Goal: Task Accomplishment & Management: Complete application form

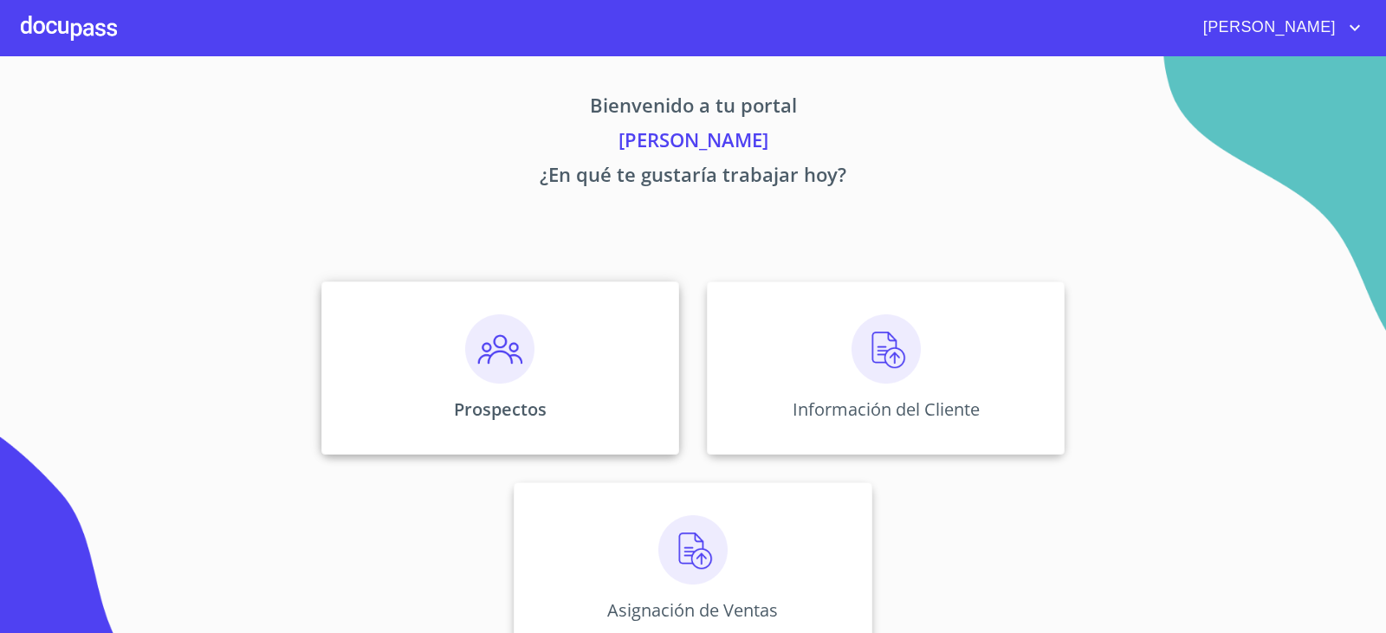
click at [520, 352] on img at bounding box center [499, 348] width 69 height 69
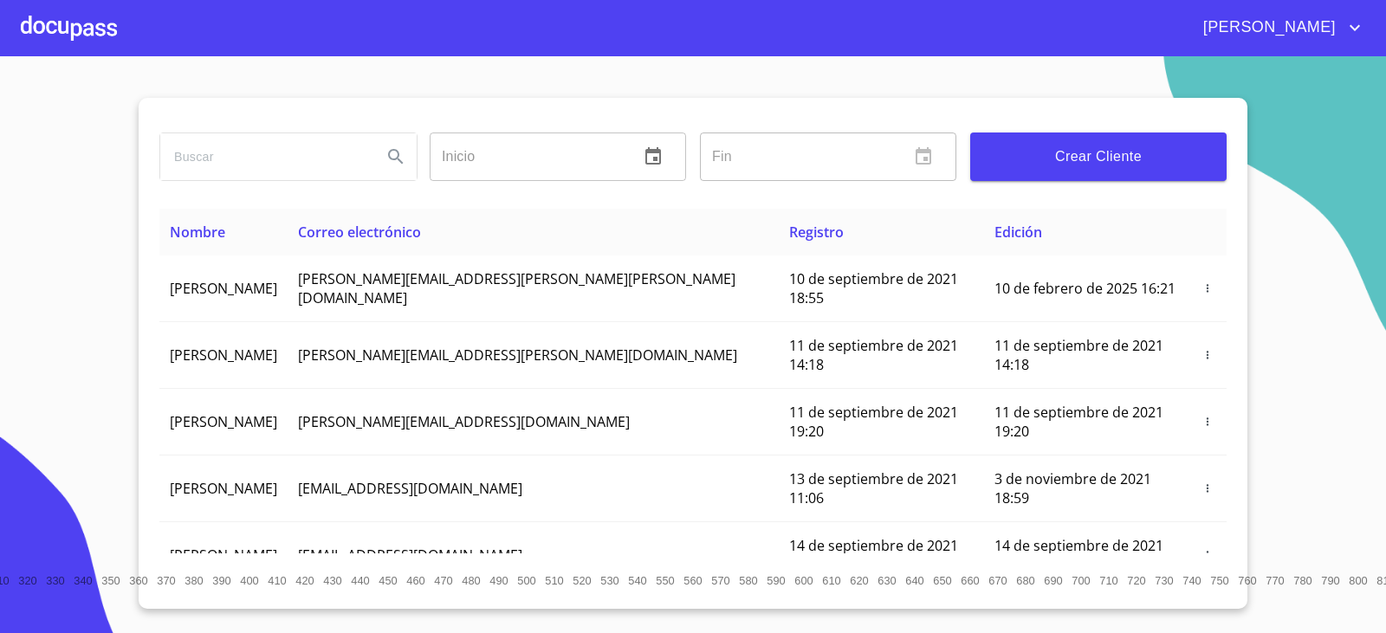
click at [1099, 150] on span "Crear Cliente" at bounding box center [1098, 157] width 229 height 24
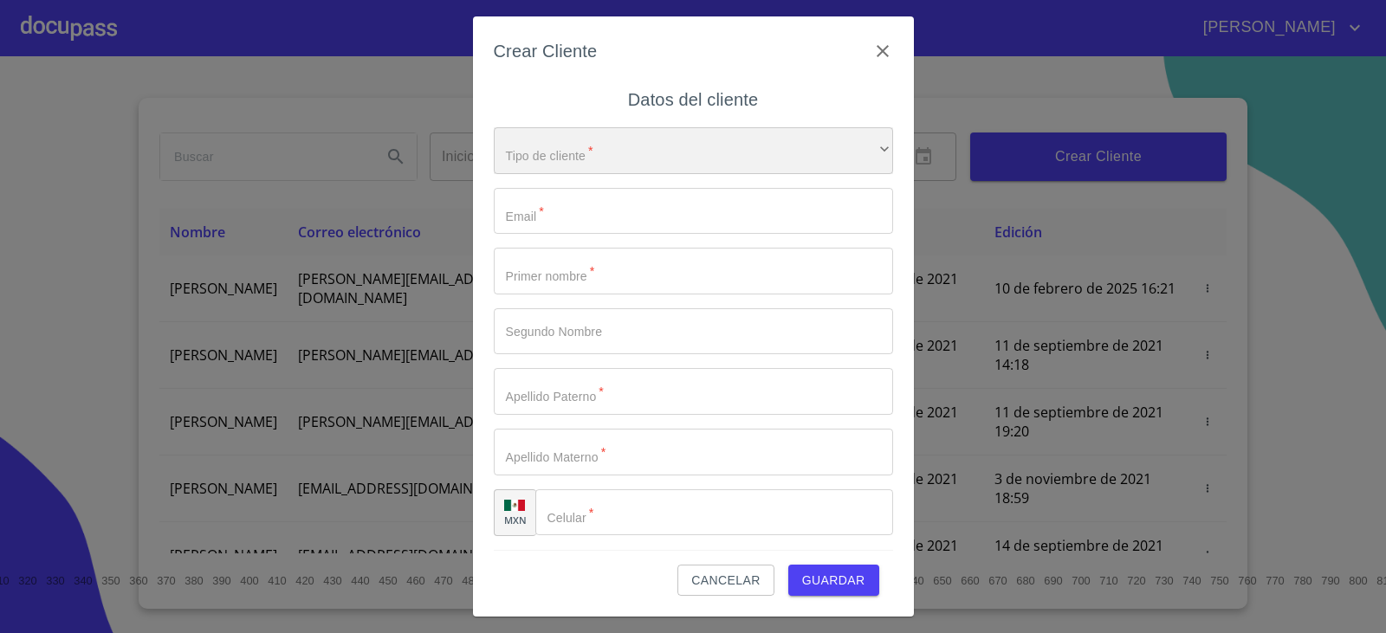
click at [682, 161] on div "​" at bounding box center [693, 150] width 399 height 47
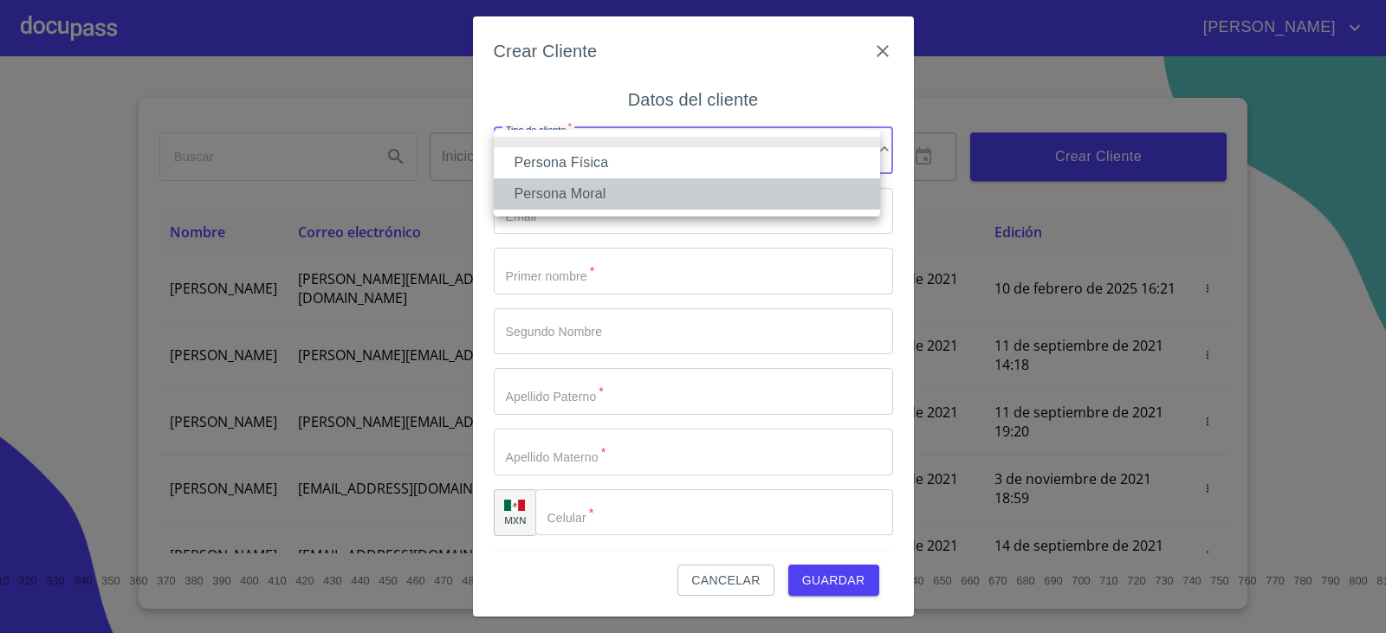
click at [659, 191] on li "Persona Moral" at bounding box center [687, 193] width 386 height 31
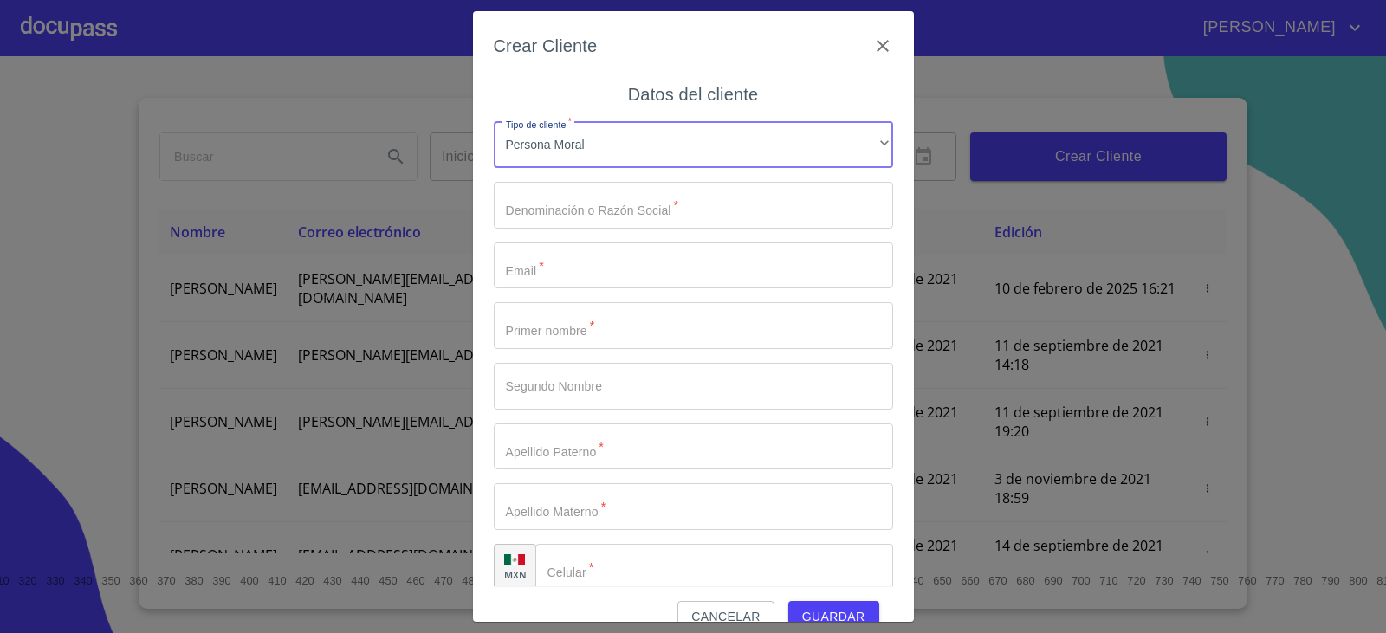
click at [625, 211] on input "Tipo de cliente   *" at bounding box center [693, 205] width 399 height 47
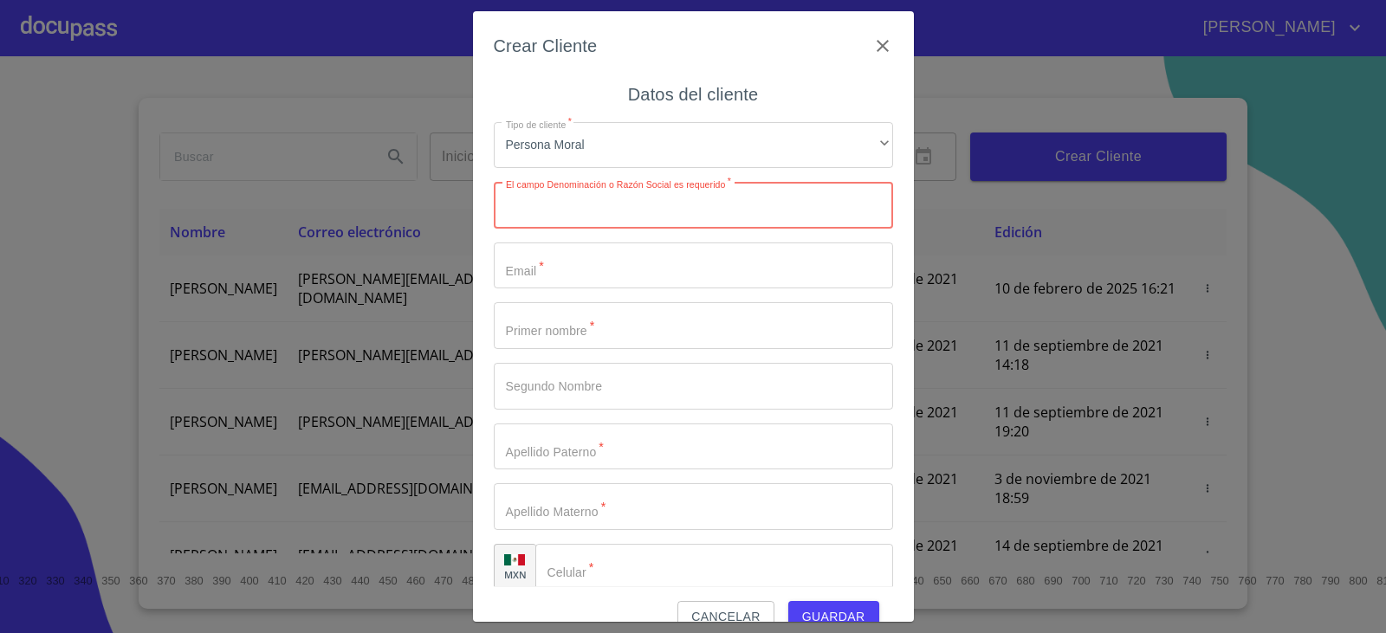
paste input "PROEDESA PROYECTOS EDIFICACIONES Y DESARROLLOS"
type input "PROEDESA PROYECTOS EDIFICACIONES Y DESARROLLOS"
click at [582, 263] on input "Tipo de cliente   *" at bounding box center [693, 265] width 399 height 47
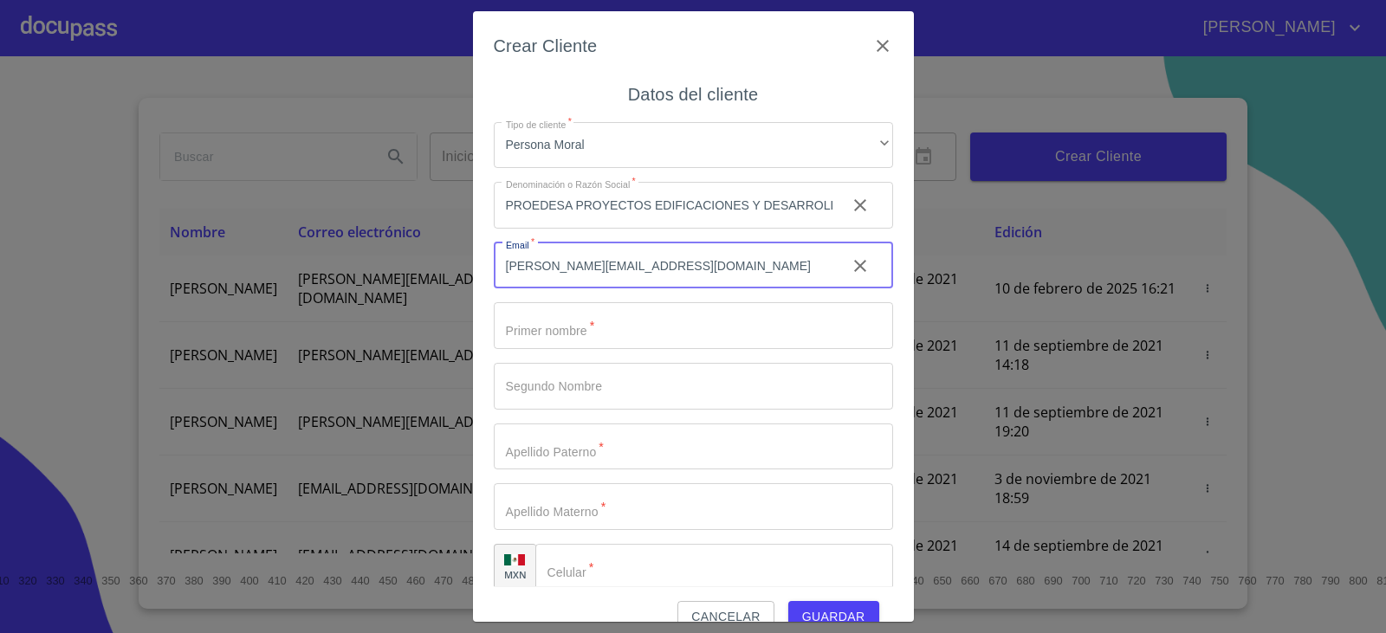
type input "[EMAIL_ADDRESS][DOMAIN_NAME]"
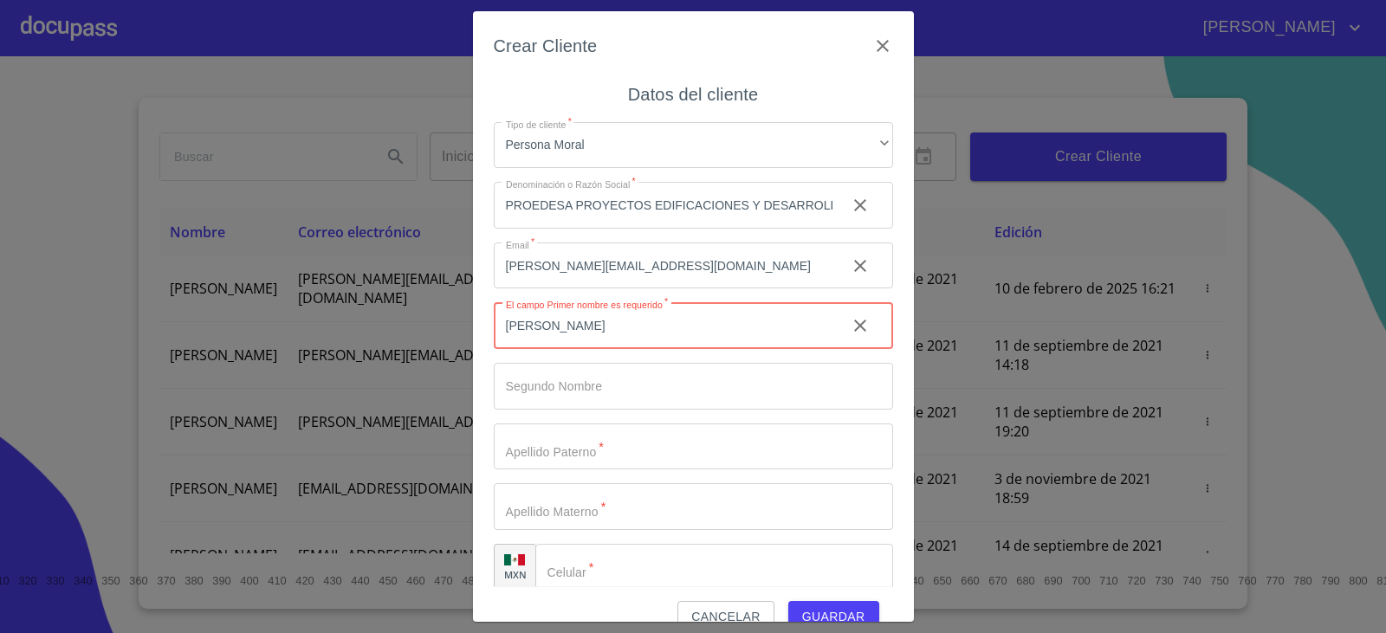
type input "[PERSON_NAME]"
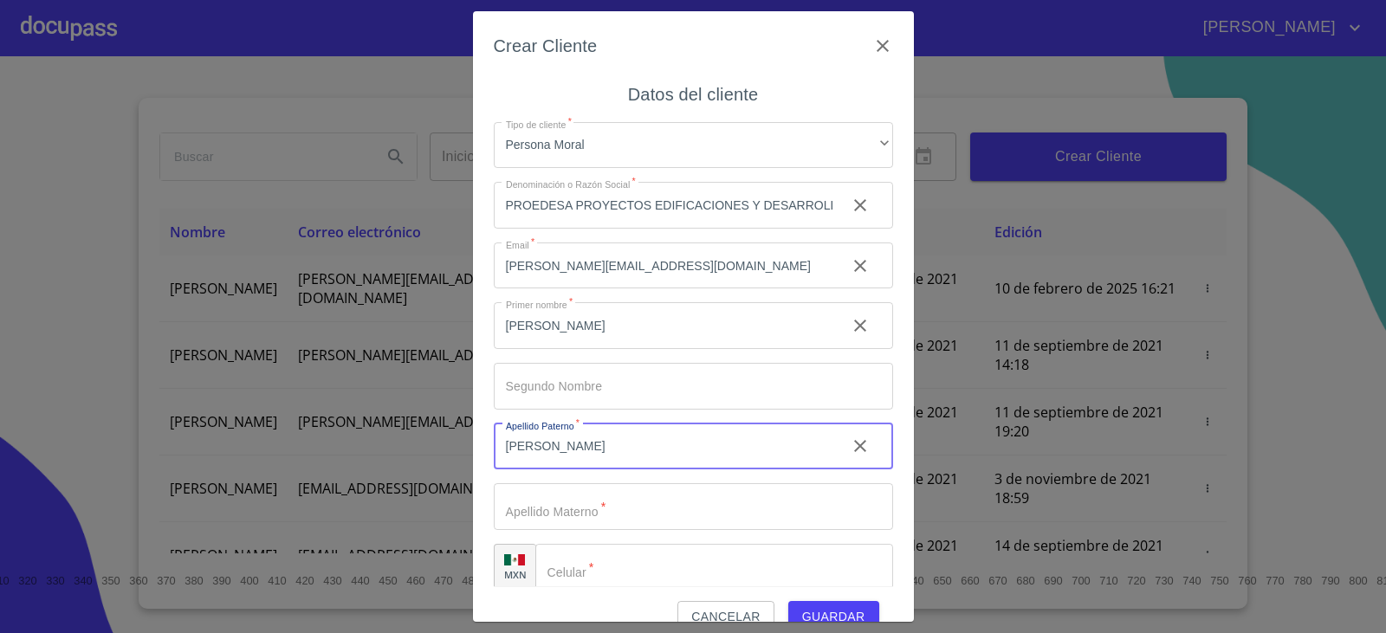
type input "[PERSON_NAME]"
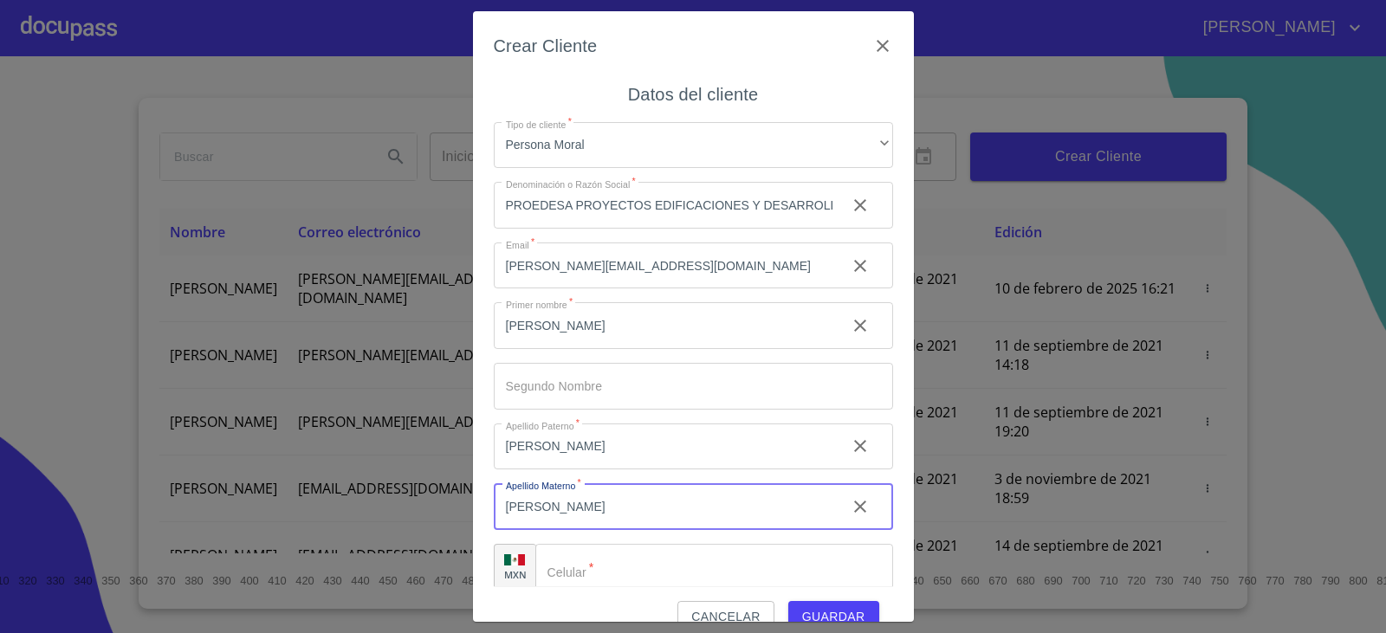
type input "[PERSON_NAME]"
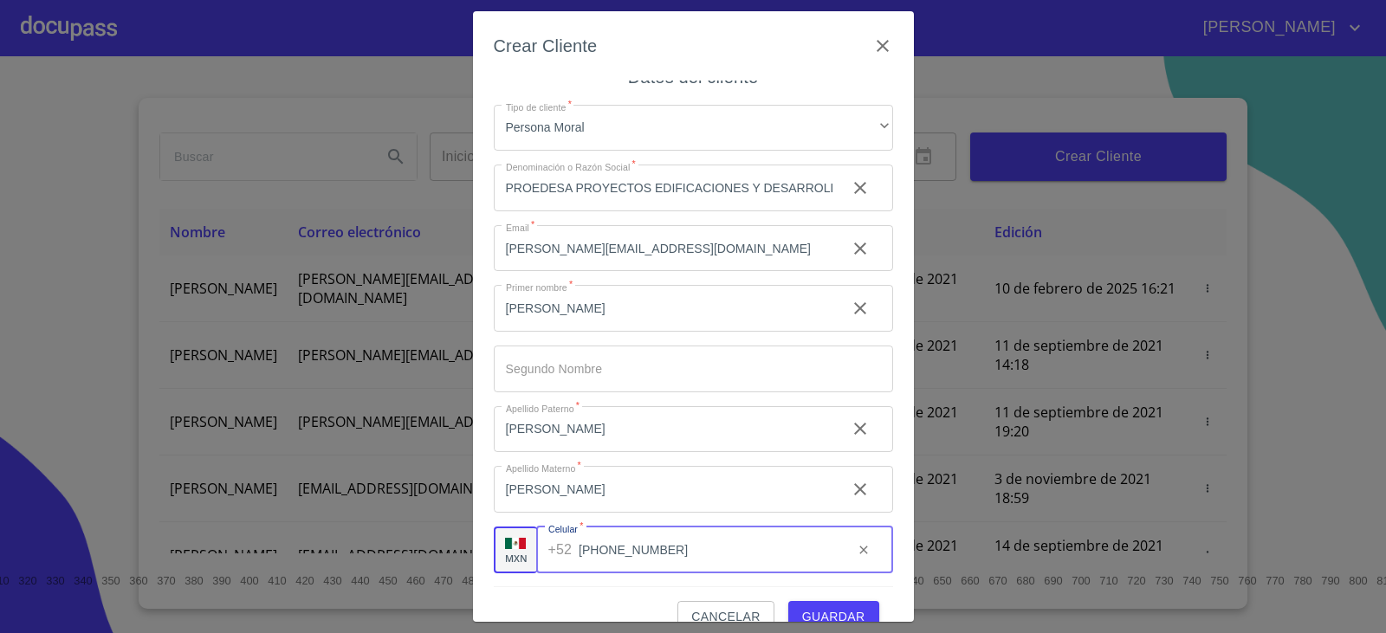
scroll to position [31, 0]
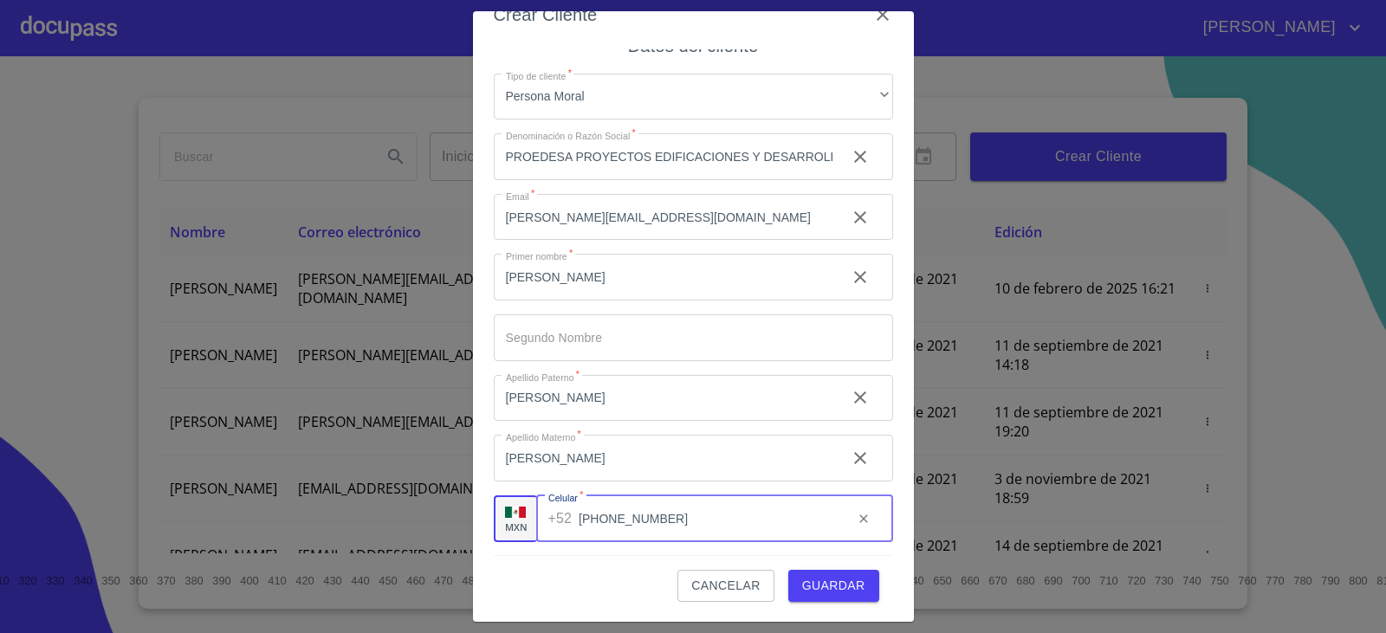
type input "[PHONE_NUMBER]"
click at [549, 573] on div "Cancelar Guardar" at bounding box center [693, 578] width 399 height 47
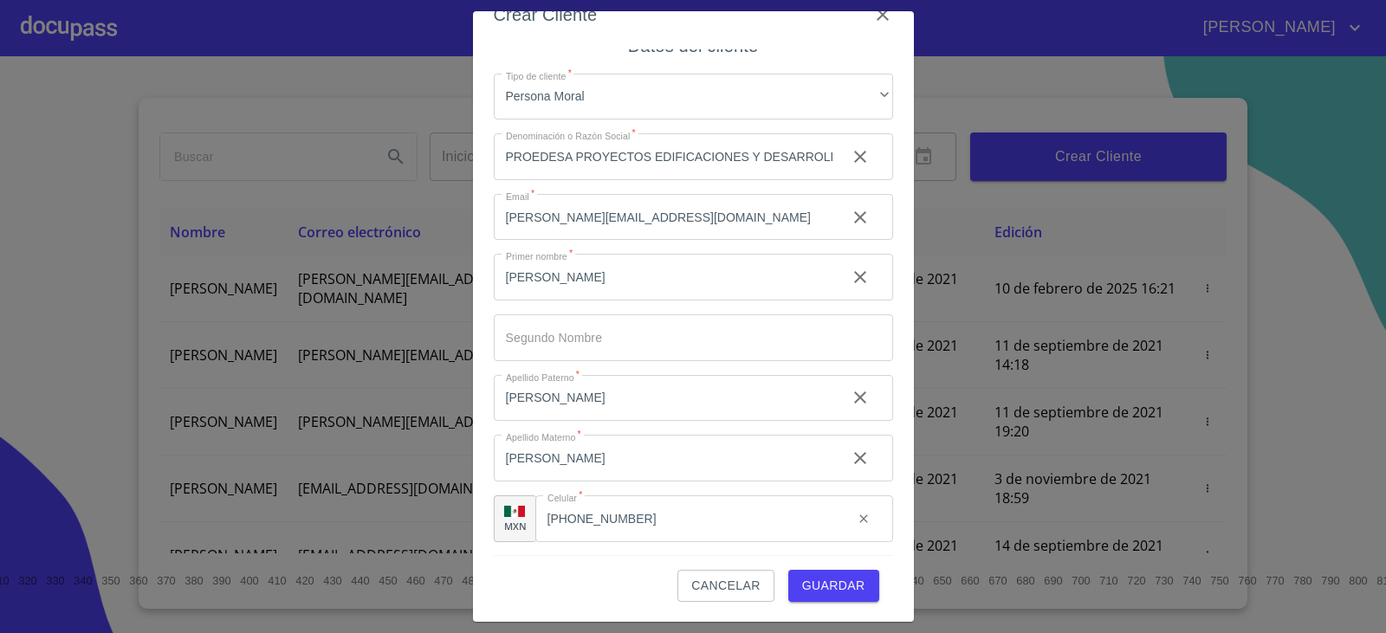
click at [796, 574] on button "Guardar" at bounding box center [833, 586] width 91 height 32
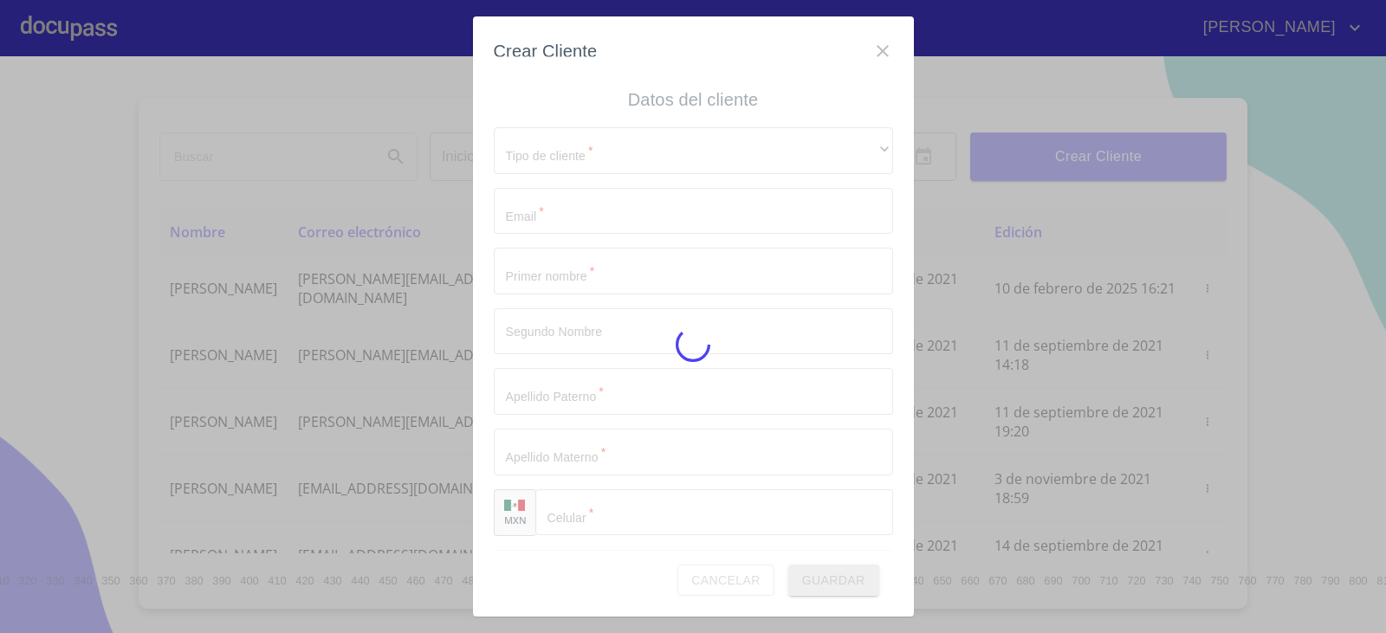
scroll to position [0, 0]
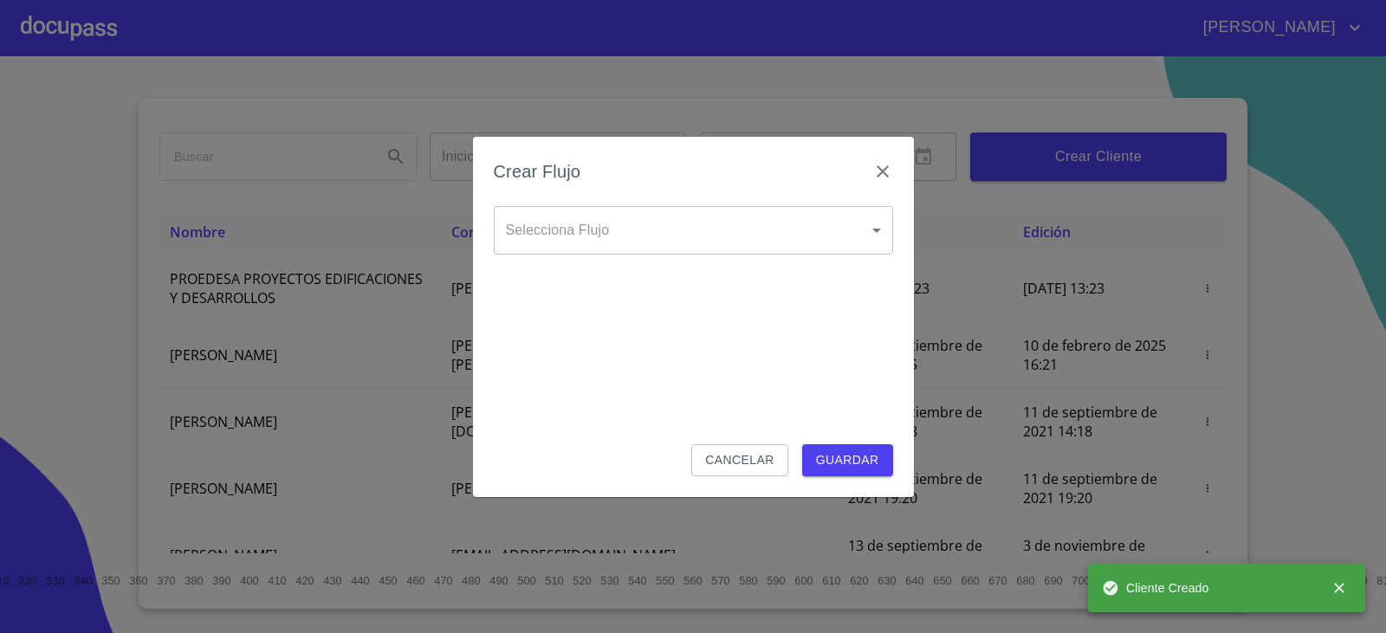
click at [695, 238] on body "Miguel Inicio ​ Fin ​ Crear Cliente Nombre Correo electrónico Registro Edición …" at bounding box center [693, 316] width 1386 height 633
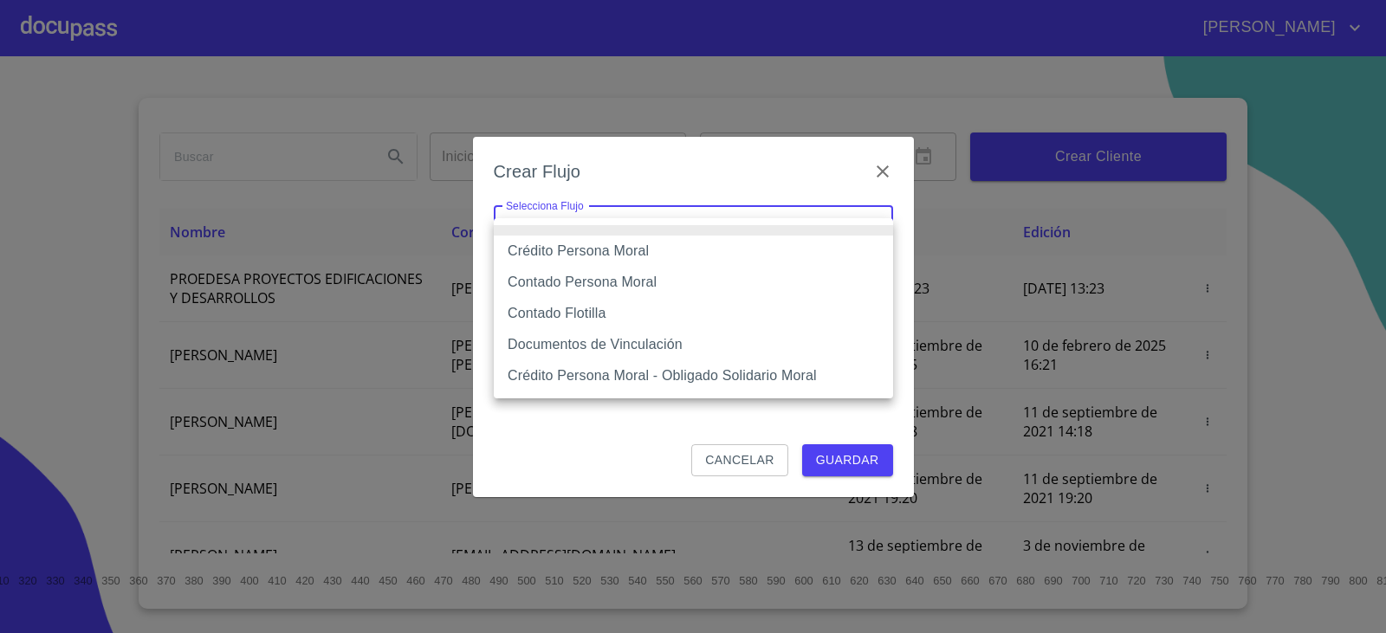
click at [587, 249] on li "Crédito Persona Moral" at bounding box center [693, 251] width 399 height 31
type input "614ae8207e49d67341f8d0cd"
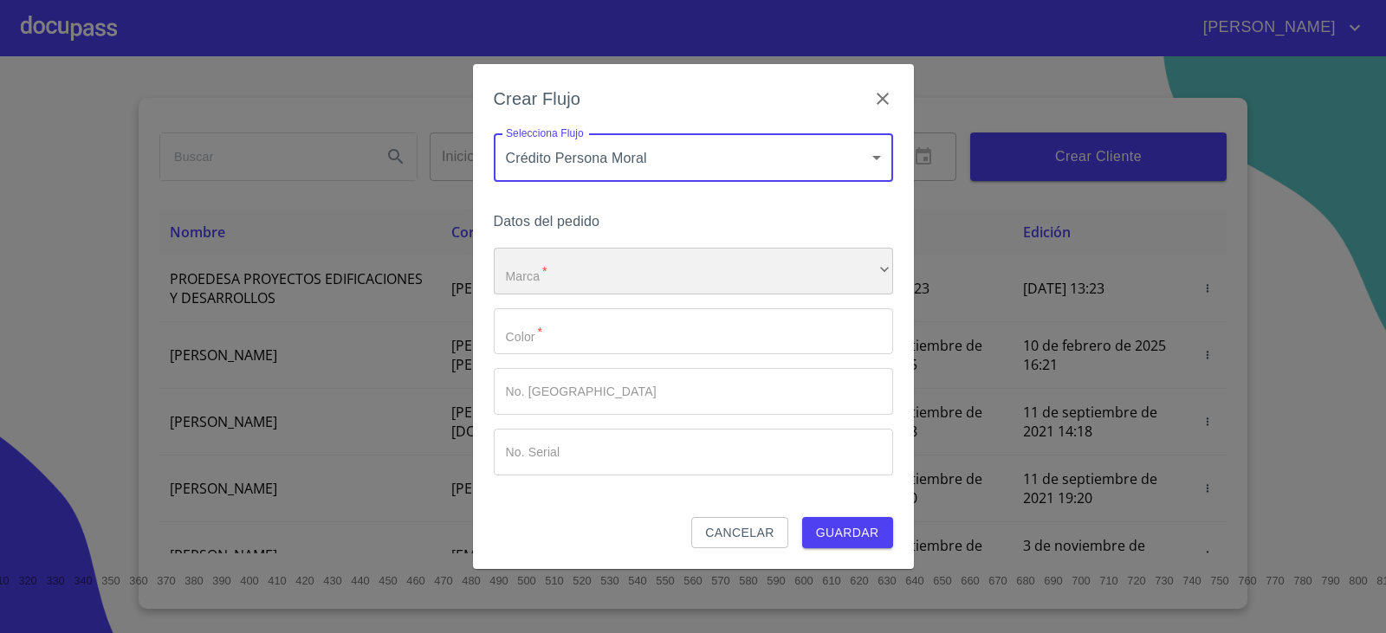
click at [587, 264] on div "​" at bounding box center [693, 271] width 399 height 47
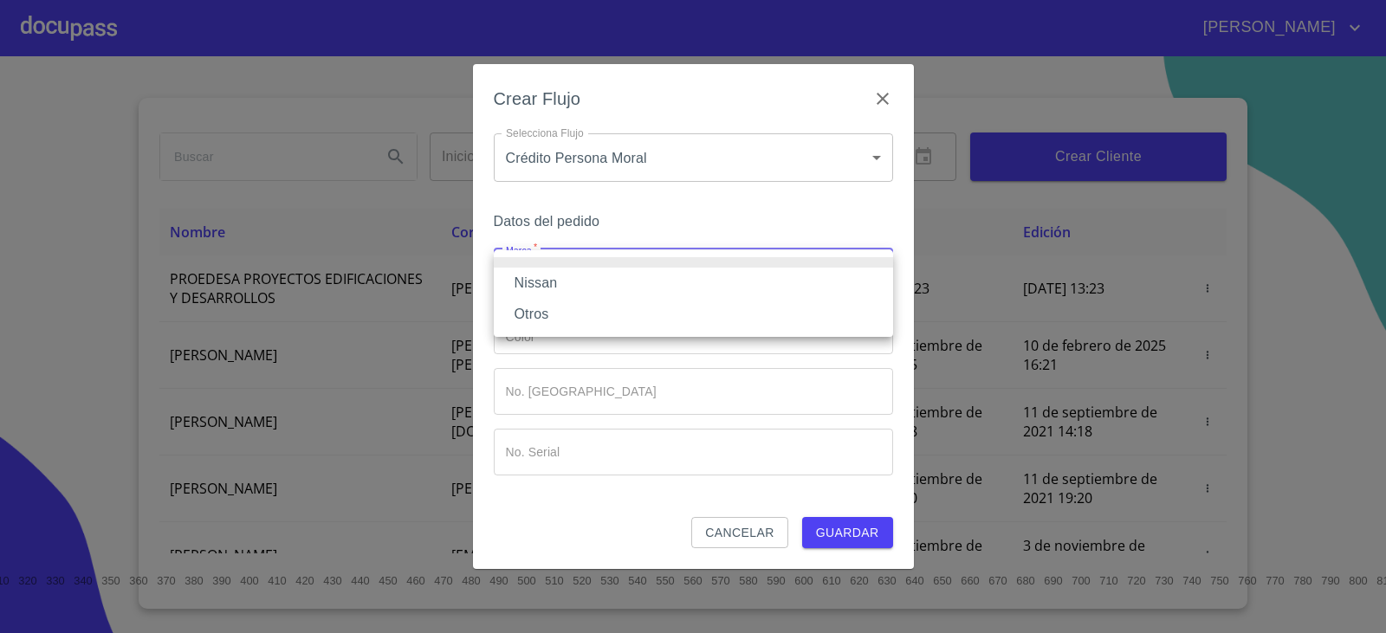
drag, startPoint x: 578, startPoint y: 284, endPoint x: 566, endPoint y: 328, distance: 45.8
click at [575, 288] on li "Nissan" at bounding box center [693, 283] width 399 height 31
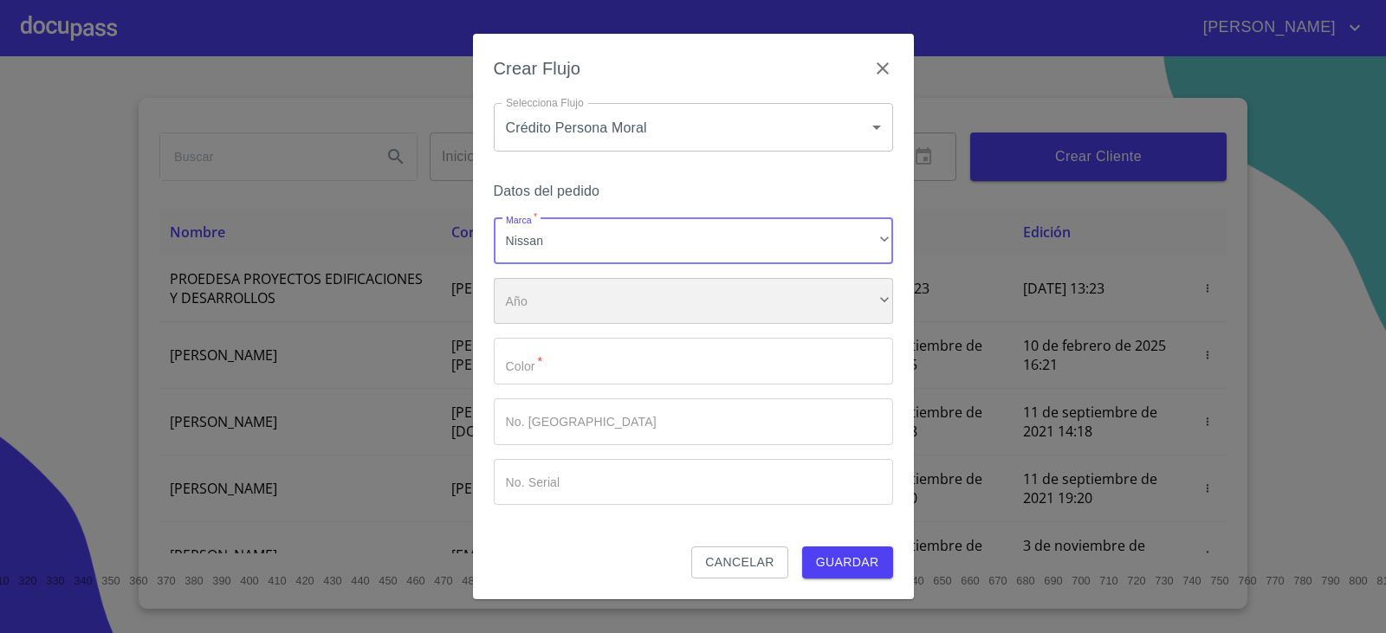
click at [566, 315] on div "​" at bounding box center [693, 301] width 399 height 47
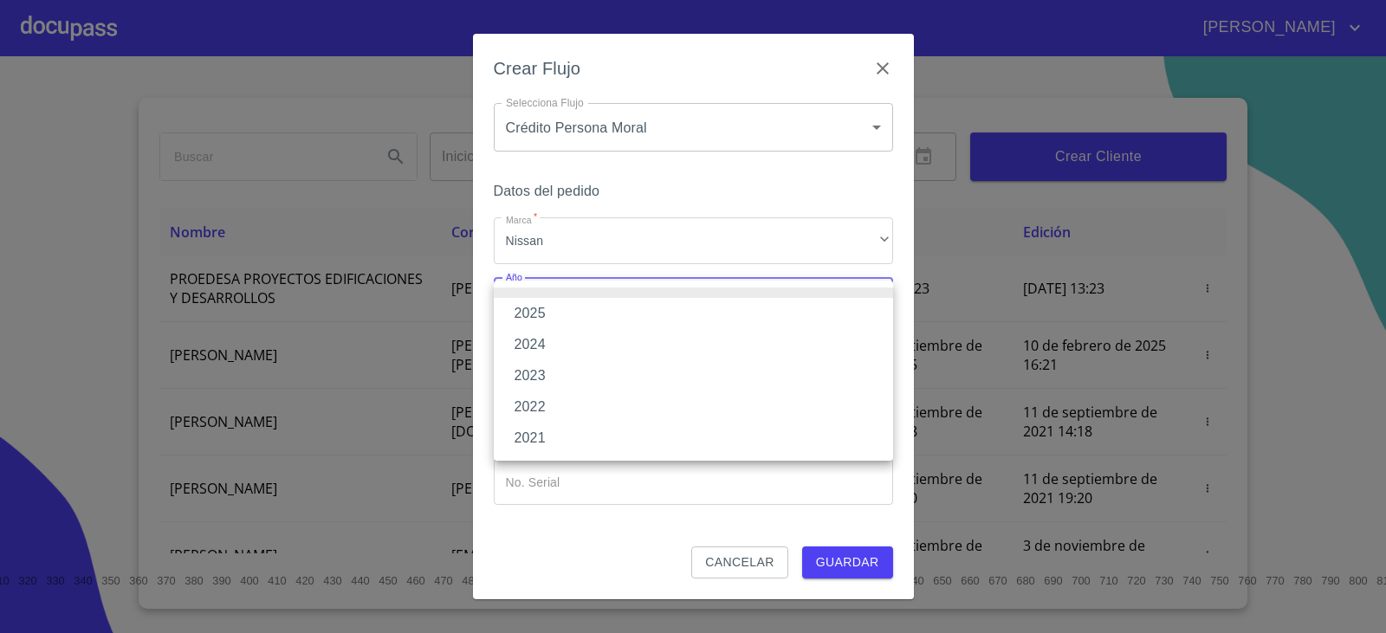
click at [566, 315] on li "2025" at bounding box center [693, 313] width 399 height 31
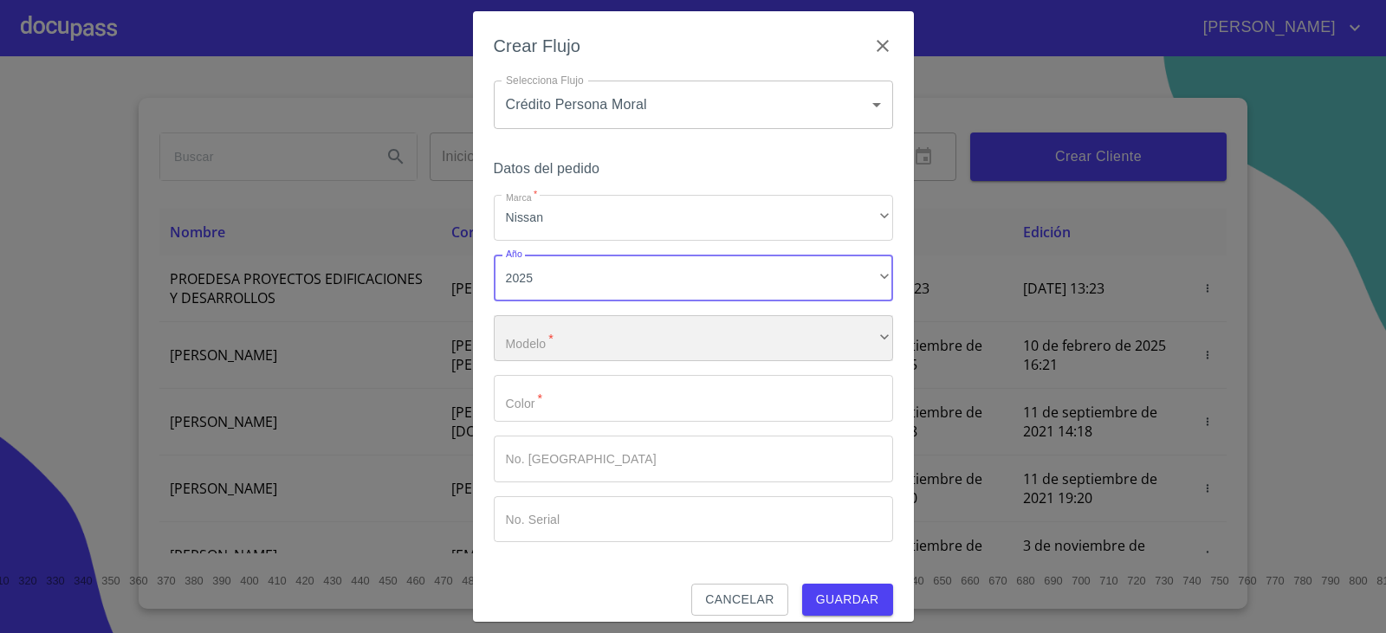
click at [567, 324] on div "​" at bounding box center [693, 338] width 399 height 47
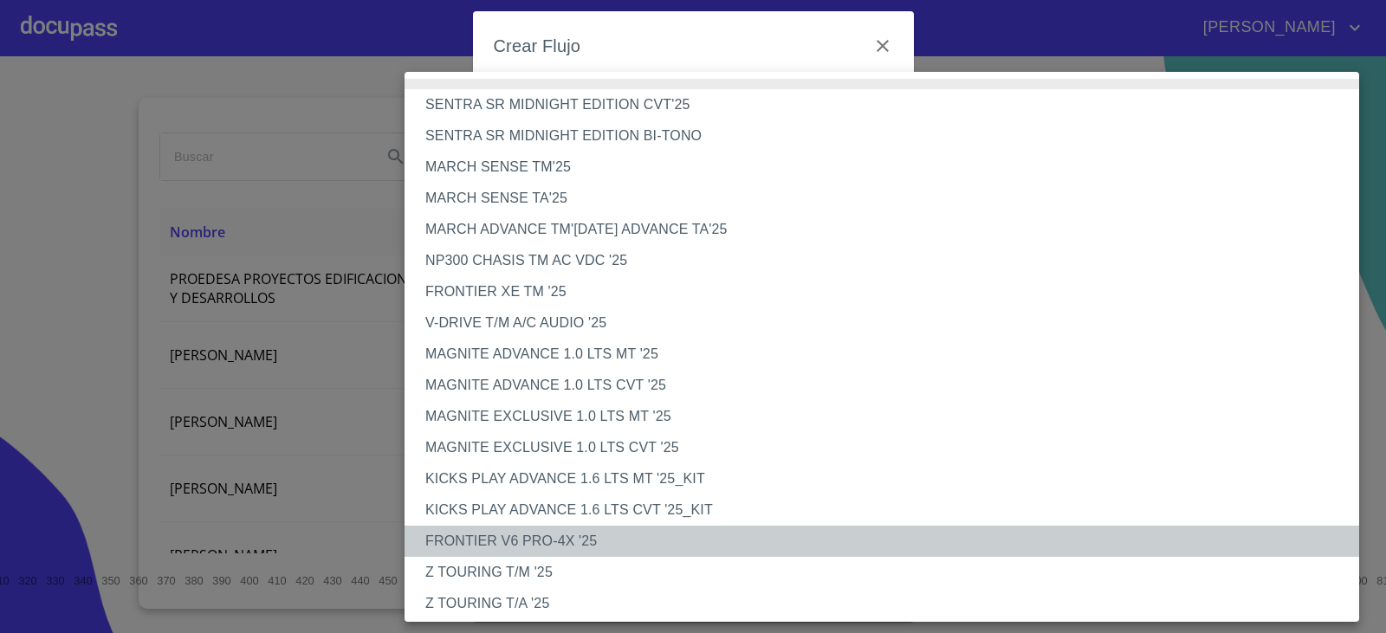
click at [527, 530] on li "FRONTIER V6 PRO-4X '25" at bounding box center [887, 541] width 967 height 31
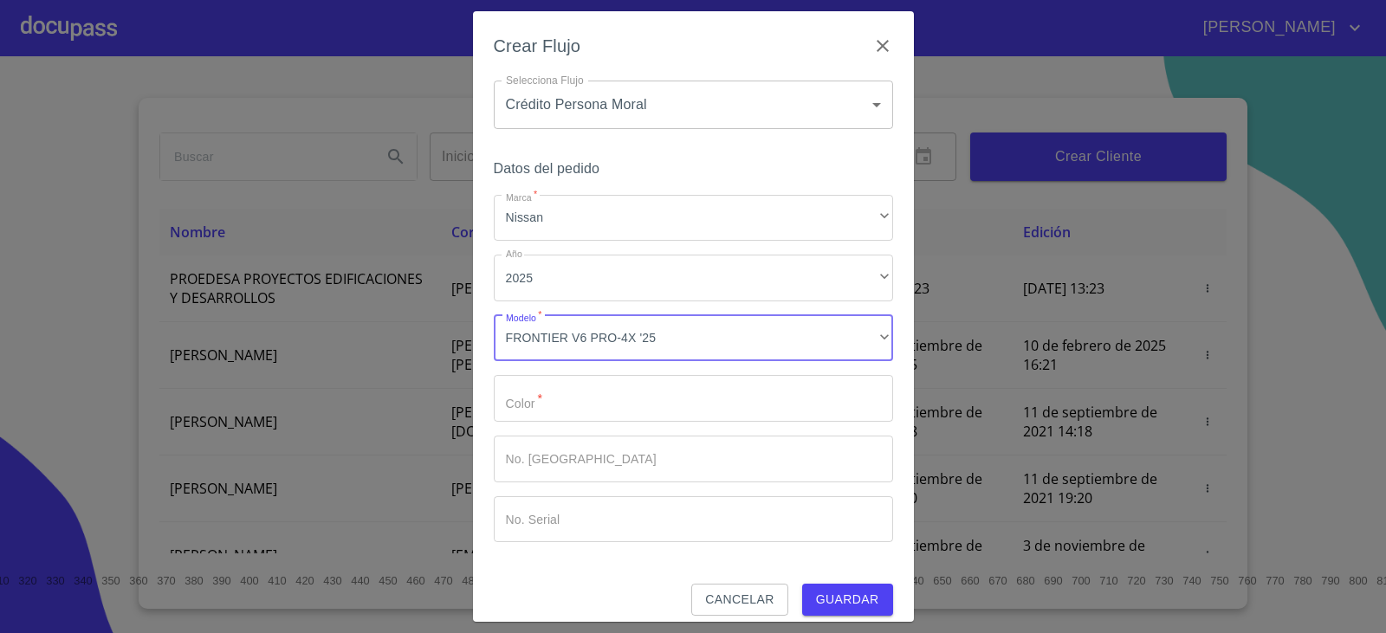
click at [537, 409] on input "Marca   *" at bounding box center [693, 398] width 399 height 47
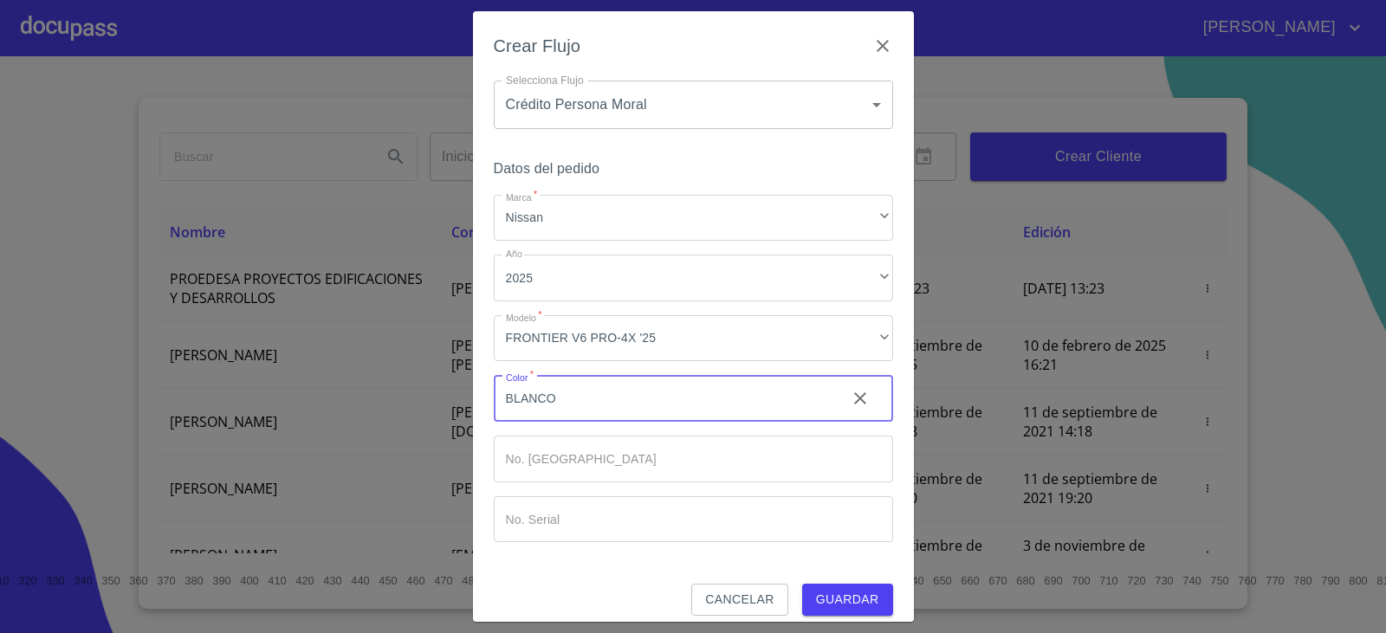
type input "BLANCO"
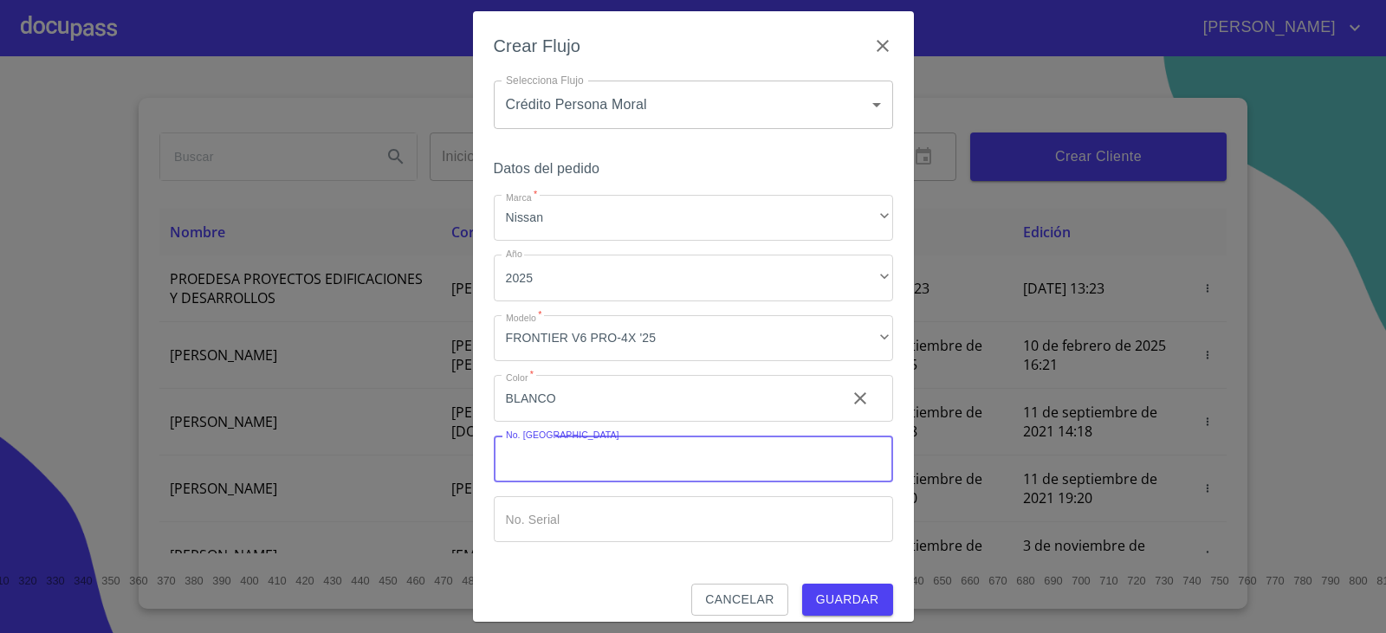
click at [562, 471] on input "Marca   *" at bounding box center [693, 459] width 399 height 47
click at [846, 598] on span "Guardar" at bounding box center [847, 600] width 63 height 22
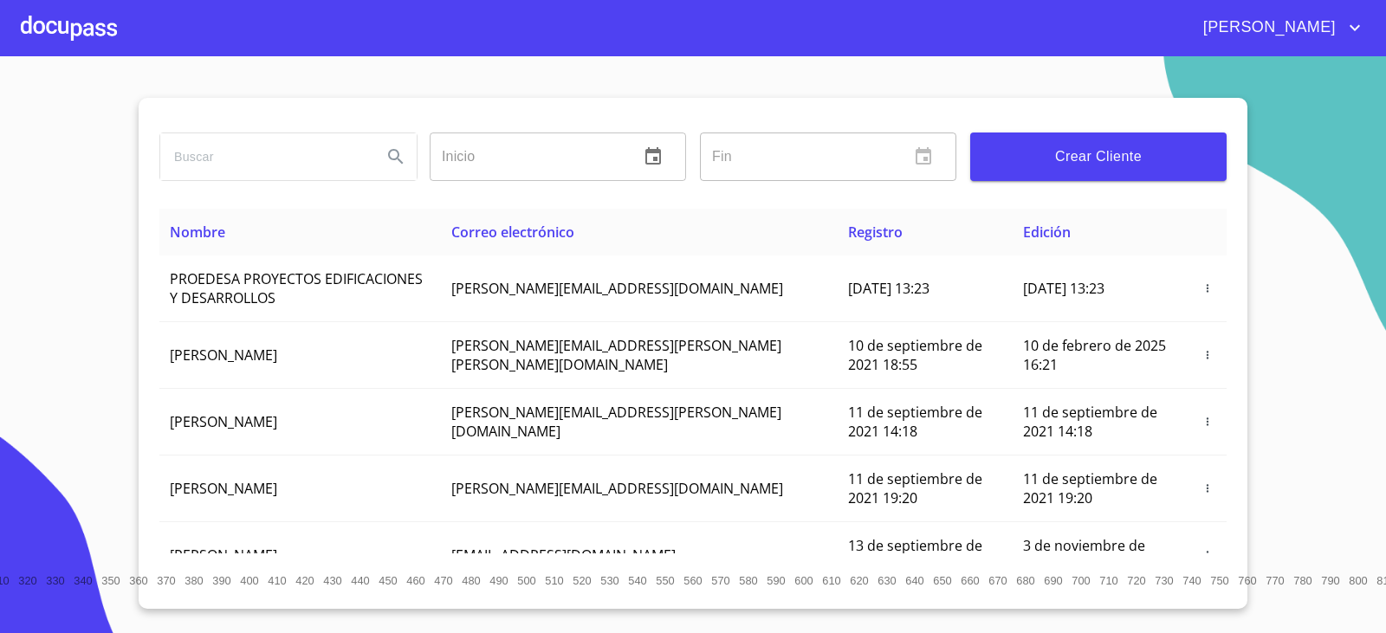
click at [61, 25] on div at bounding box center [69, 27] width 96 height 55
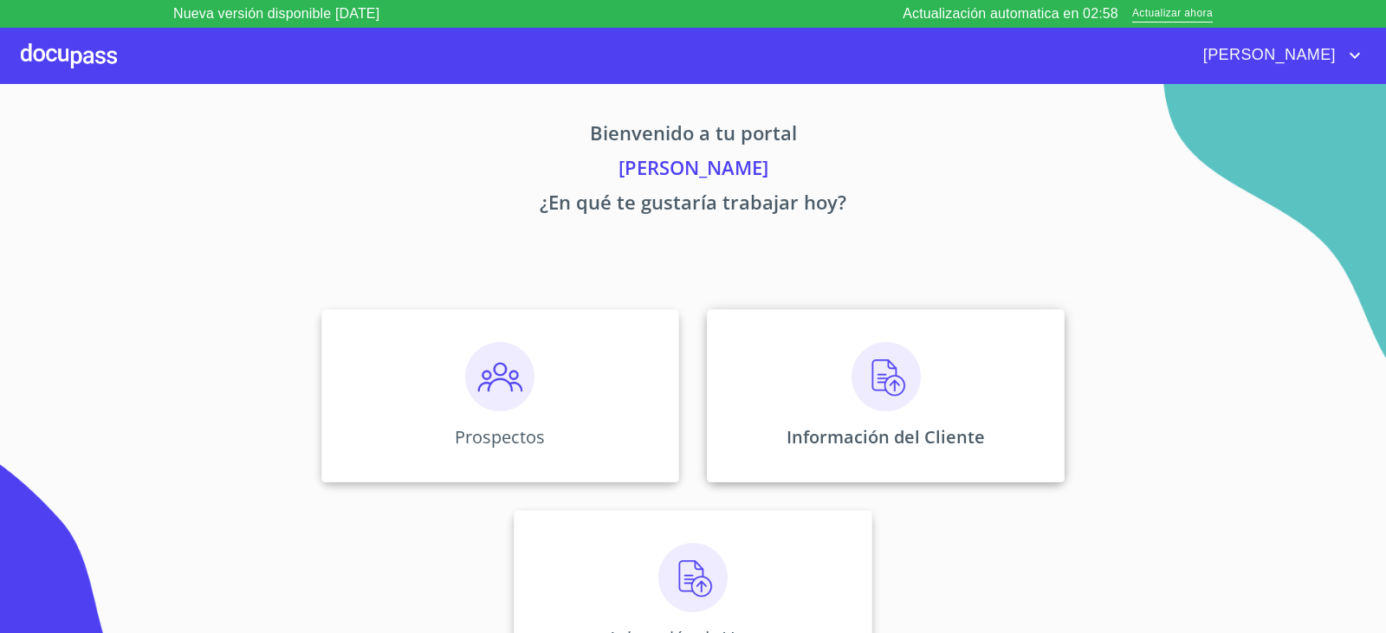
click at [876, 368] on img at bounding box center [885, 376] width 69 height 69
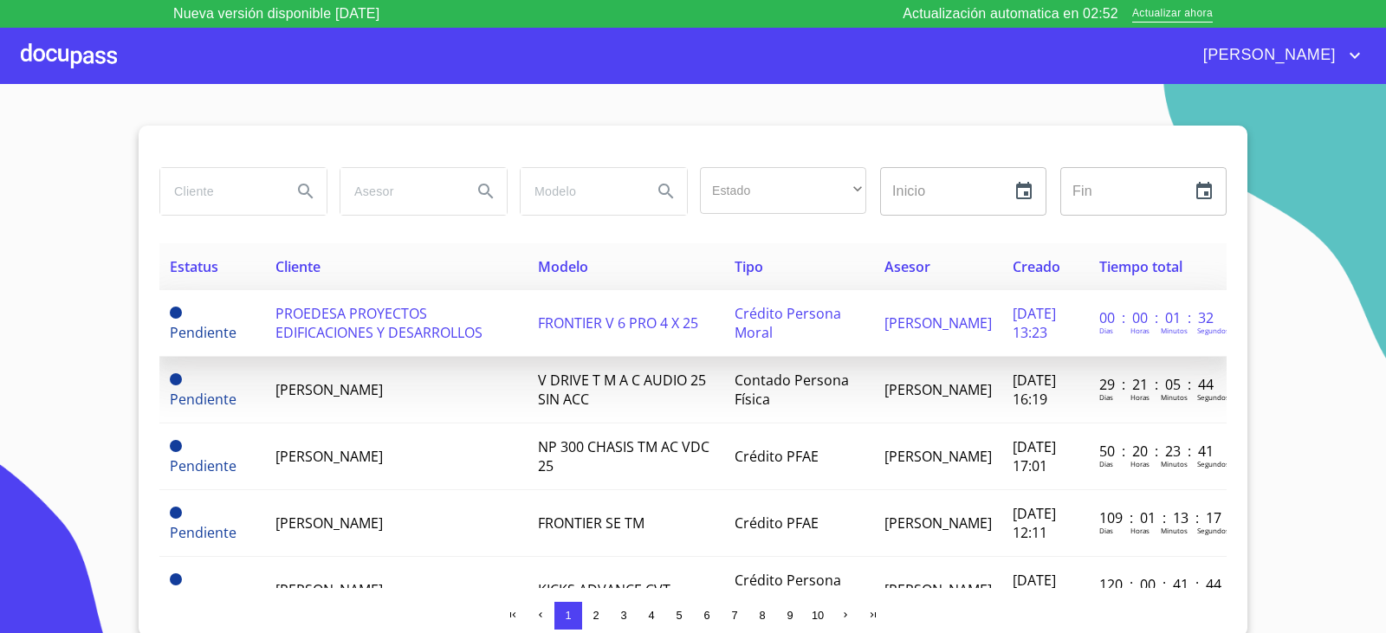
click at [331, 325] on span "PROEDESA PROYECTOS EDIFICACIONES Y DESARROLLOS" at bounding box center [378, 323] width 207 height 38
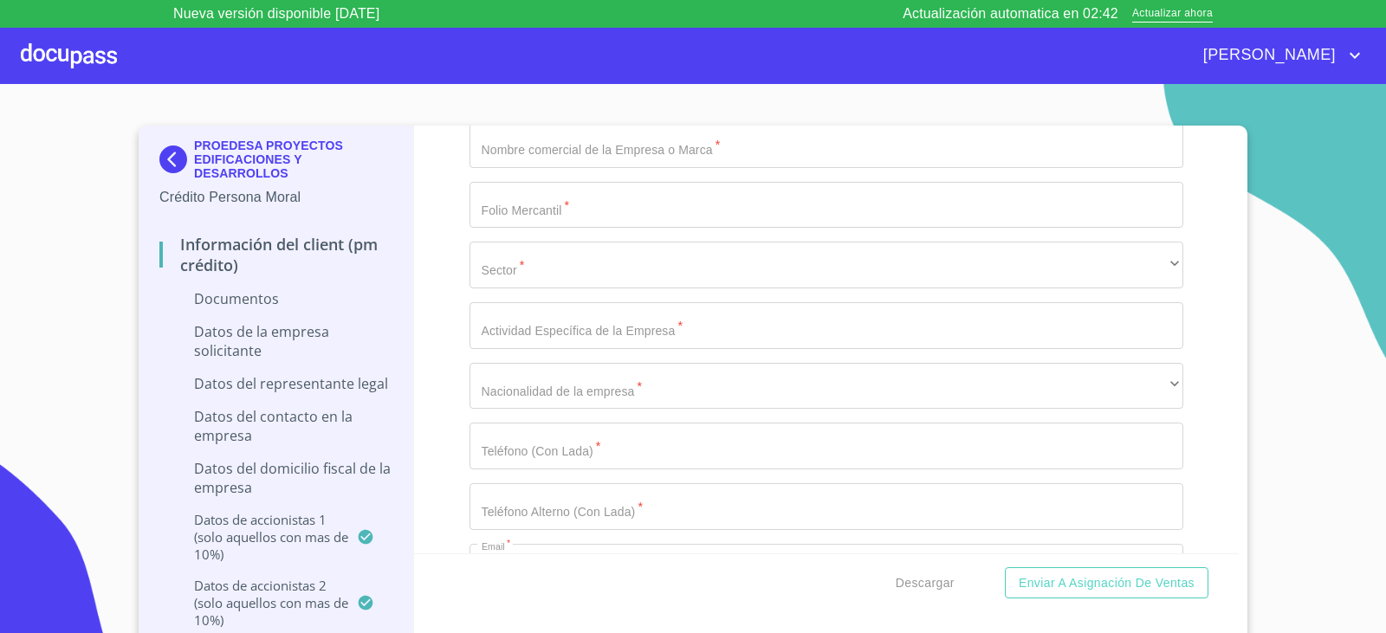
scroll to position [4416, 0]
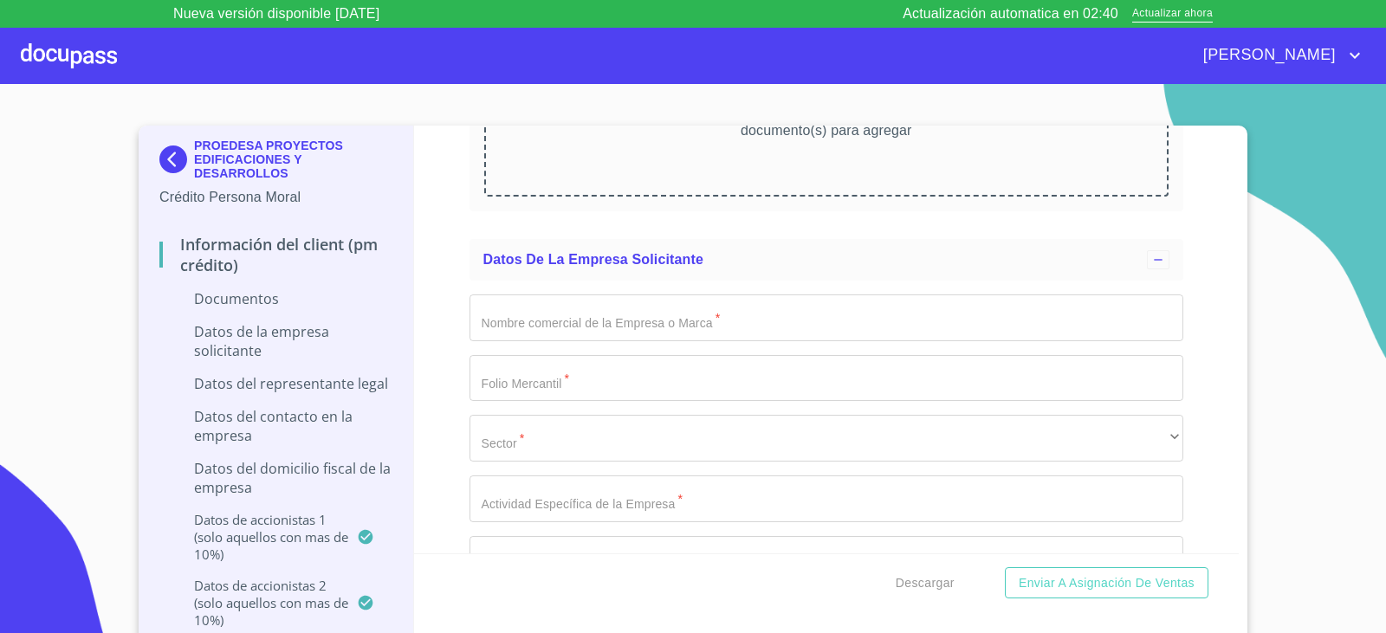
click at [533, 326] on input "Documento de identificación representante legal.   *" at bounding box center [826, 317] width 714 height 47
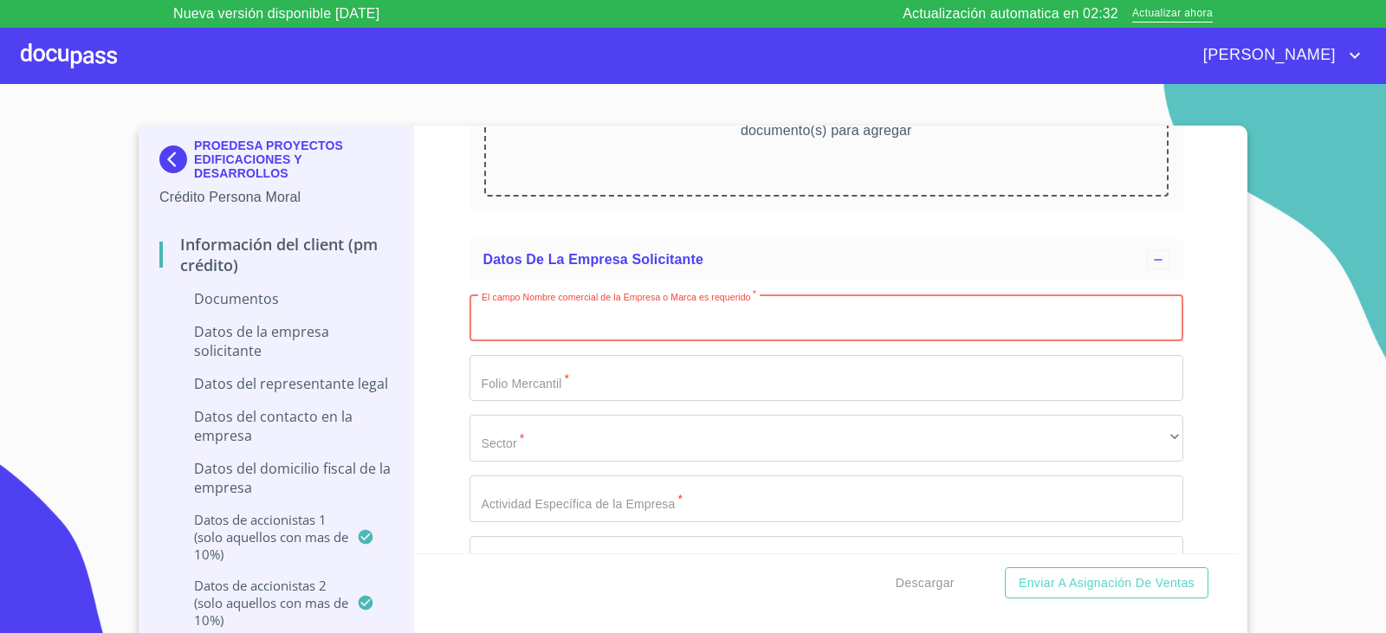
paste input "PROEDESA PROYECTOS EDIFICACIONES Y DESARROLLOS"
type input "PROEDESA PROYECTOS EDIFICACIONES Y DESARROLLOS"
click at [601, 385] on input "Documento de identificación representante legal.   *" at bounding box center [826, 378] width 714 height 47
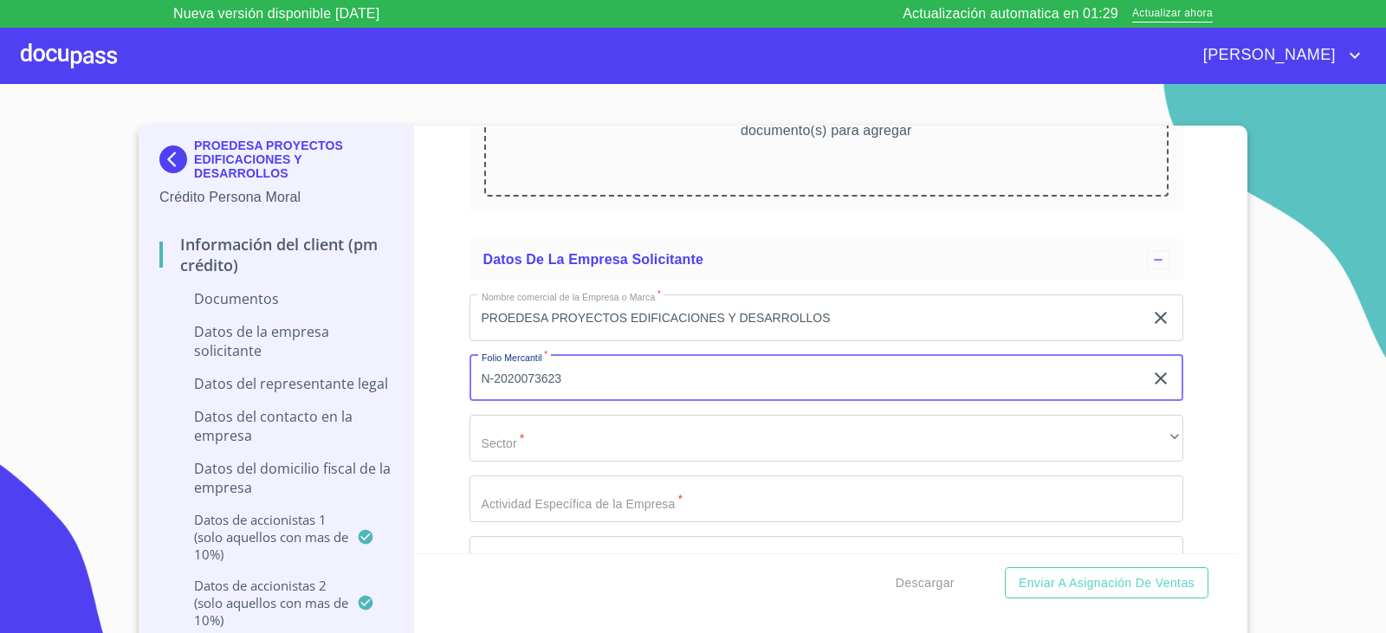
type input "N-2020073623"
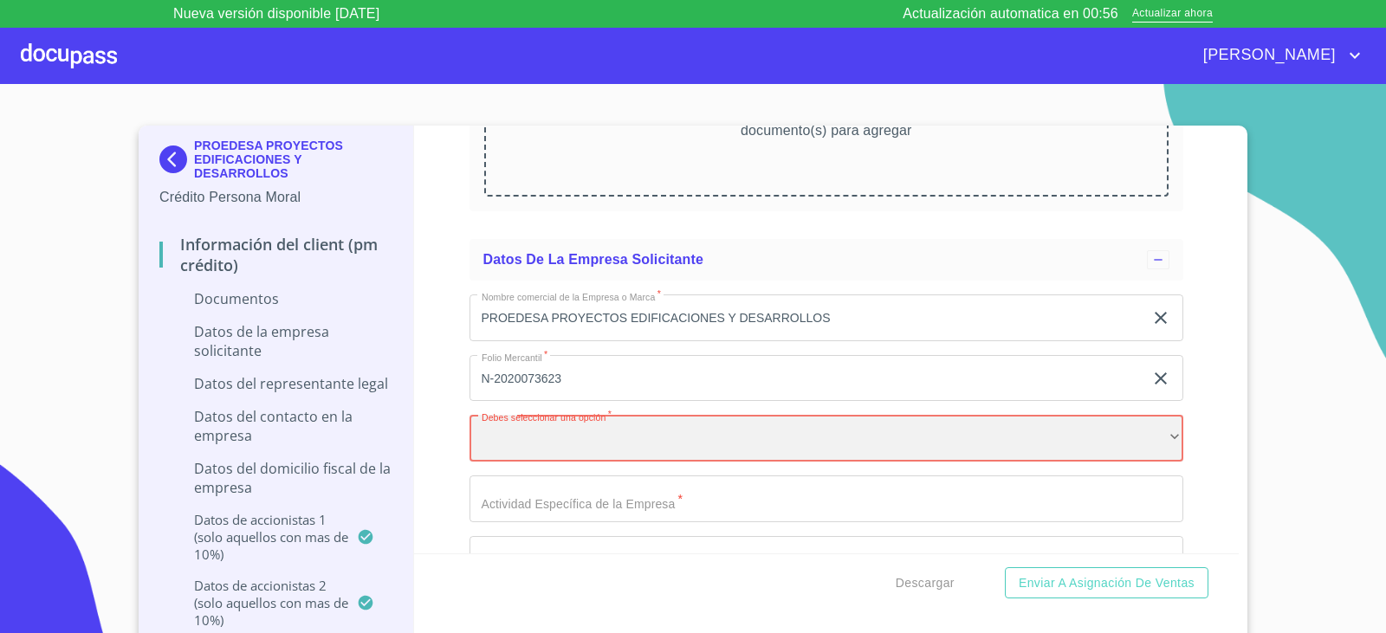
click at [888, 445] on div "​" at bounding box center [826, 438] width 714 height 47
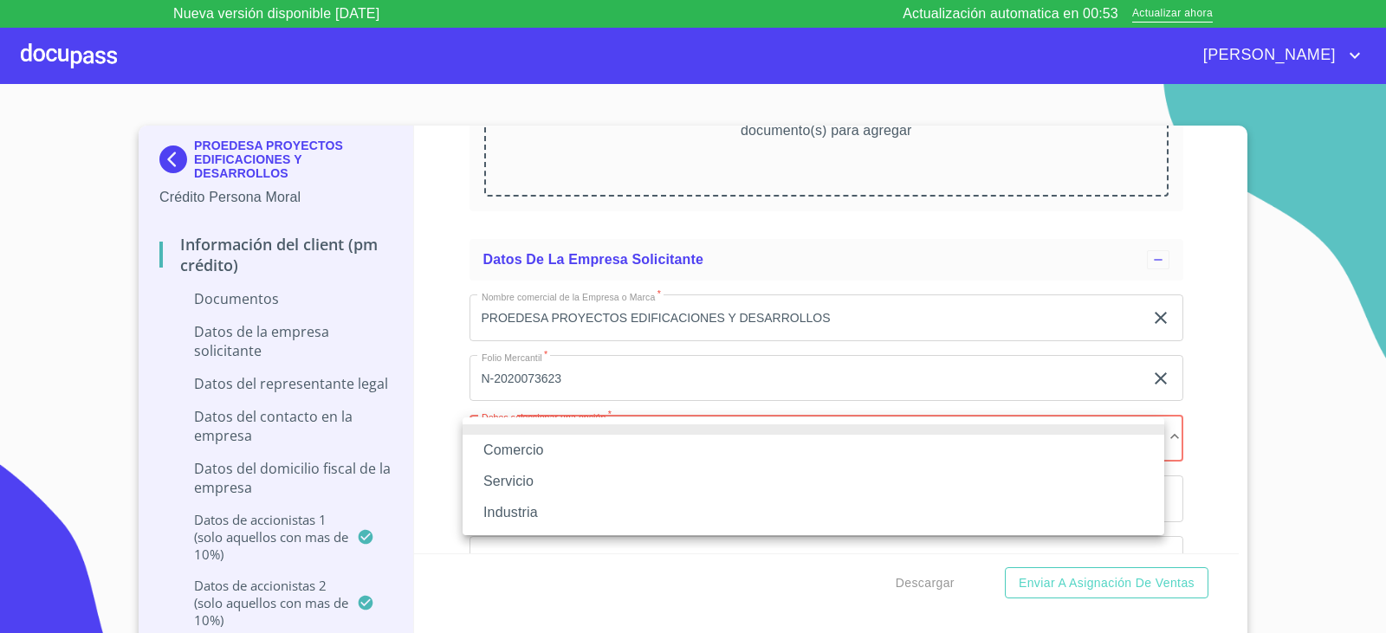
click at [512, 481] on li "Servicio" at bounding box center [812, 481] width 701 height 31
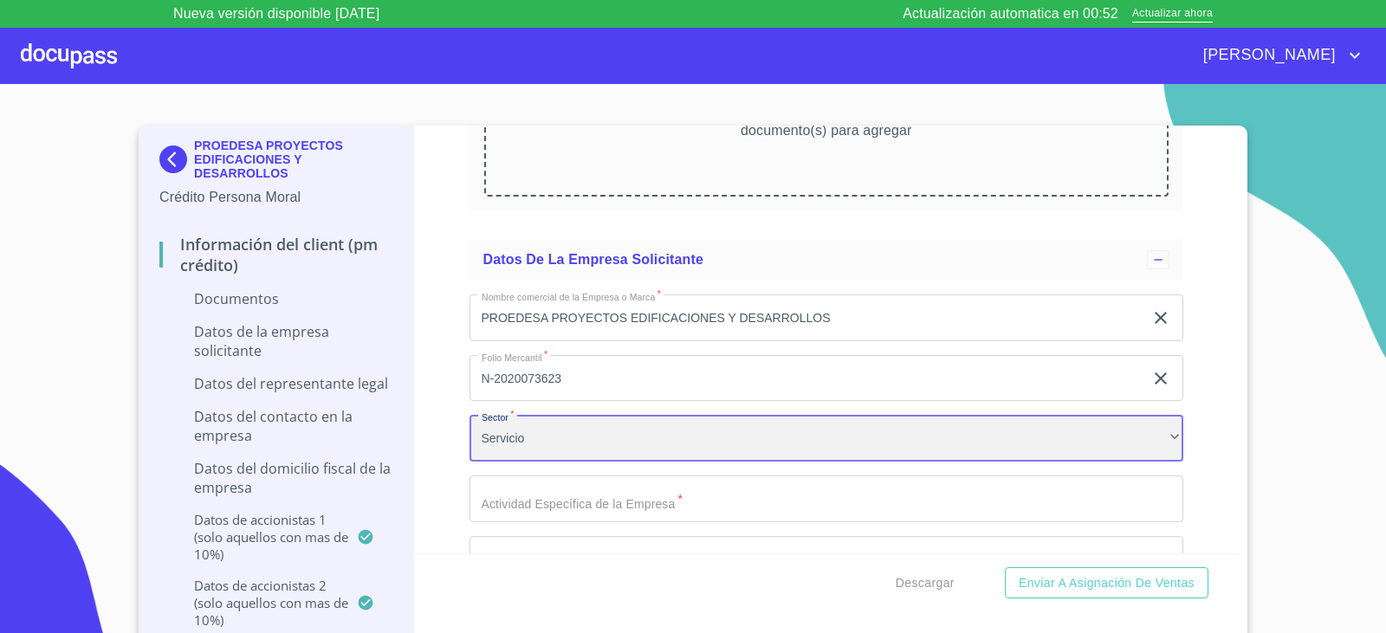
scroll to position [4590, 0]
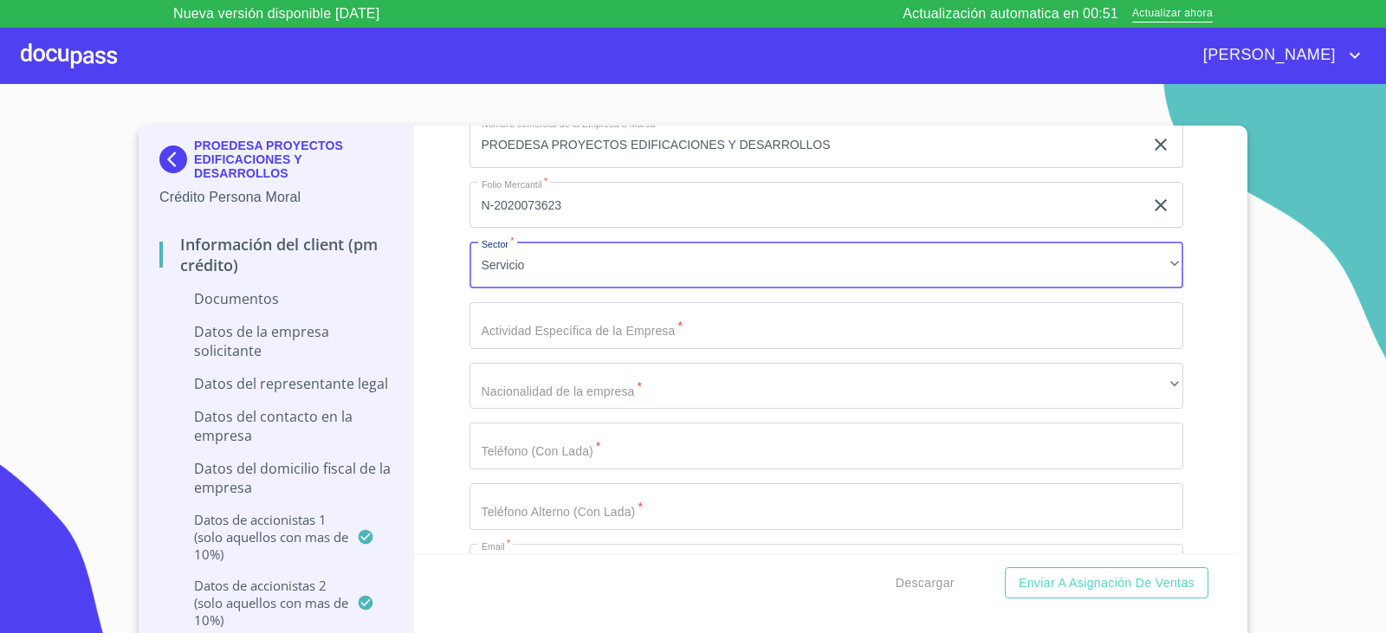
click at [549, 326] on input "Documento de identificación representante legal.   *" at bounding box center [826, 325] width 714 height 47
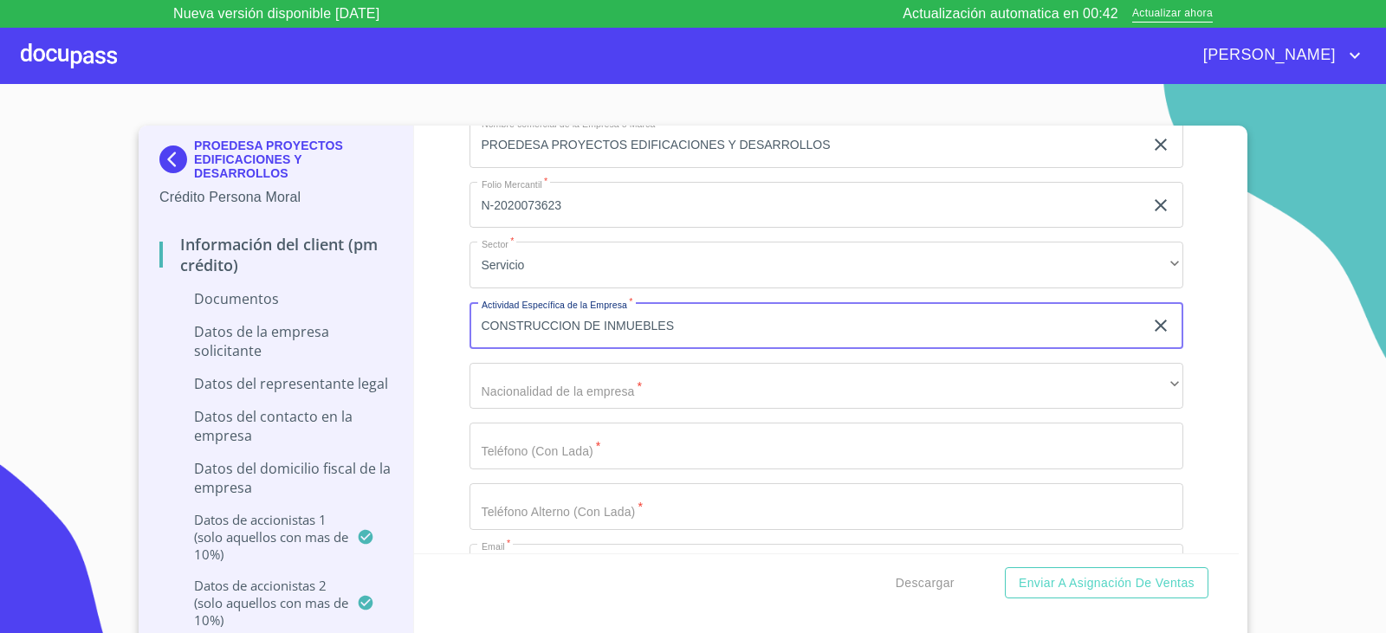
type input "CONSTRUCCION DE INMUEBLES"
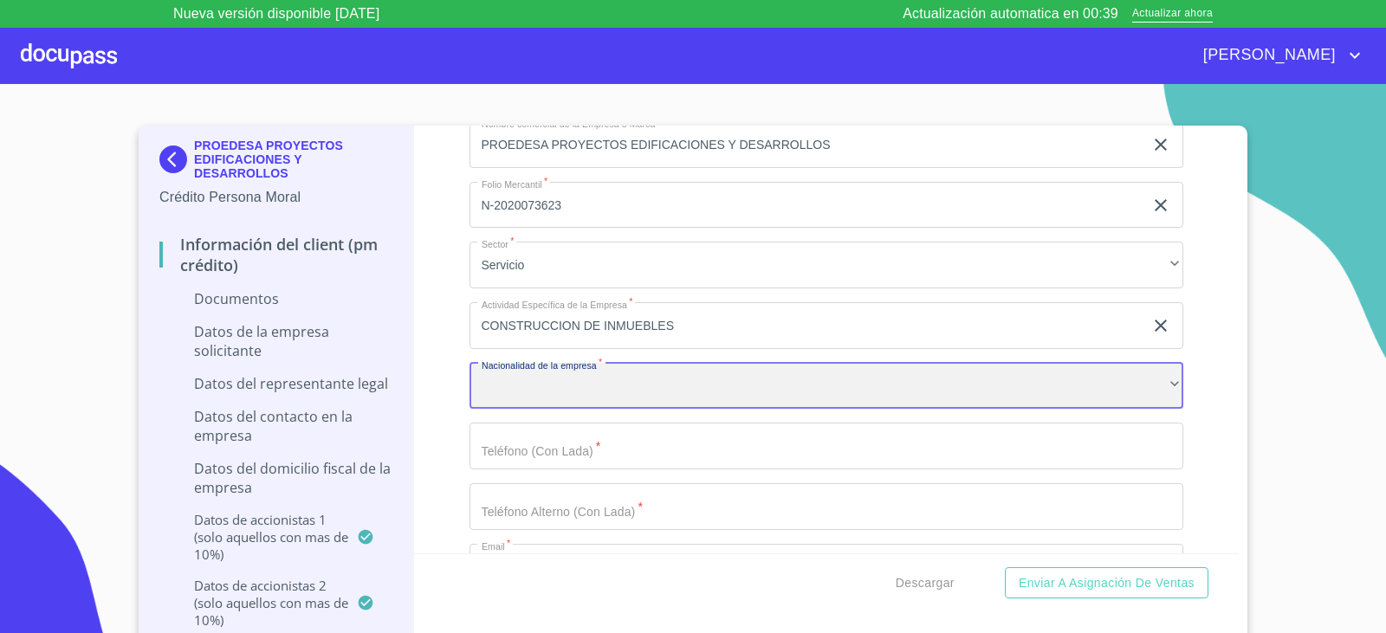
click at [687, 395] on div "​" at bounding box center [826, 386] width 714 height 47
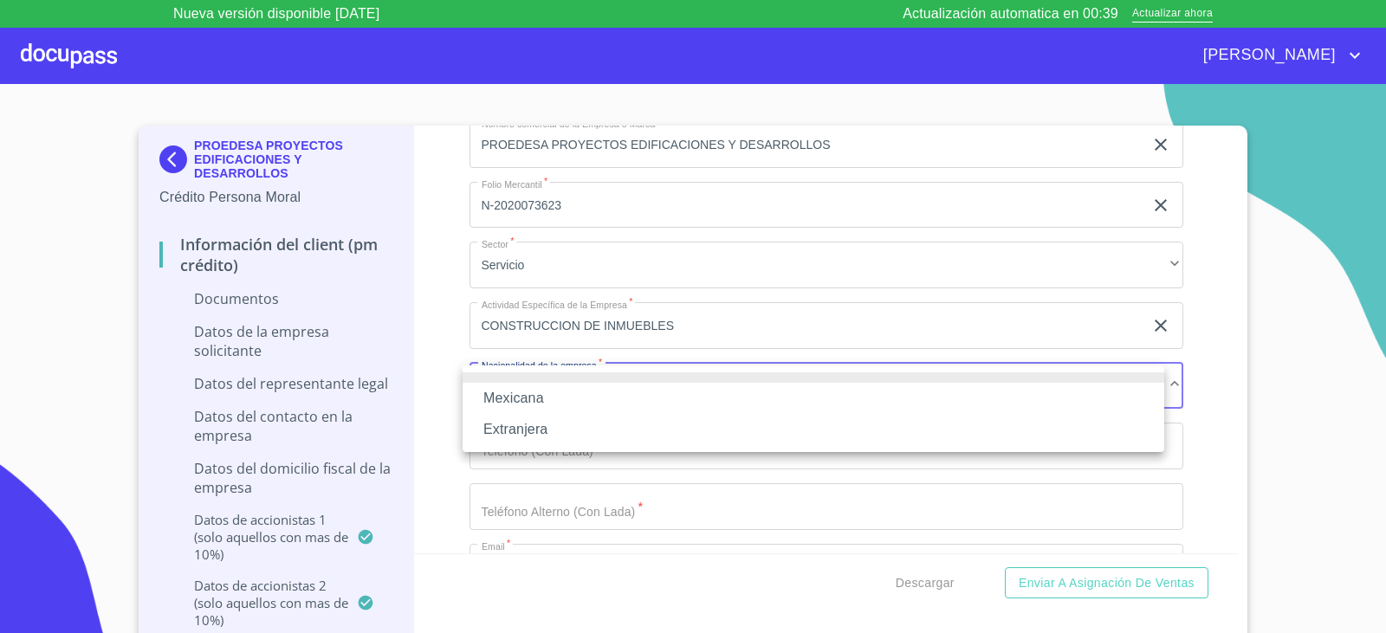
click at [552, 395] on li "Mexicana" at bounding box center [812, 398] width 701 height 31
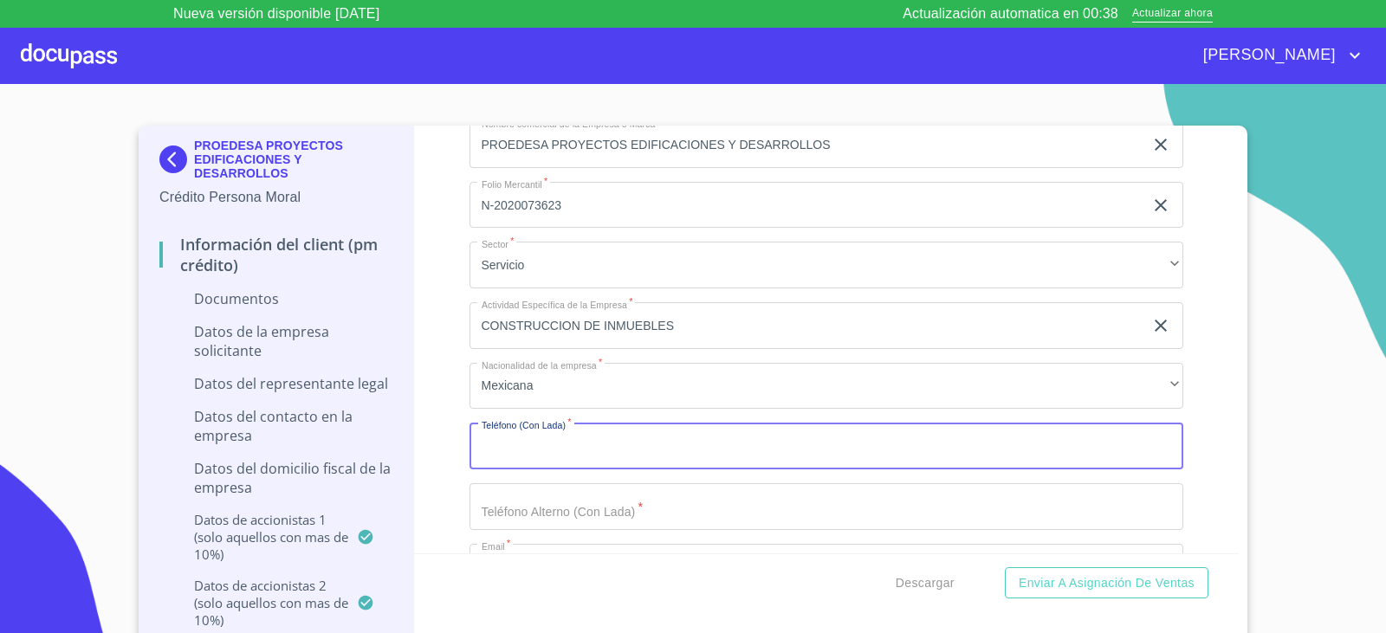
click at [543, 452] on input "Documento de identificación representante legal.   *" at bounding box center [826, 446] width 714 height 47
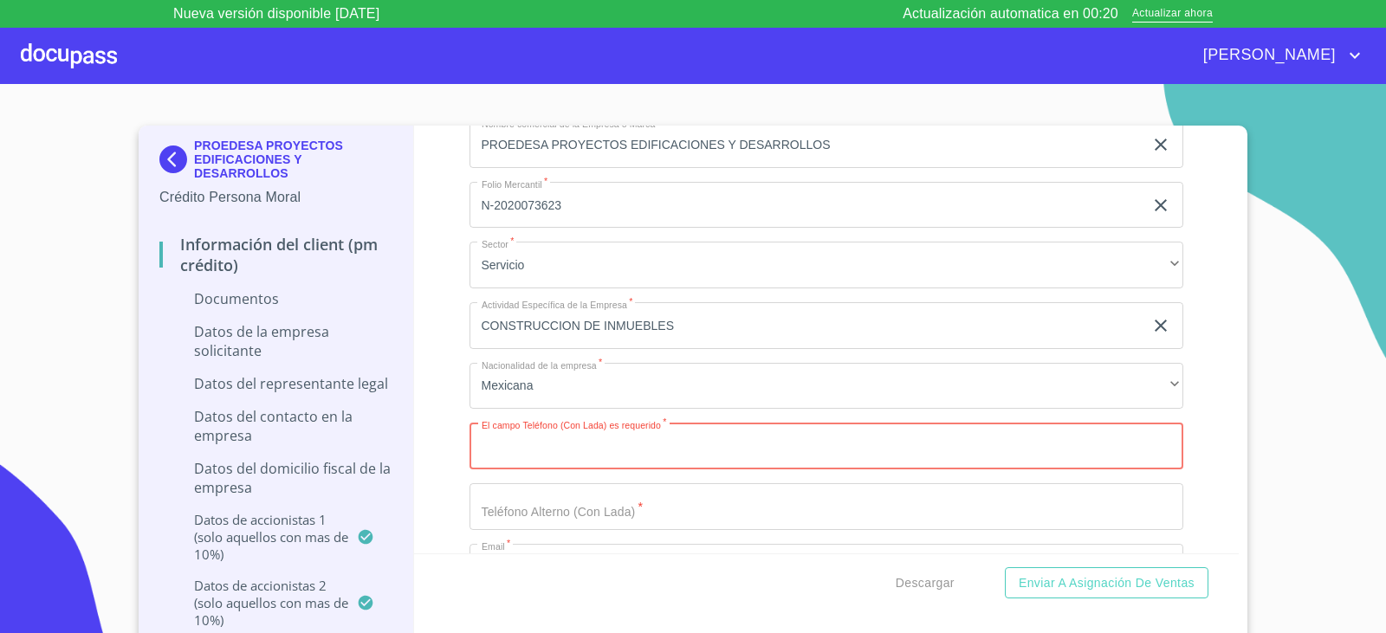
paste input "3316236262"
type input "3316236262"
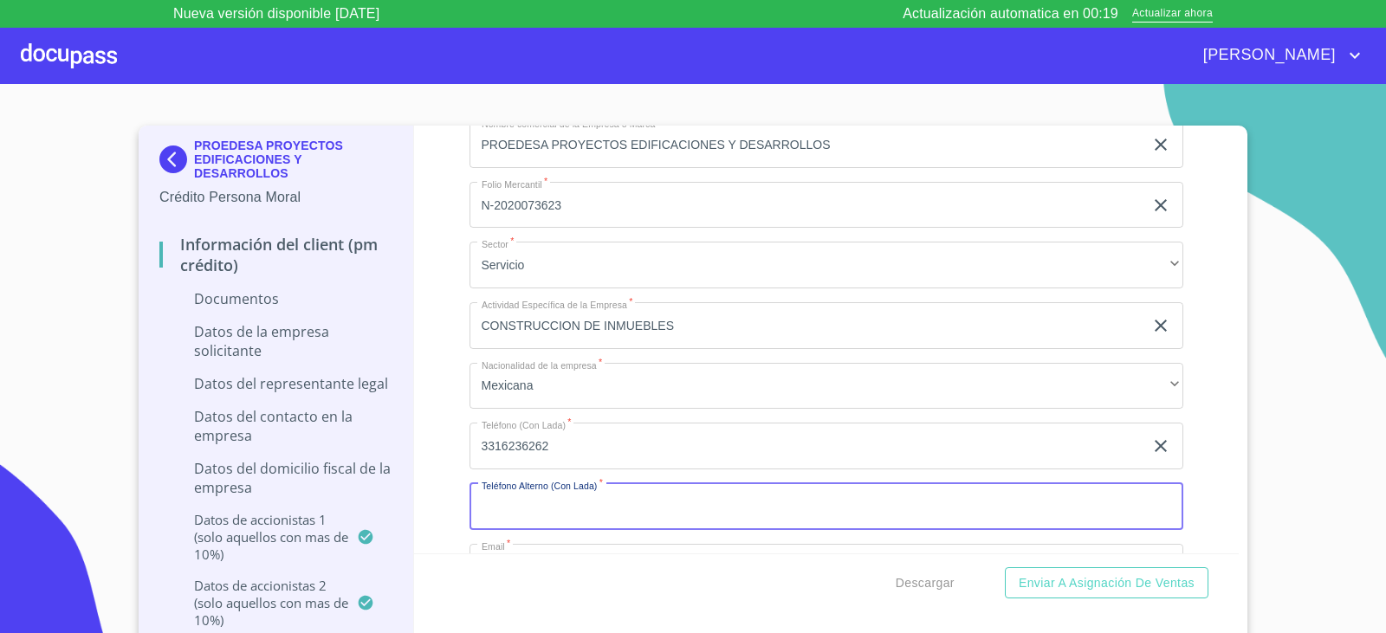
click at [601, 514] on input "Documento de identificación representante legal.   *" at bounding box center [826, 506] width 714 height 47
paste input "3316236262"
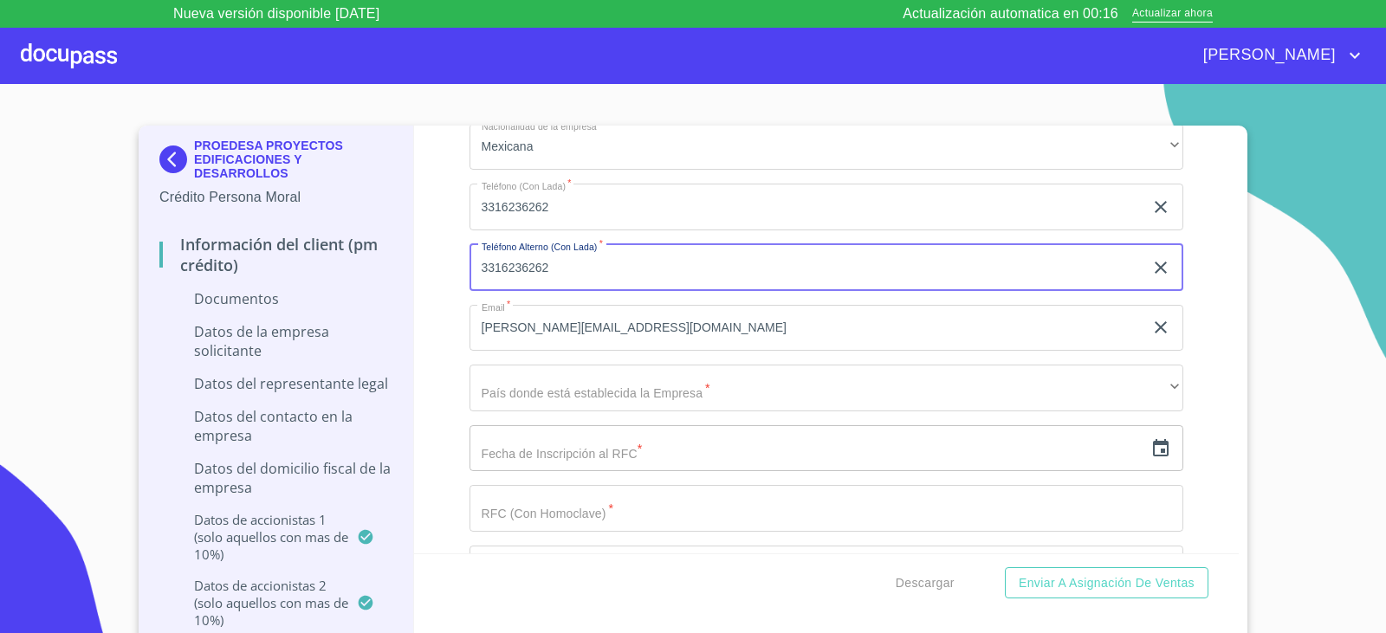
scroll to position [4849, 0]
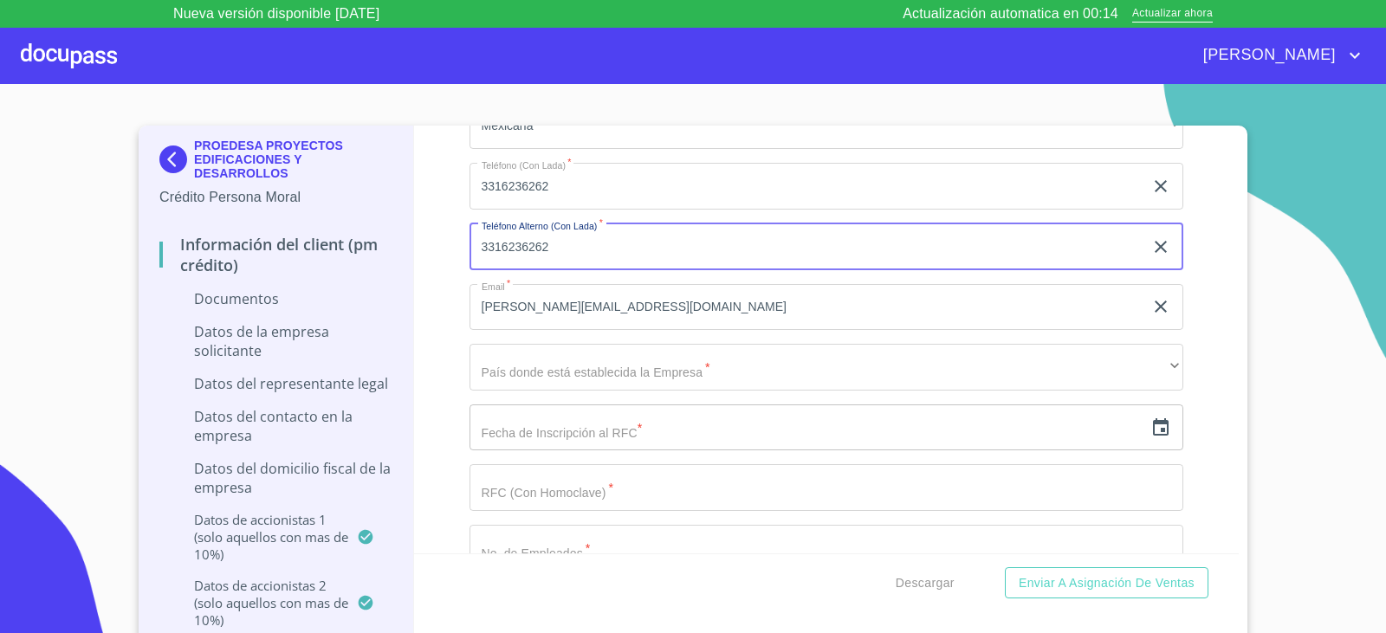
type input "3316236262"
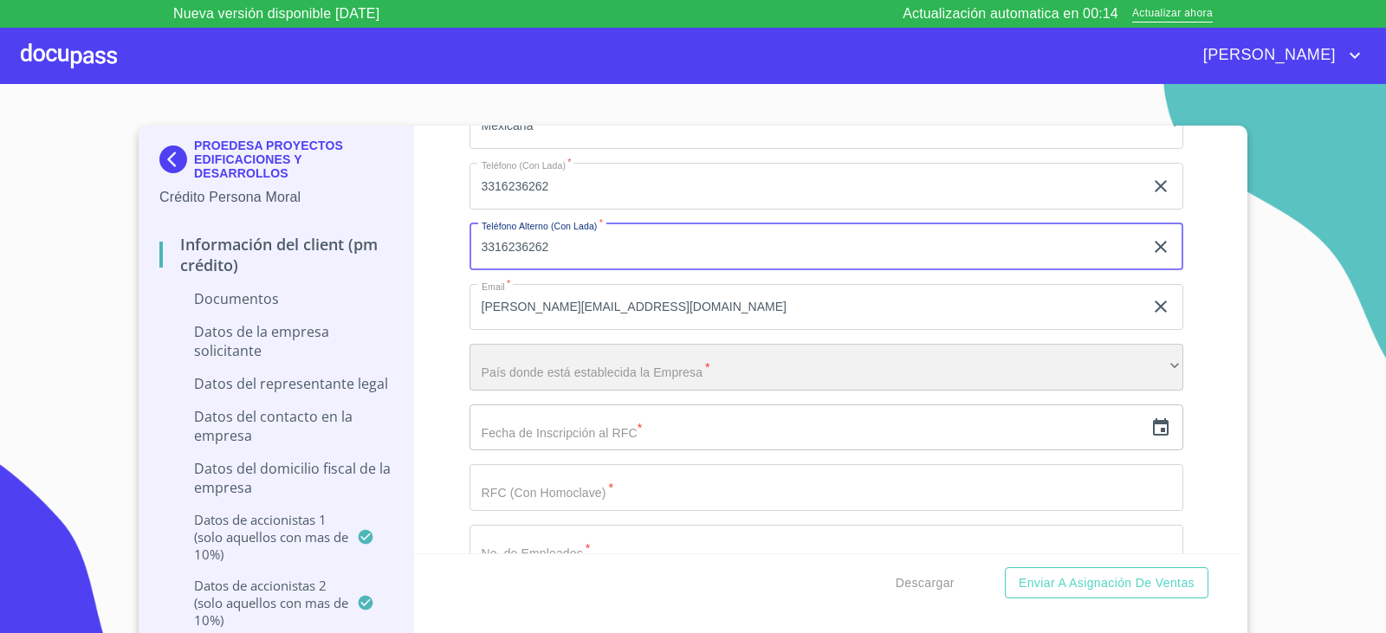
click at [532, 367] on div "​" at bounding box center [826, 367] width 714 height 47
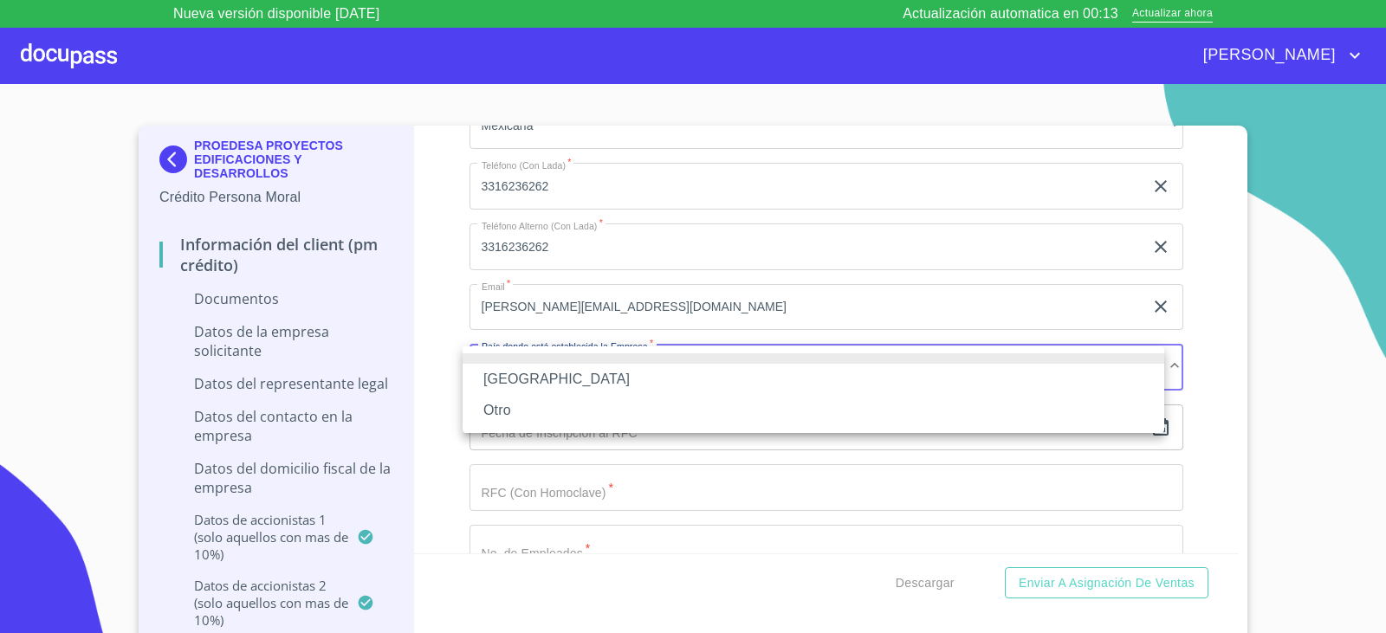
click at [530, 371] on li "[GEOGRAPHIC_DATA]" at bounding box center [812, 379] width 701 height 31
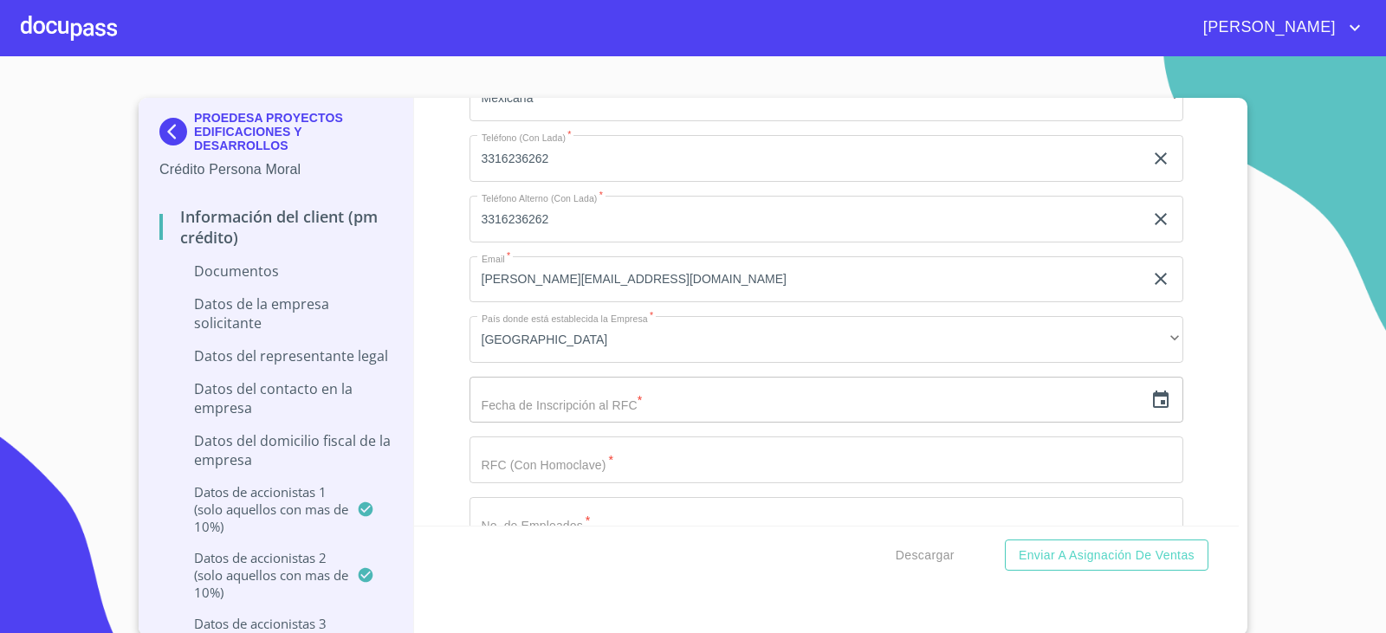
scroll to position [5023, 0]
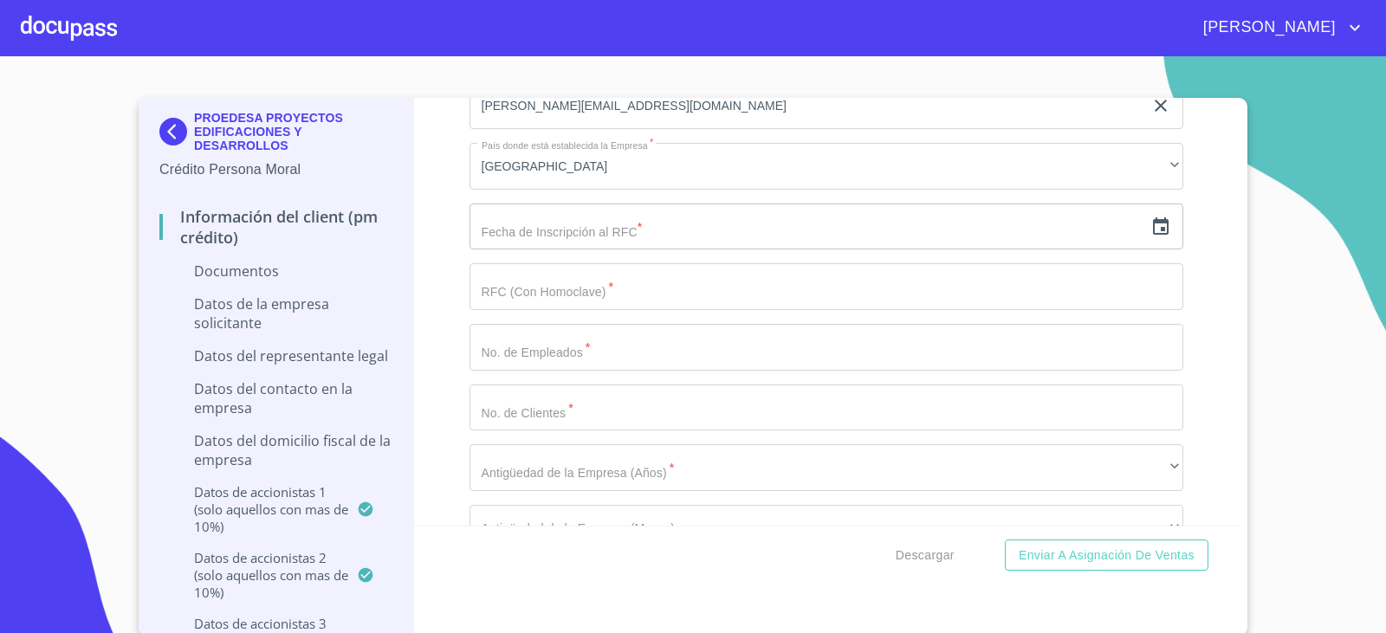
click at [1153, 222] on icon "button" at bounding box center [1161, 225] width 16 height 17
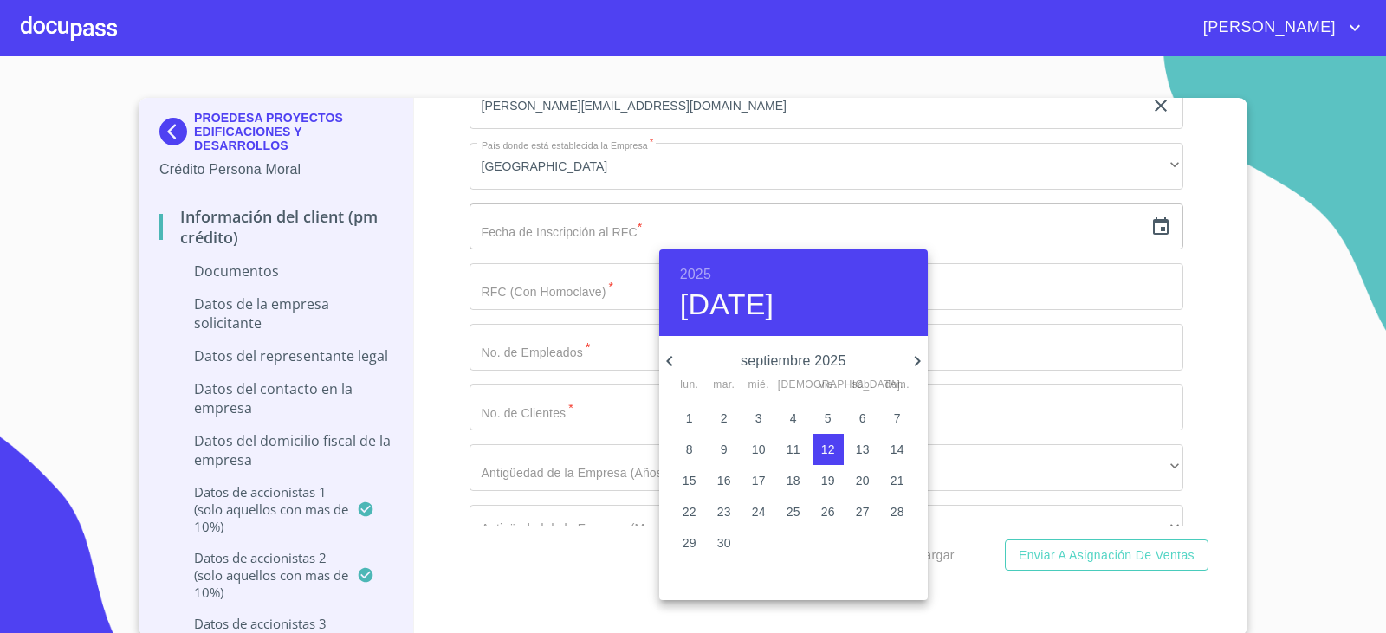
click at [683, 268] on h6 "2025" at bounding box center [695, 274] width 31 height 24
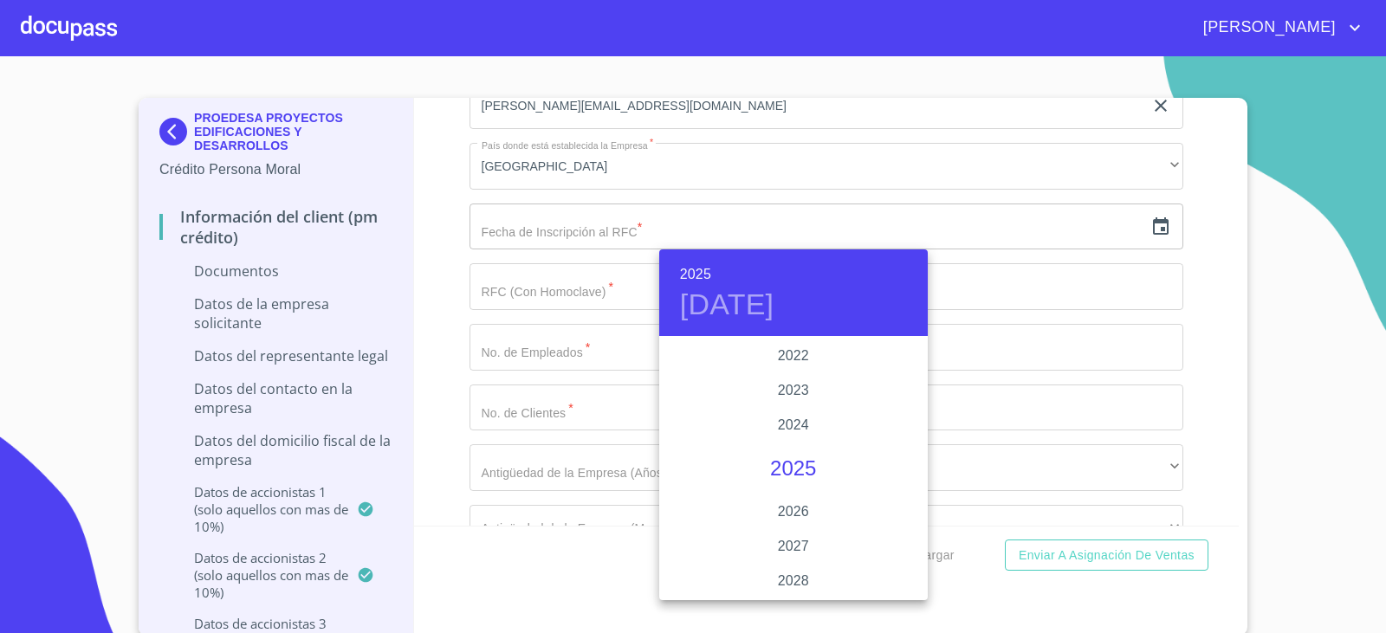
scroll to position [3187, 0]
click at [790, 457] on div "2020" at bounding box center [793, 460] width 268 height 35
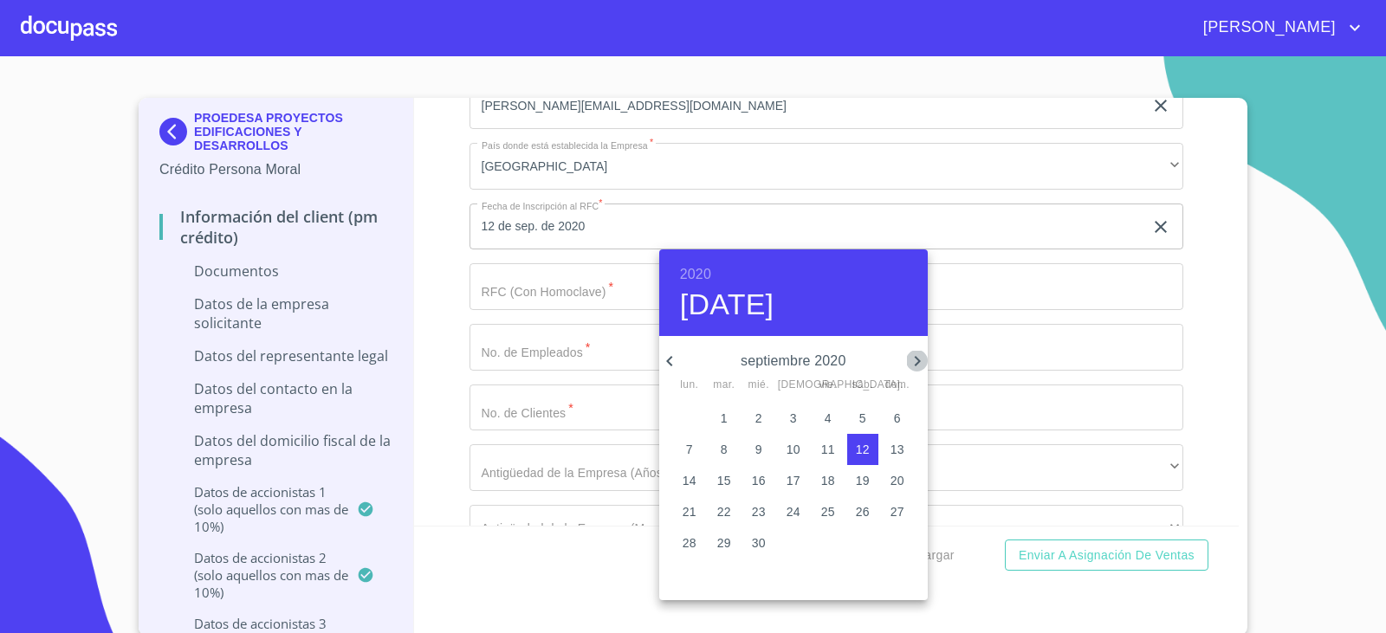
click at [909, 361] on icon "button" at bounding box center [917, 361] width 21 height 21
click at [822, 509] on p "20" at bounding box center [828, 511] width 14 height 17
type input "20 de nov. de 2020"
click at [515, 288] on div at bounding box center [693, 316] width 1386 height 633
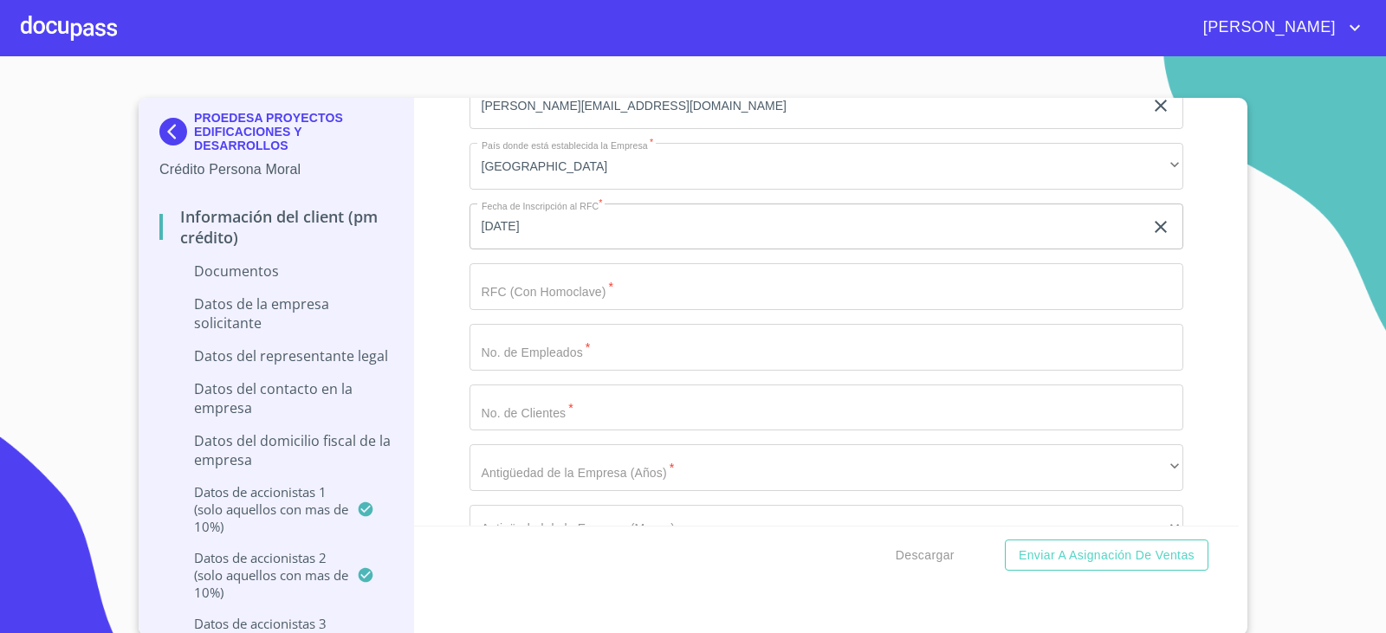
click at [515, 288] on input "Documento de identificación representante legal.   *" at bounding box center [826, 286] width 714 height 47
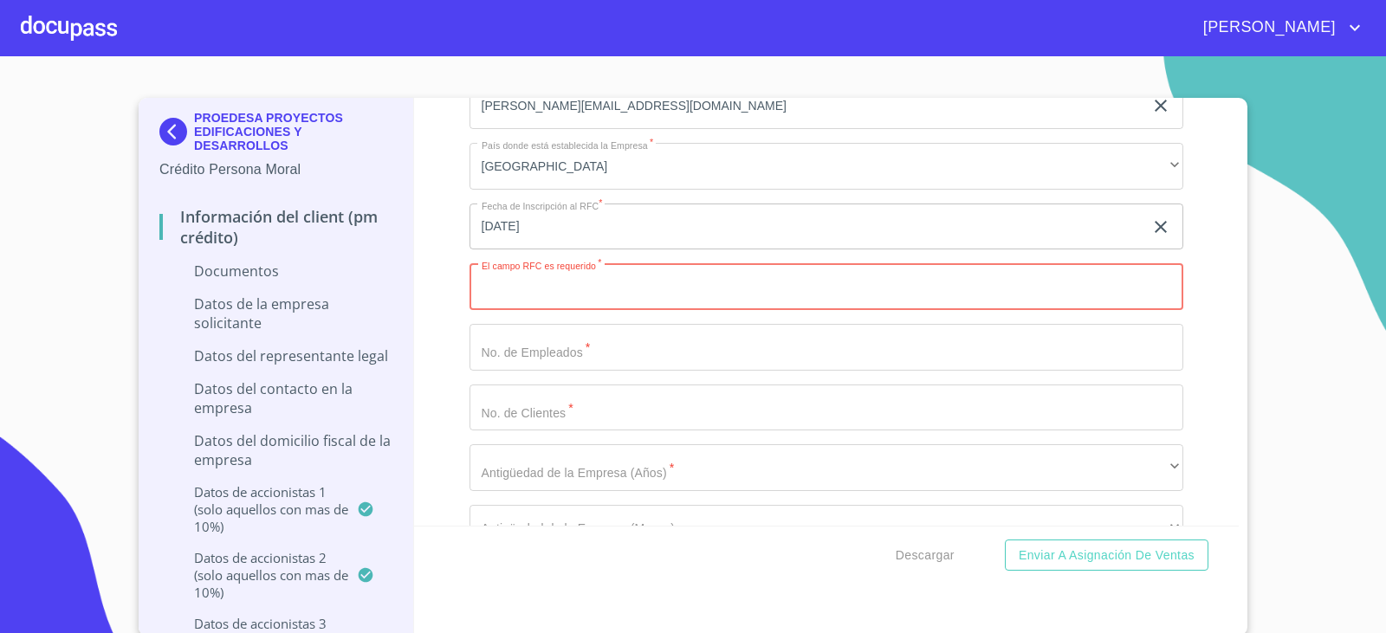
paste input "PPE201120L75"
type input "PPE201120L75"
click at [560, 341] on input "Documento de identificación representante legal.   *" at bounding box center [826, 347] width 714 height 47
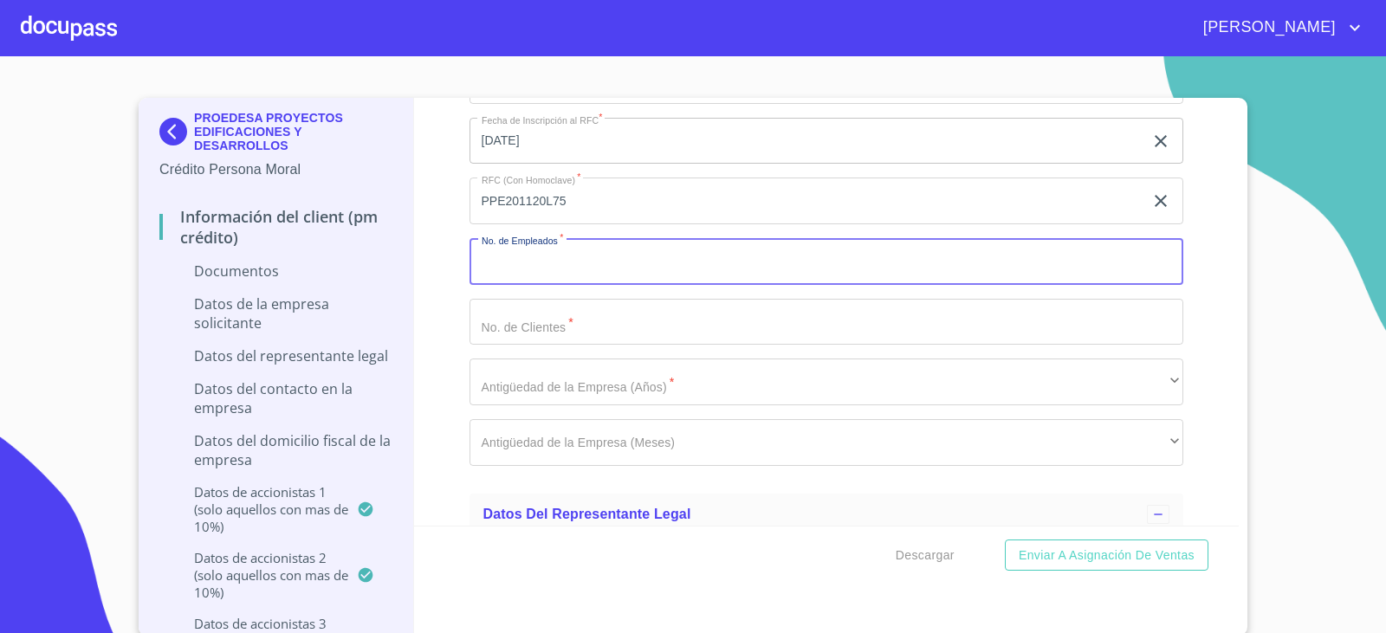
scroll to position [5109, 0]
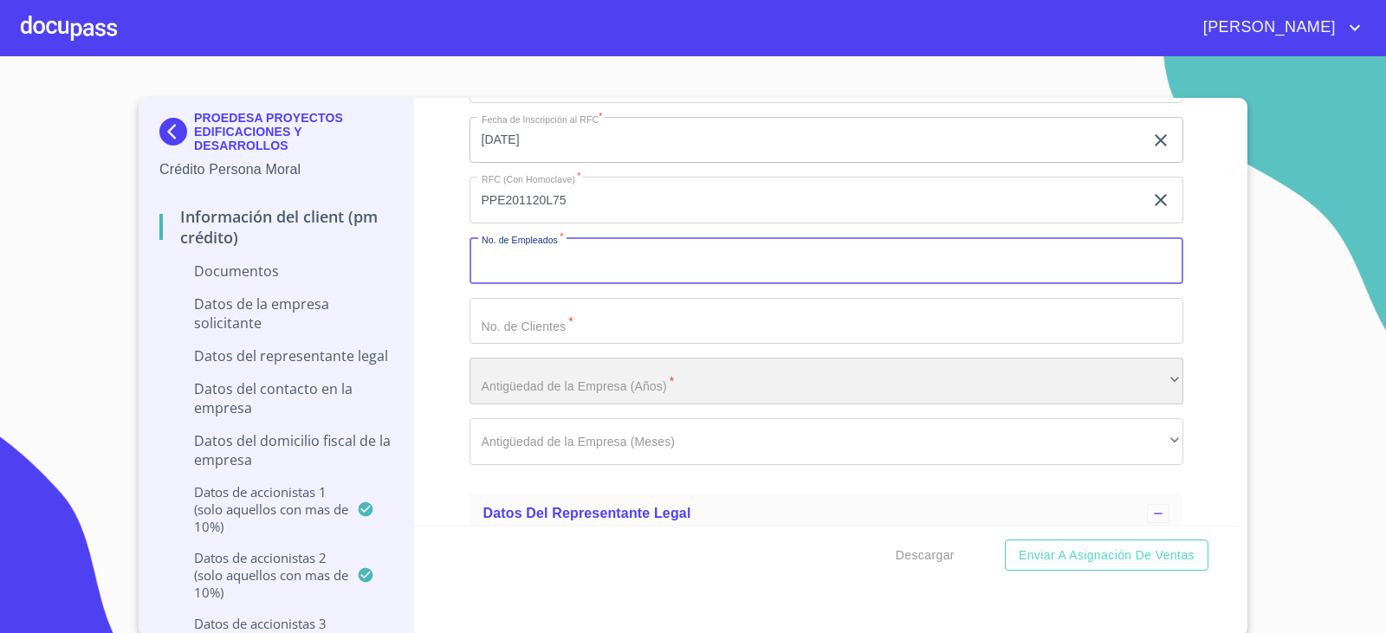
click at [562, 387] on div "​" at bounding box center [826, 381] width 714 height 47
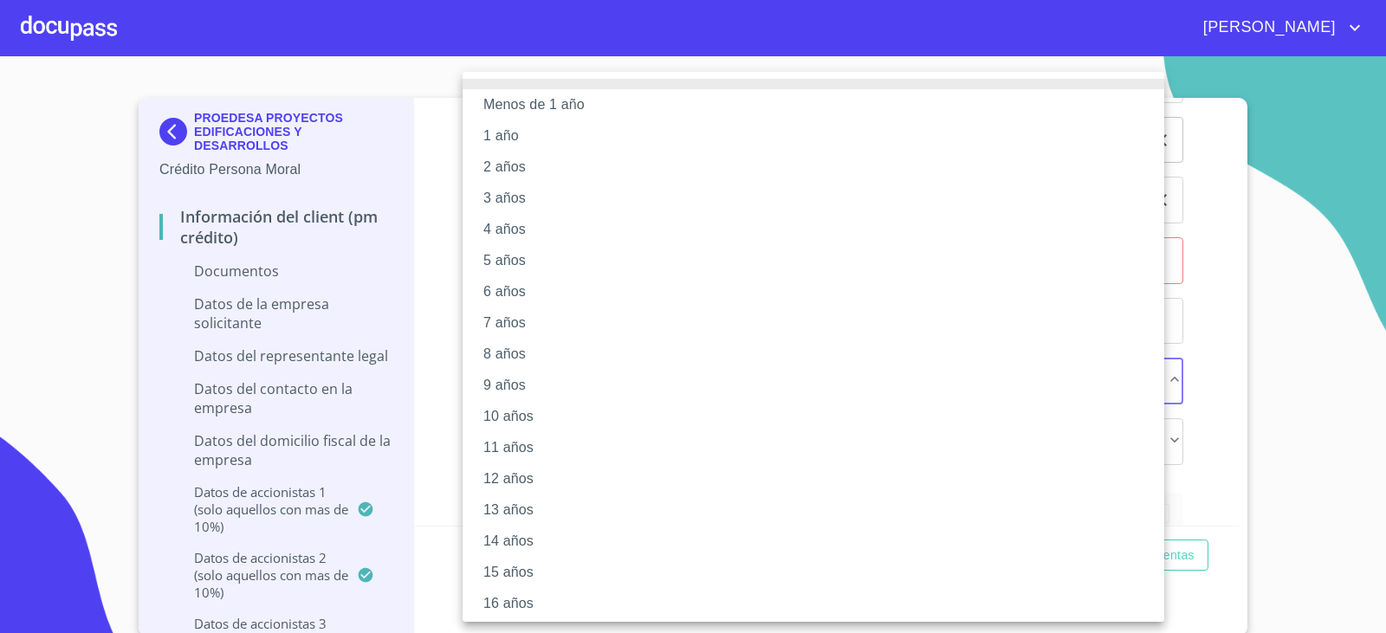
click at [494, 228] on li "4 años" at bounding box center [819, 229] width 714 height 31
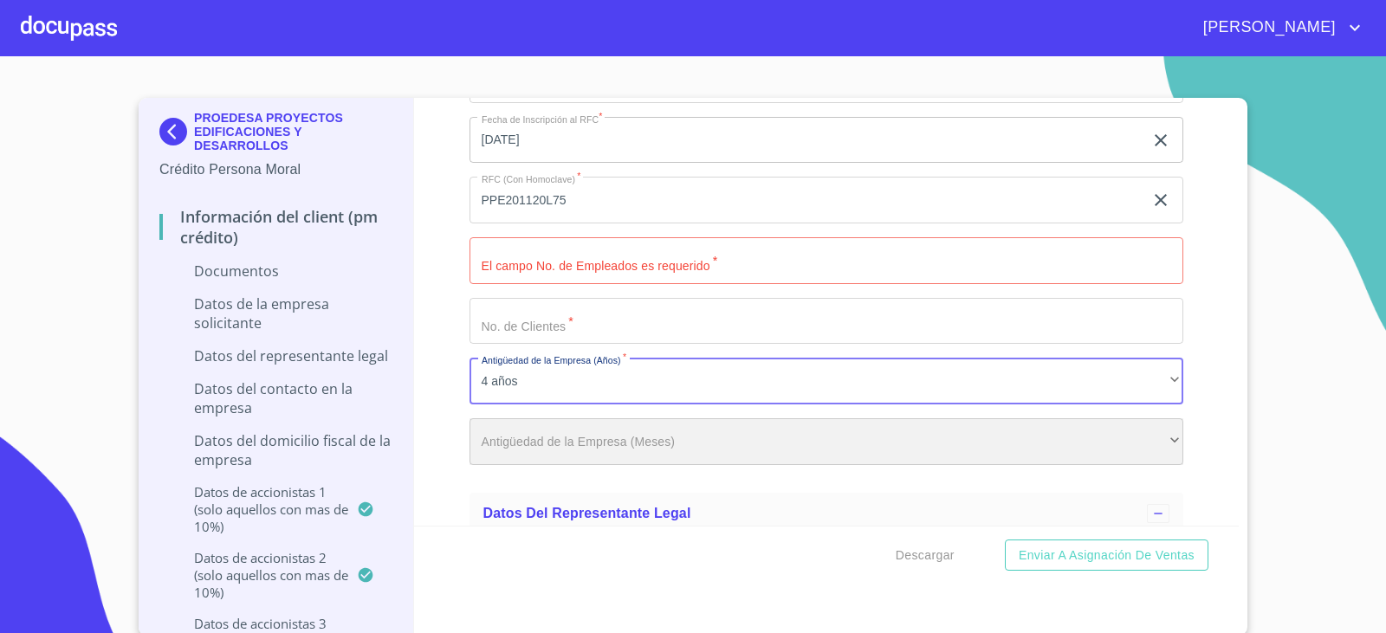
click at [562, 454] on div "​" at bounding box center [826, 441] width 714 height 47
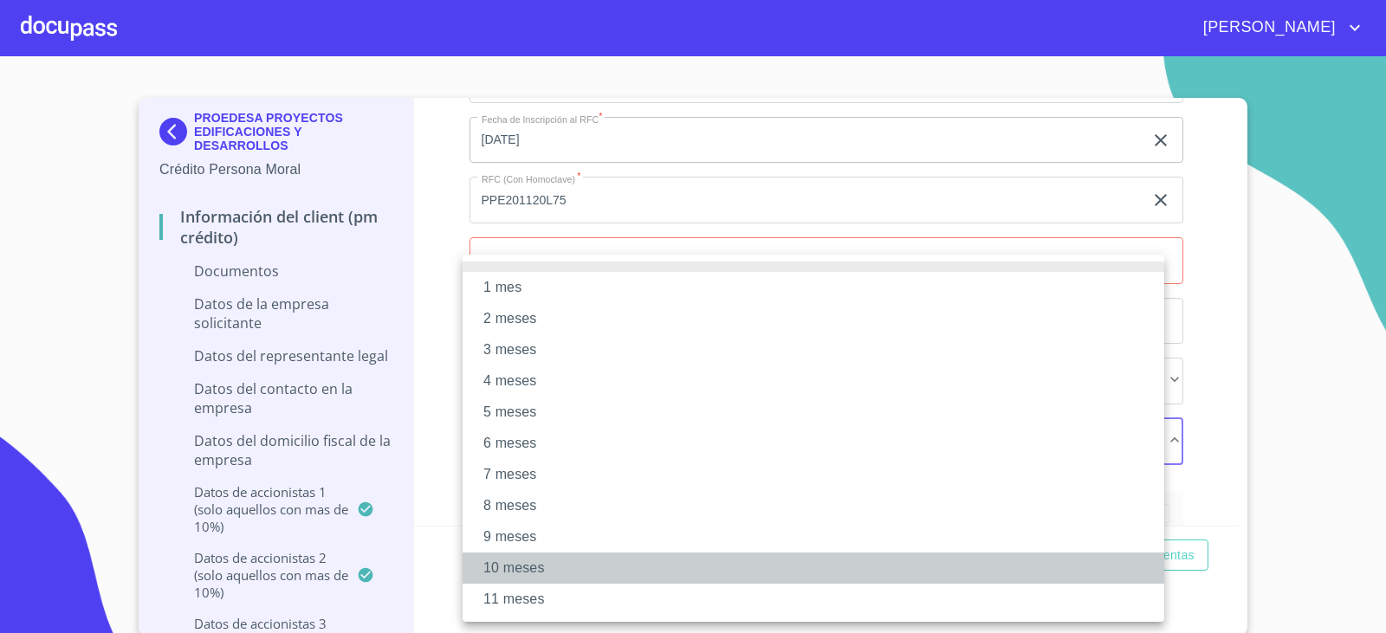
click at [524, 559] on li "10 meses" at bounding box center [812, 567] width 701 height 31
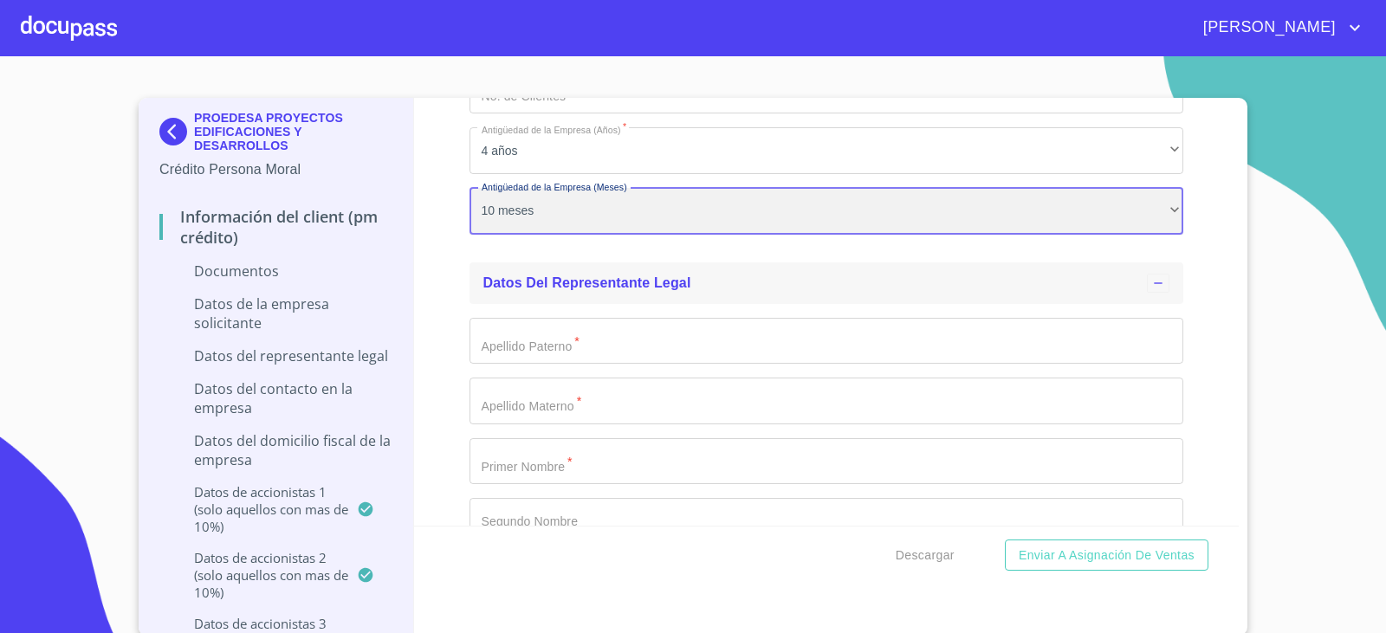
scroll to position [5369, 0]
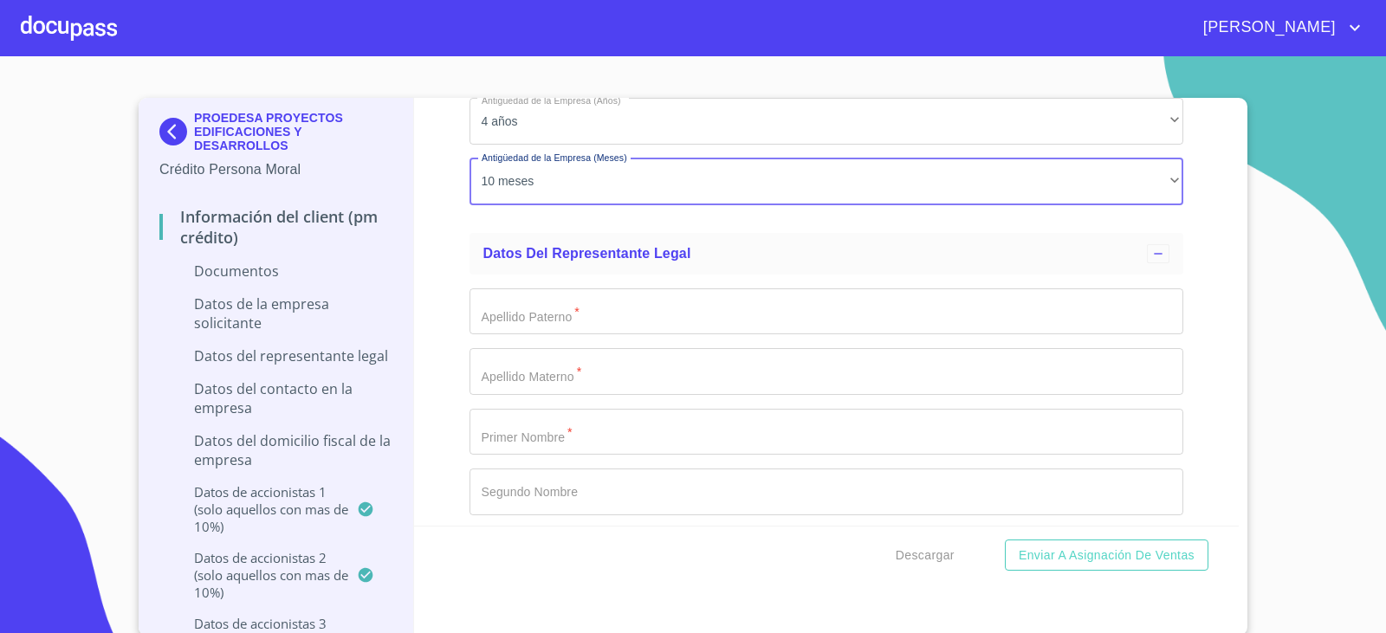
click at [554, 326] on input "Documento de identificación representante legal.   *" at bounding box center [826, 311] width 714 height 47
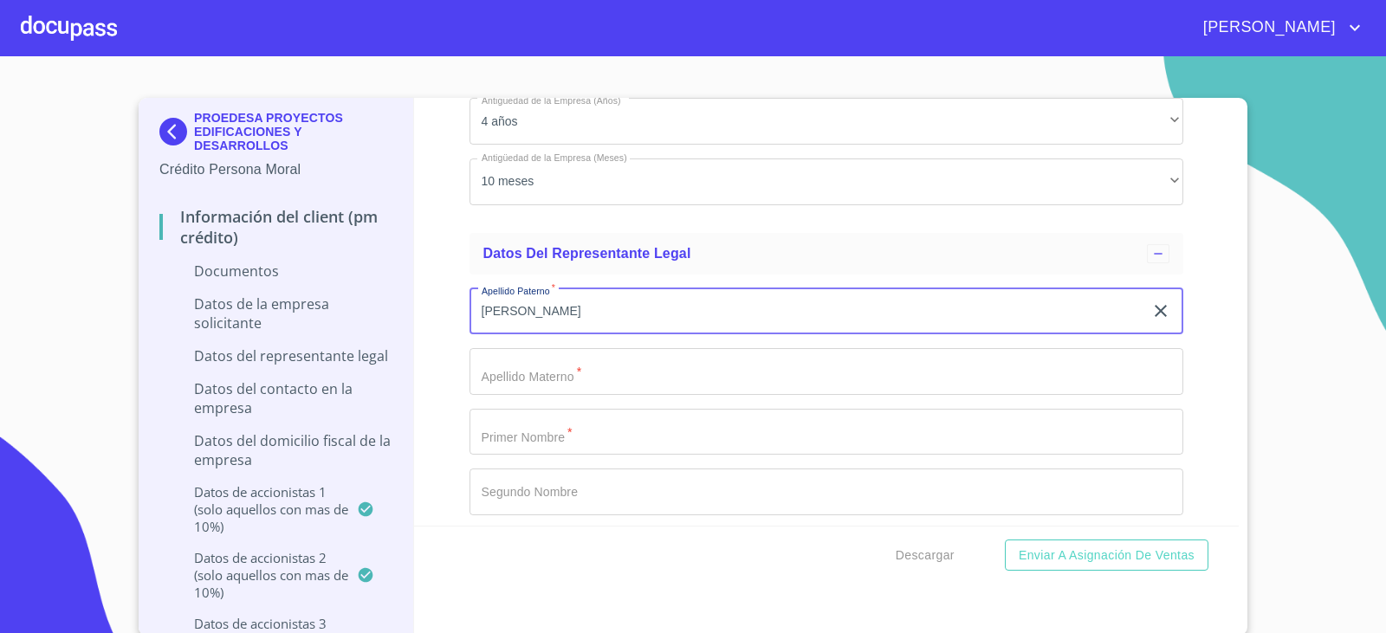
type input "[PERSON_NAME]"
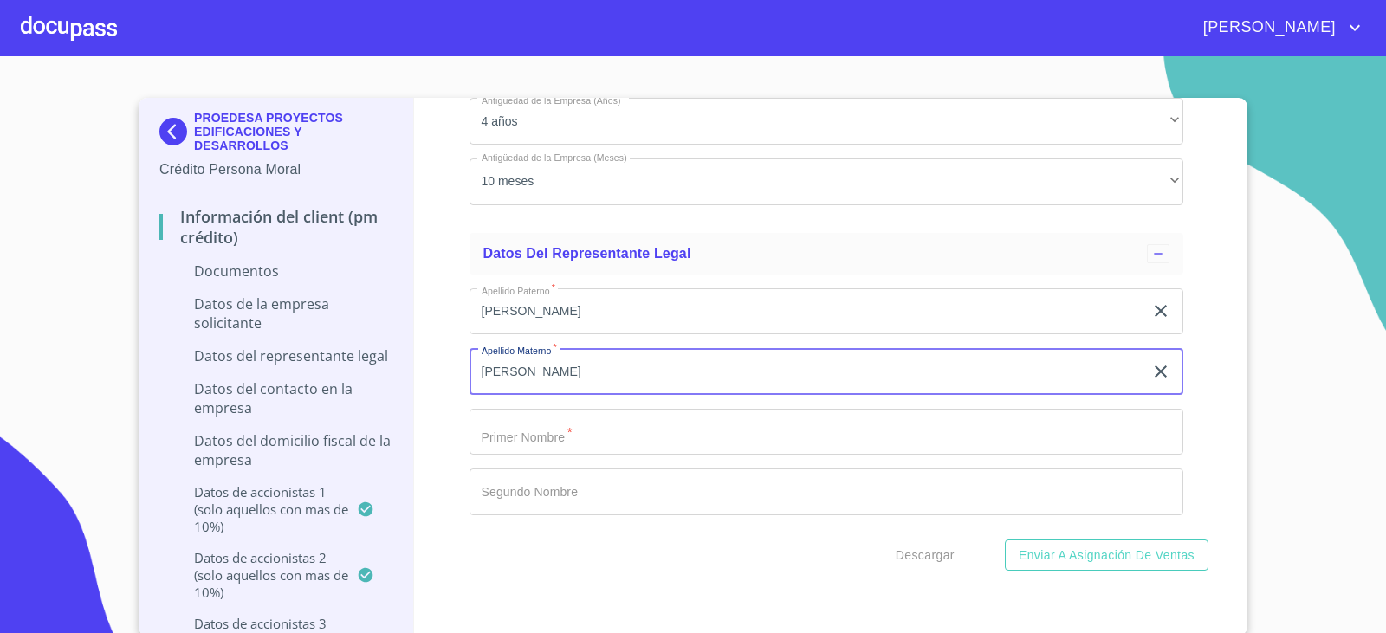
type input "[PERSON_NAME]"
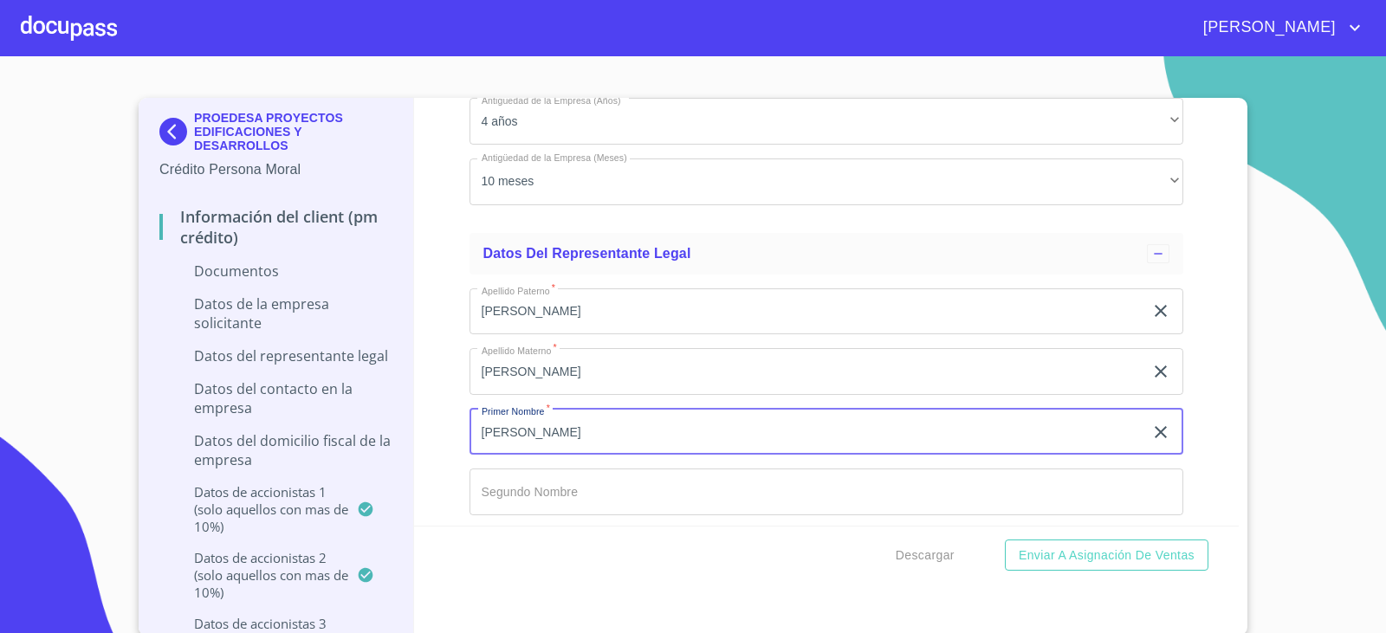
type input "[PERSON_NAME]"
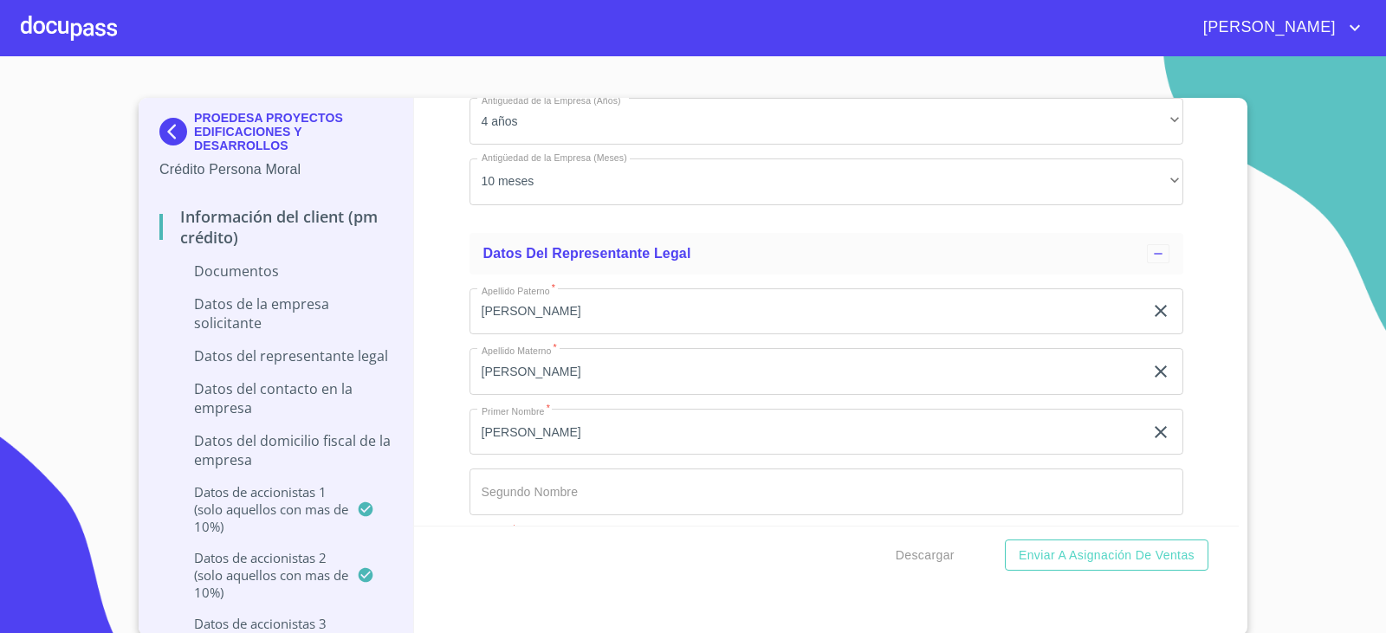
scroll to position [5610, 0]
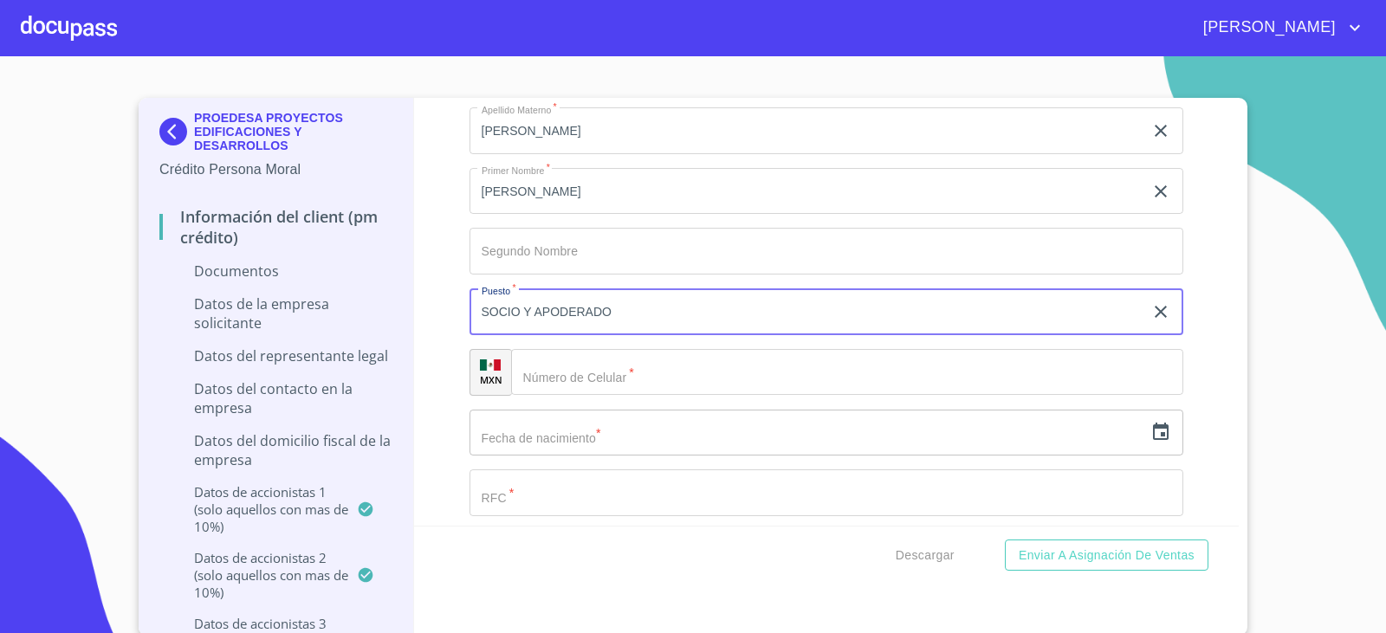
type input "SOCIO Y APODERADO"
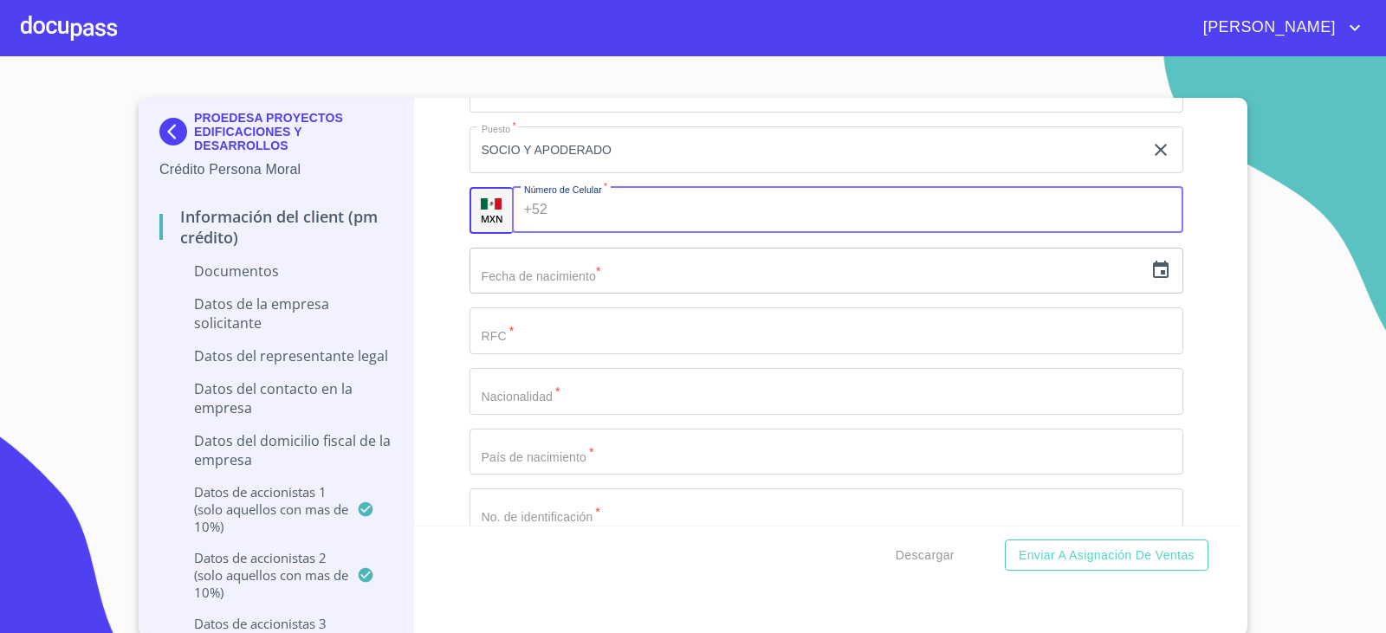
scroll to position [5783, 0]
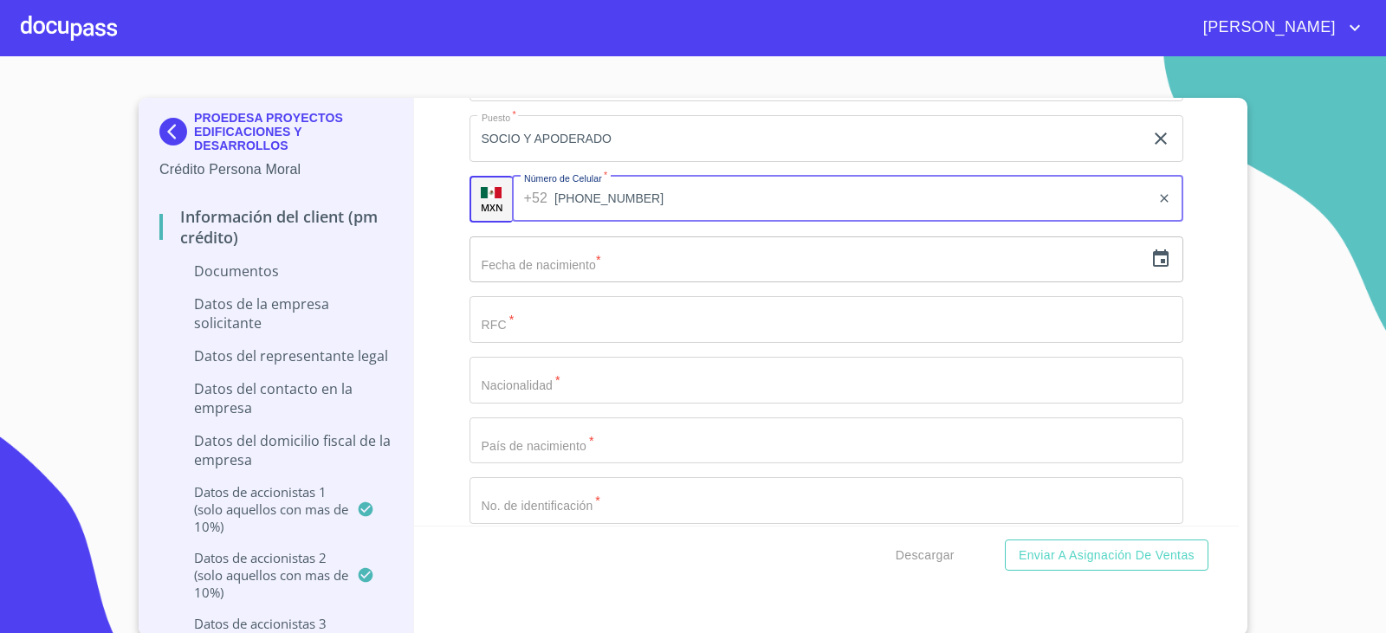
type input "[PHONE_NUMBER]"
click at [791, 273] on input "text" at bounding box center [806, 259] width 675 height 47
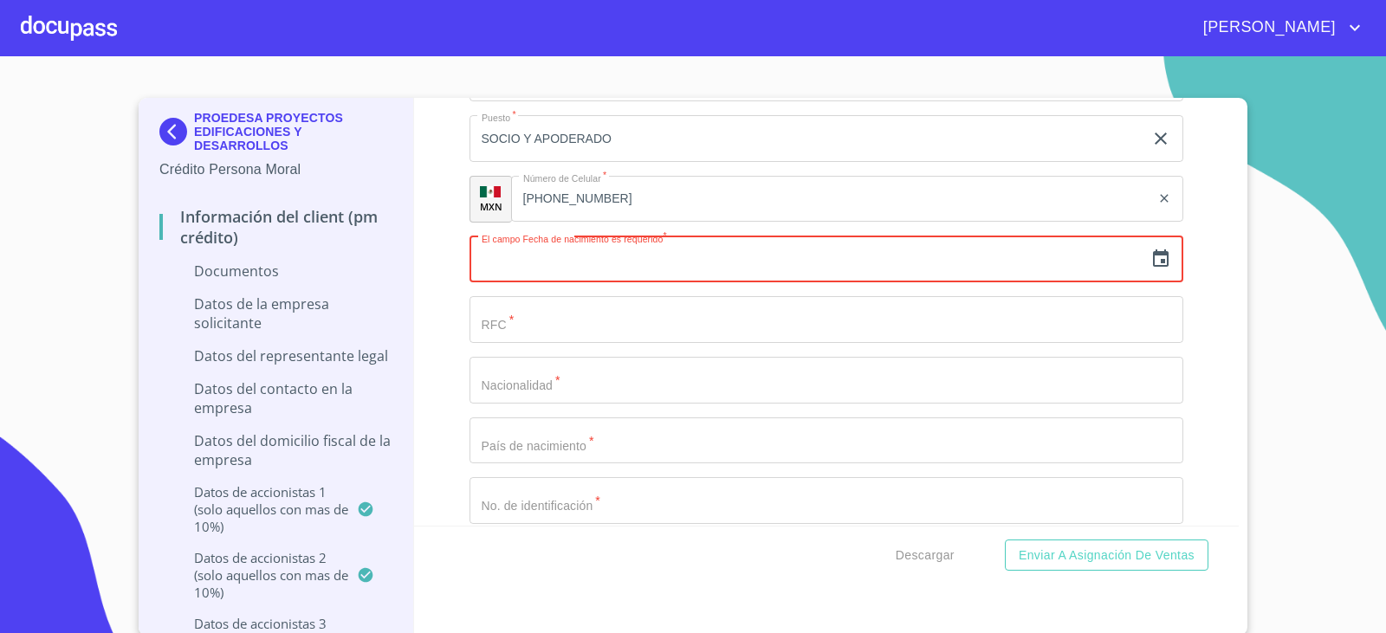
click at [1150, 265] on icon "button" at bounding box center [1160, 259] width 21 height 21
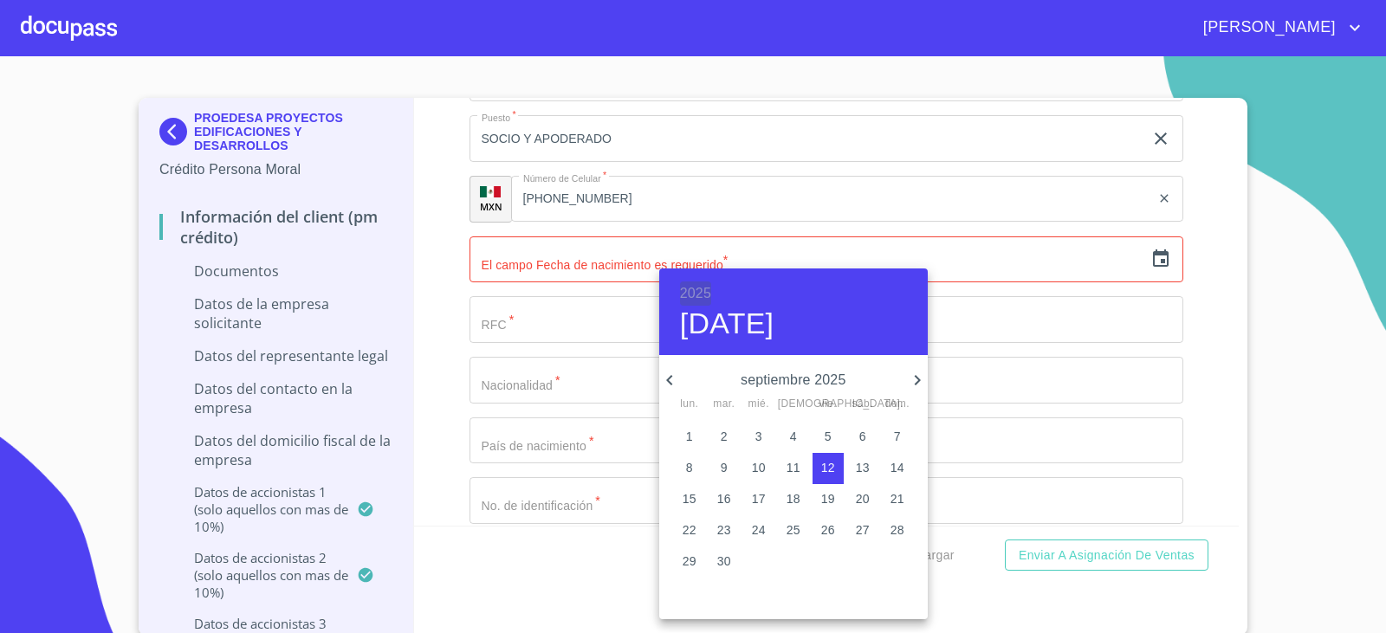
click at [703, 294] on h6 "2025" at bounding box center [695, 293] width 31 height 24
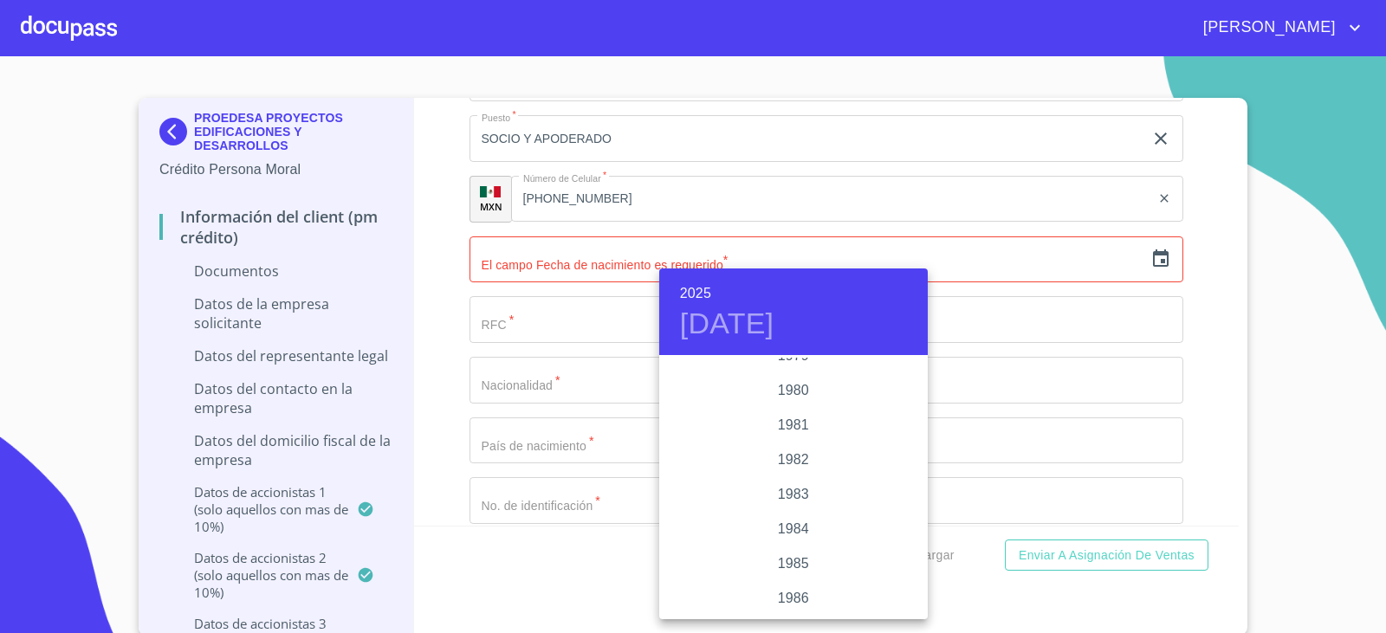
scroll to position [1888, 0]
click at [791, 429] on div "1981" at bounding box center [793, 427] width 268 height 35
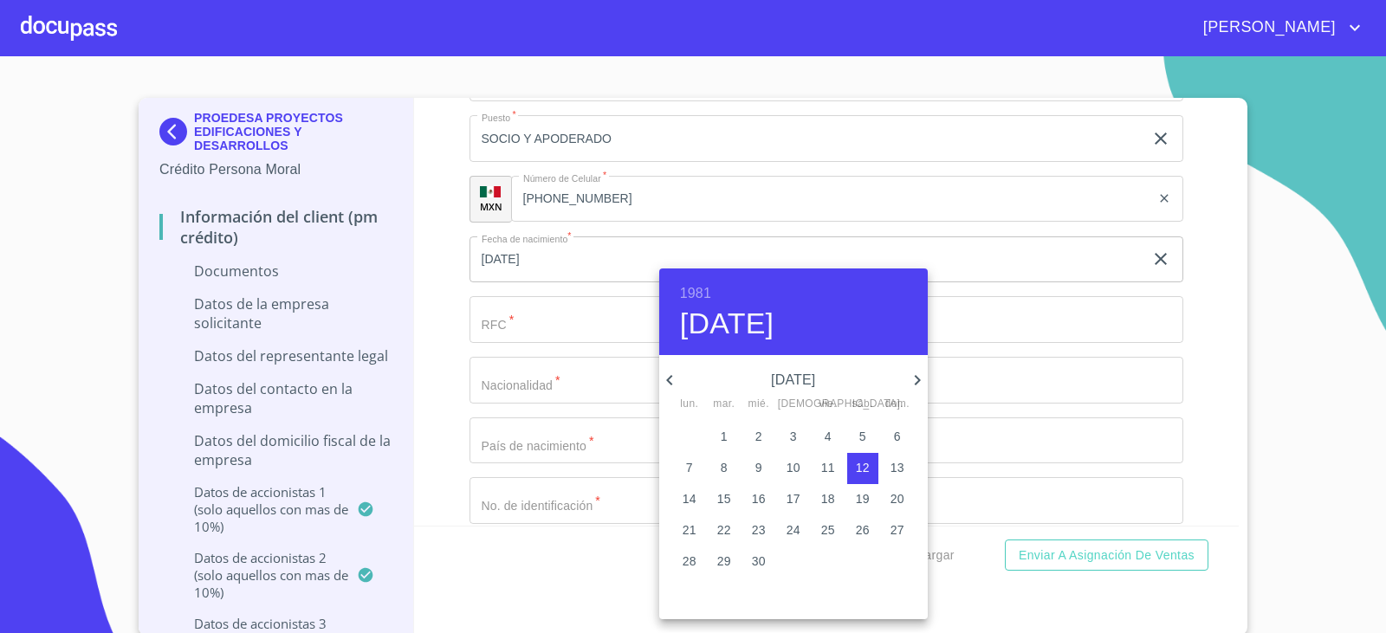
click at [669, 381] on icon "button" at bounding box center [669, 380] width 6 height 10
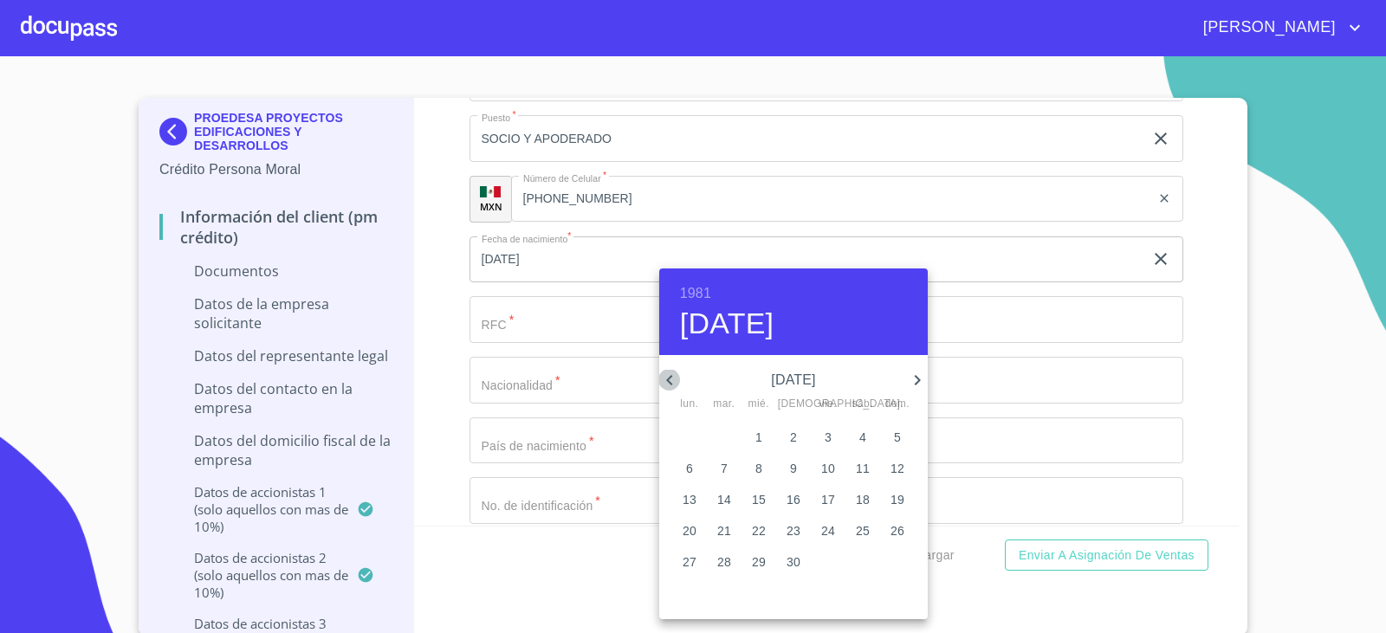
click at [669, 381] on icon "button" at bounding box center [669, 380] width 6 height 10
click at [834, 466] on span "9" at bounding box center [827, 467] width 31 height 17
type input "9 de ene. de 1981"
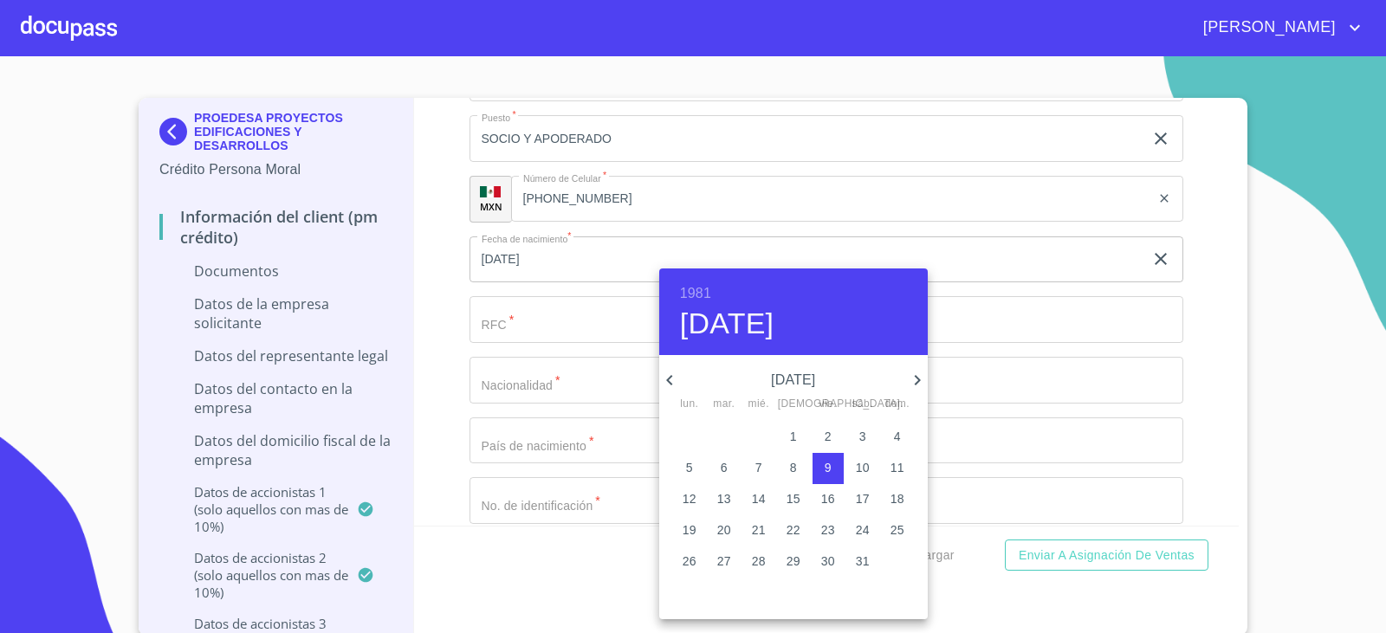
click at [519, 326] on div at bounding box center [693, 316] width 1386 height 633
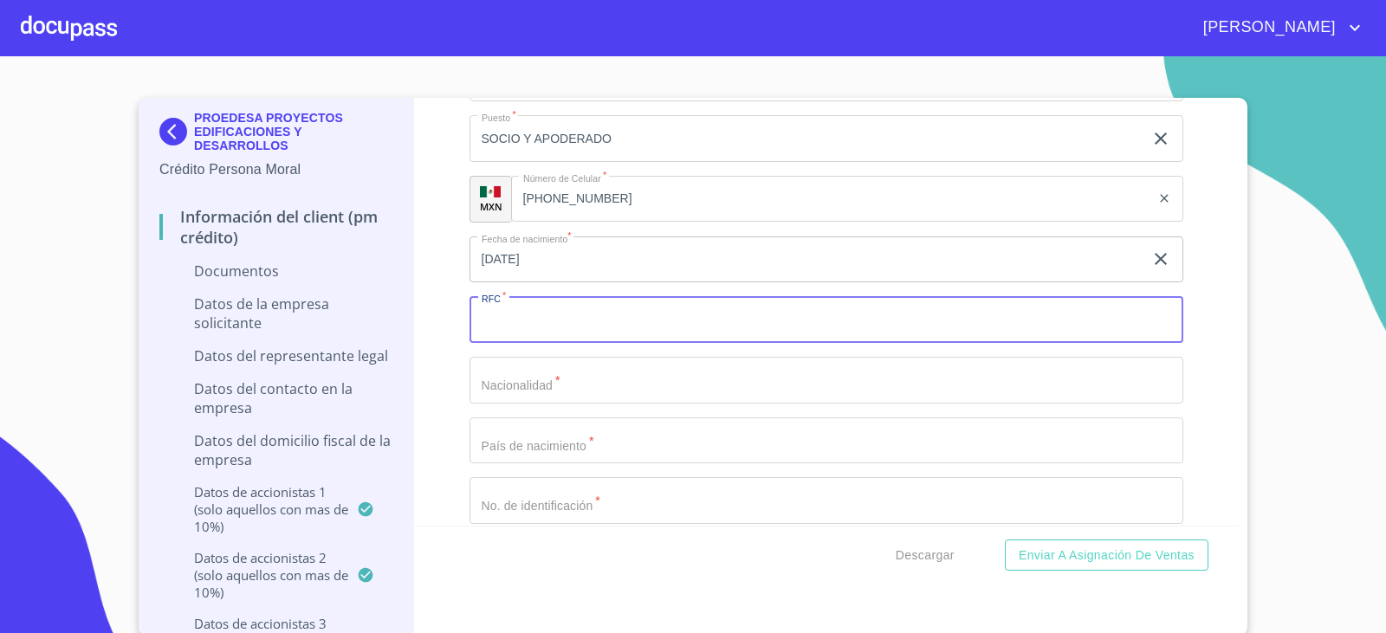
click at [519, 326] on input "Documento de identificación representante legal.   *" at bounding box center [826, 319] width 714 height 47
type input "FASO8101097FA"
click at [536, 378] on input "Documento de identificación representante legal.   *" at bounding box center [826, 380] width 714 height 47
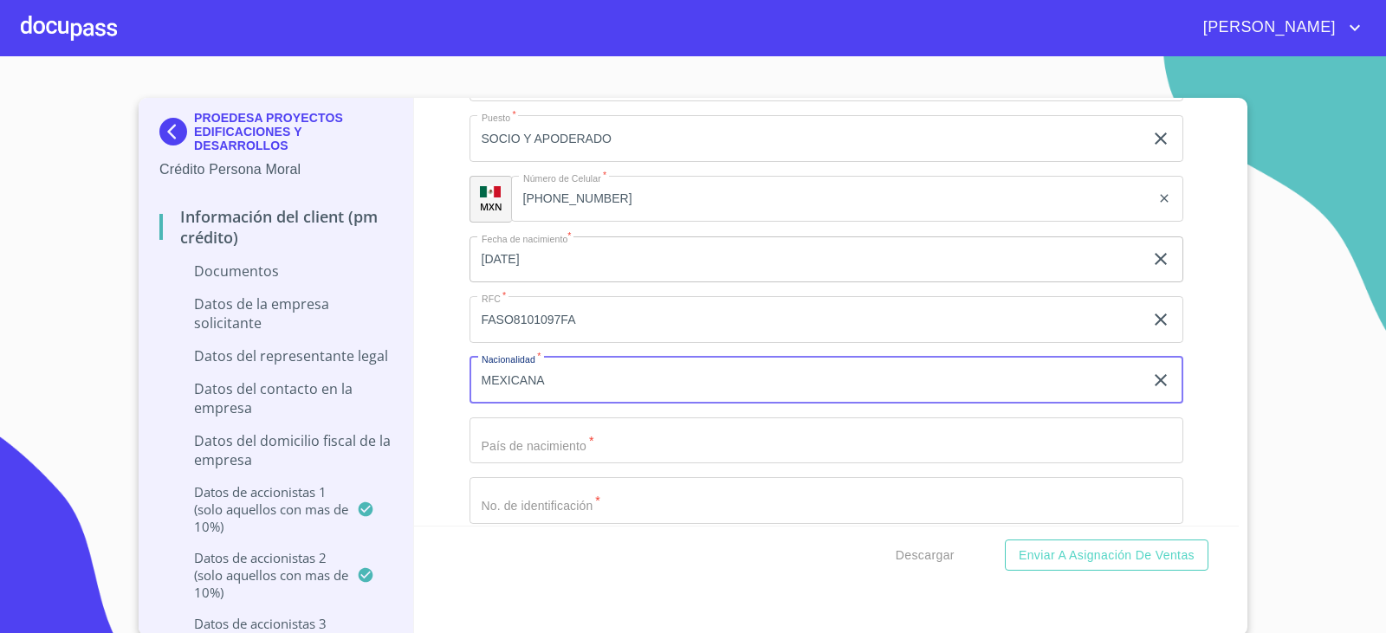
type input "MEXICANA"
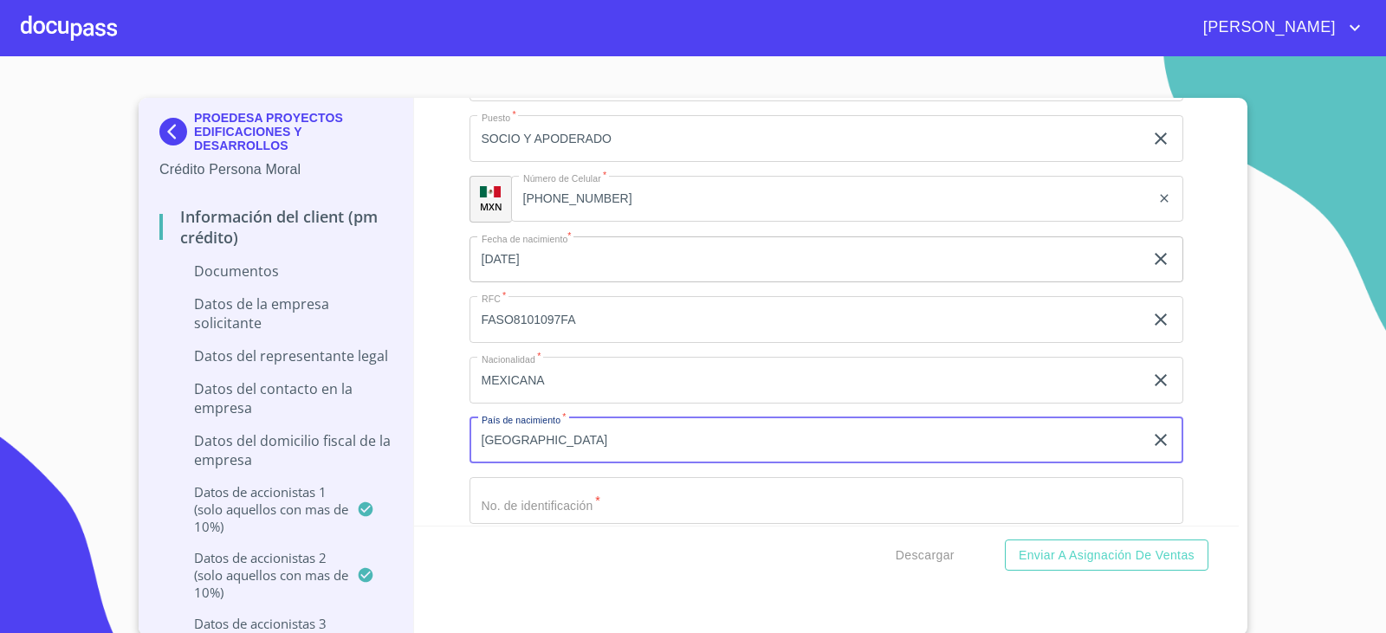
type input "[GEOGRAPHIC_DATA]"
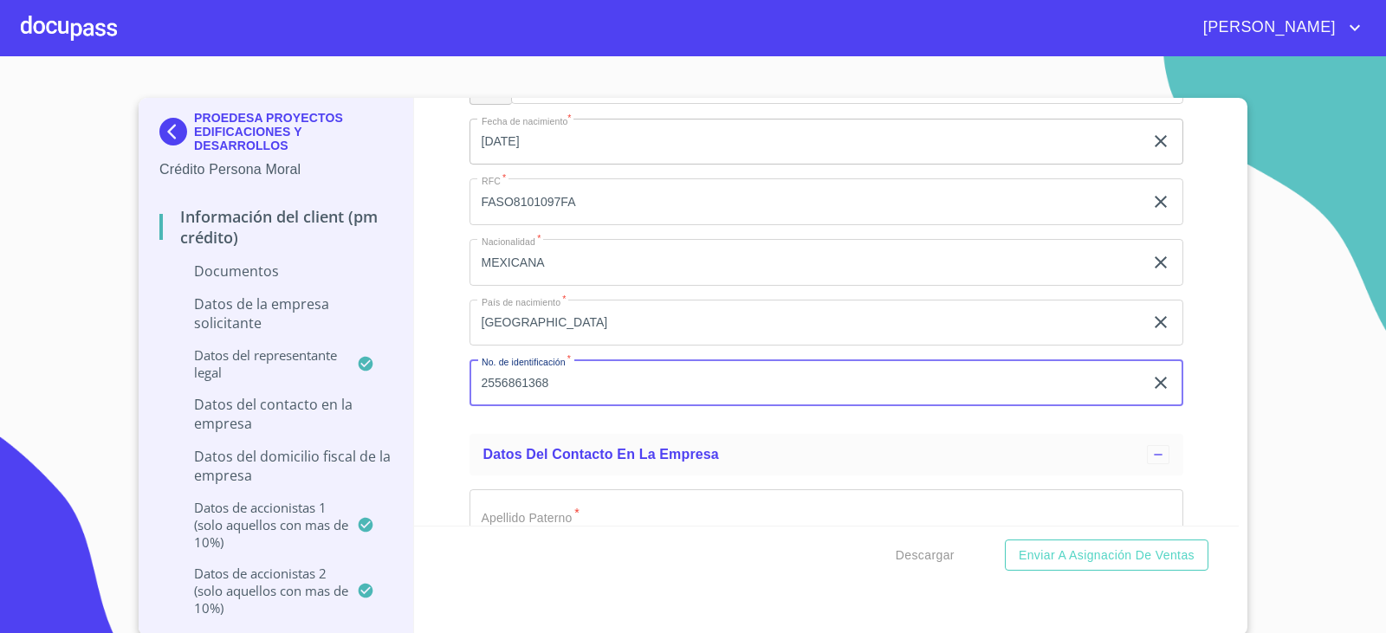
scroll to position [6043, 0]
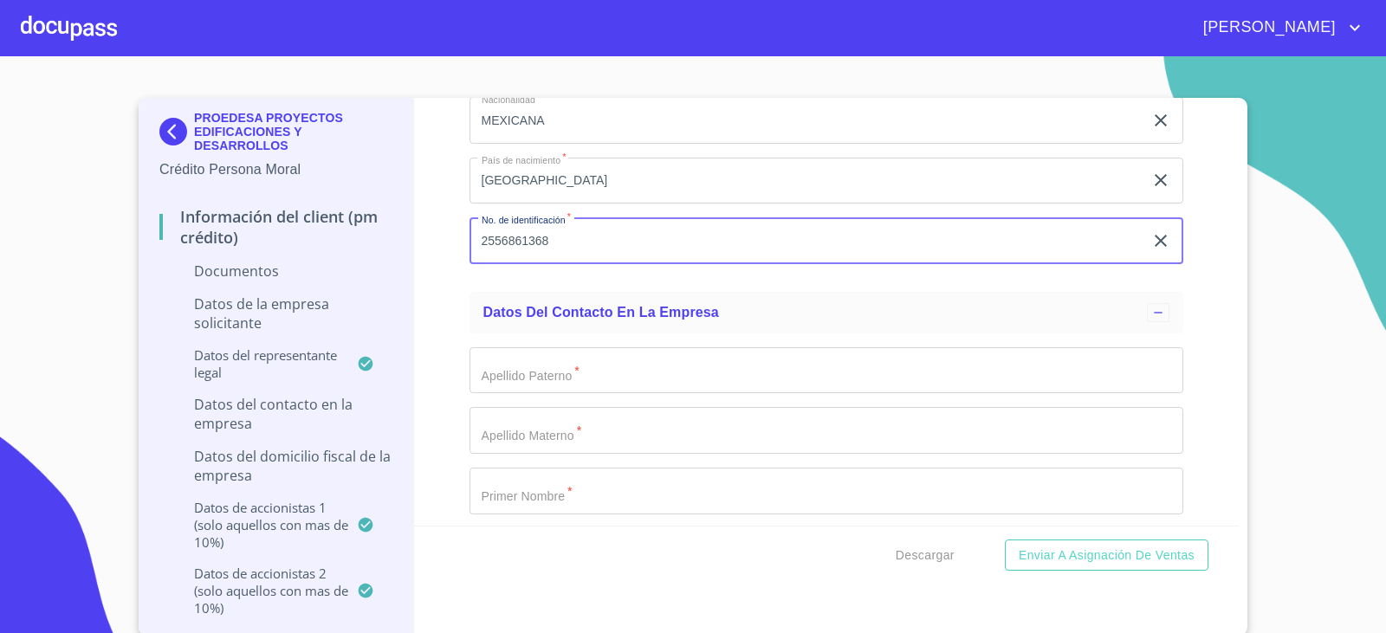
type input "2556861368"
click at [516, 378] on input "Documento de identificación representante legal.   *" at bounding box center [826, 370] width 714 height 47
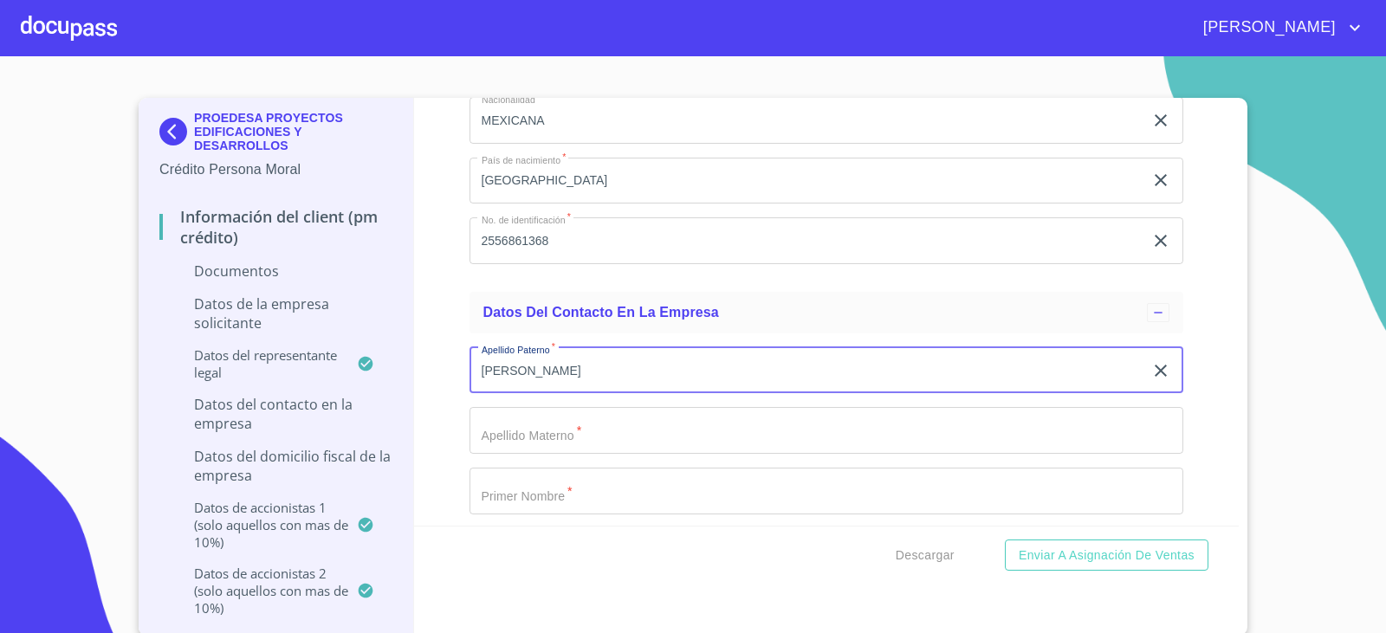
type input "[PERSON_NAME]"
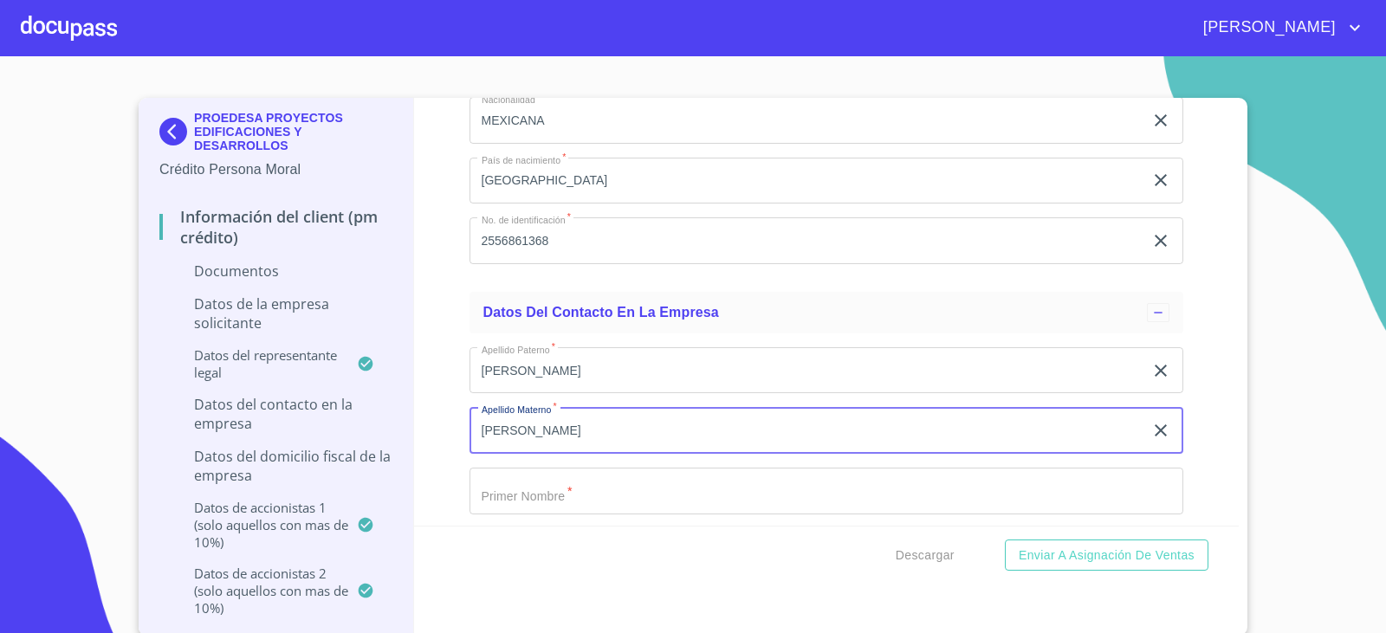
type input "[PERSON_NAME]"
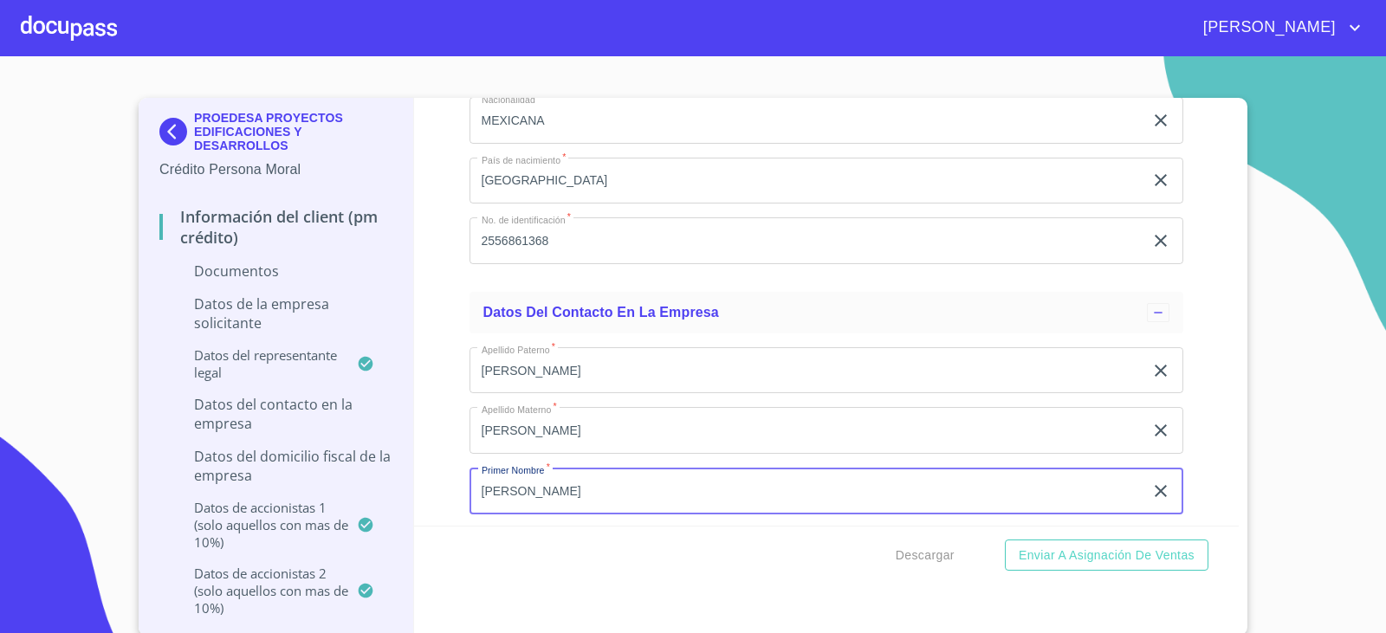
type input "[PERSON_NAME]"
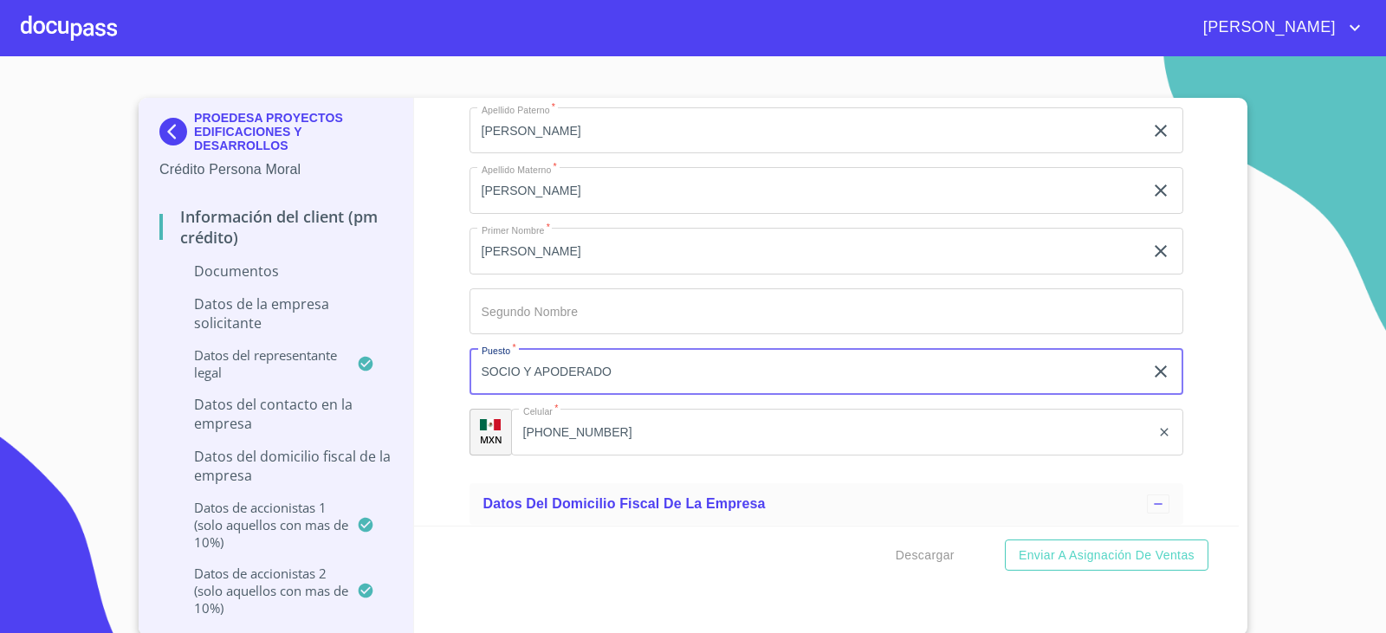
type input "SOCIO Y APODERADO"
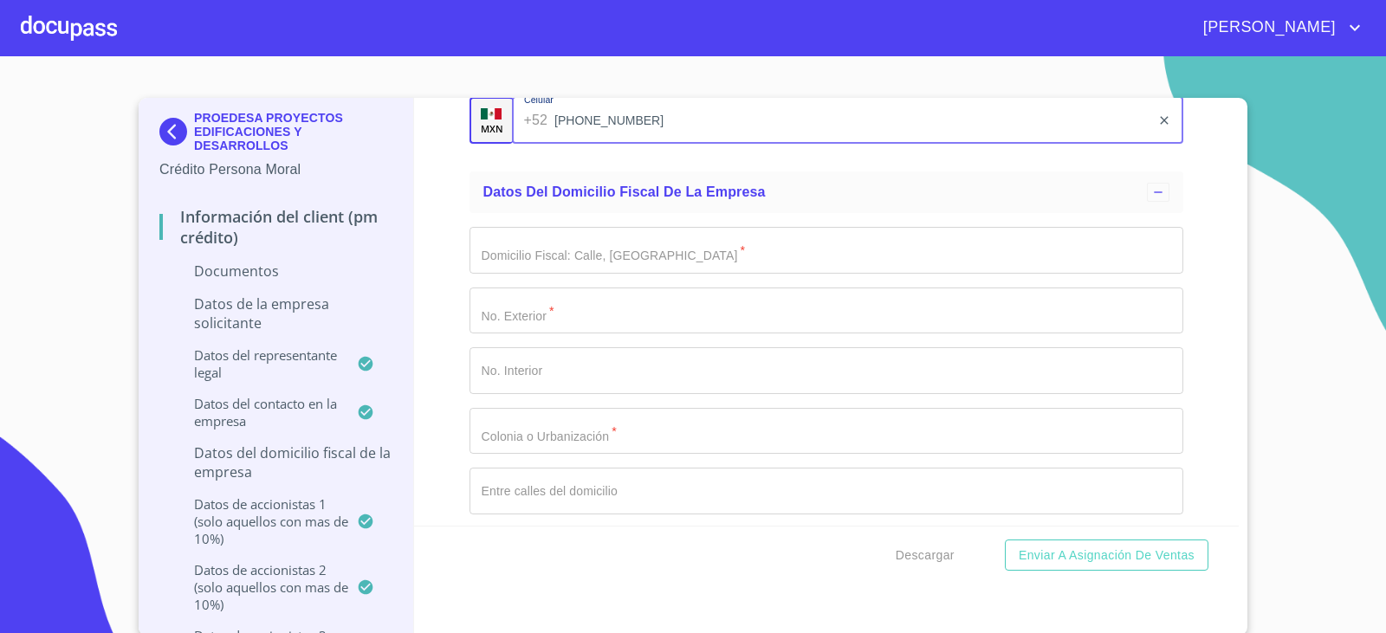
scroll to position [6629, 0]
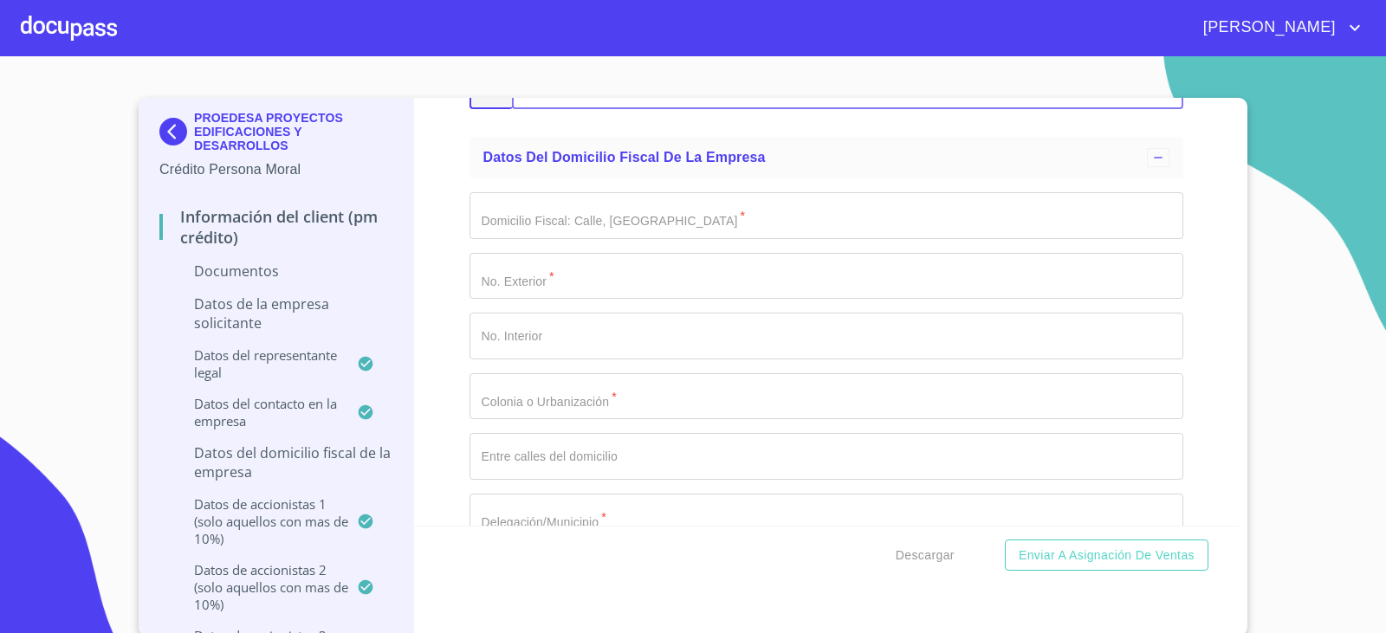
click at [514, 223] on input "Documento de identificación representante legal.   *" at bounding box center [826, 215] width 714 height 47
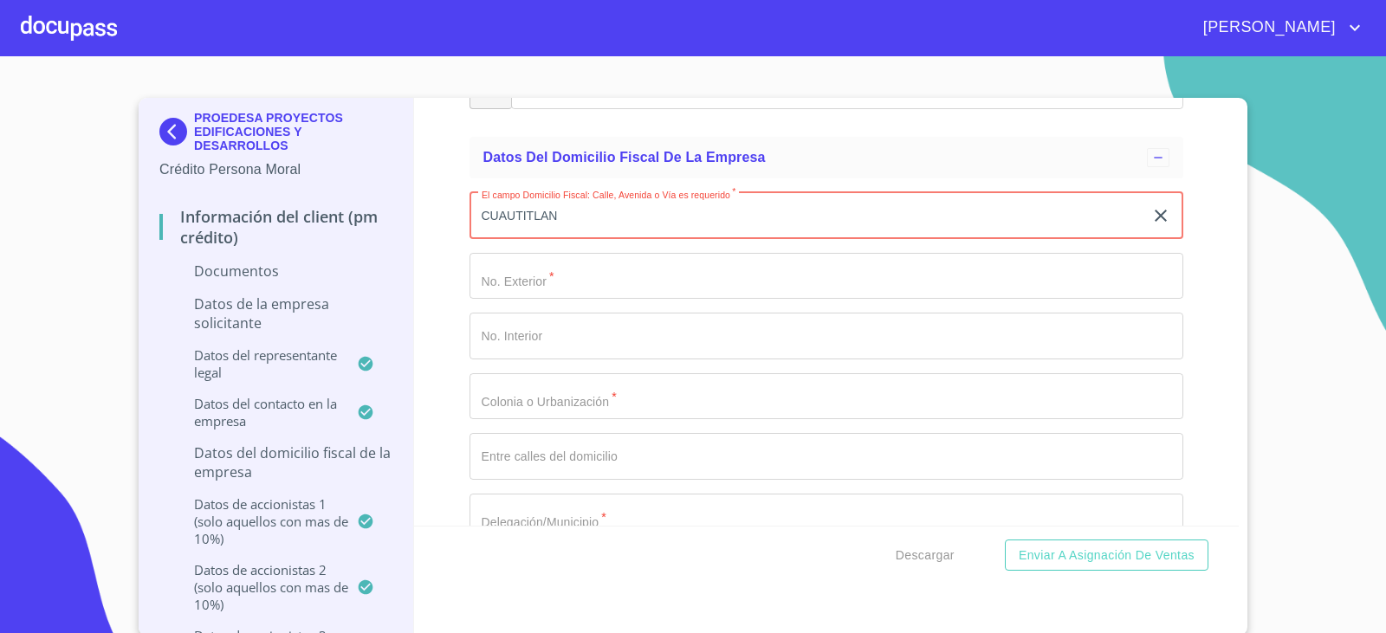
type input "CUAUTITLAN"
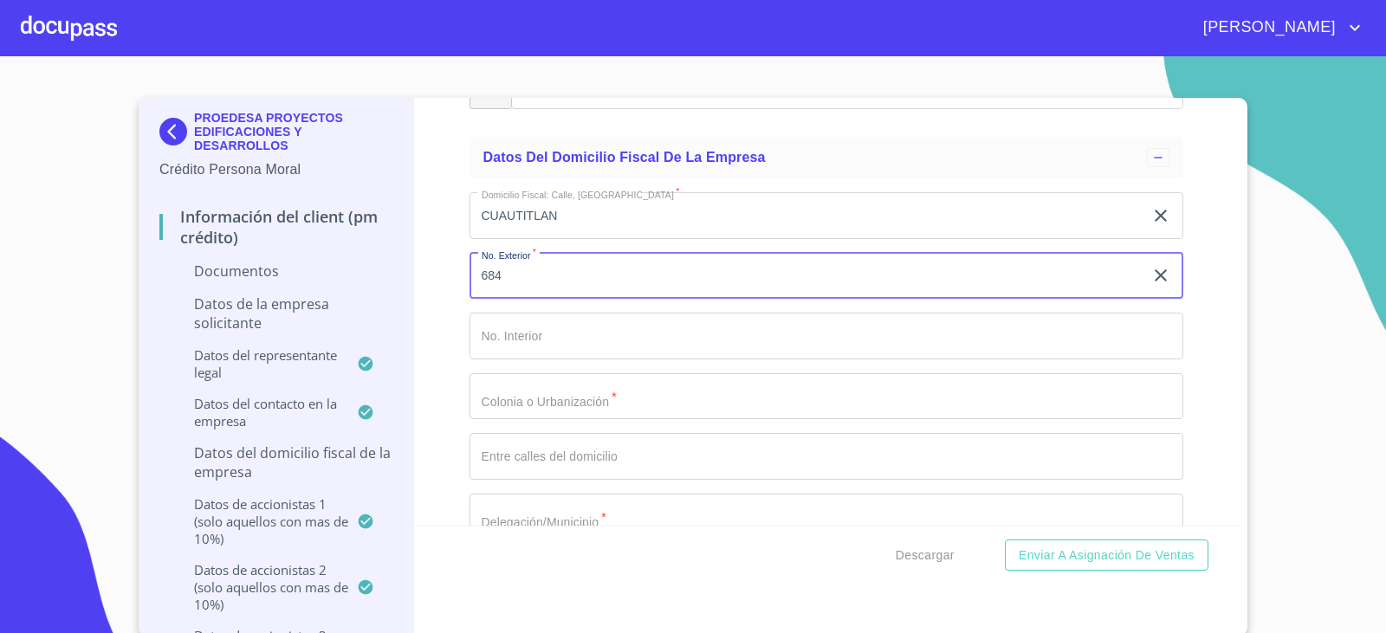
type input "684"
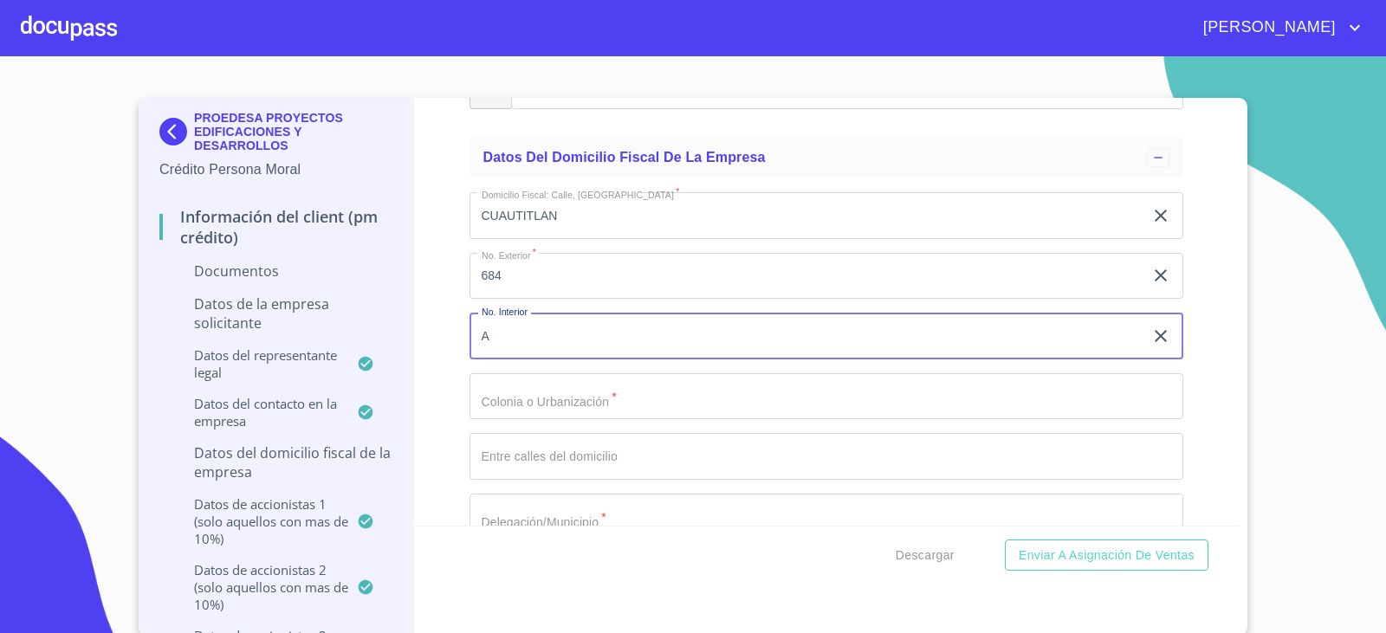
type input "A"
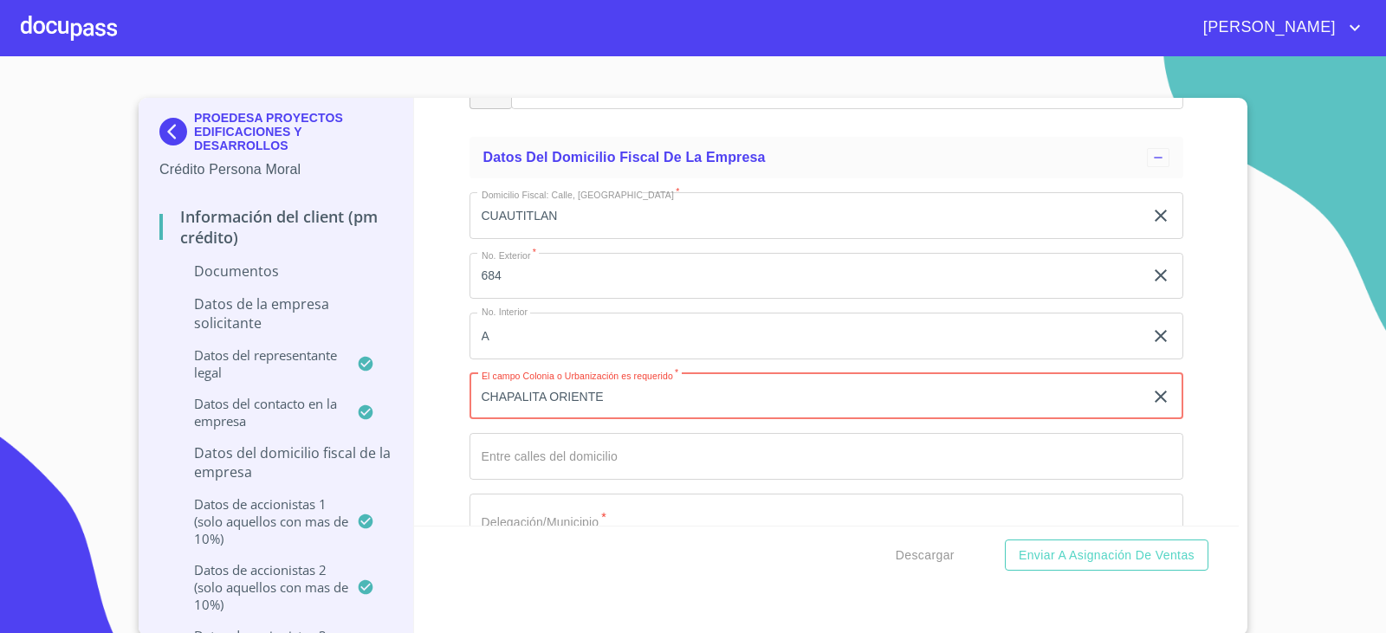
type input "CHAPALITA ORIENTEQ"
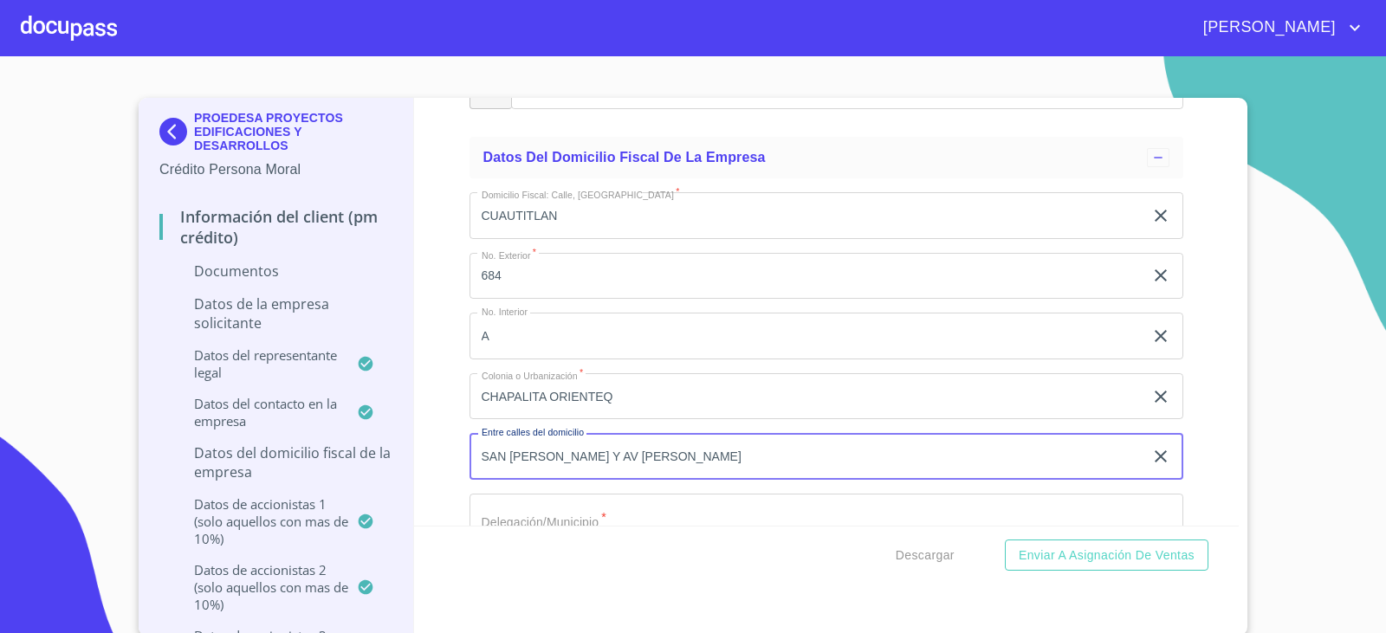
type input "SAN [PERSON_NAME] Y AV [PERSON_NAME]"
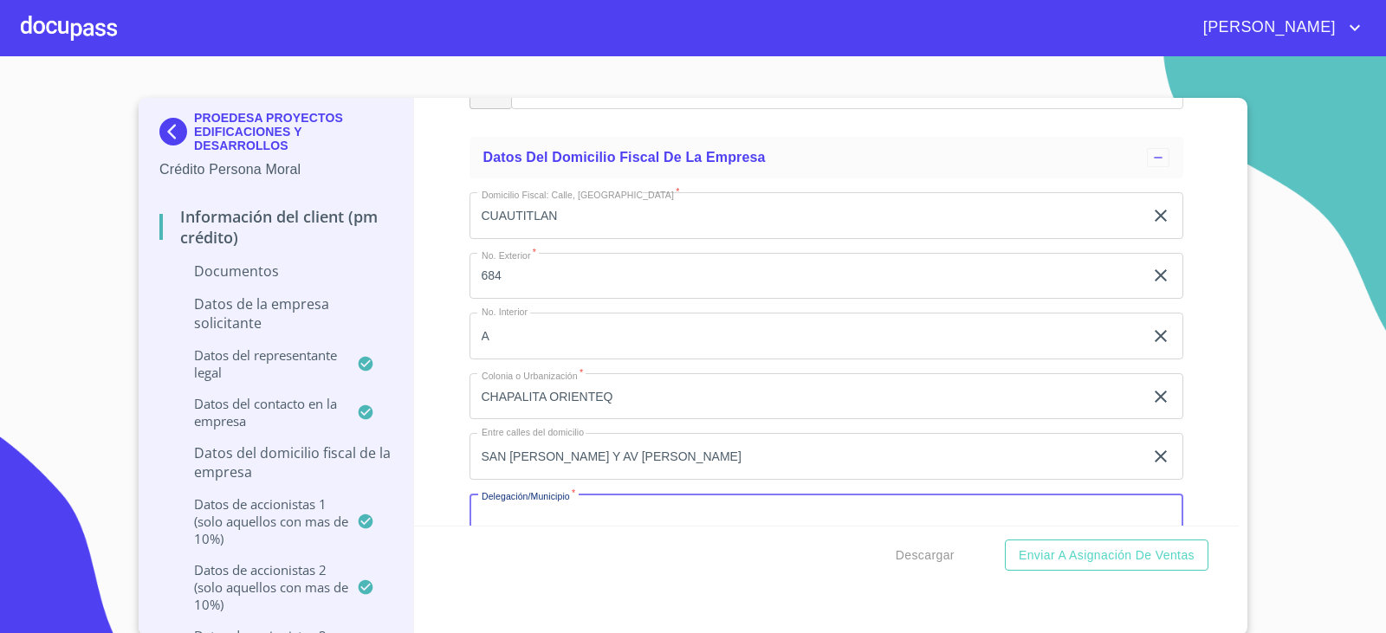
scroll to position [6644, 0]
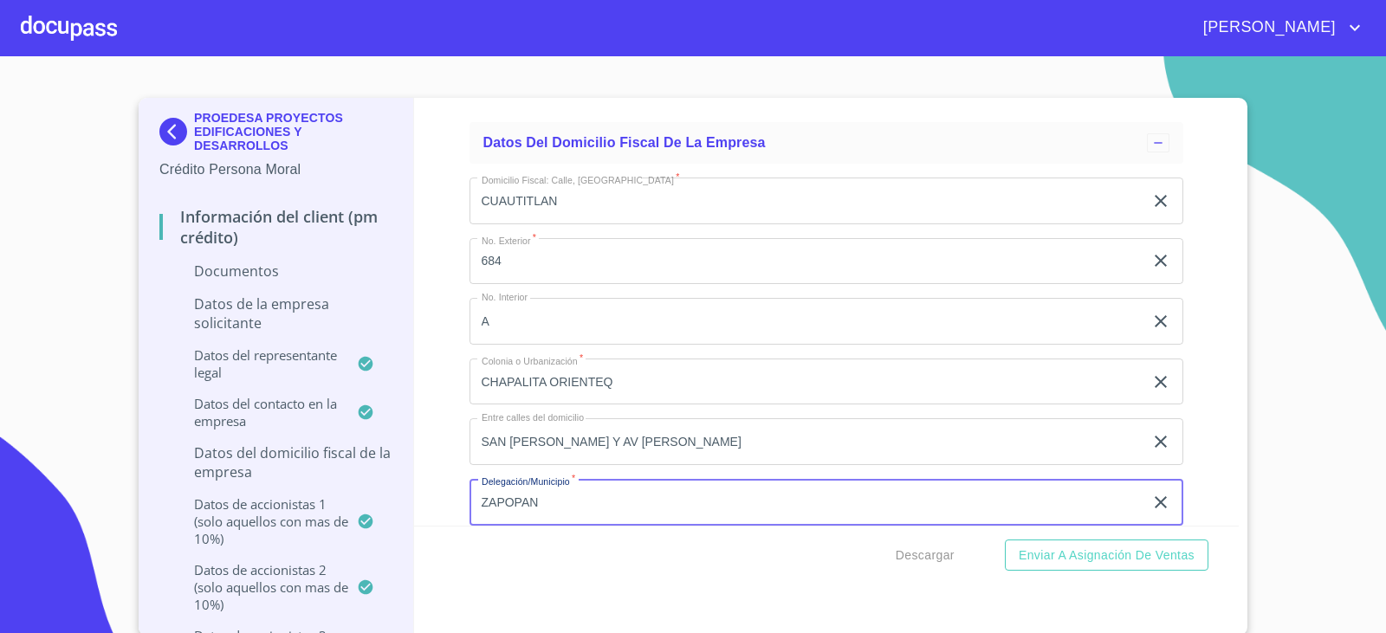
type input "ZAPOPAN"
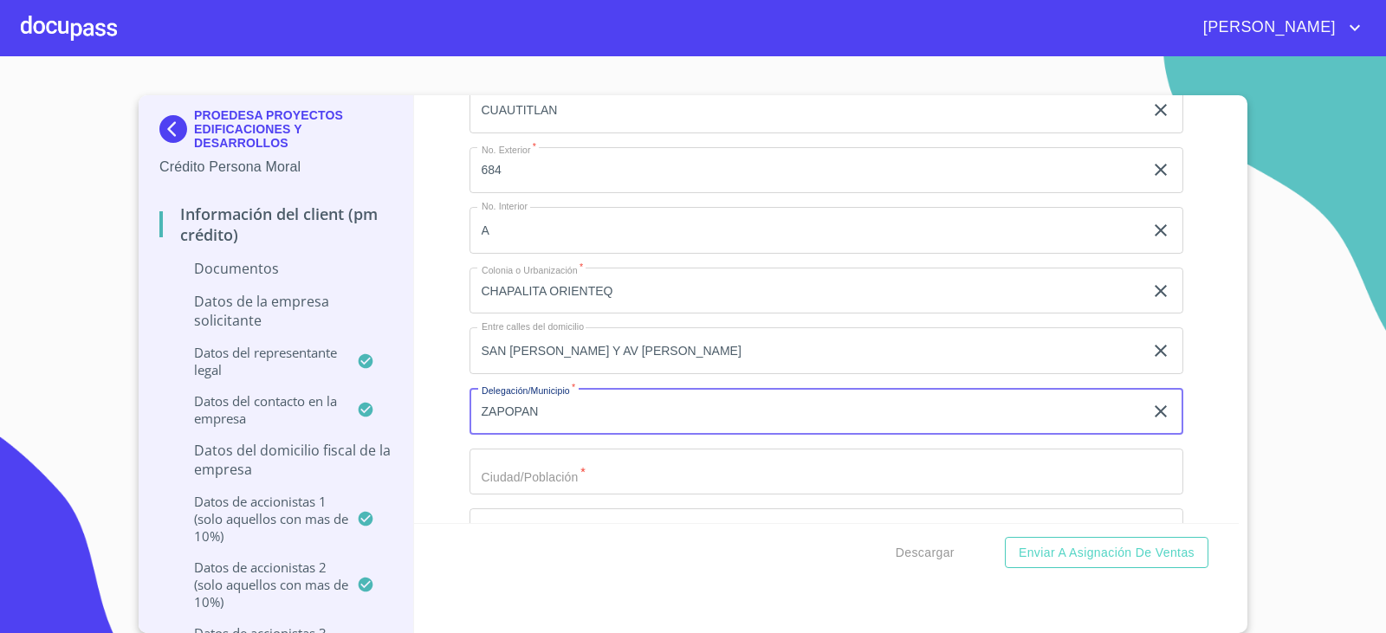
scroll to position [6817, 0]
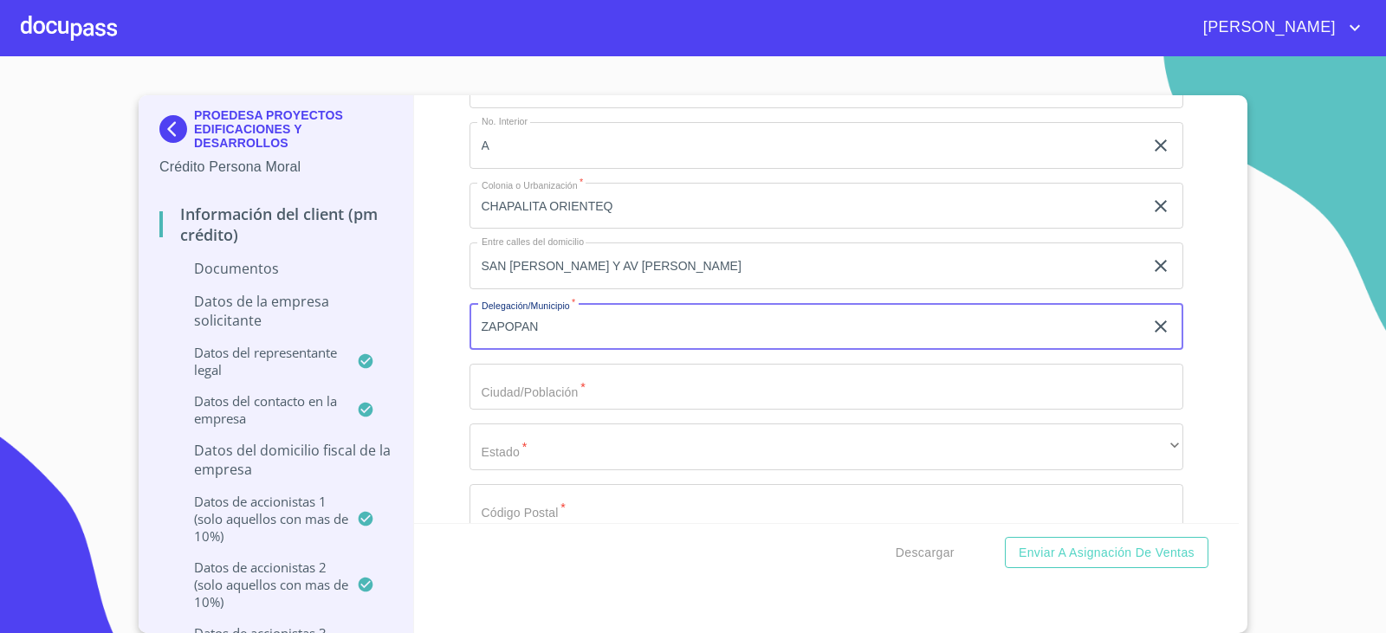
click at [645, 388] on input "Documento de identificación representante legal.   *" at bounding box center [826, 387] width 714 height 47
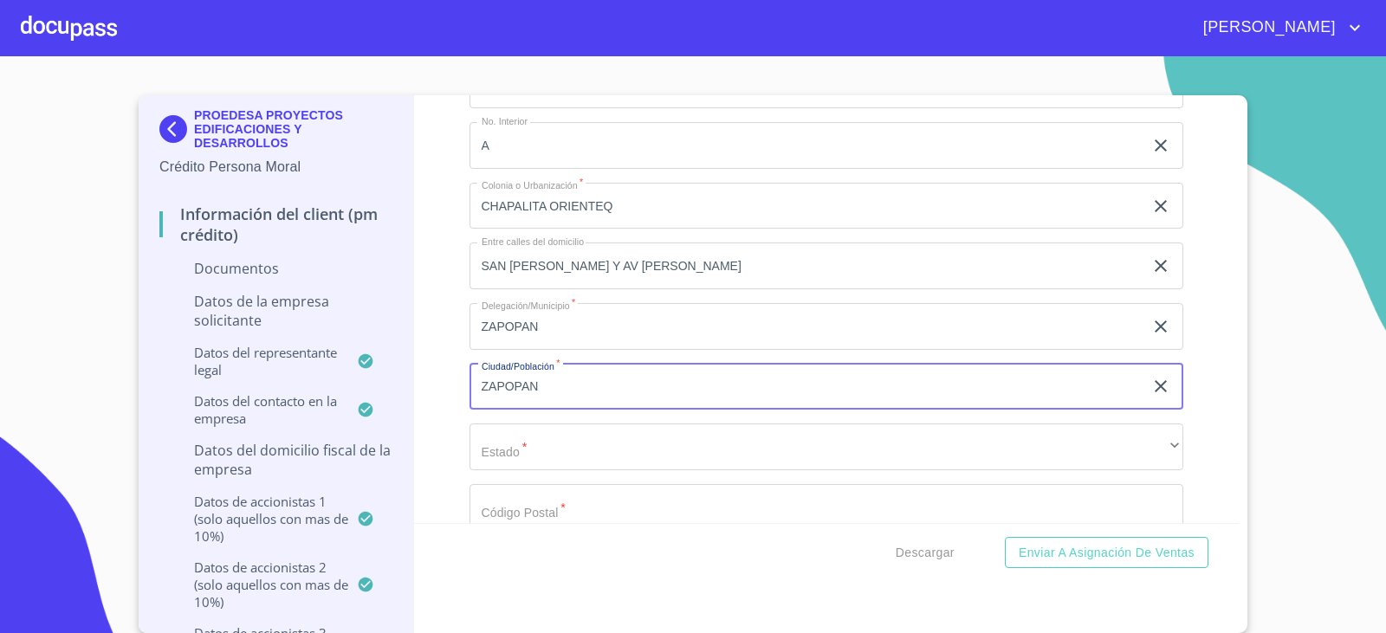
type input "ZAPOPAN"
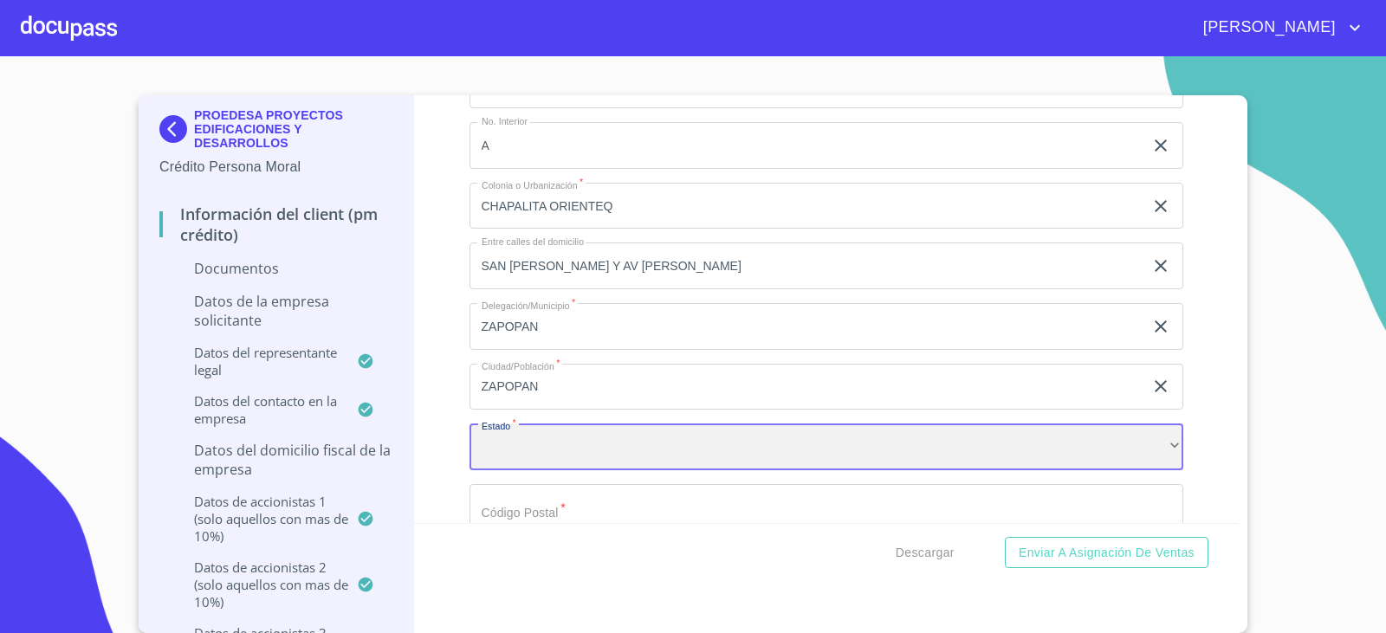
click at [598, 431] on div "​" at bounding box center [826, 446] width 714 height 47
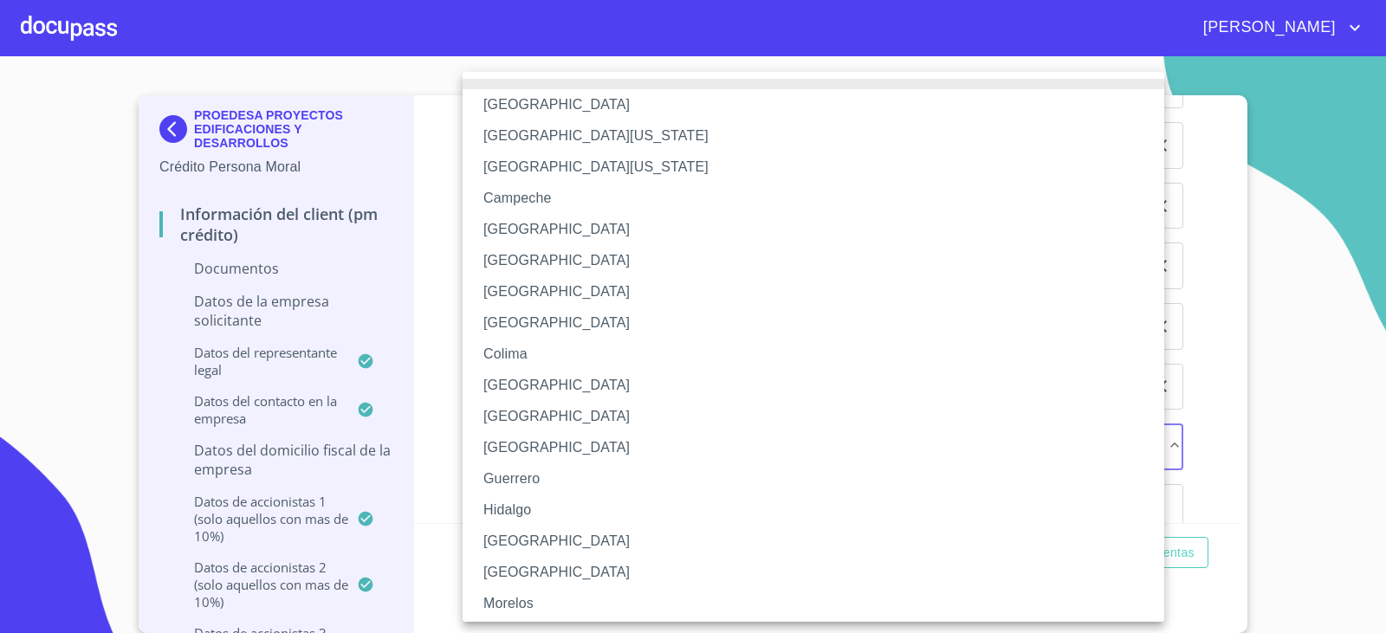
click at [520, 533] on li "[GEOGRAPHIC_DATA]" at bounding box center [819, 541] width 714 height 31
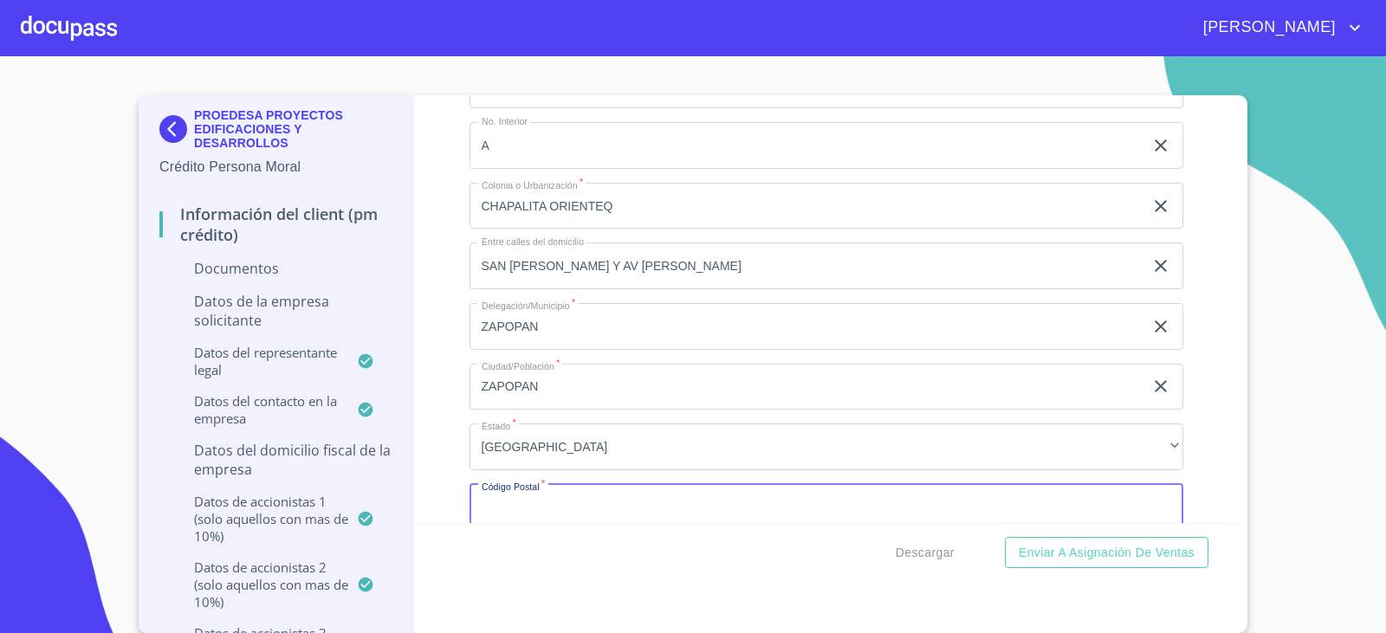
click at [520, 520] on input "Documento de identificación representante legal.   *" at bounding box center [826, 507] width 714 height 47
type input "45040"
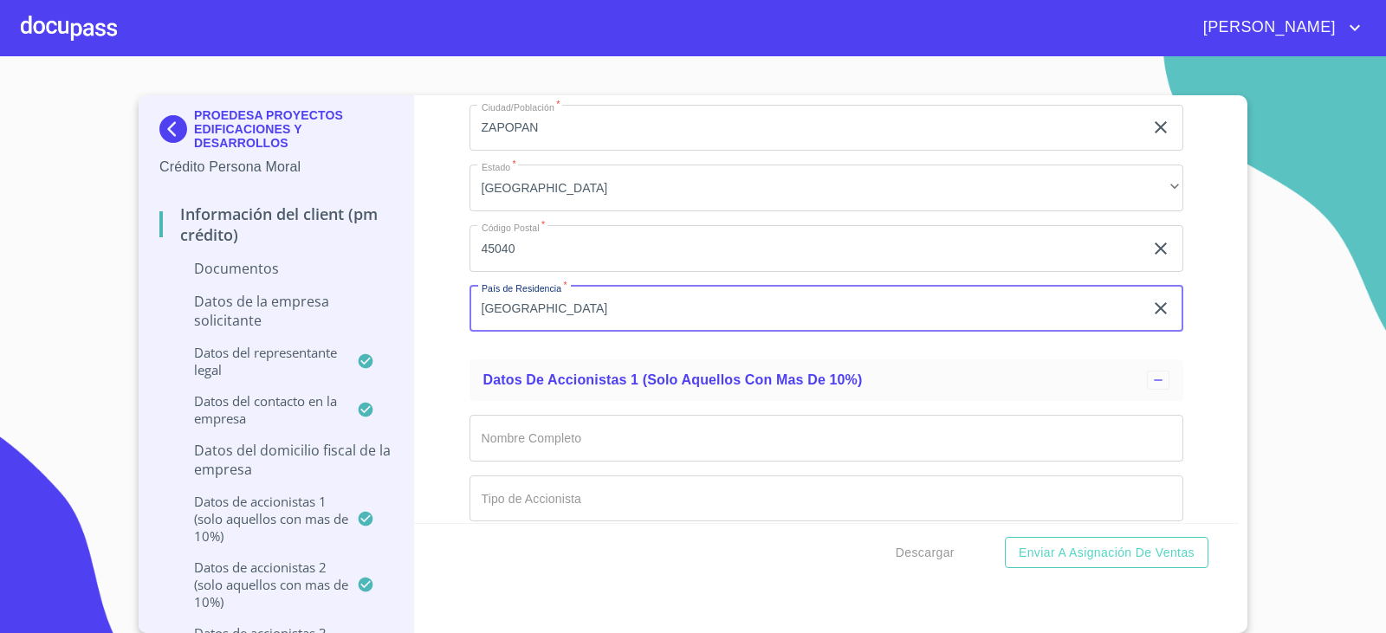
type input "[GEOGRAPHIC_DATA]"
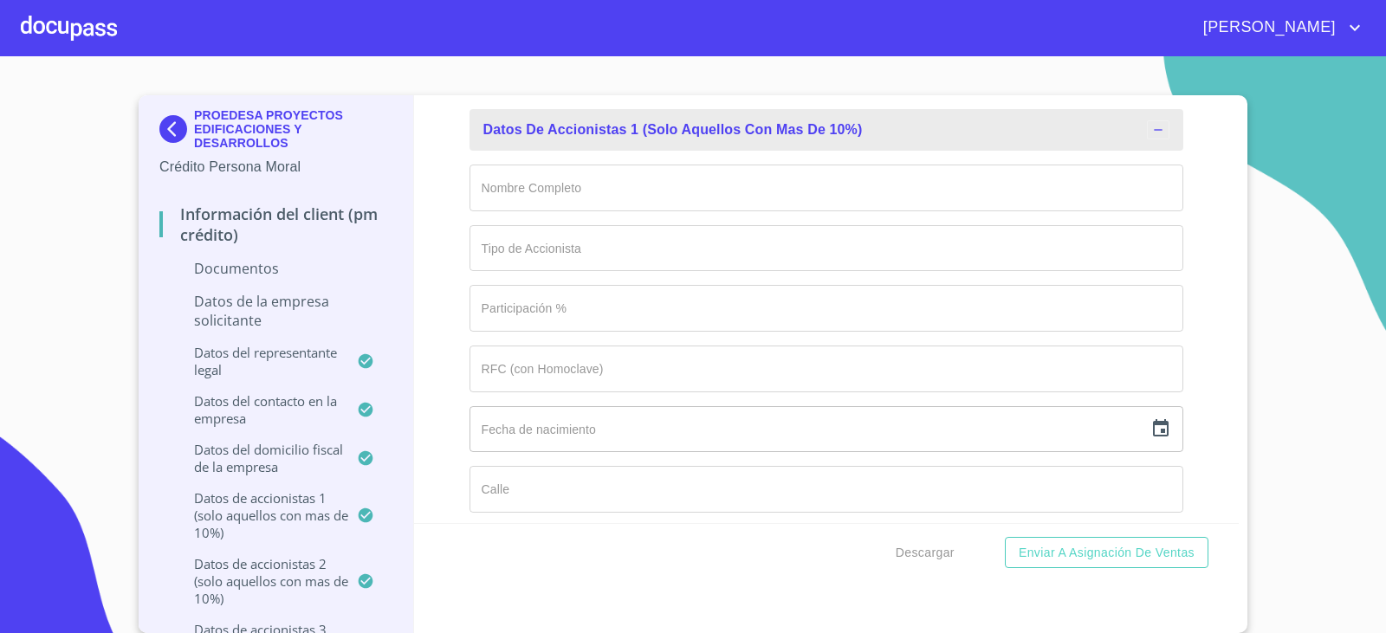
scroll to position [7336, 0]
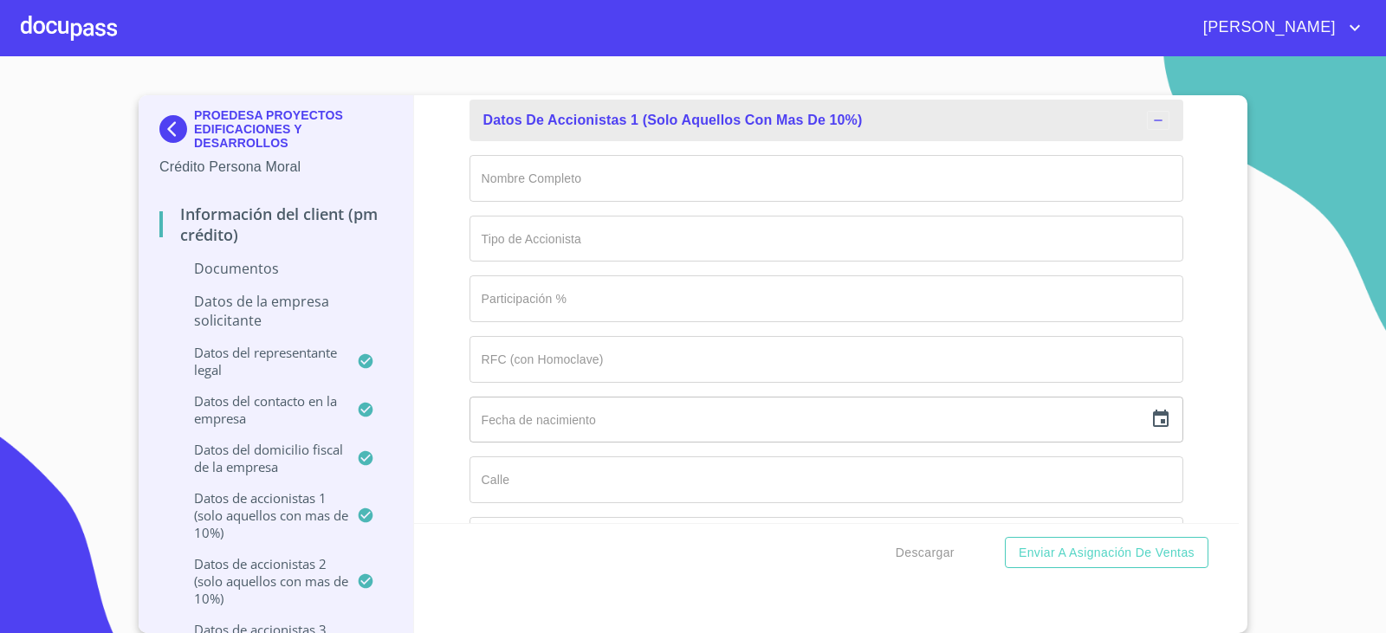
click at [520, 175] on input "Documento de identificación representante legal.   *" at bounding box center [826, 178] width 714 height 47
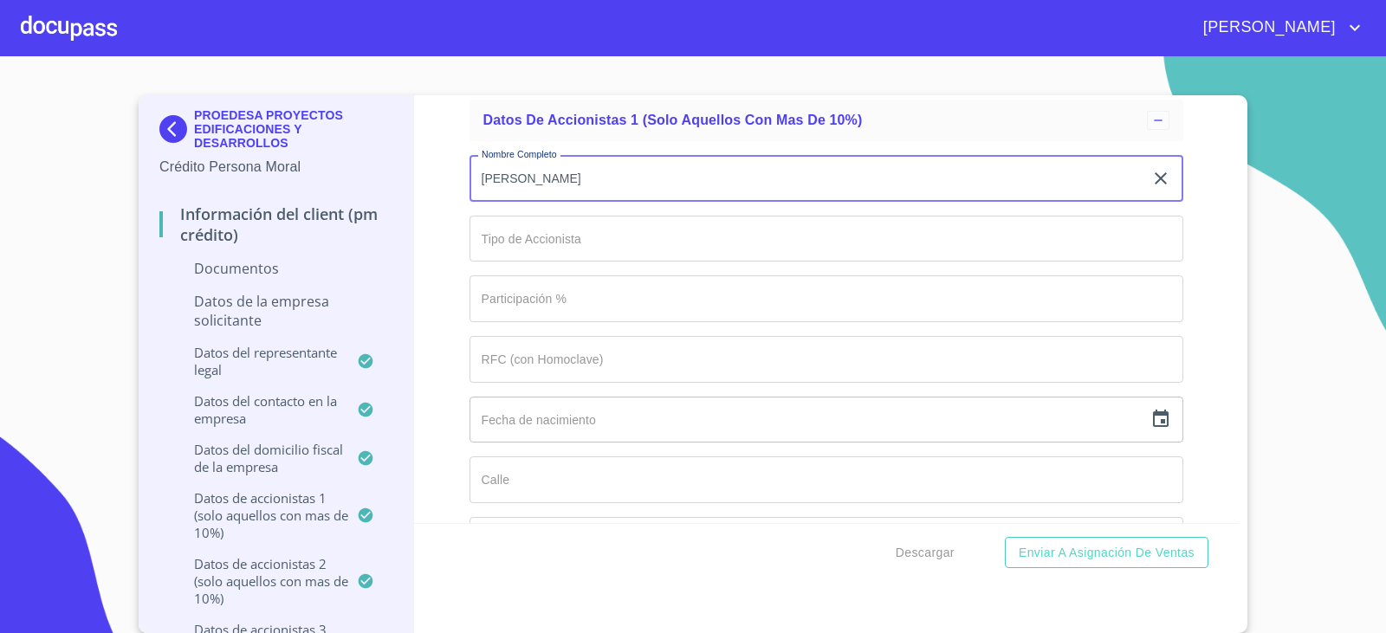
type input "[PERSON_NAME]"
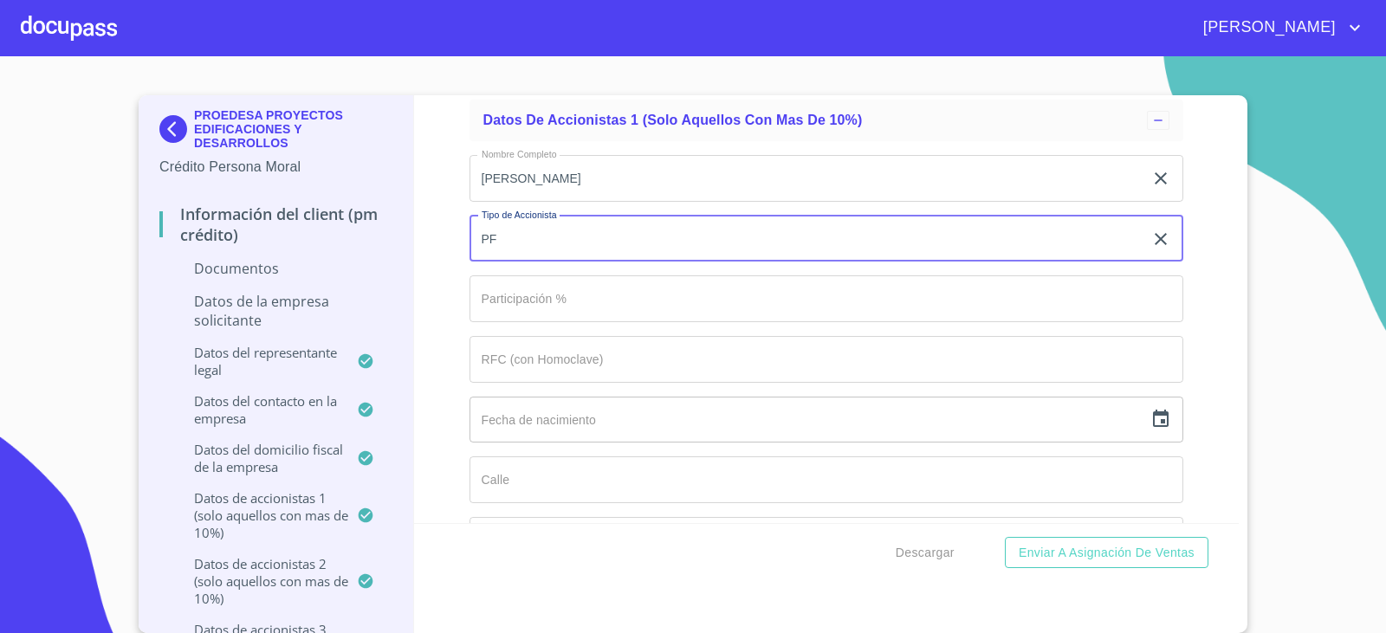
type input "PF"
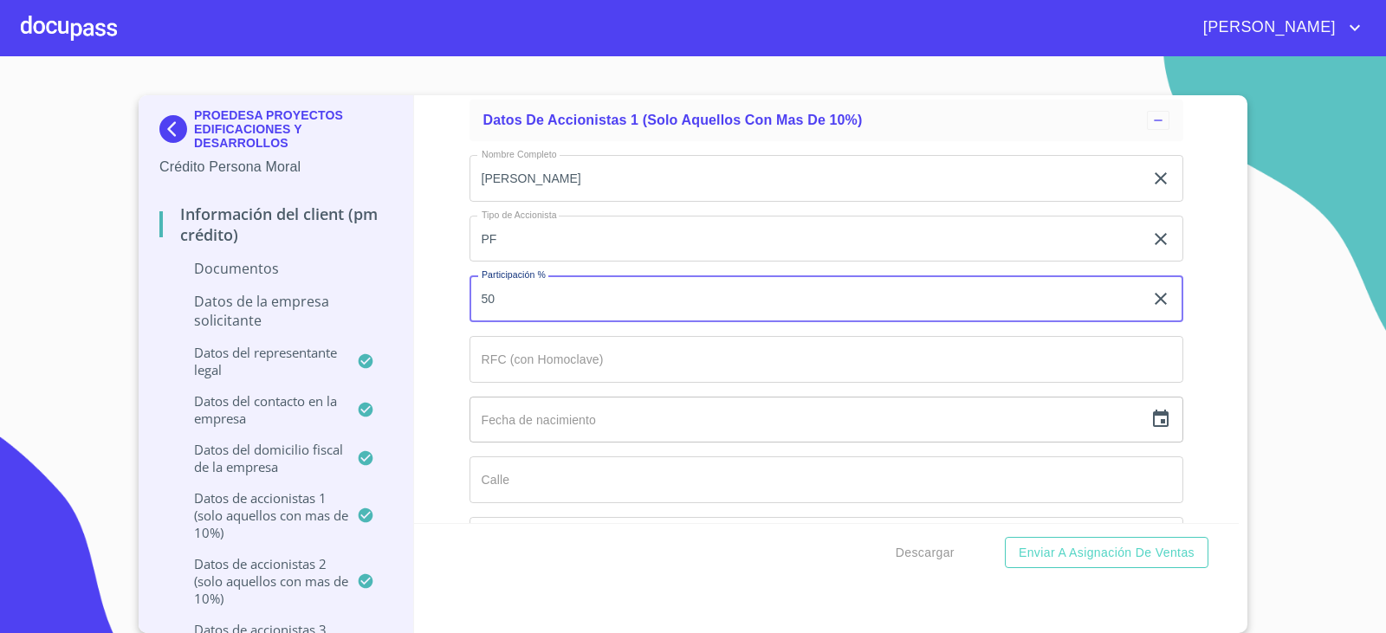
type input "50"
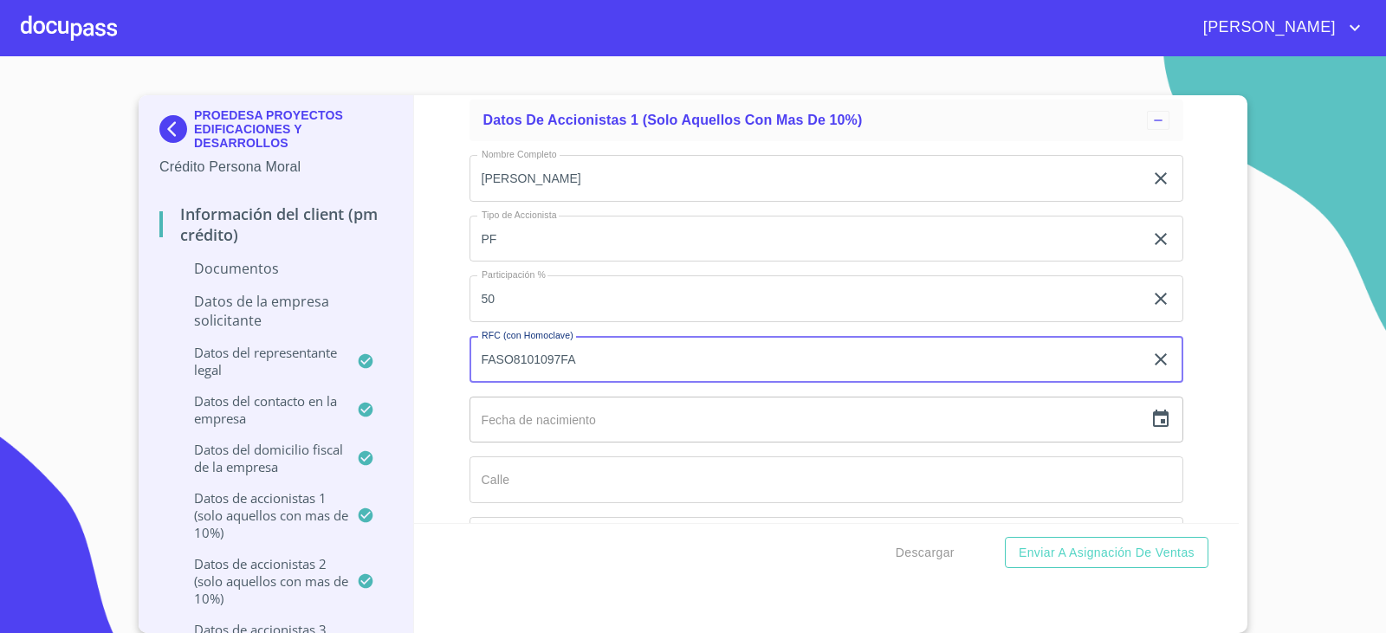
type input "FASO8101097FA"
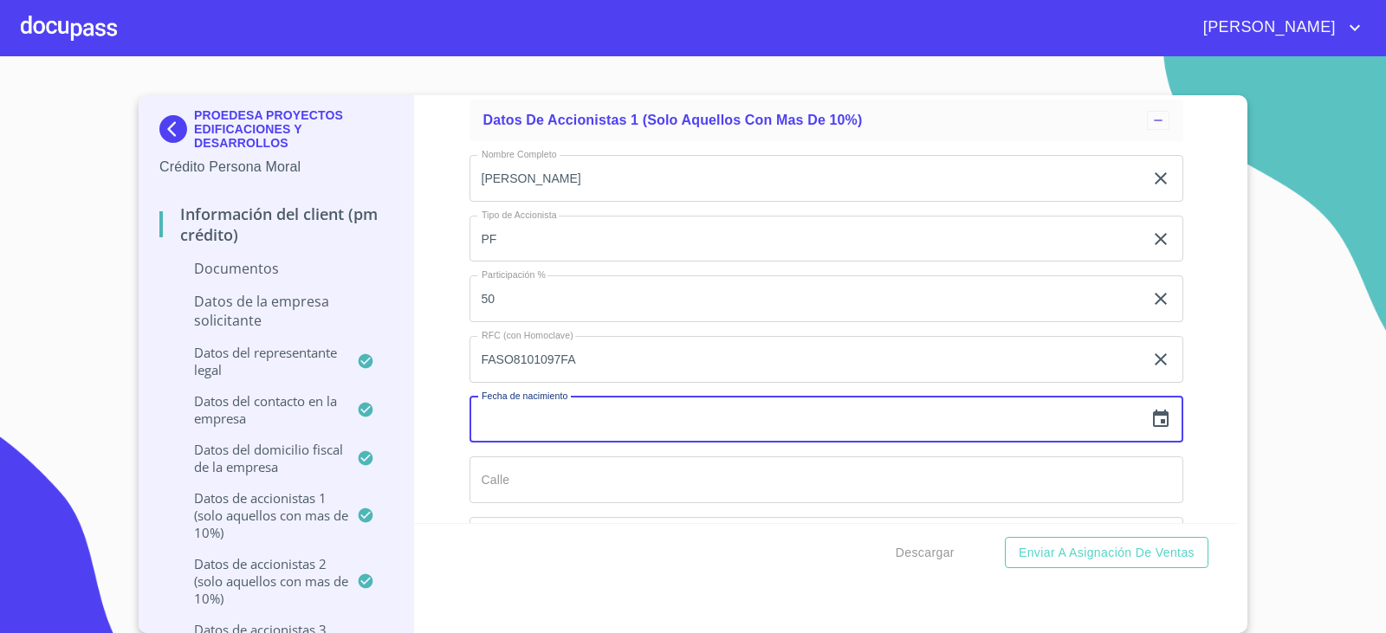
click at [1153, 423] on icon "button" at bounding box center [1161, 418] width 16 height 17
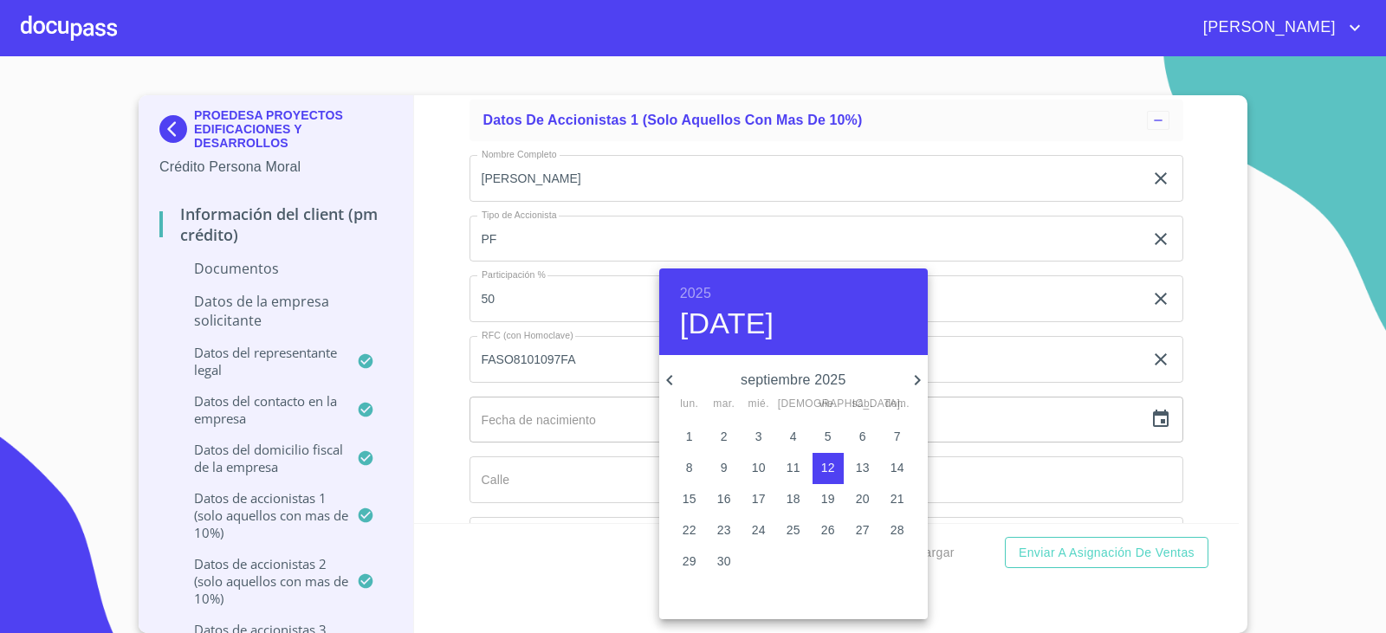
click at [688, 294] on h6 "2025" at bounding box center [695, 293] width 31 height 24
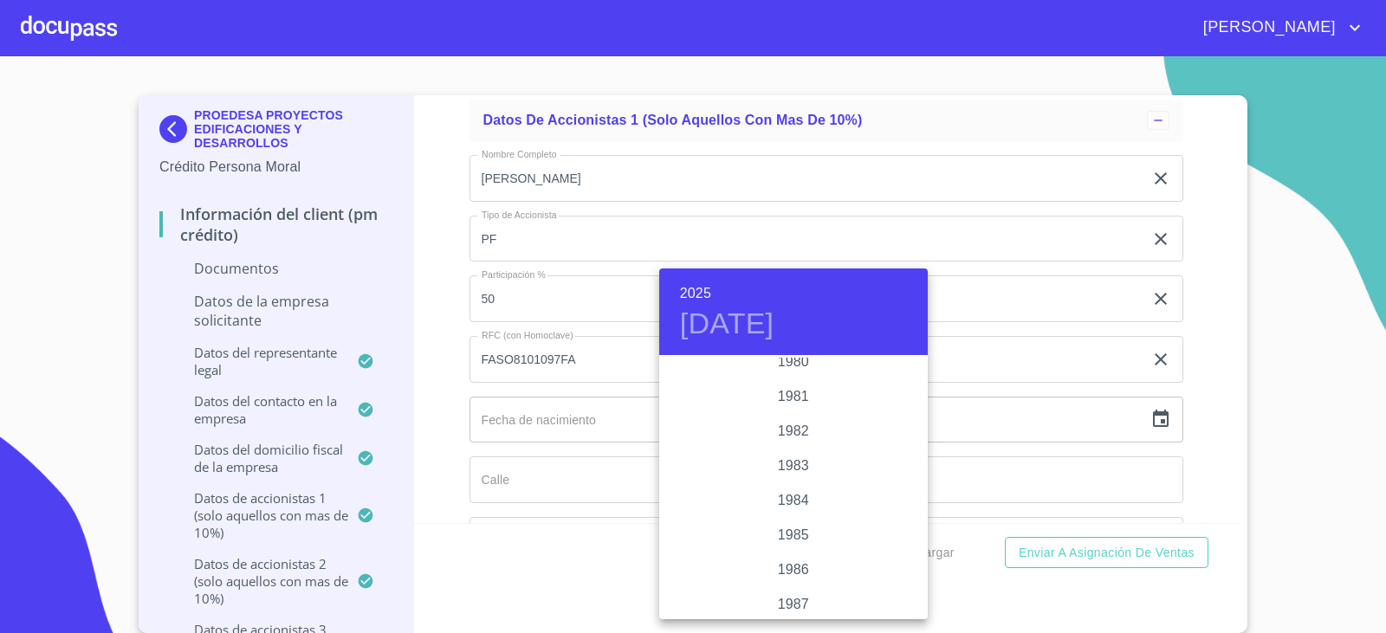
scroll to position [1888, 0]
click at [798, 427] on div "1981" at bounding box center [793, 427] width 268 height 35
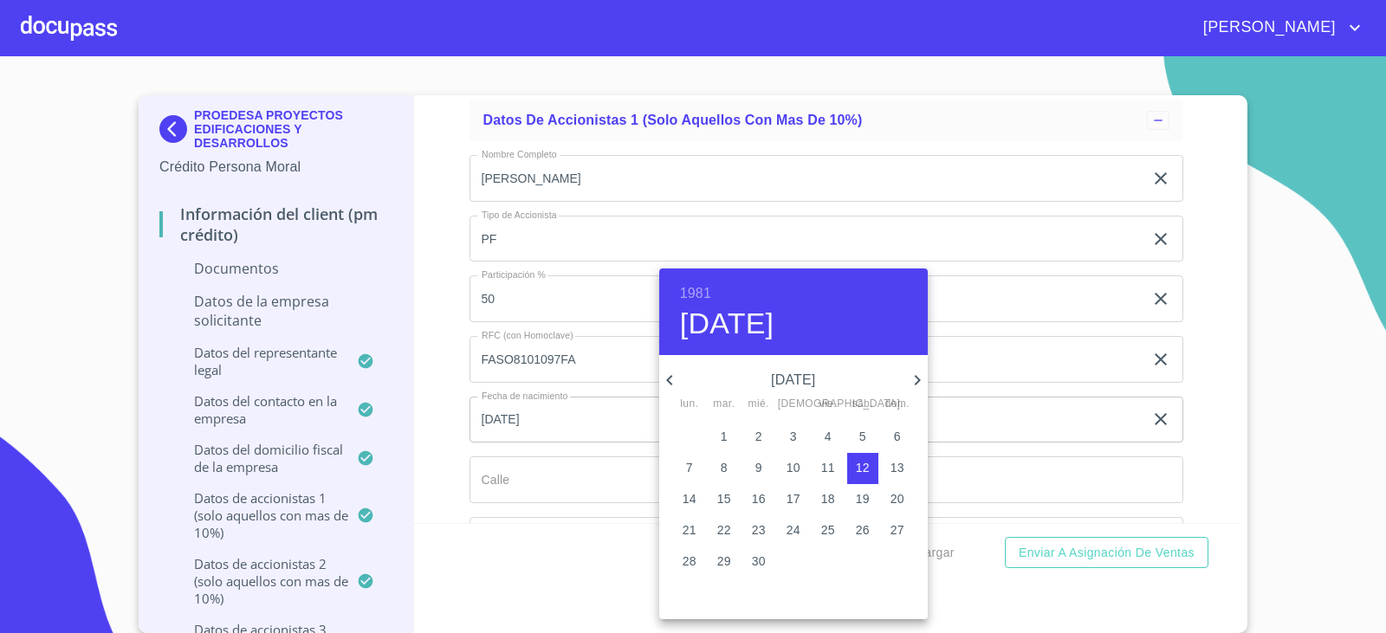
click at [671, 378] on icon "button" at bounding box center [669, 380] width 21 height 21
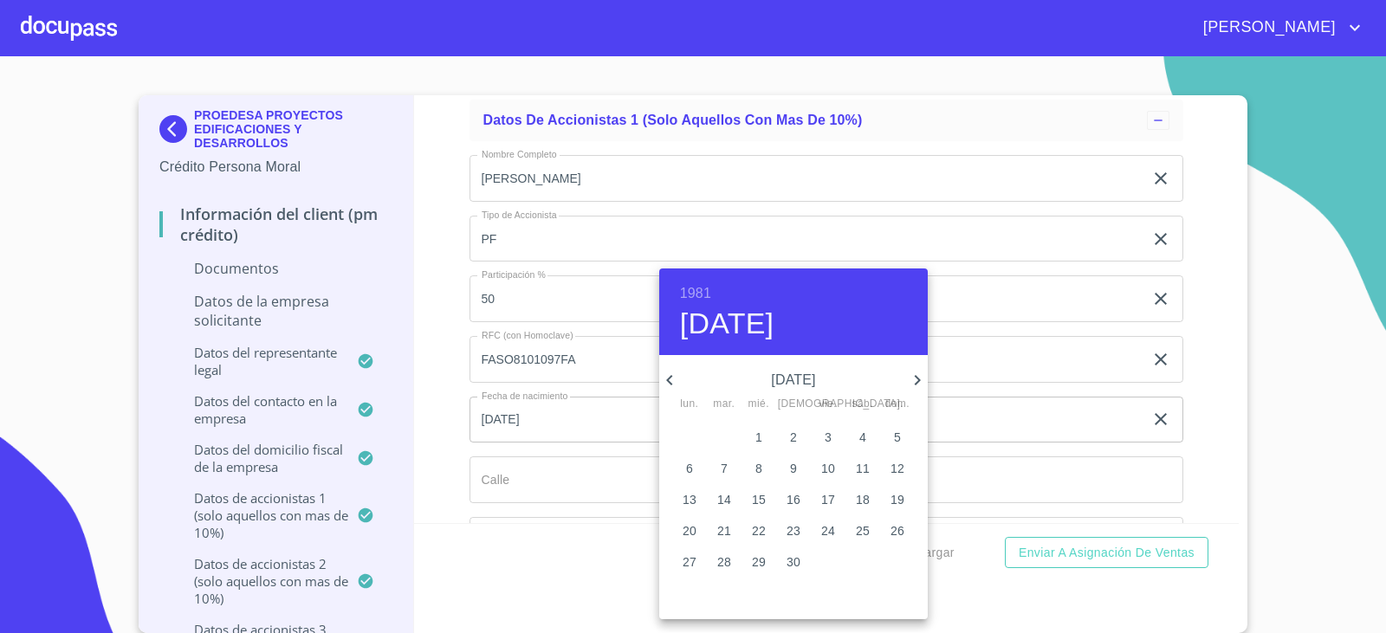
click at [671, 378] on icon "button" at bounding box center [669, 380] width 21 height 21
click at [831, 468] on span "9" at bounding box center [827, 467] width 31 height 17
type input "9 de ene. de 1981"
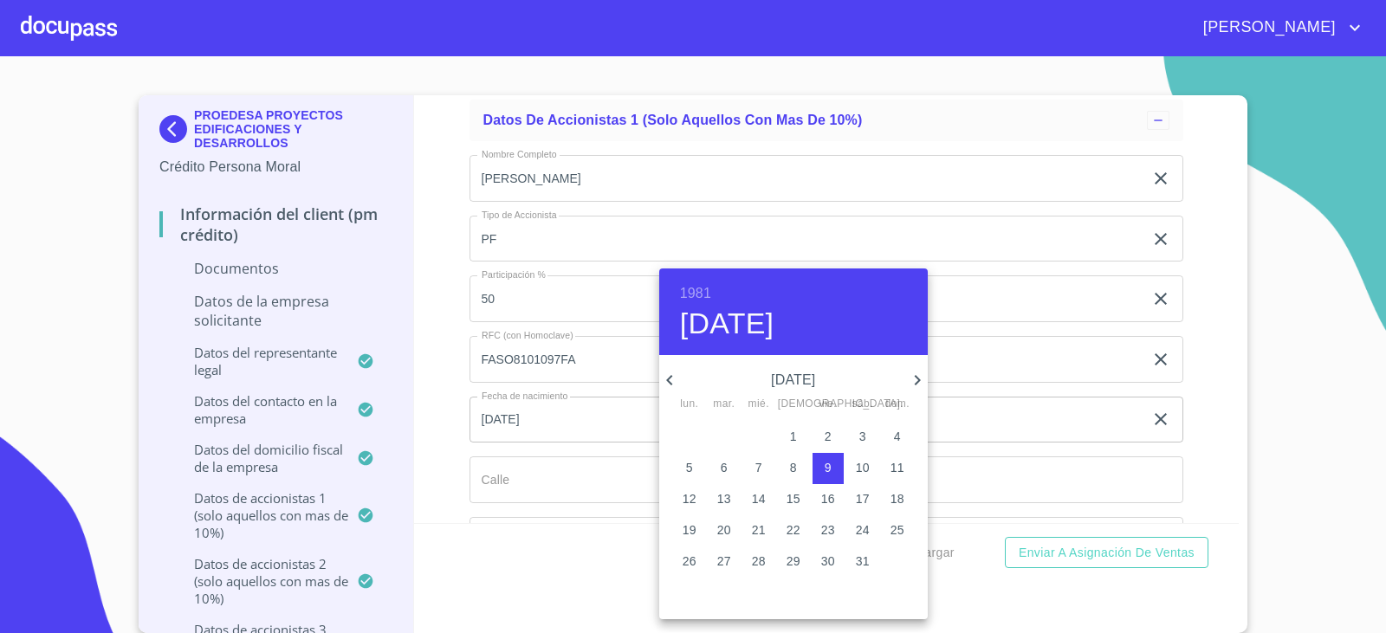
click at [532, 482] on div at bounding box center [693, 316] width 1386 height 633
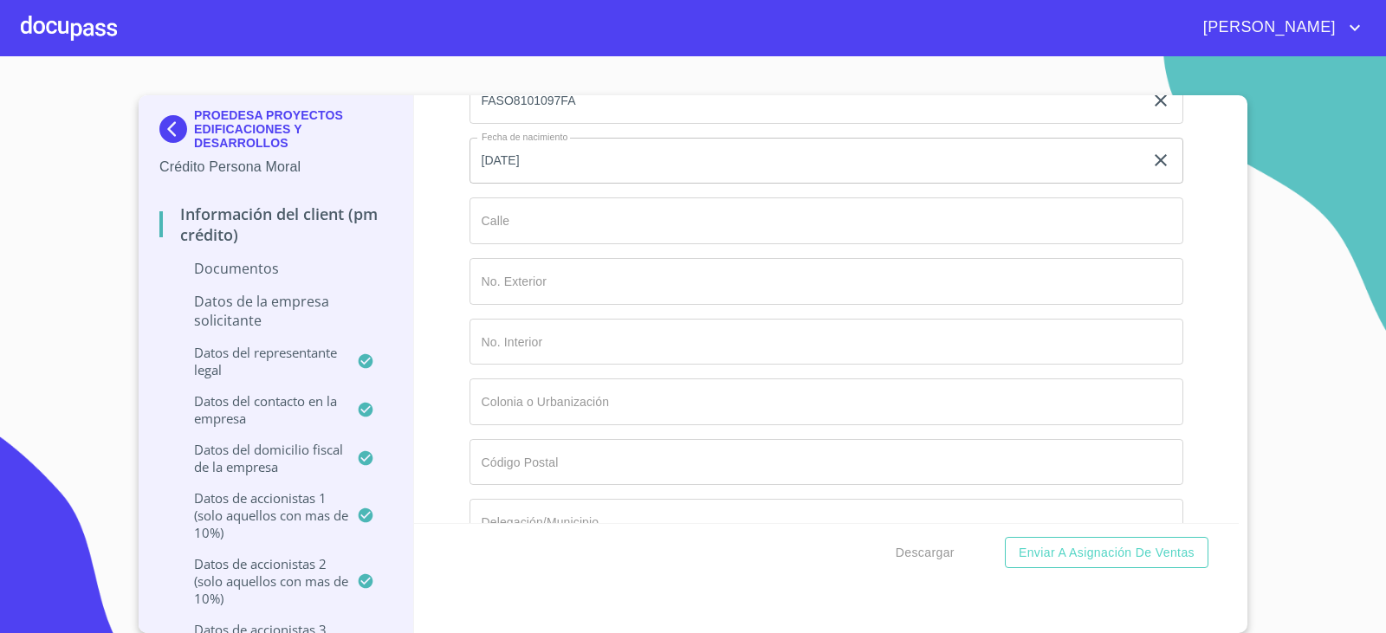
scroll to position [7595, 0]
click at [502, 223] on input "Documento de identificación representante legal.   *" at bounding box center [826, 220] width 714 height 47
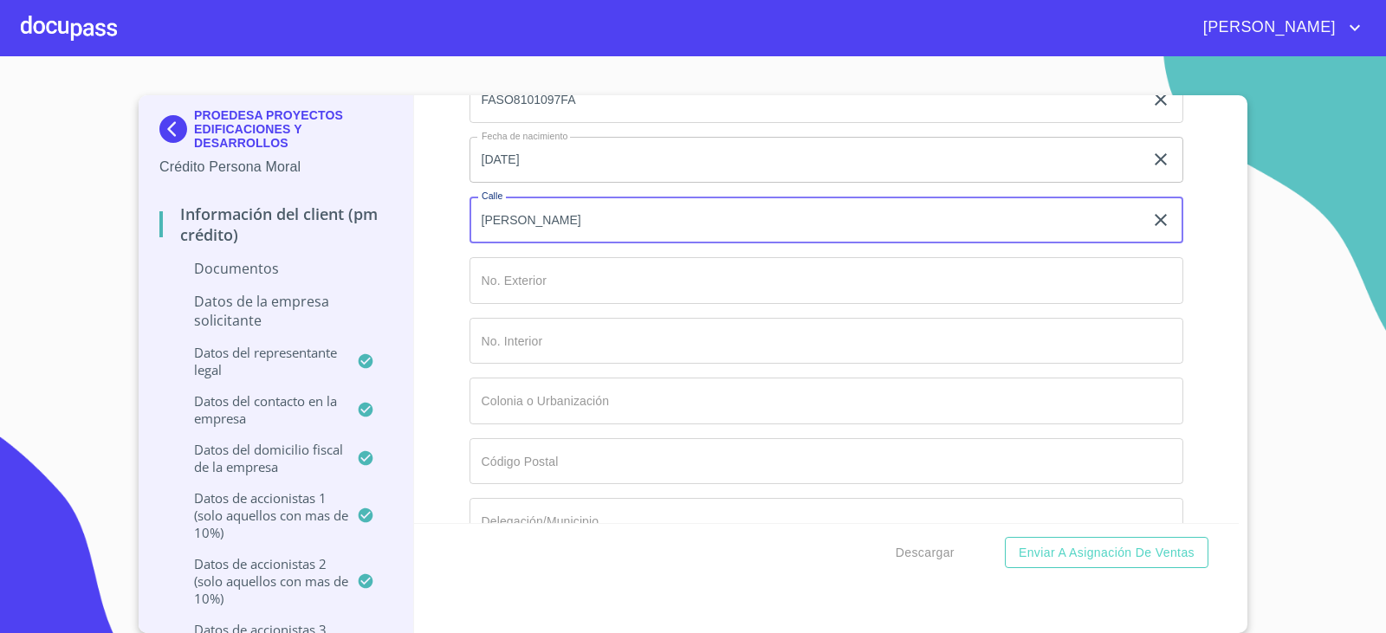
type input "[PERSON_NAME] [PERSON_NAME]"
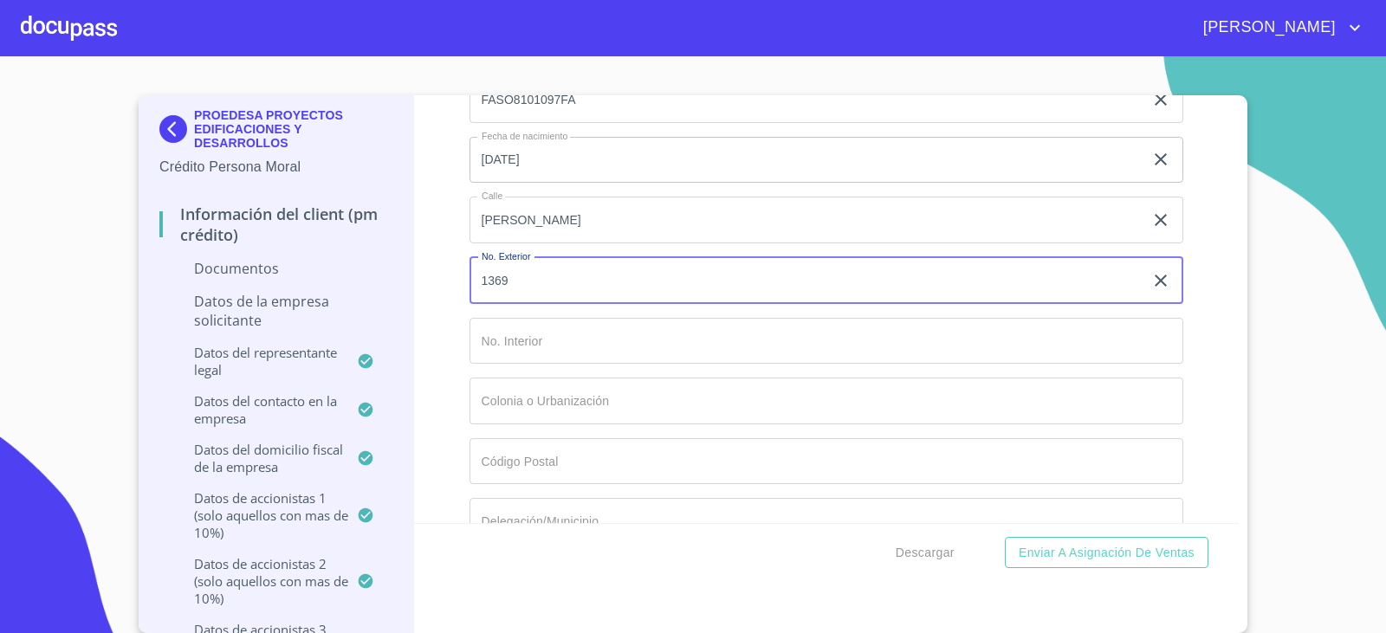
type input "1369"
click at [496, 404] on input "Documento de identificación representante legal.   *" at bounding box center [826, 401] width 714 height 47
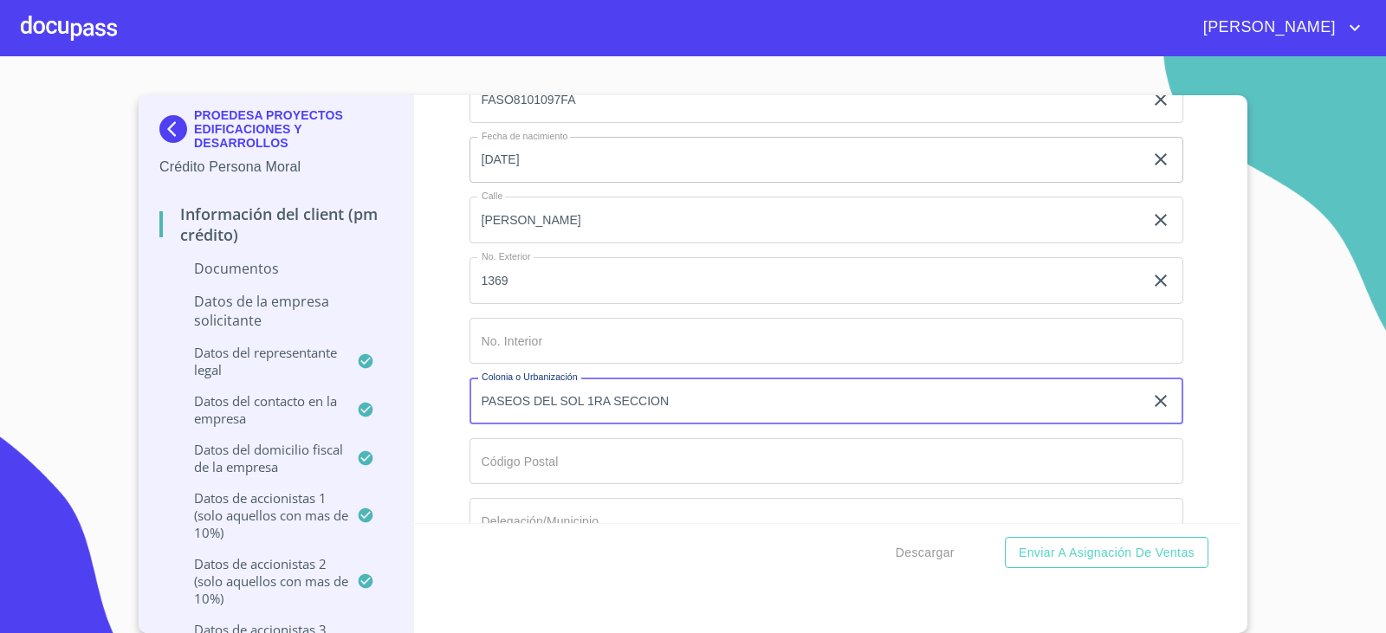
click at [496, 404] on input "PASEOS DEL SOL 1RA SECCION" at bounding box center [806, 401] width 675 height 47
type input "PASEOS DEL SOL 1RA SECCION"
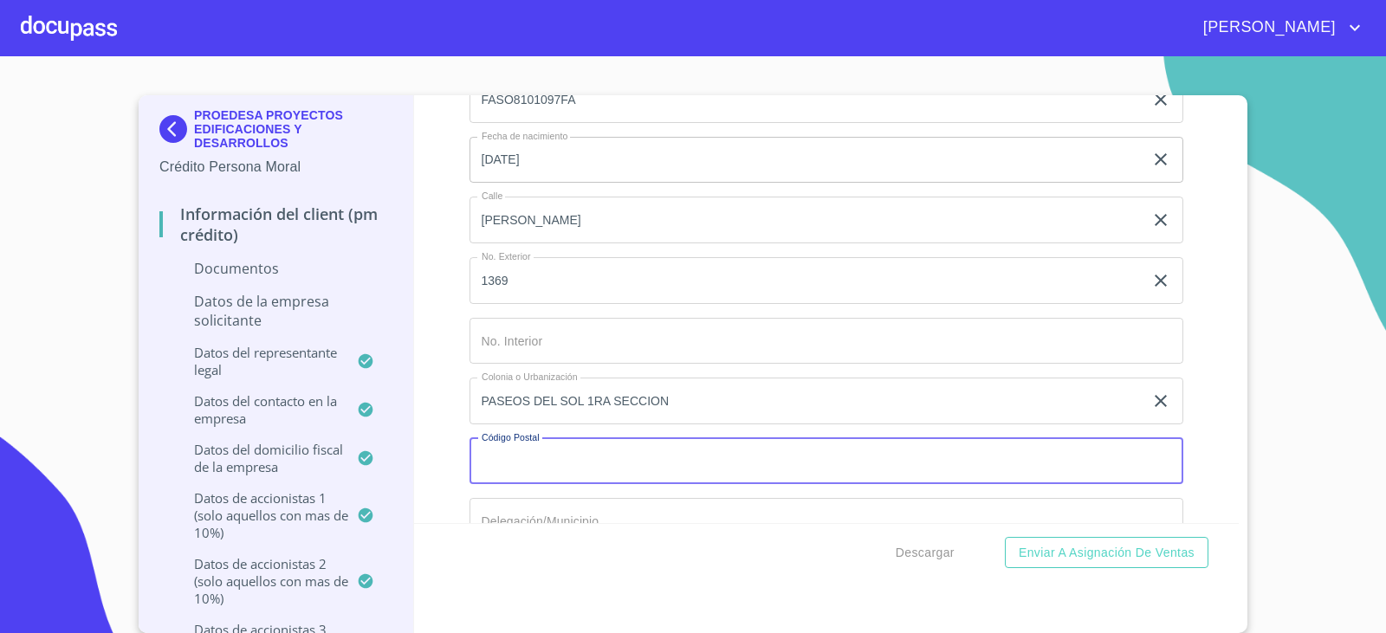
click at [478, 444] on input "Documento de identificación representante legal.   *" at bounding box center [826, 461] width 714 height 47
type input "45079"
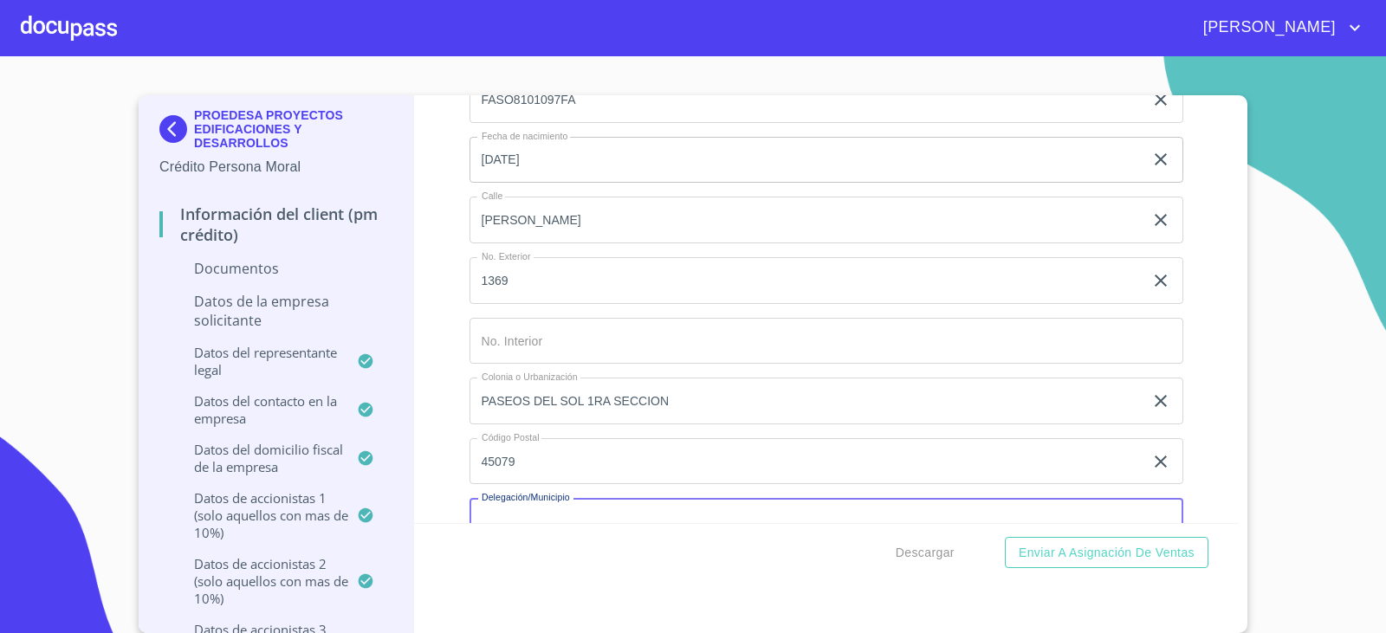
scroll to position [7618, 0]
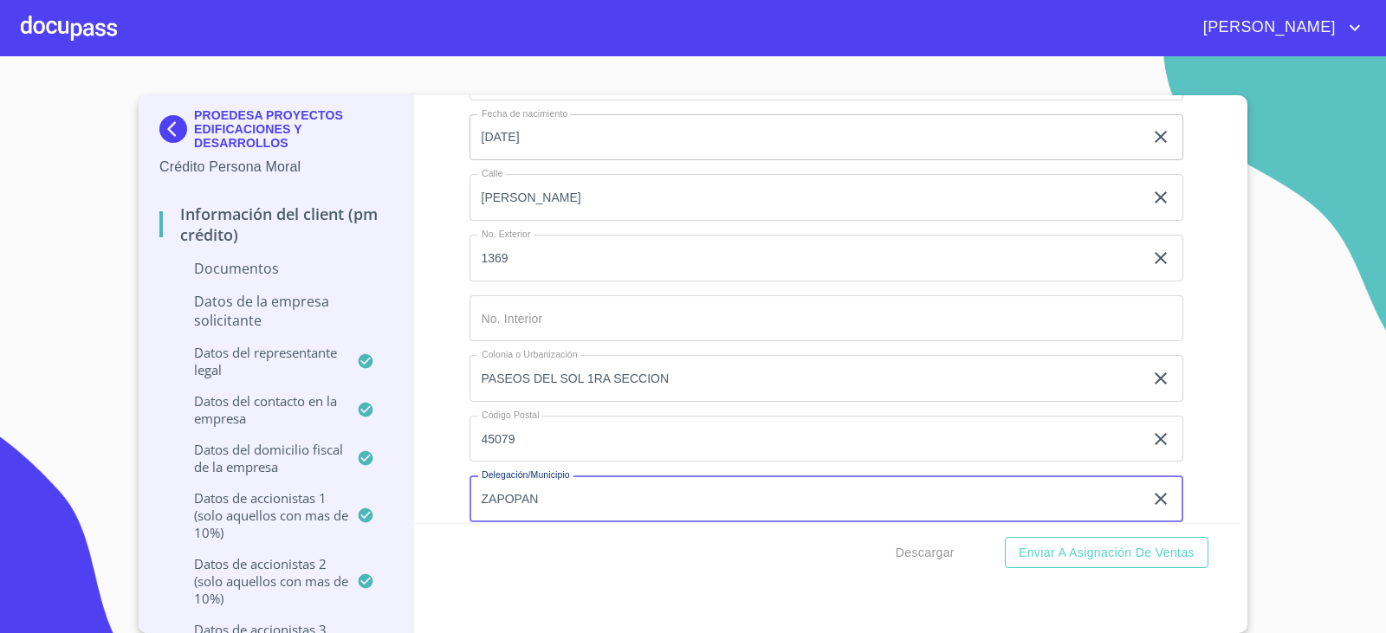
type input "ZAPOPAN"
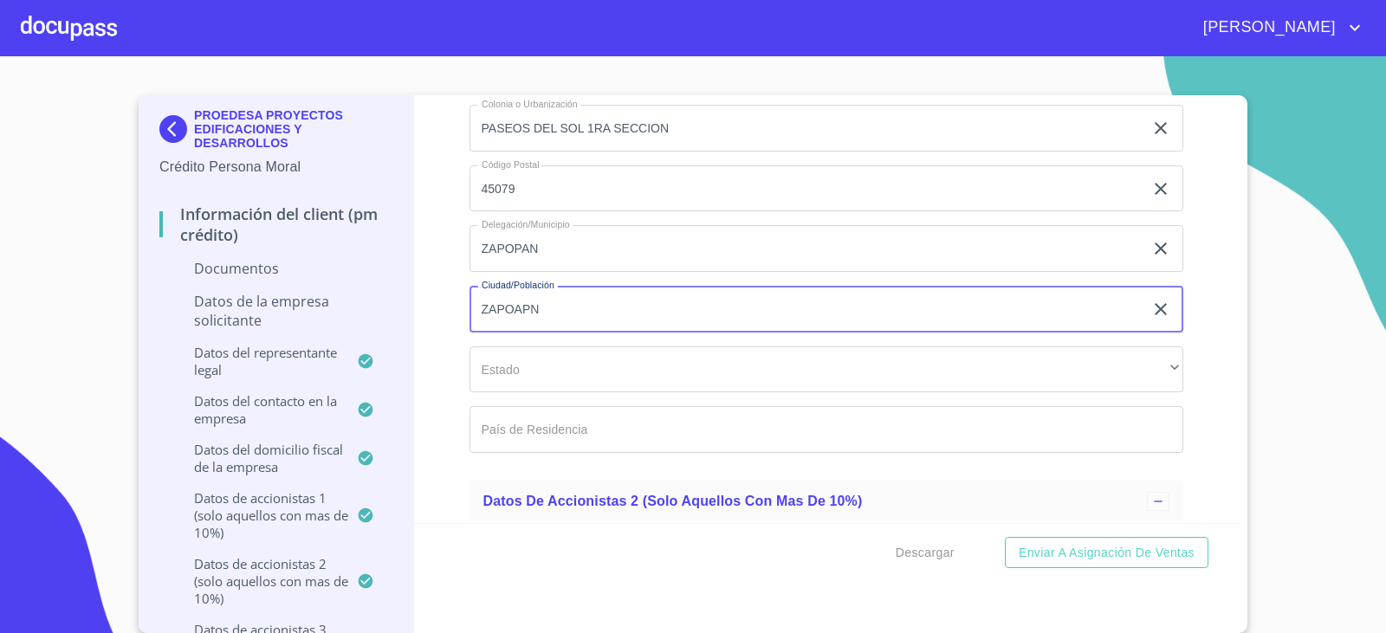
type input "ZAPOAPN"
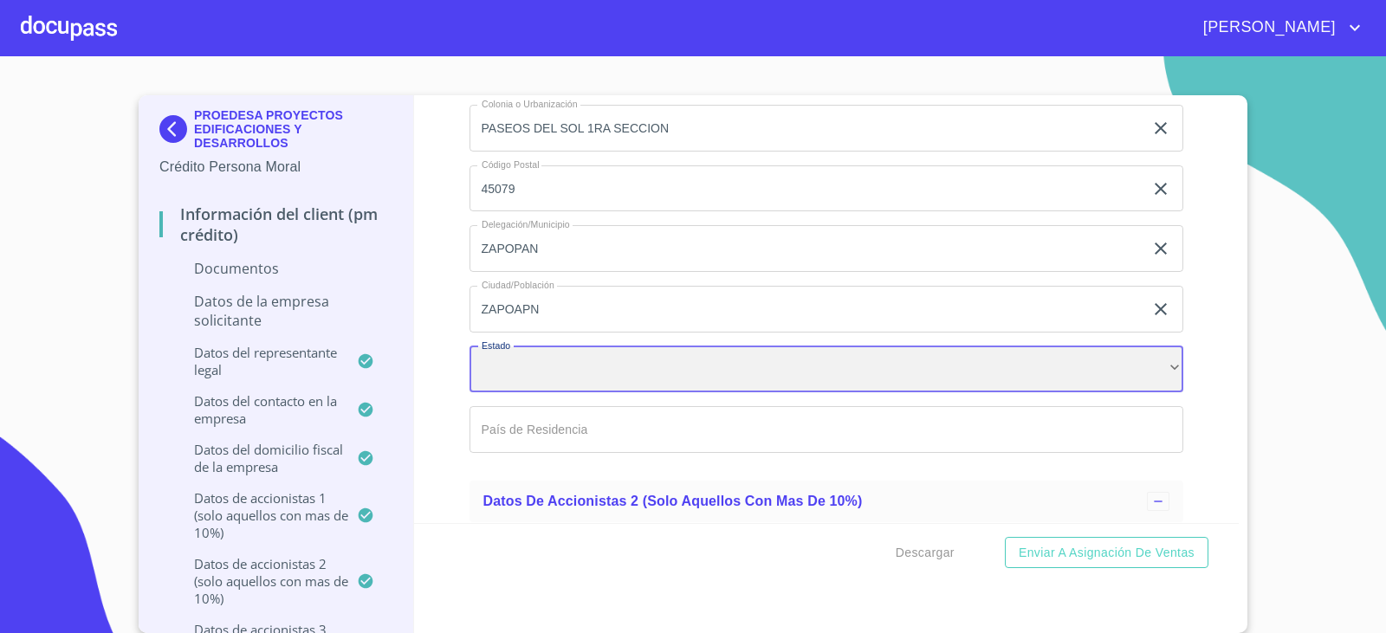
click at [581, 371] on div "​" at bounding box center [826, 369] width 714 height 47
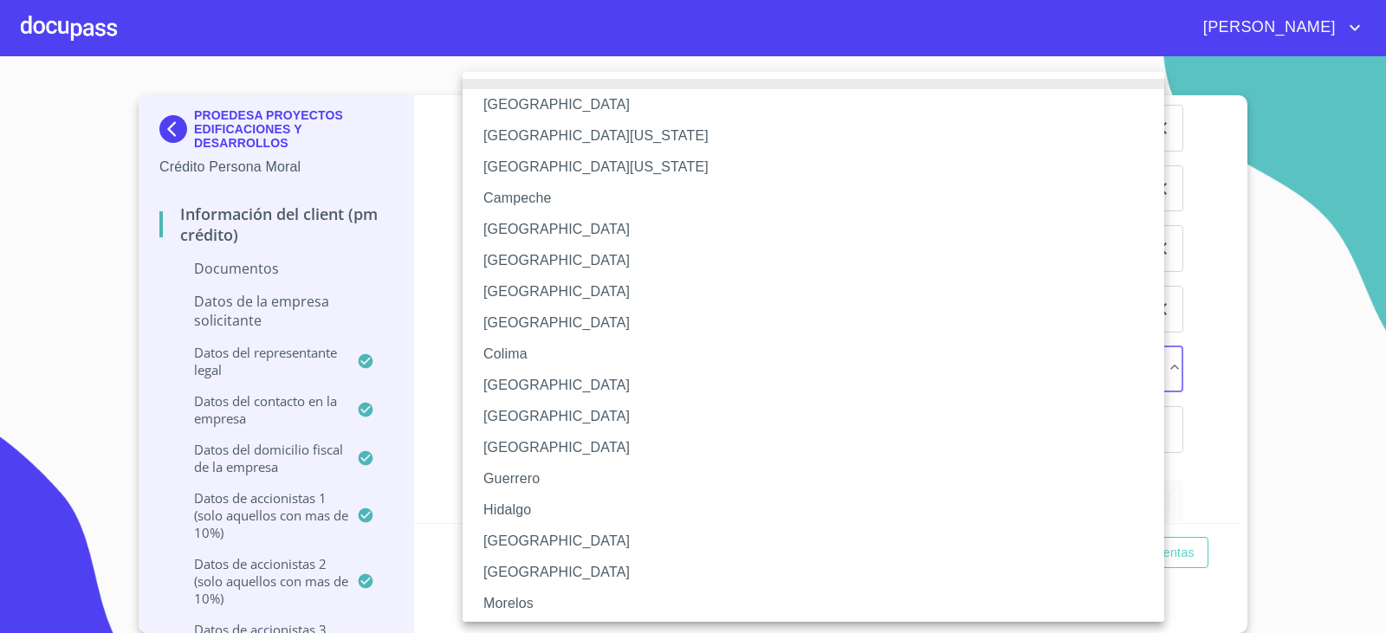
click at [516, 538] on li "[GEOGRAPHIC_DATA]" at bounding box center [819, 541] width 714 height 31
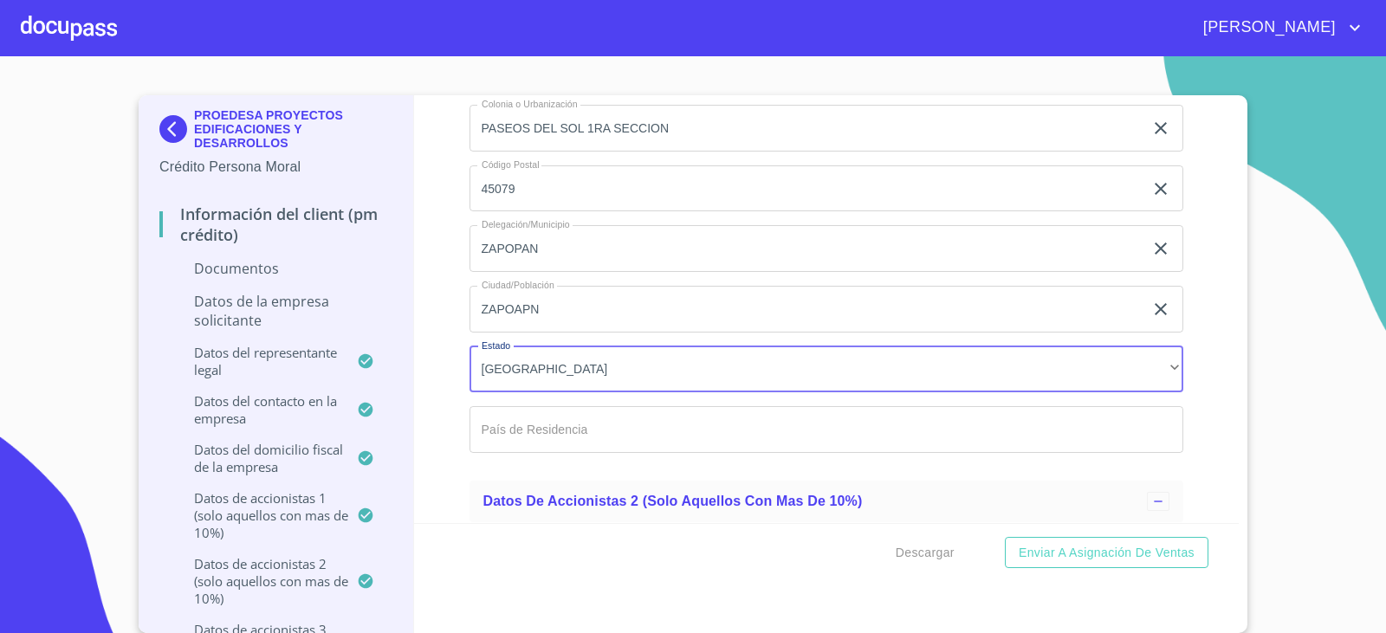
click at [515, 429] on input "Documento de identificación representante legal.   *" at bounding box center [826, 429] width 714 height 47
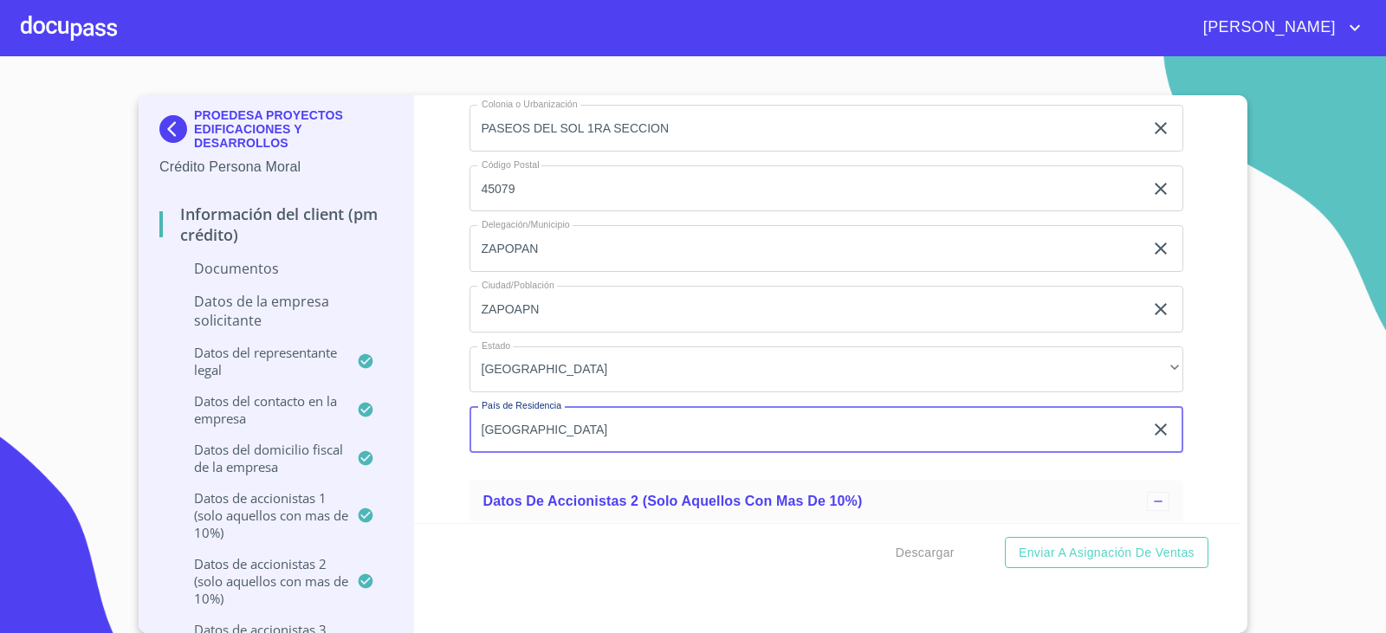
type input "[GEOGRAPHIC_DATA]"
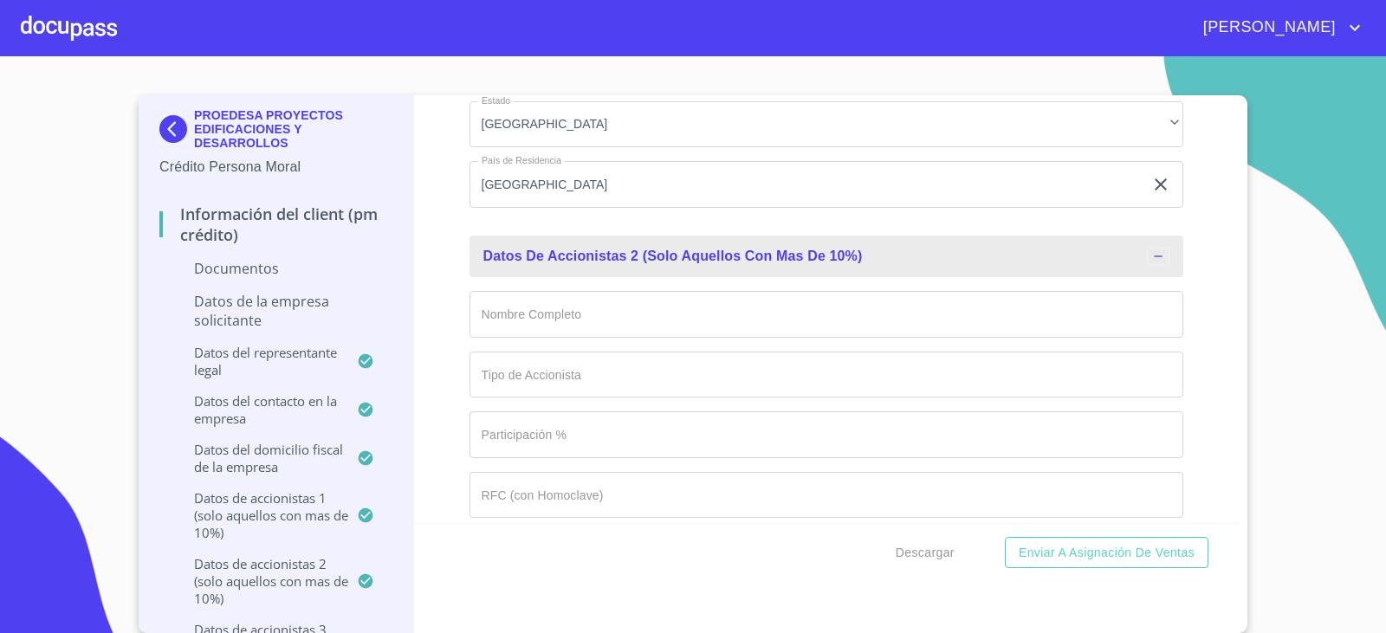
scroll to position [8128, 0]
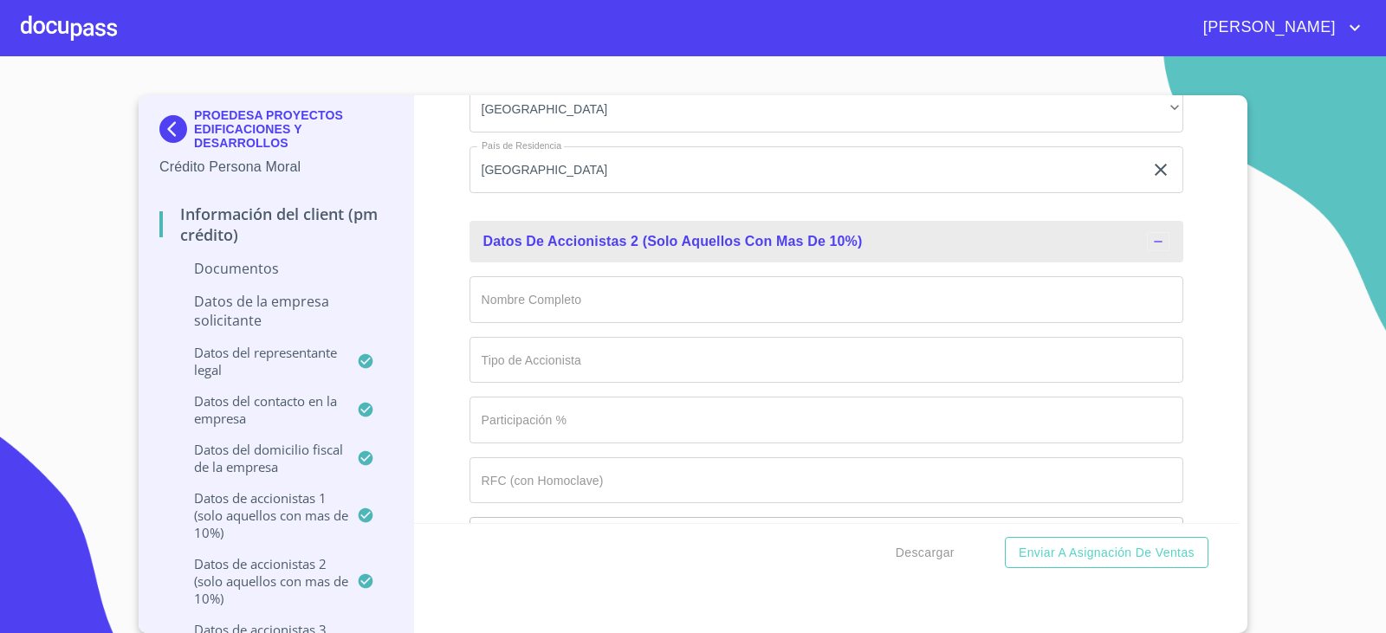
click at [533, 309] on input "Documento de identificación representante legal.   *" at bounding box center [826, 299] width 714 height 47
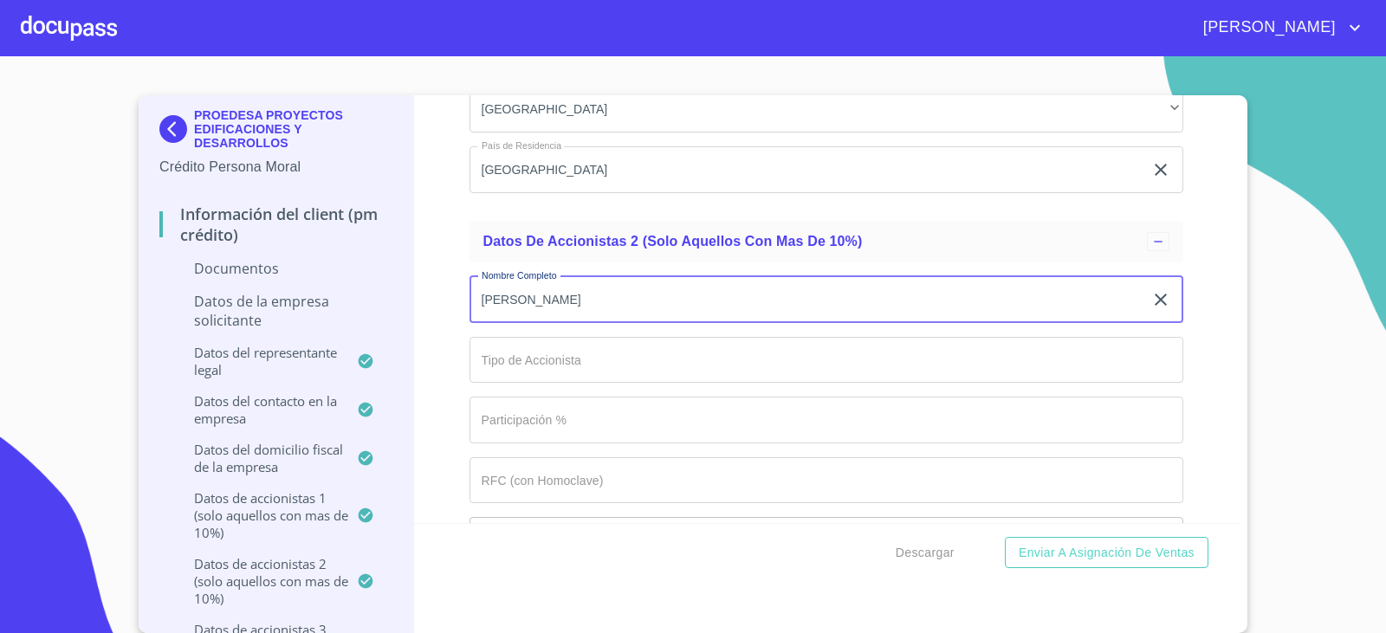
type input "[PERSON_NAME] [PERSON_NAME]"
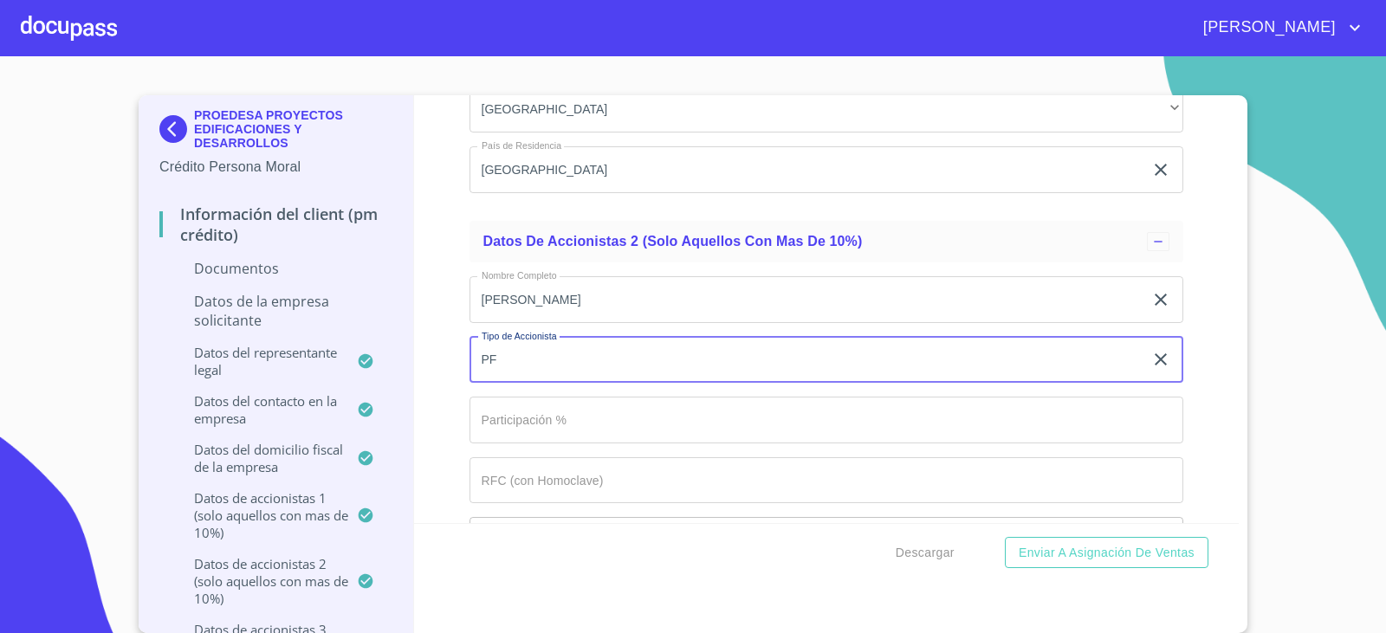
type input "PF"
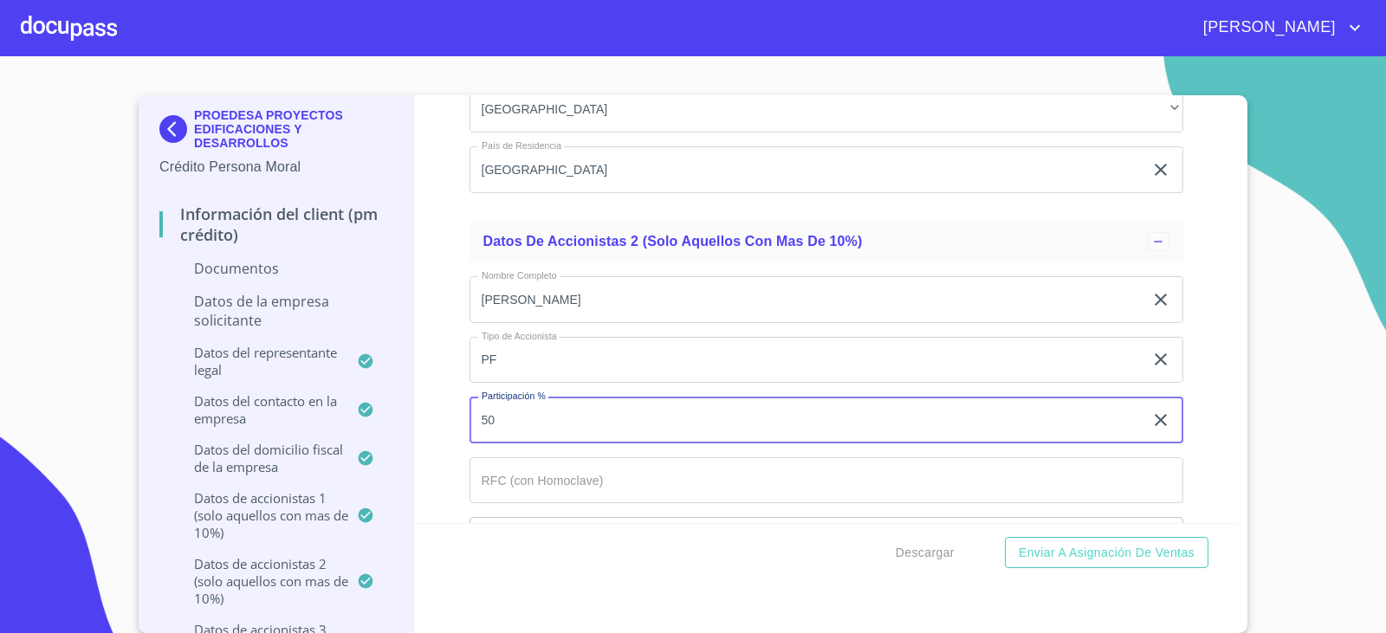
type input "50"
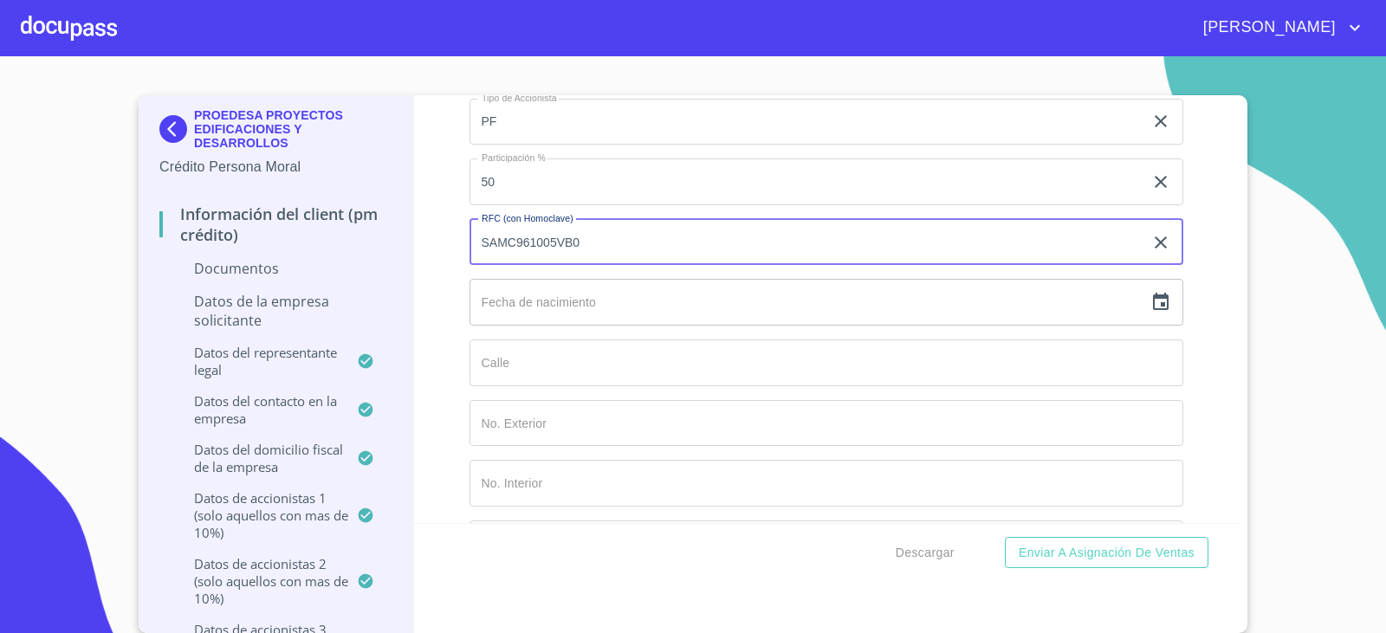
scroll to position [8388, 0]
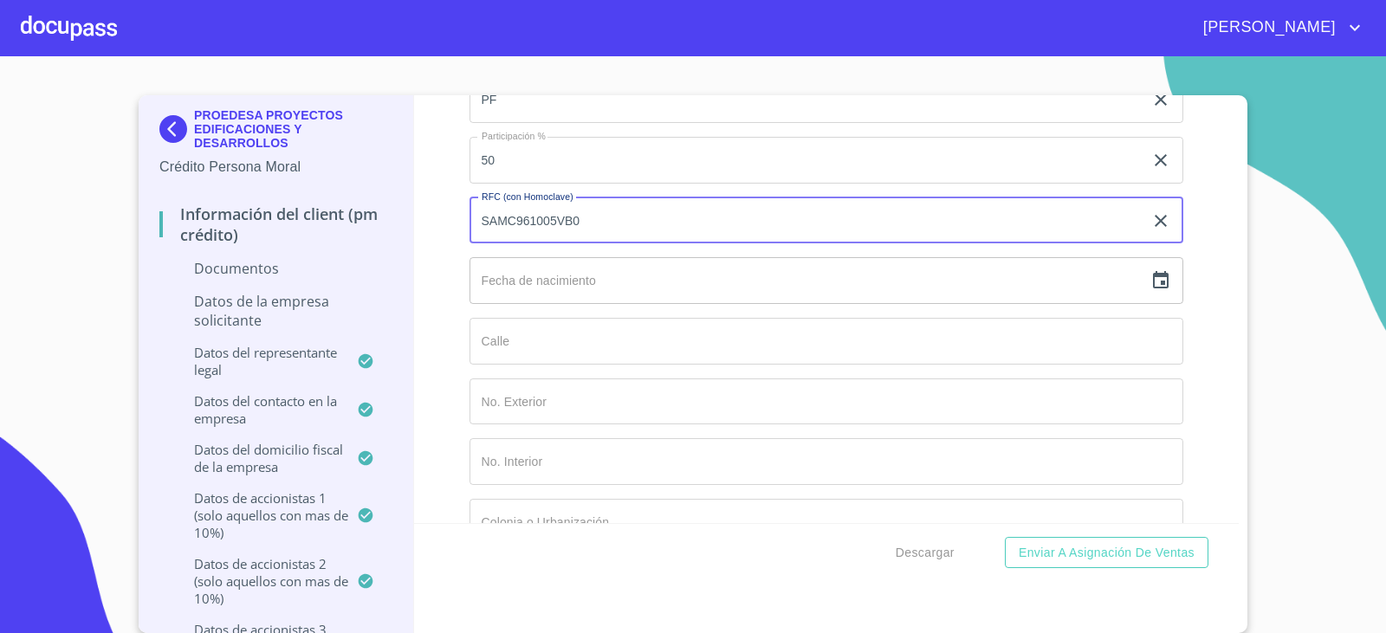
type input "SAMC961005VB0"
click at [592, 275] on input "text" at bounding box center [806, 280] width 675 height 47
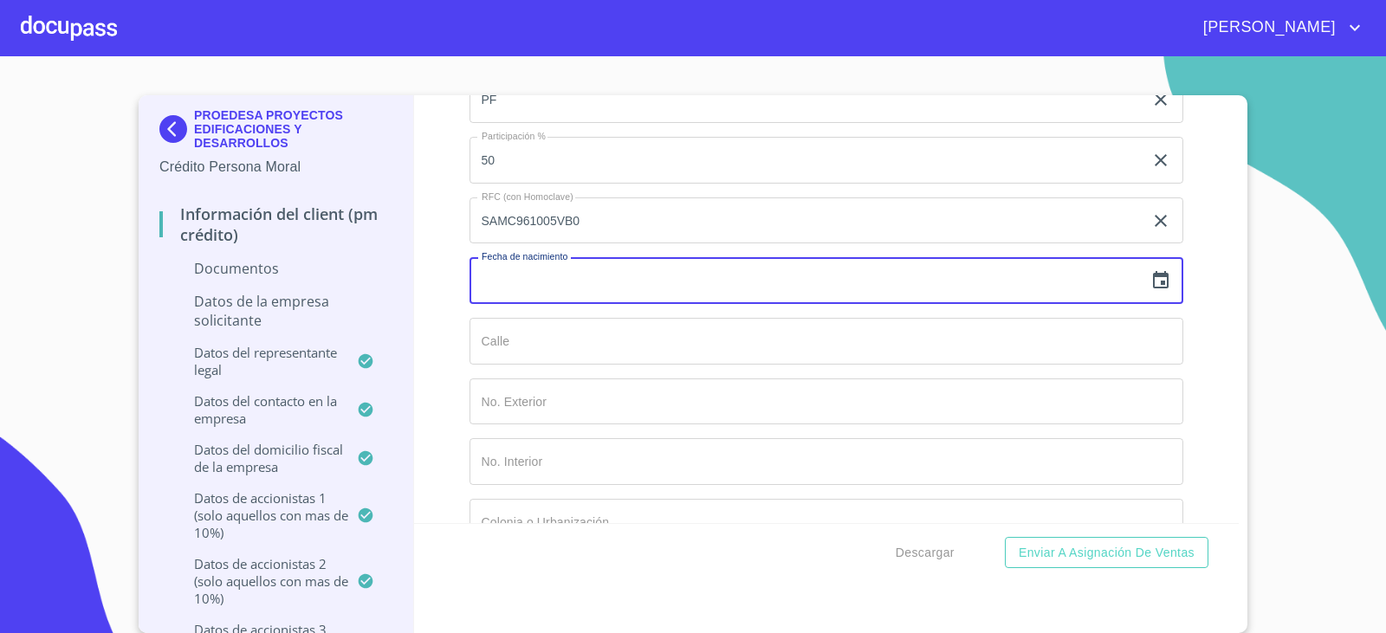
click at [1153, 277] on icon "button" at bounding box center [1161, 279] width 16 height 17
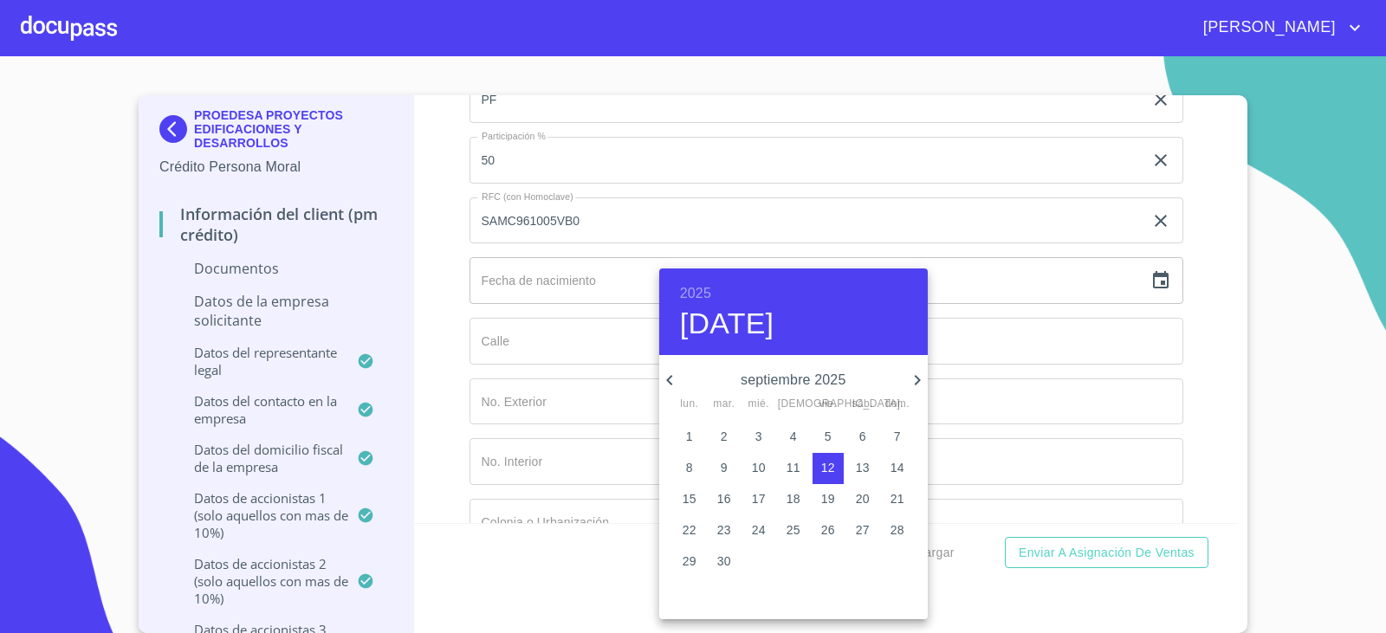
click at [705, 296] on h6 "2025" at bounding box center [695, 293] width 31 height 24
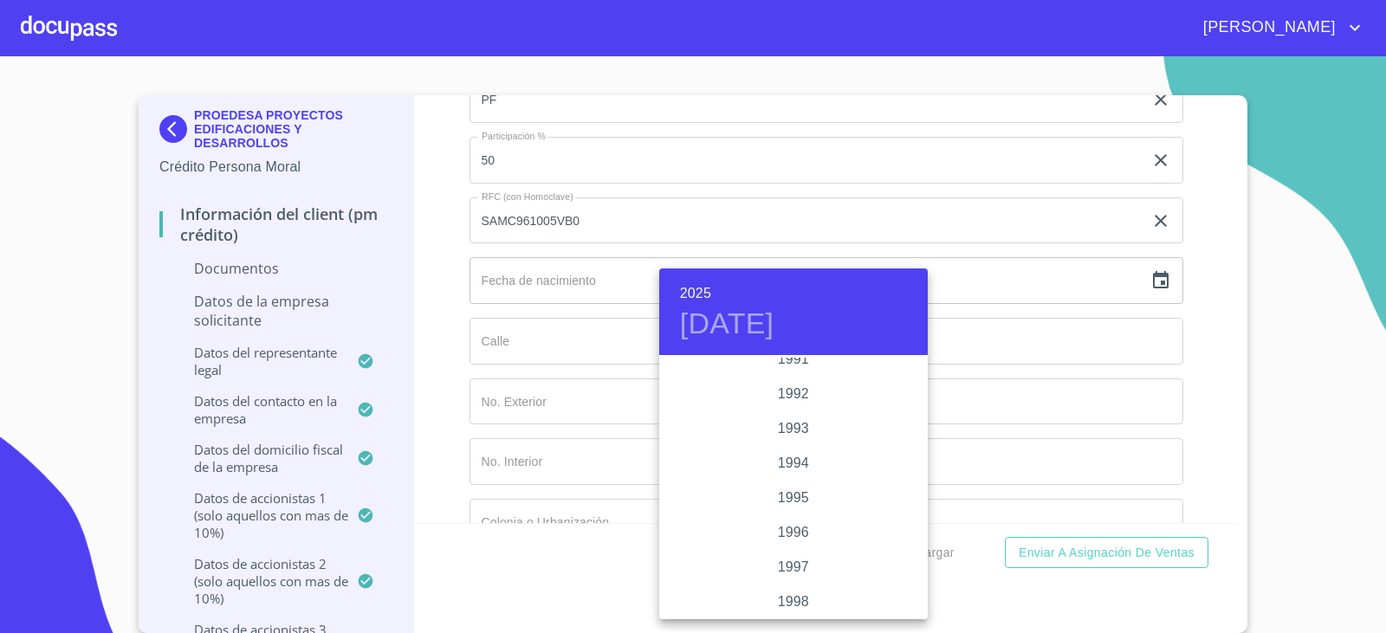
scroll to position [2407, 0]
click at [785, 430] on div "1996" at bounding box center [793, 427] width 268 height 35
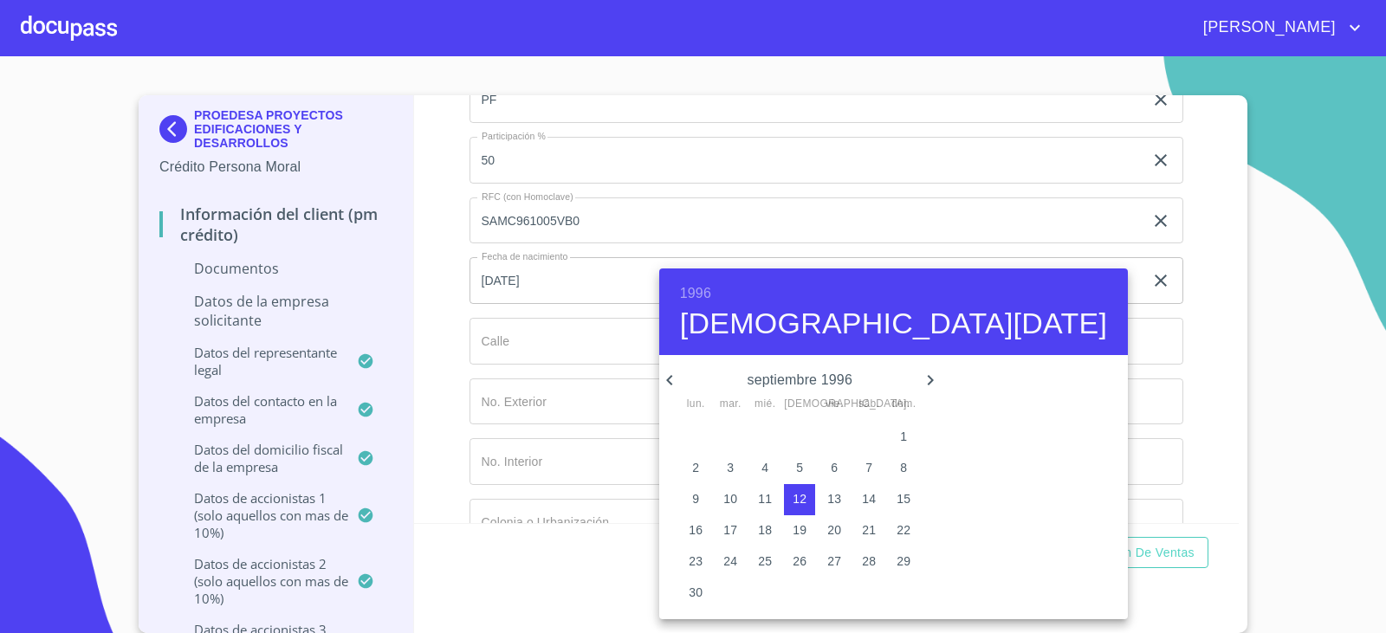
click at [920, 375] on icon "button" at bounding box center [930, 380] width 21 height 21
click at [865, 440] on p "5" at bounding box center [868, 436] width 7 height 17
type input "5 de oct. de 1996"
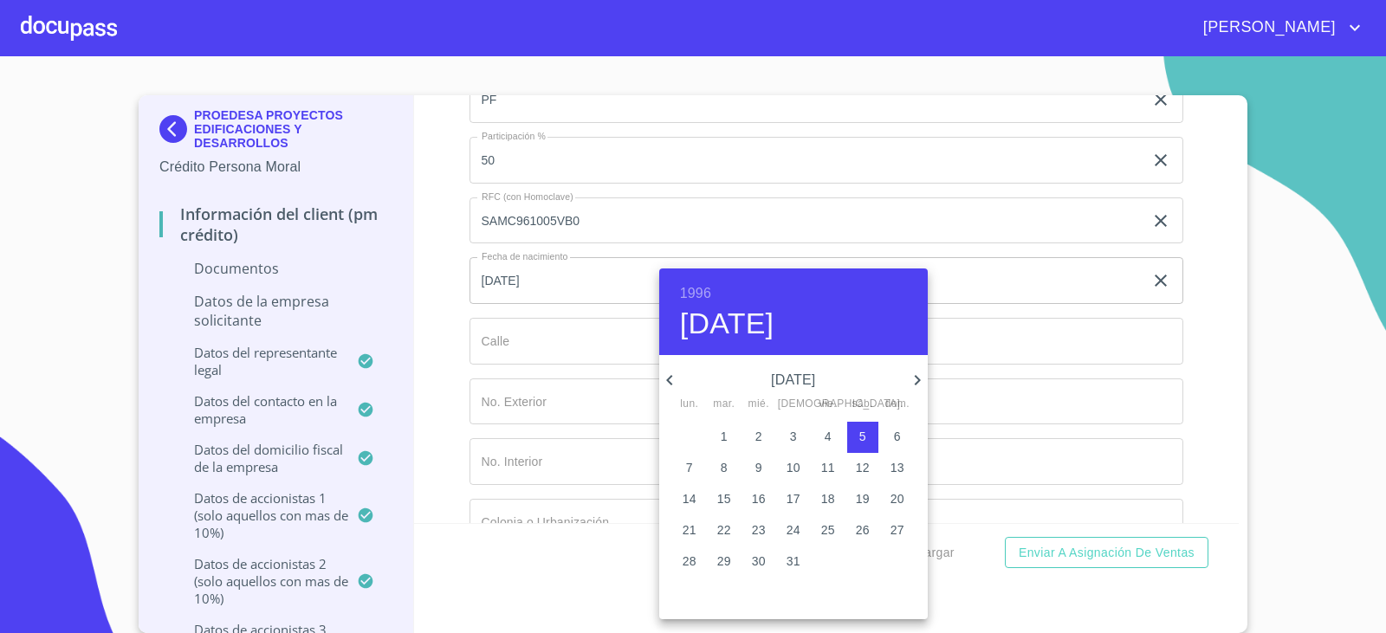
click at [611, 282] on div at bounding box center [693, 316] width 1386 height 633
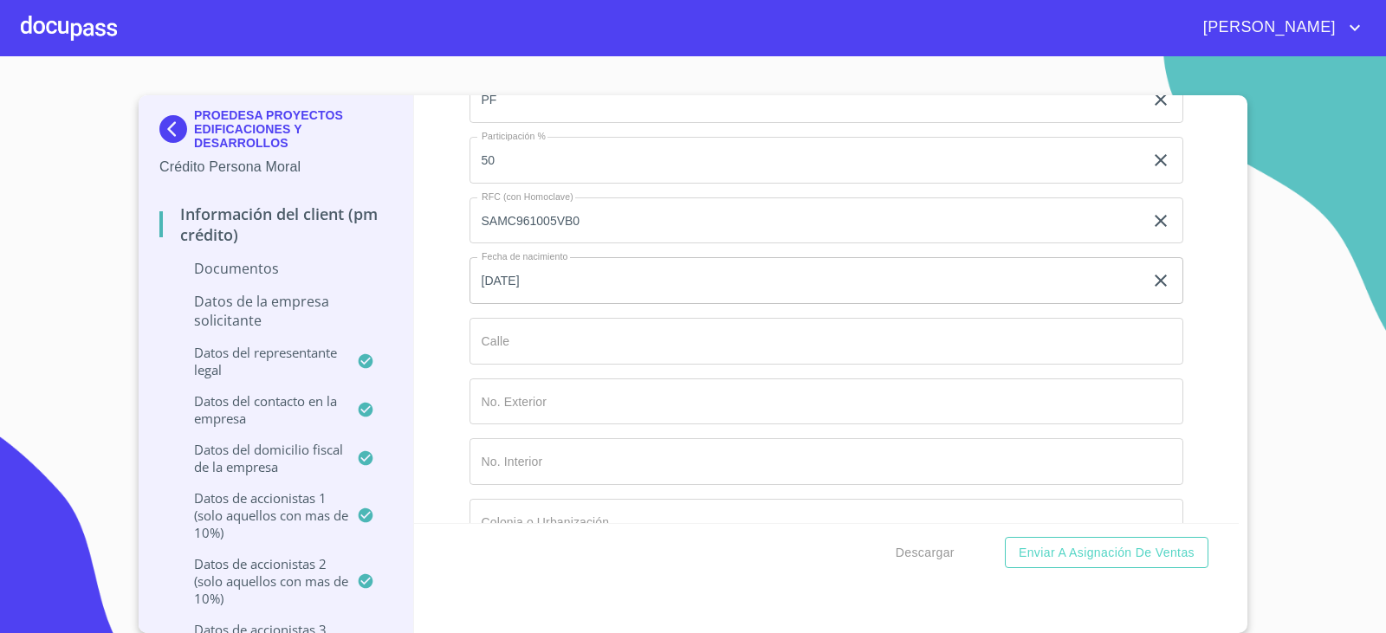
click at [534, 335] on input "Documento de identificación representante legal.   *" at bounding box center [826, 341] width 714 height 47
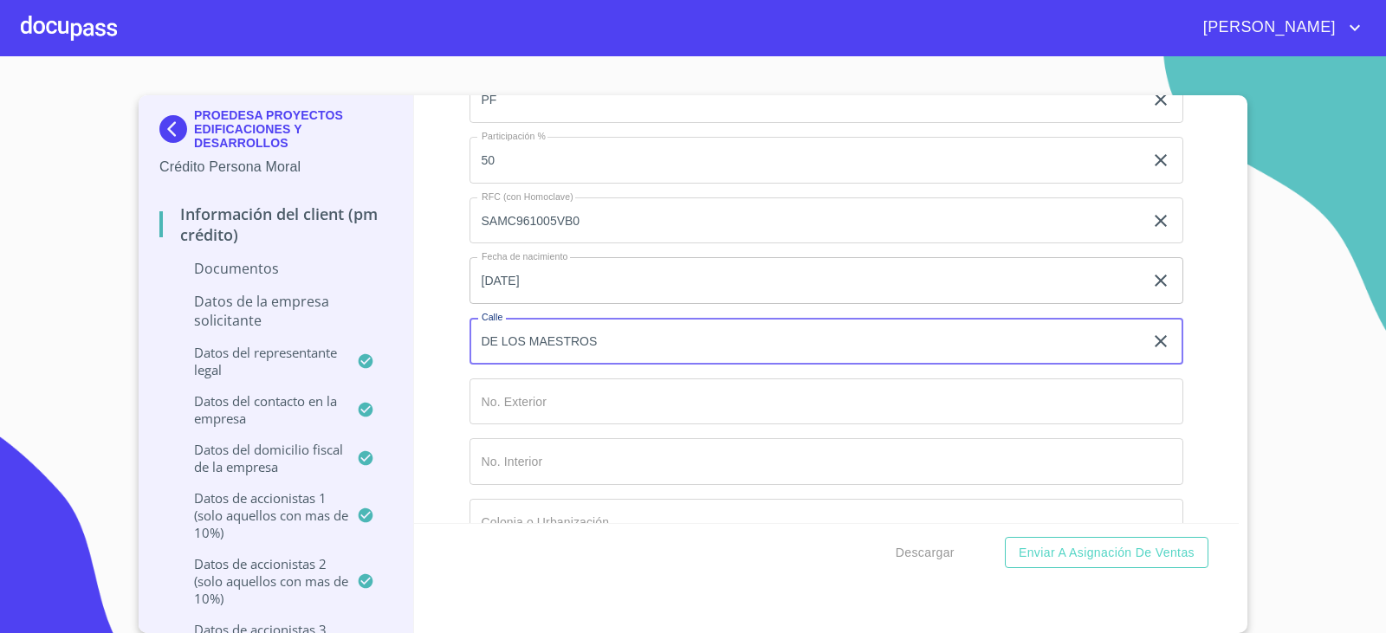
type input "DE LOS MAESTROS"
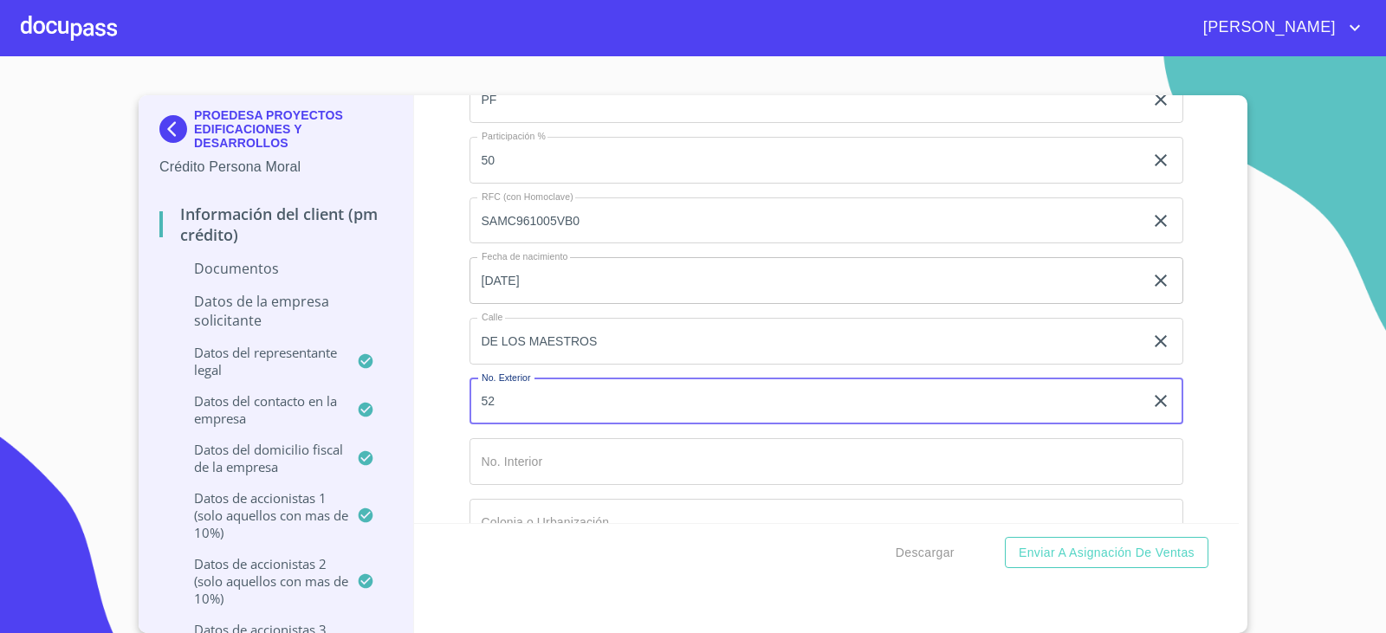
type input "52"
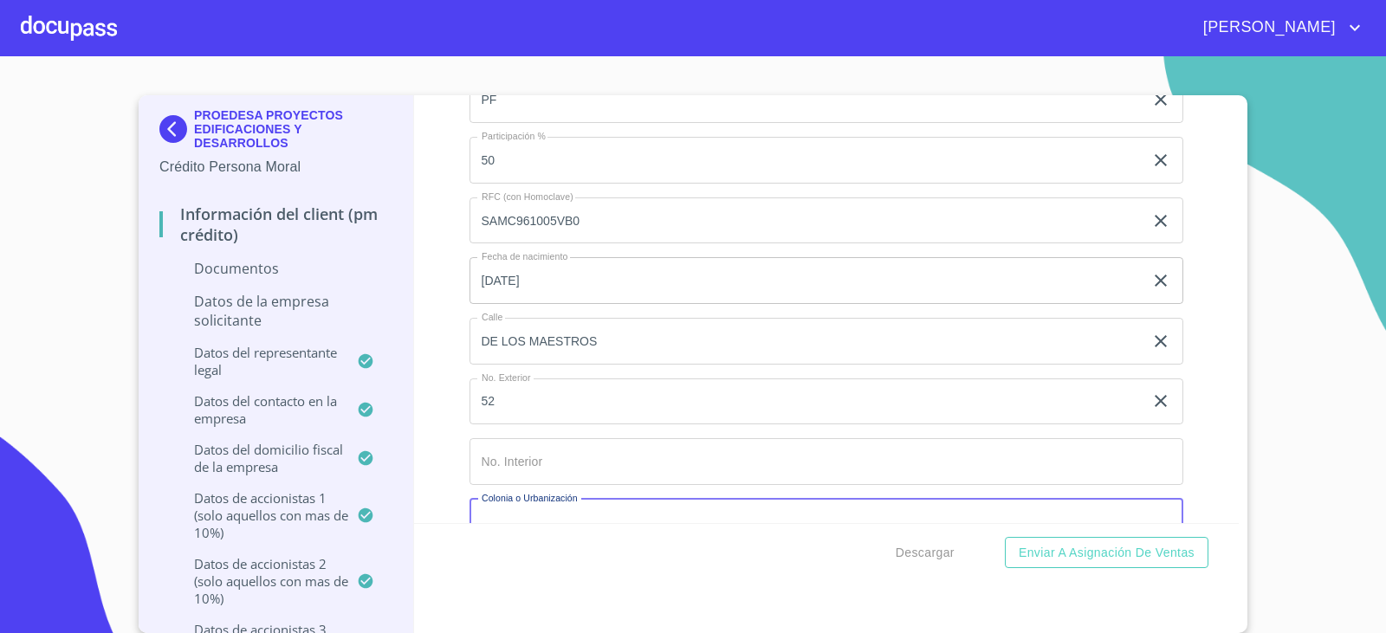
scroll to position [8410, 0]
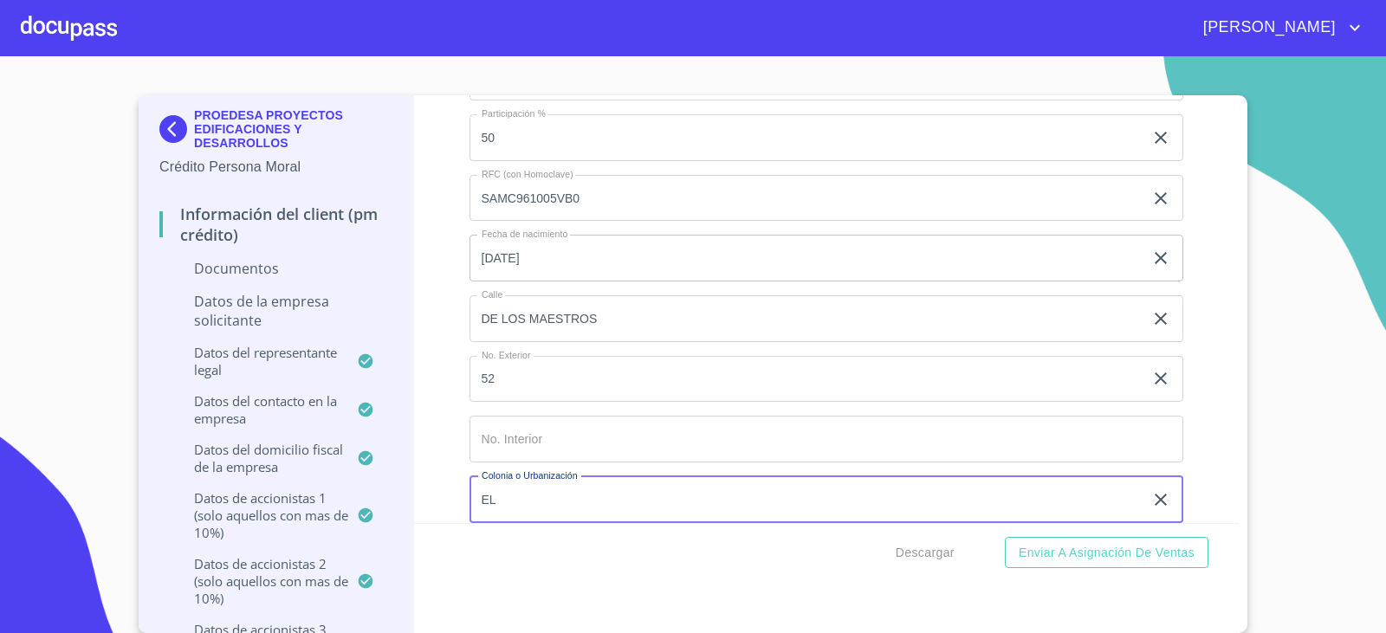
type input "E"
type input "FRACCIONAMIENTO EL DORADO"
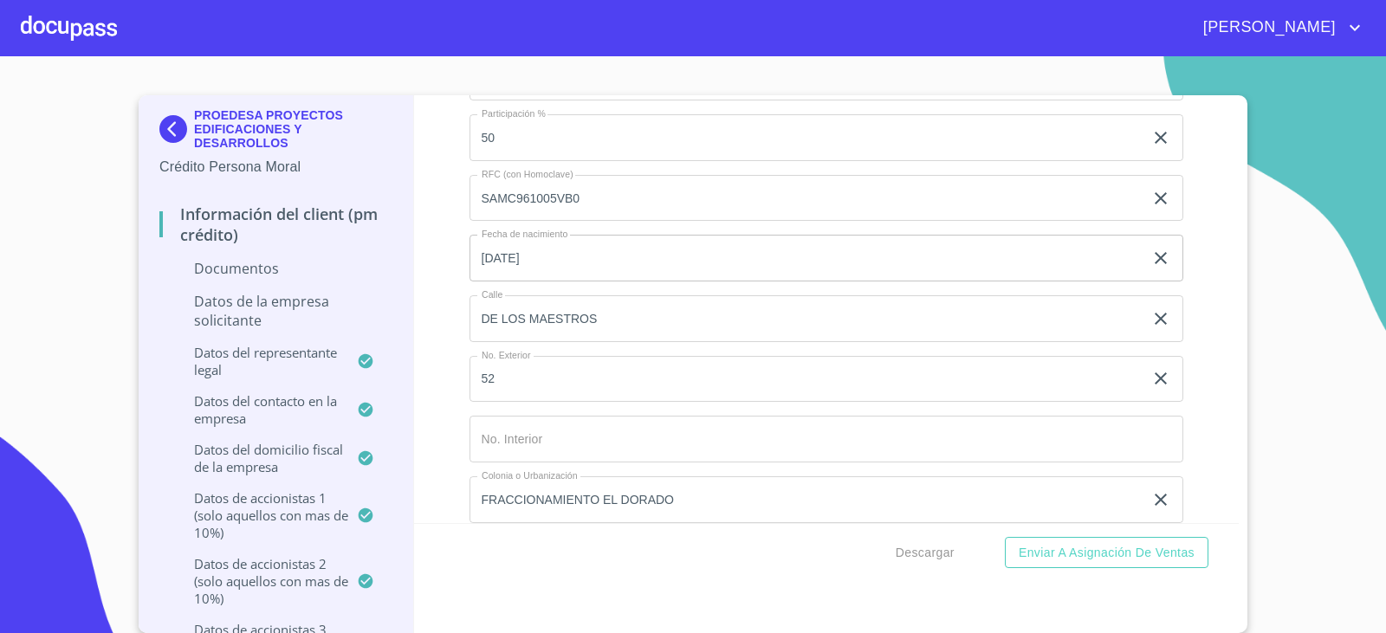
scroll to position [8661, 0]
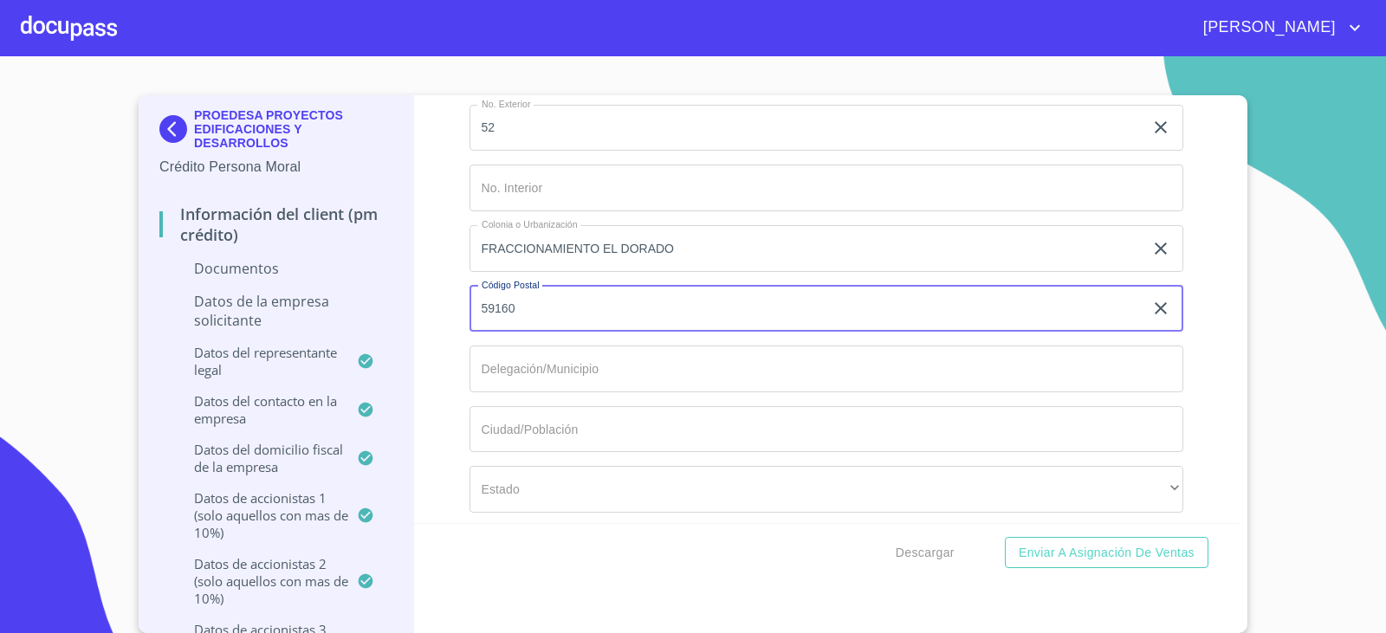
type input "59160"
click at [557, 375] on input "Documento de identificación representante legal.   *" at bounding box center [826, 369] width 714 height 47
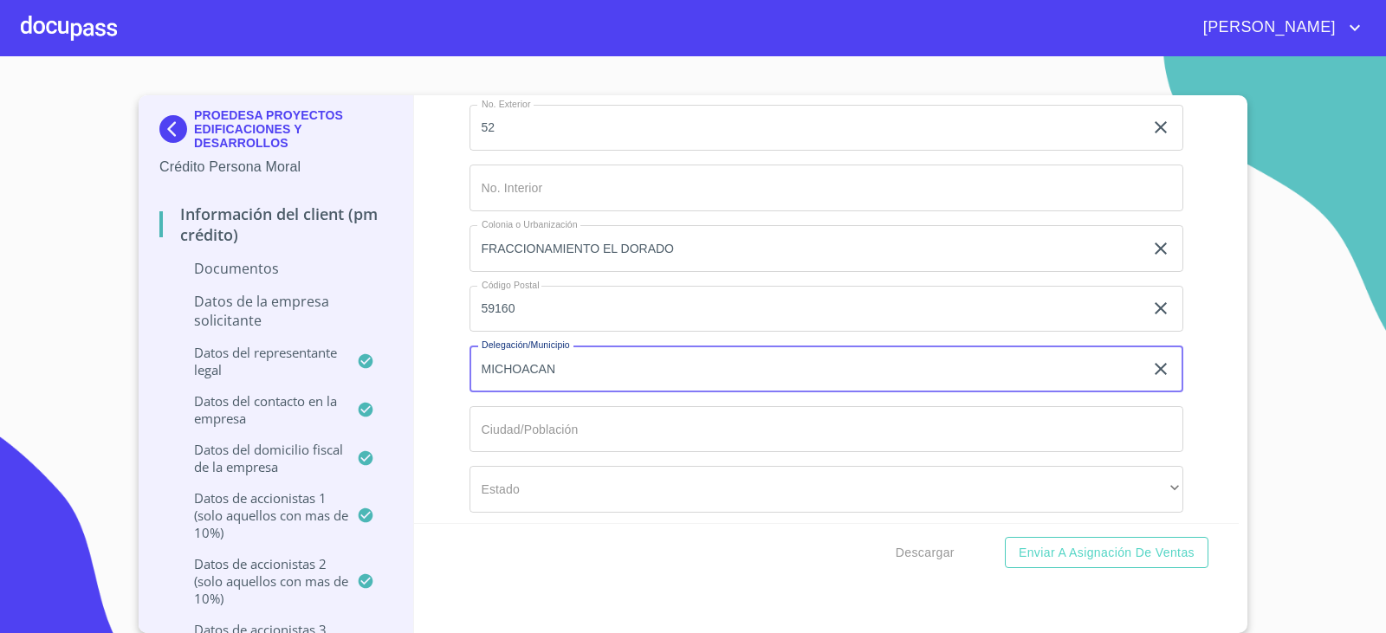
type input "MICHOACAN"
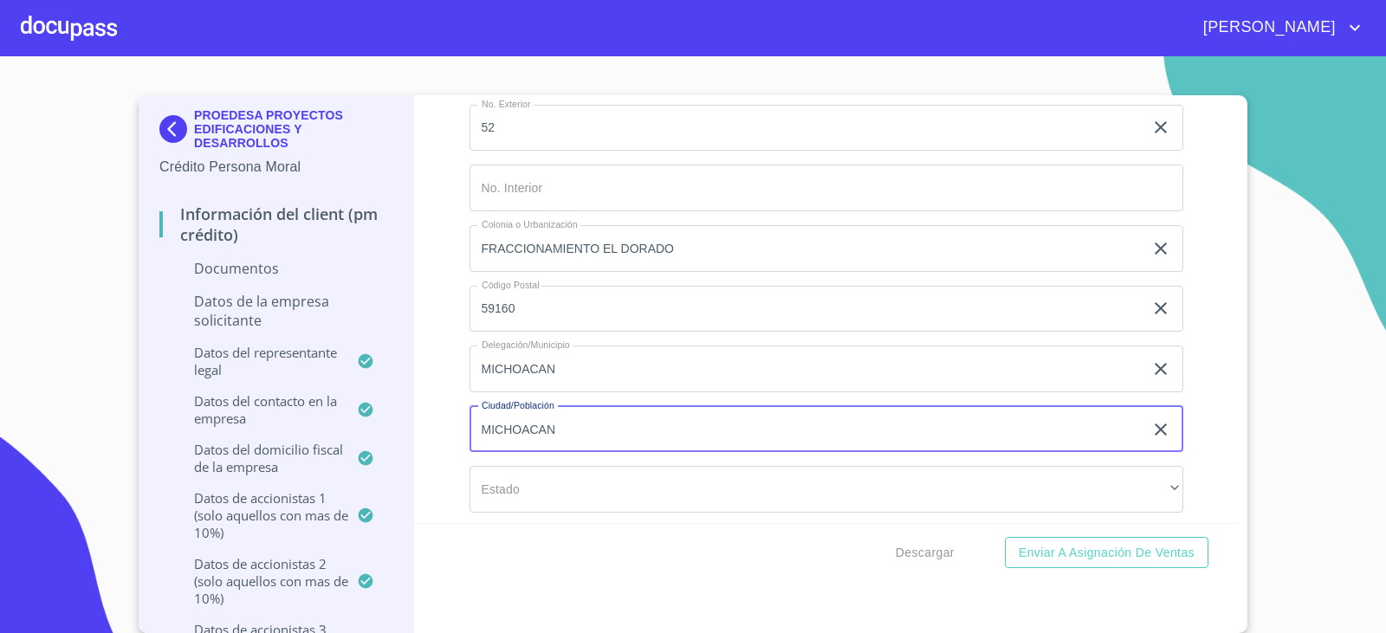
type input "MICHOACAN"
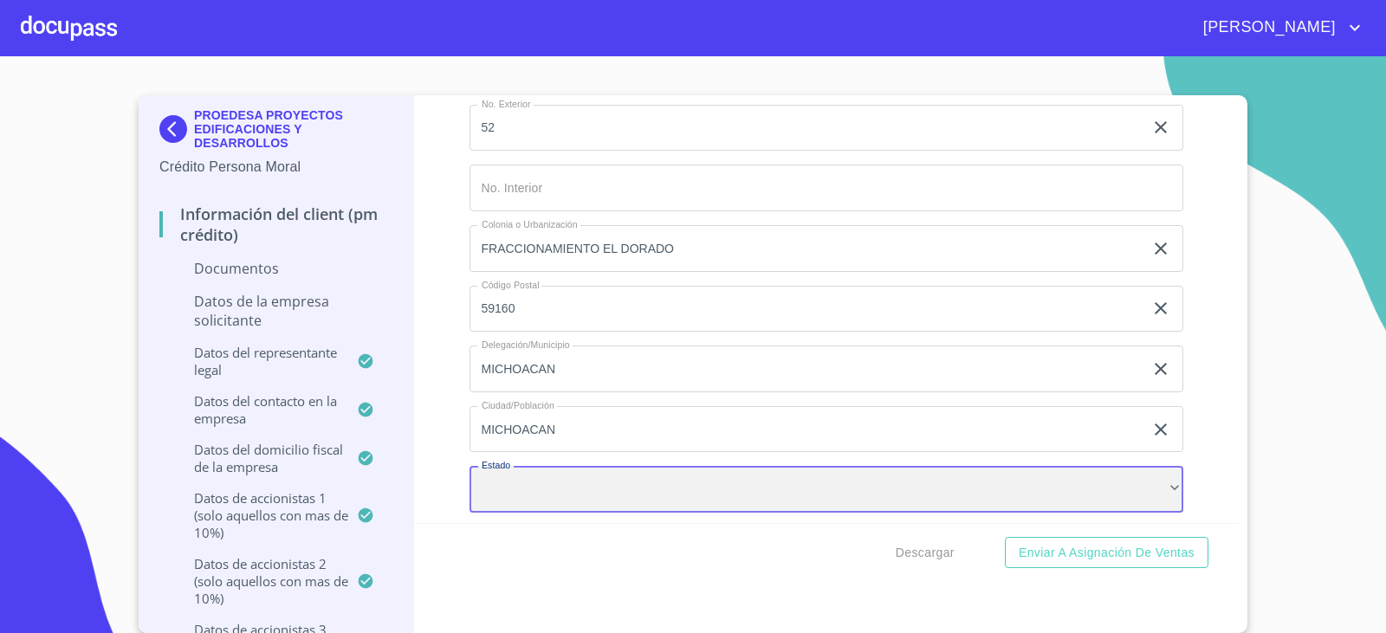
click at [578, 469] on div "​" at bounding box center [826, 489] width 714 height 47
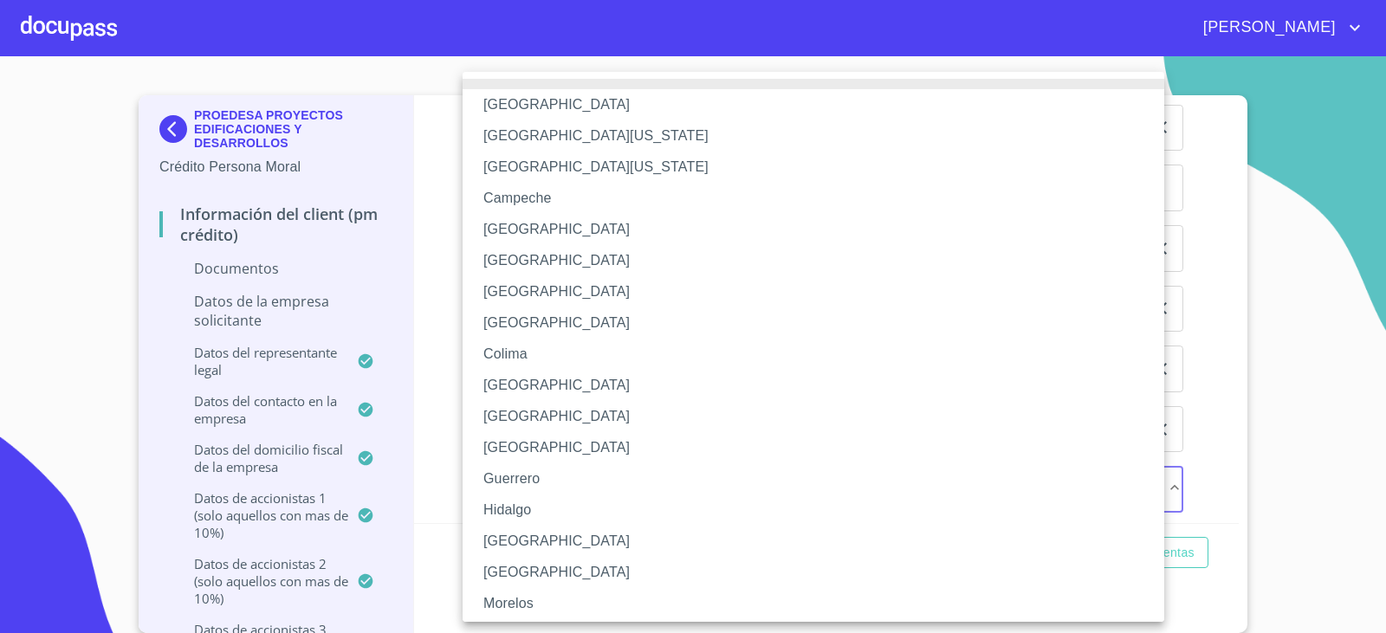
scroll to position [87, 0]
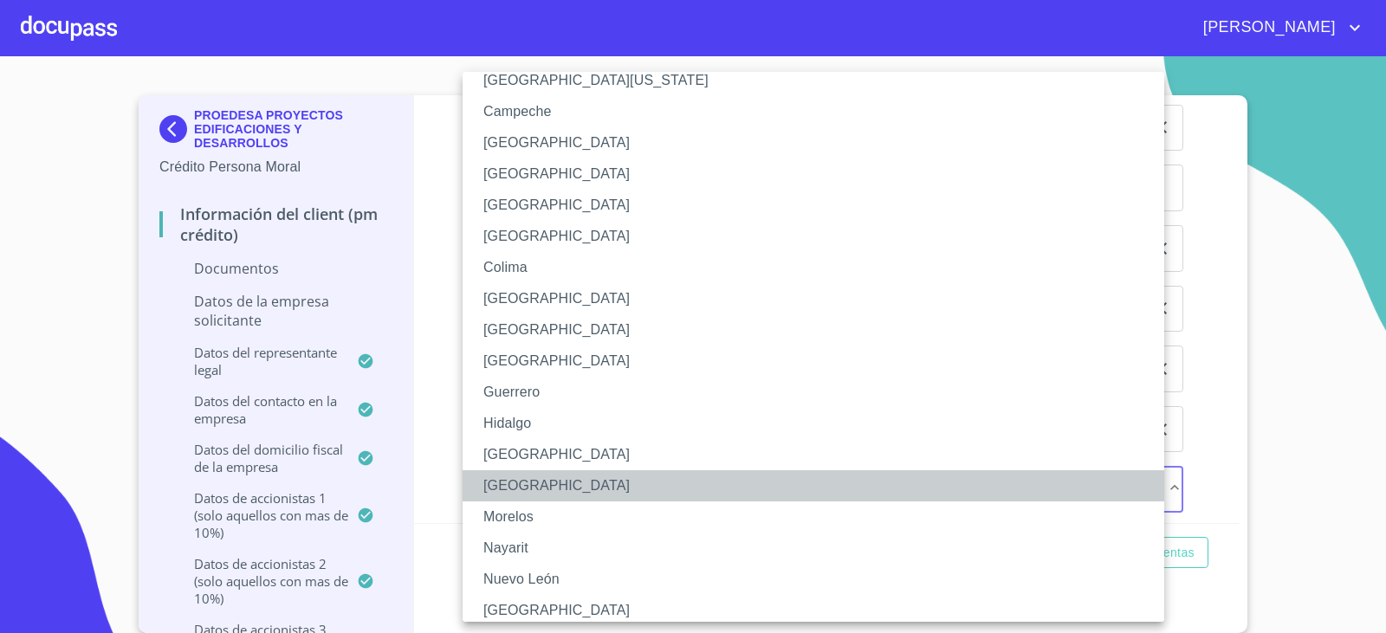
click at [532, 488] on li "[GEOGRAPHIC_DATA]" at bounding box center [819, 485] width 714 height 31
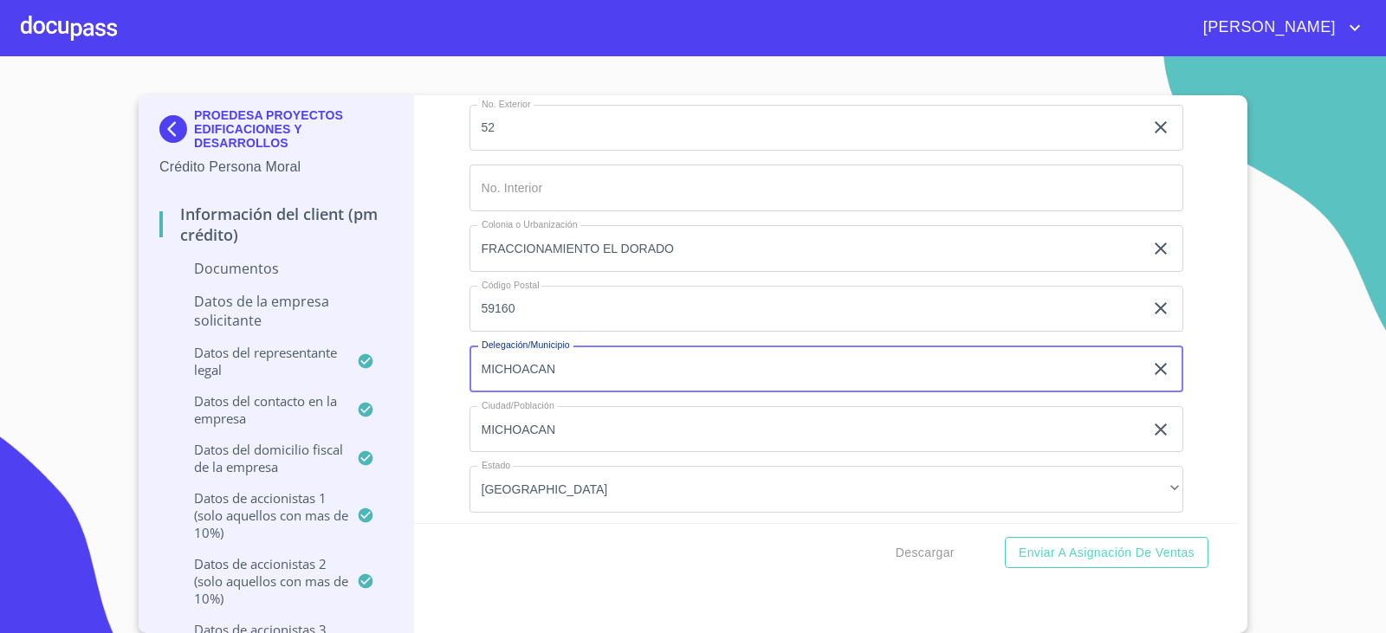
click at [597, 373] on input "MICHOACAN" at bounding box center [806, 369] width 675 height 47
type input "SAN [PERSON_NAME] CAHRO"
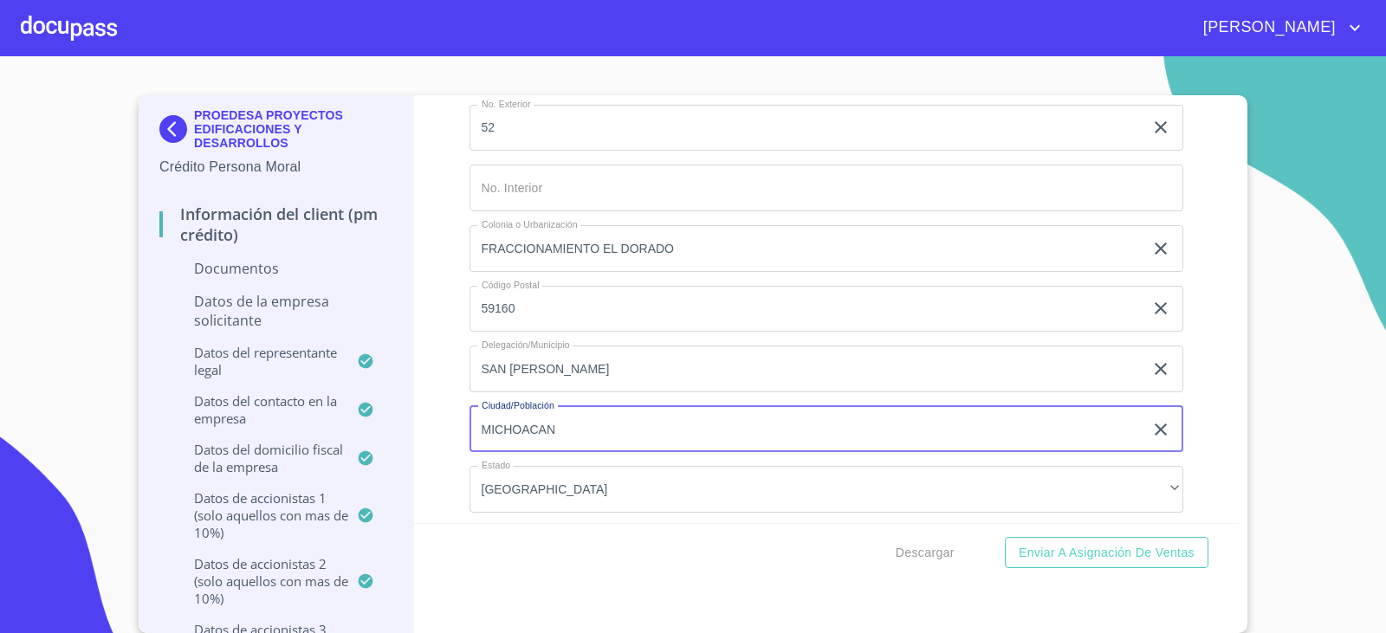
type input "C"
type input "SAN [PERSON_NAME] CAHRO"
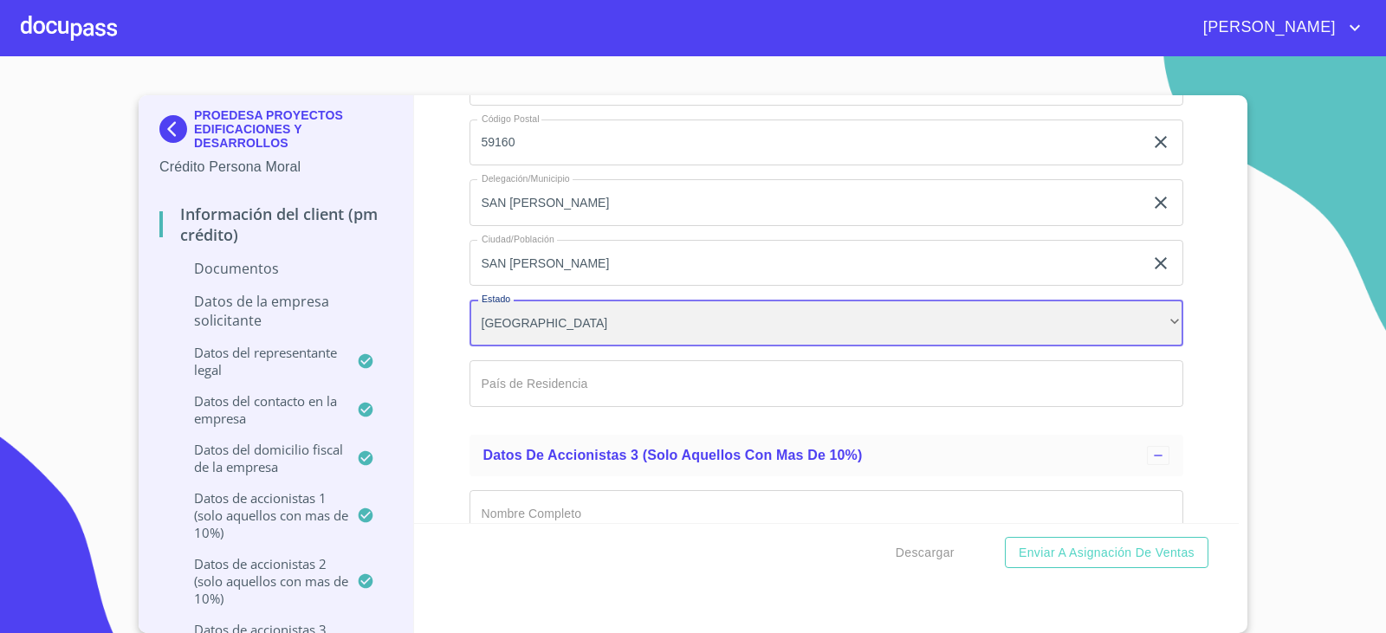
scroll to position [8835, 0]
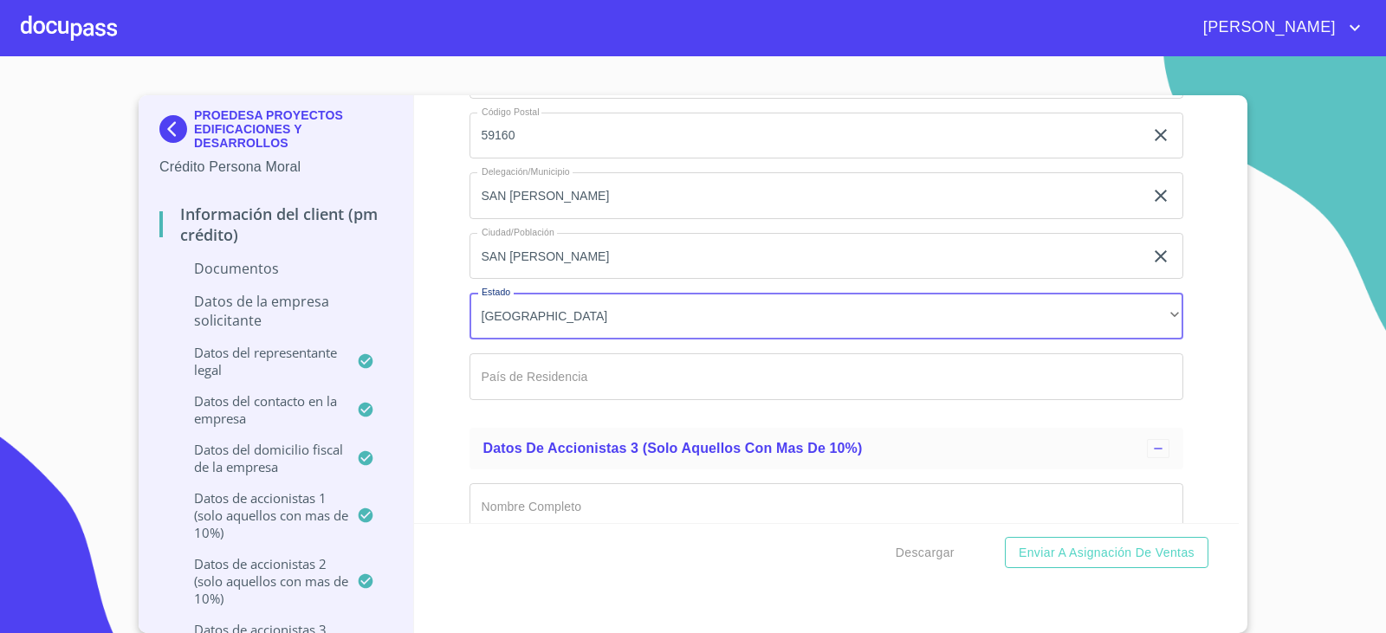
click at [564, 374] on input "Documento de identificación representante legal.   *" at bounding box center [826, 376] width 714 height 47
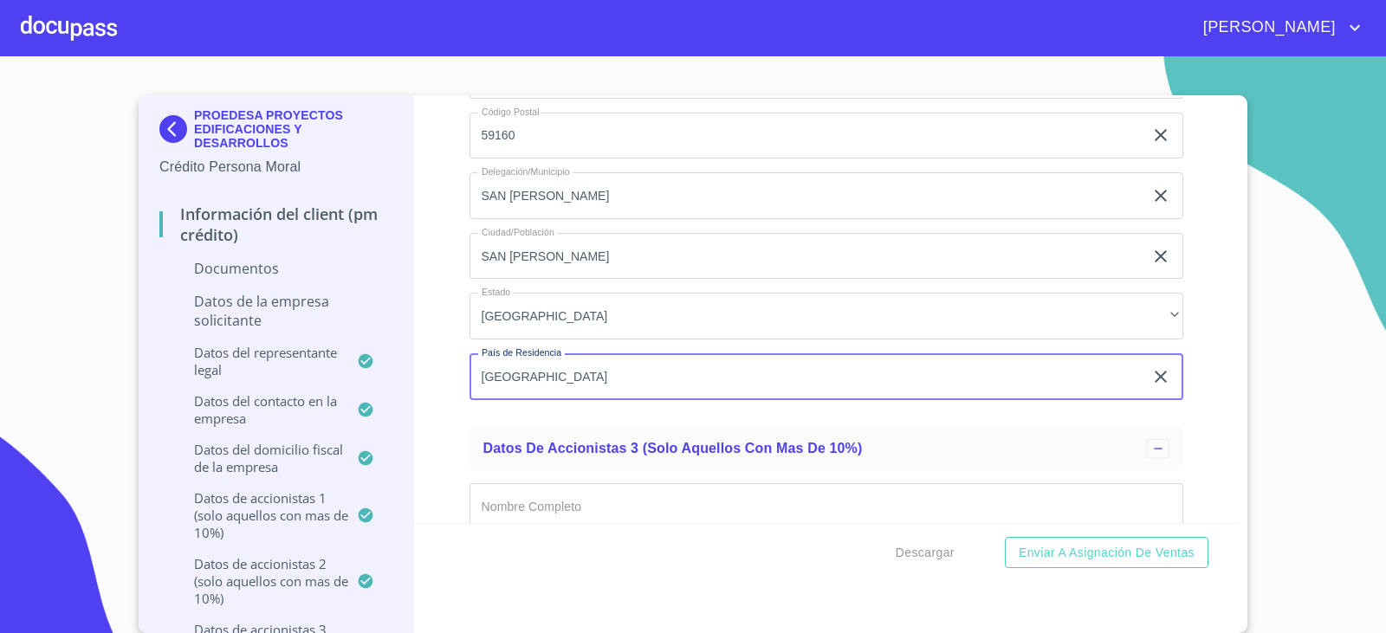
type input "[GEOGRAPHIC_DATA]"
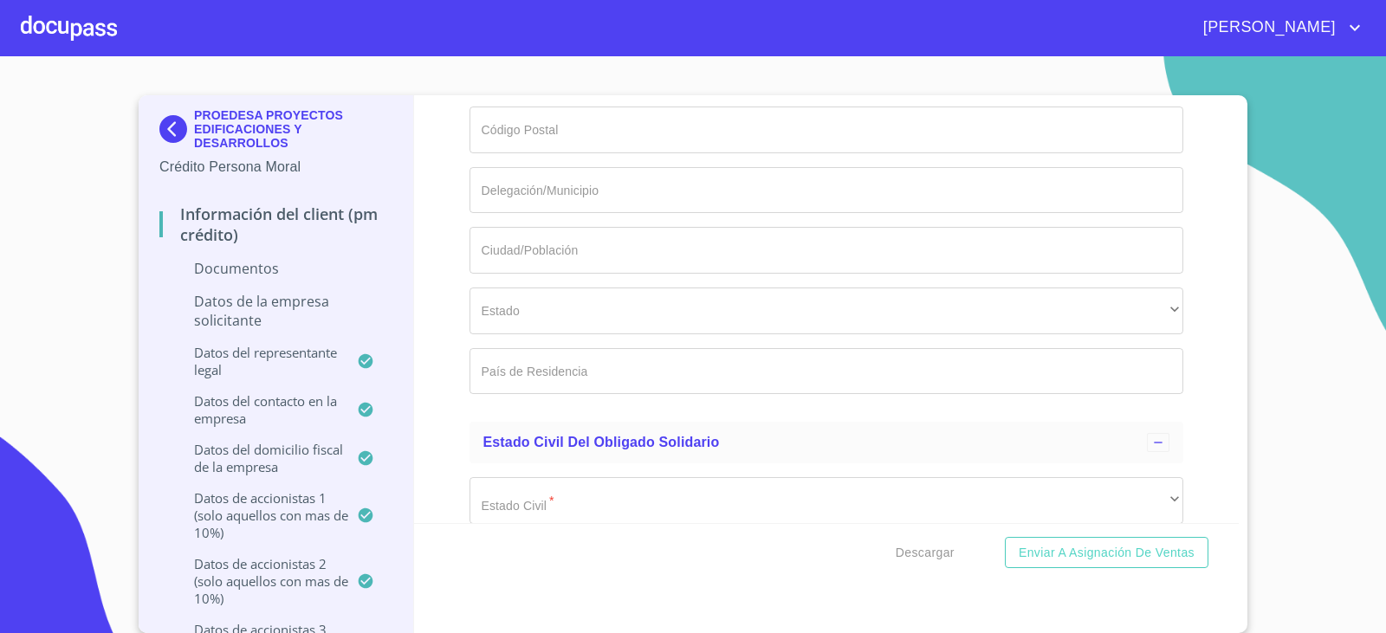
scroll to position [10826, 0]
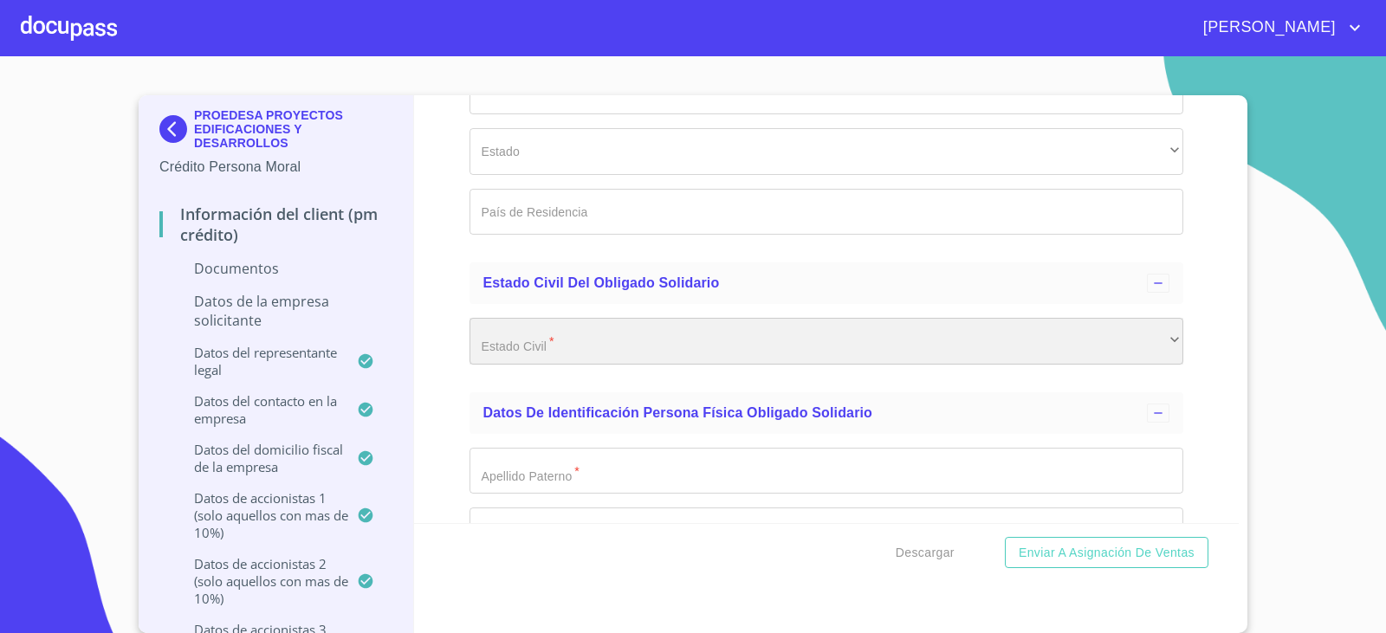
click at [1149, 346] on div "​" at bounding box center [826, 341] width 714 height 47
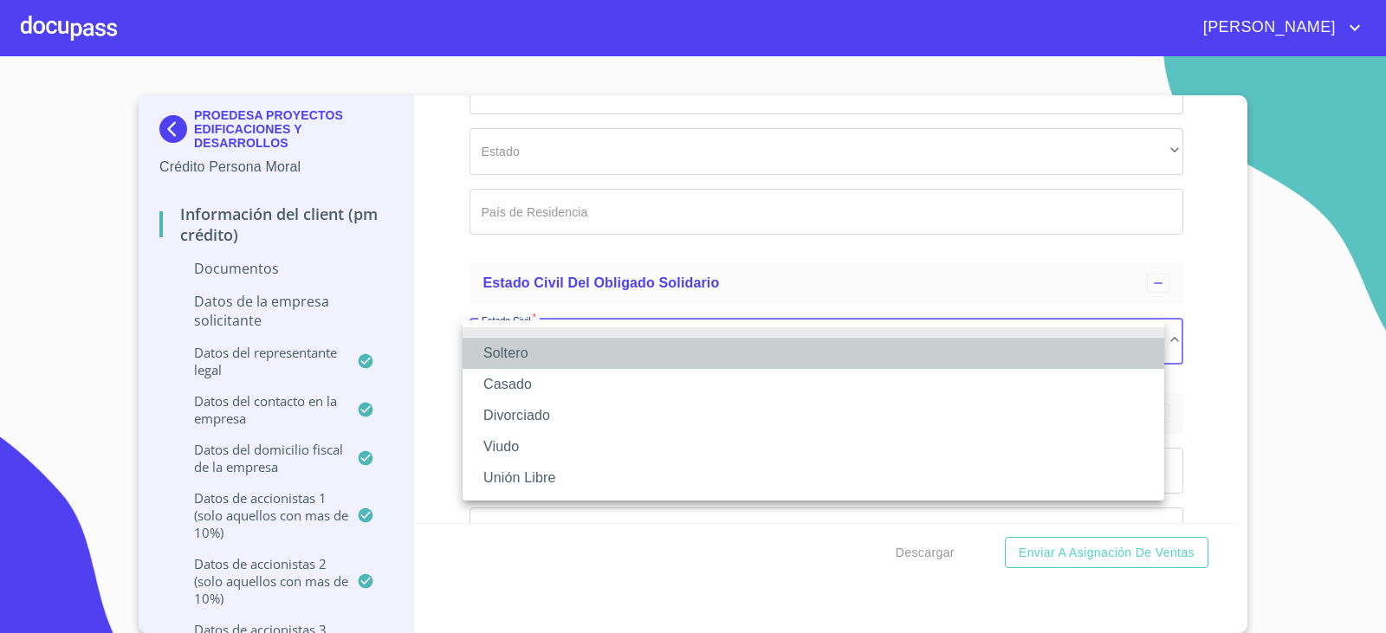
click at [533, 355] on li "Soltero" at bounding box center [812, 353] width 701 height 31
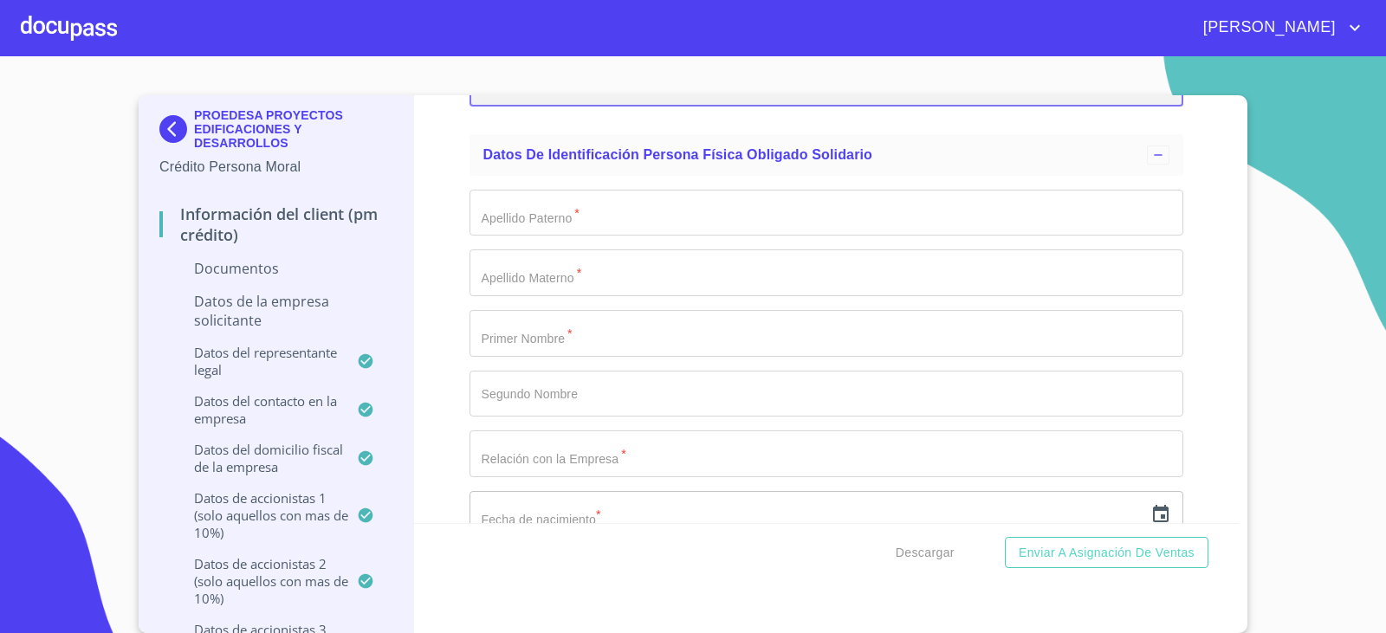
scroll to position [11086, 0]
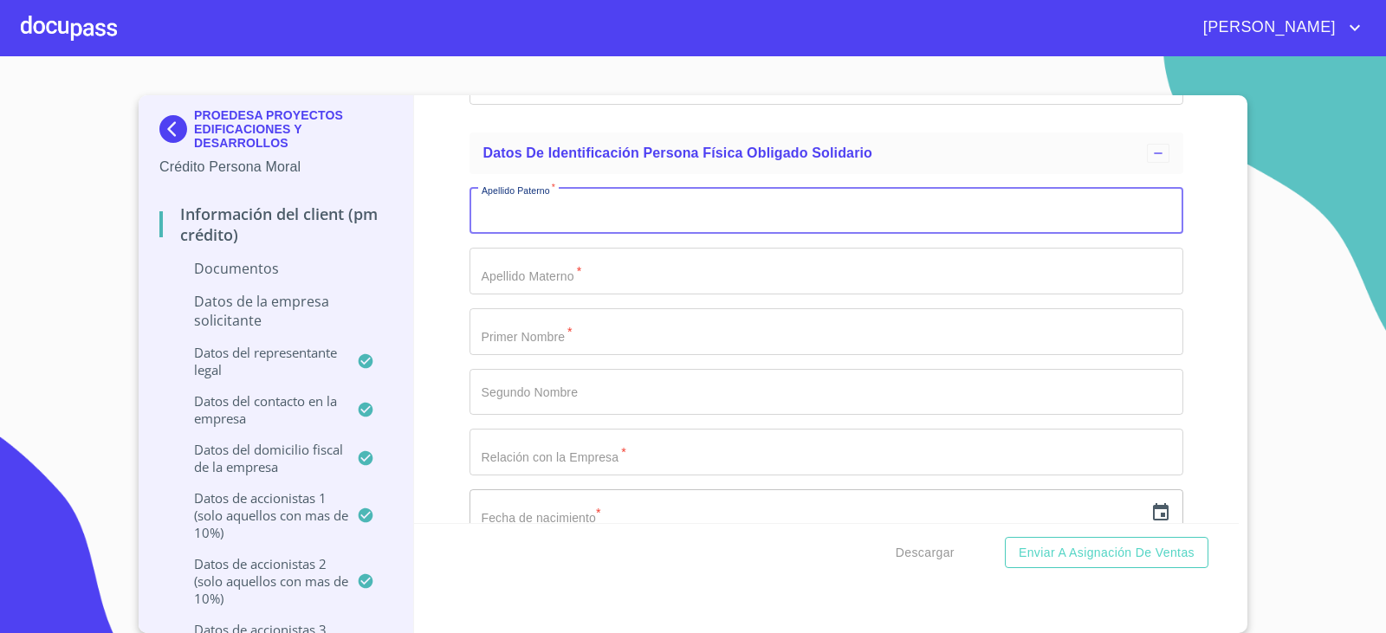
click at [495, 220] on input "Documento de identificación representante legal.   *" at bounding box center [826, 211] width 714 height 47
type input "[PERSON_NAME]"
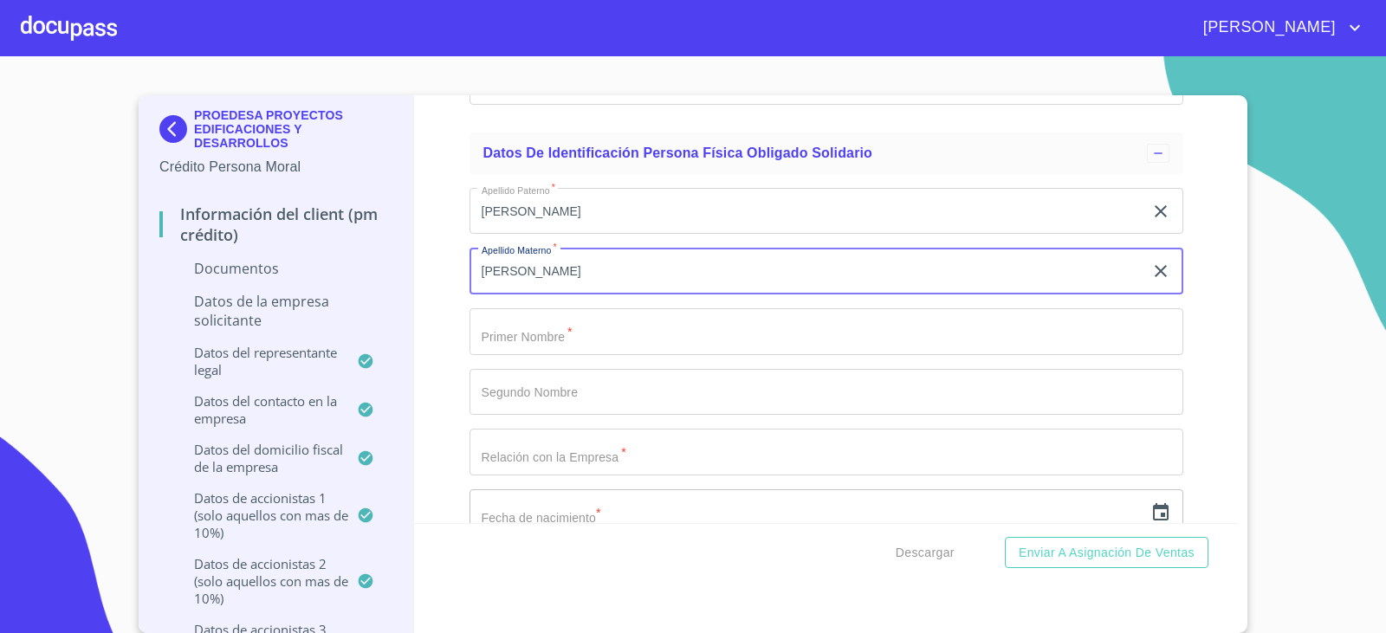
type input "[PERSON_NAME]"
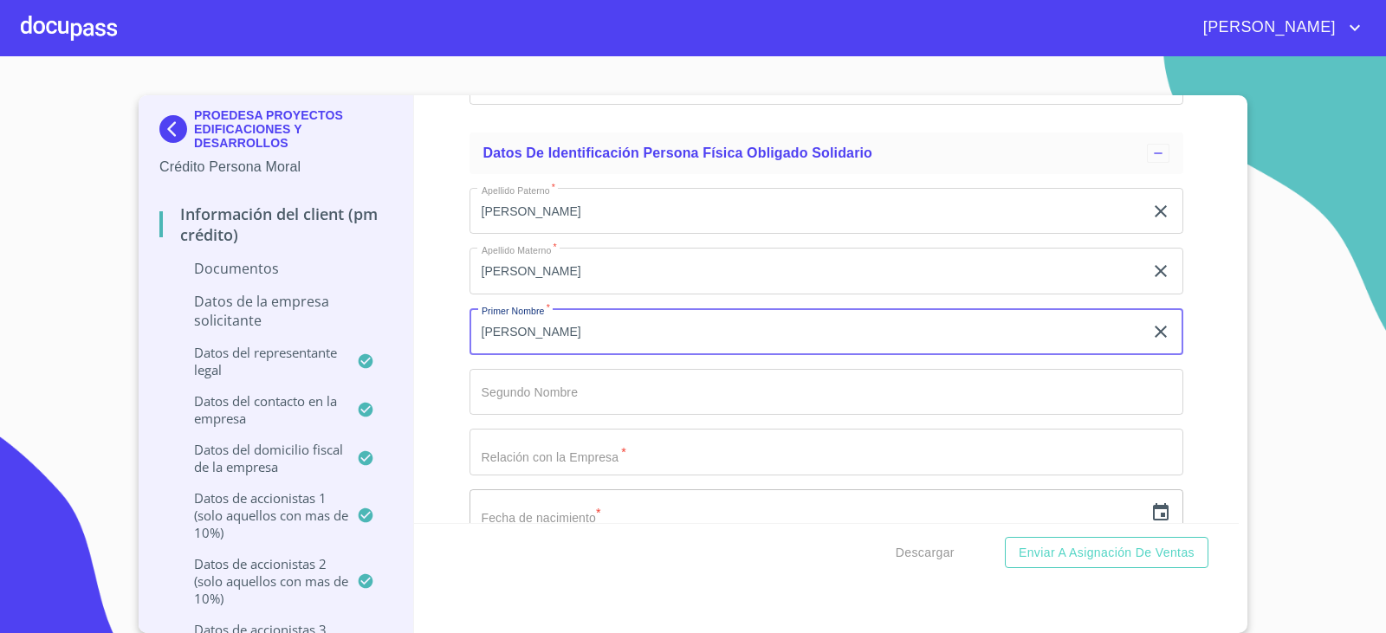
type input "[PERSON_NAME]"
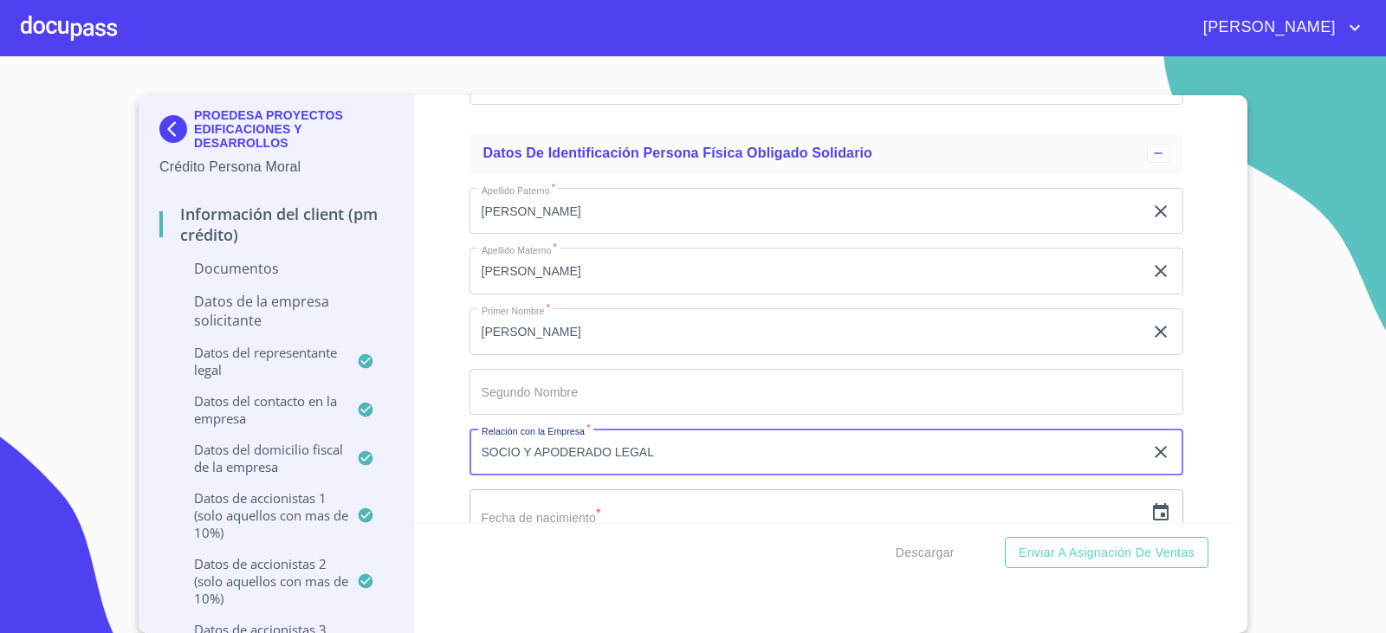
type input "SOCIO Y APODERADO LEGAL"
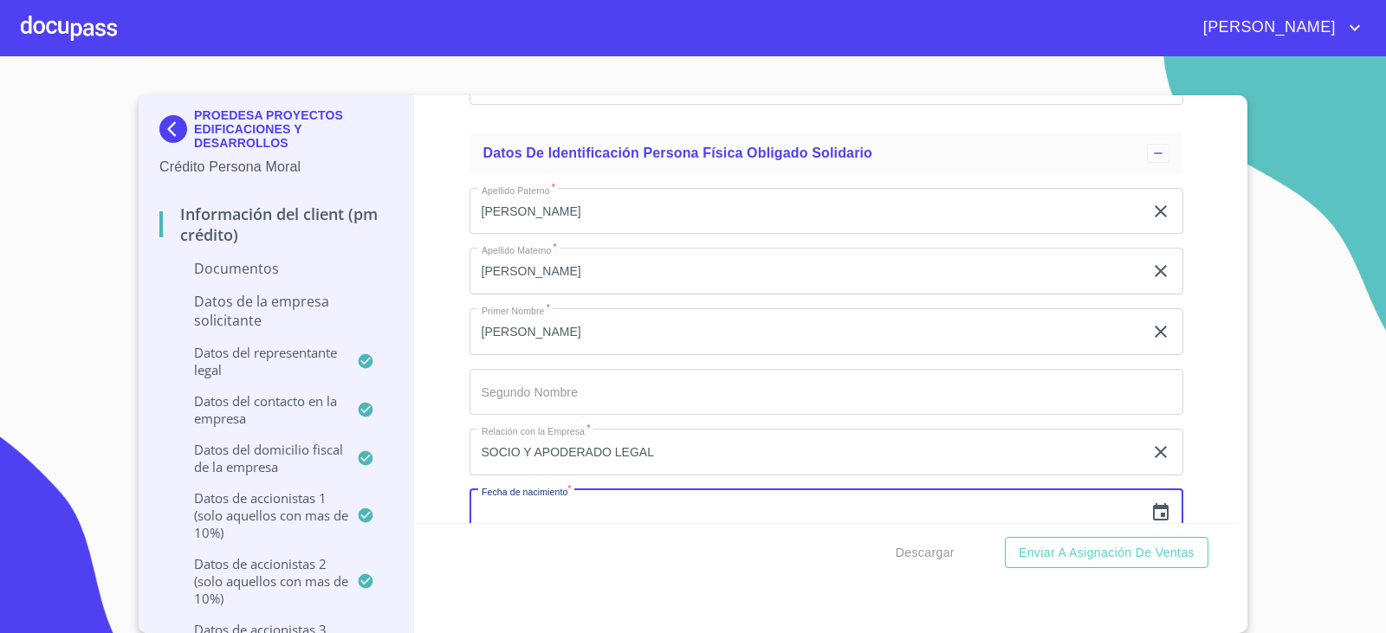
scroll to position [11099, 0]
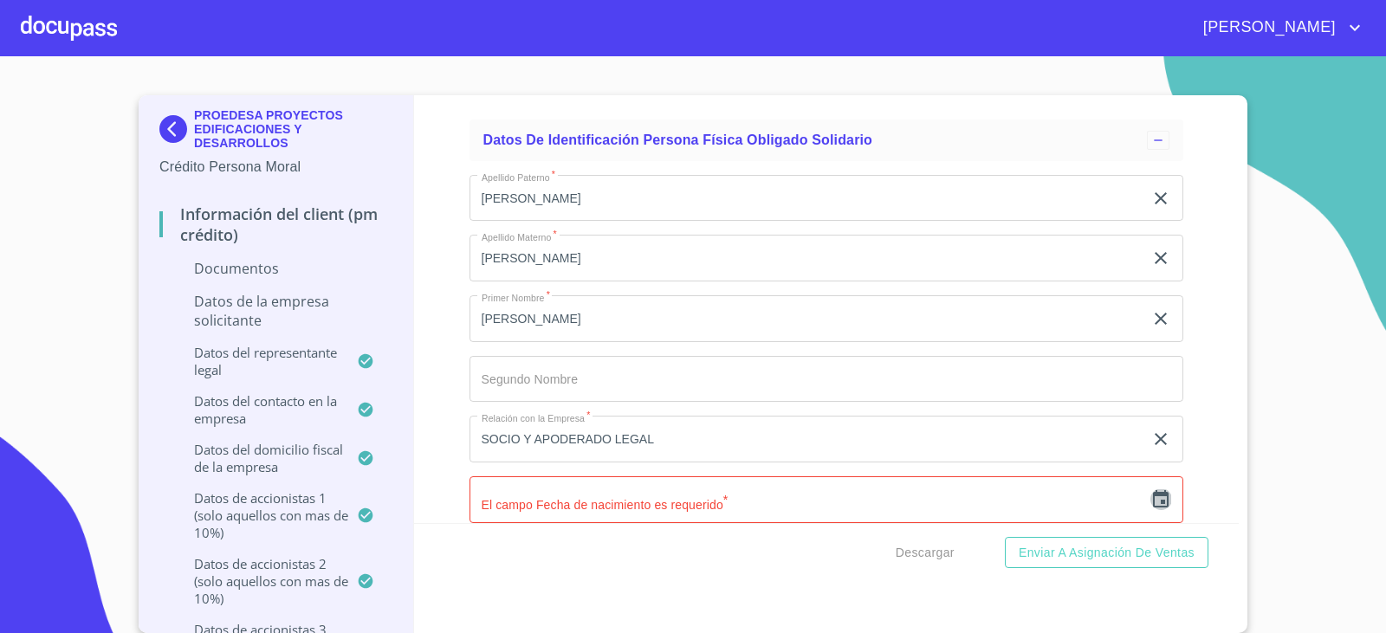
click at [1153, 496] on icon "button" at bounding box center [1161, 498] width 16 height 17
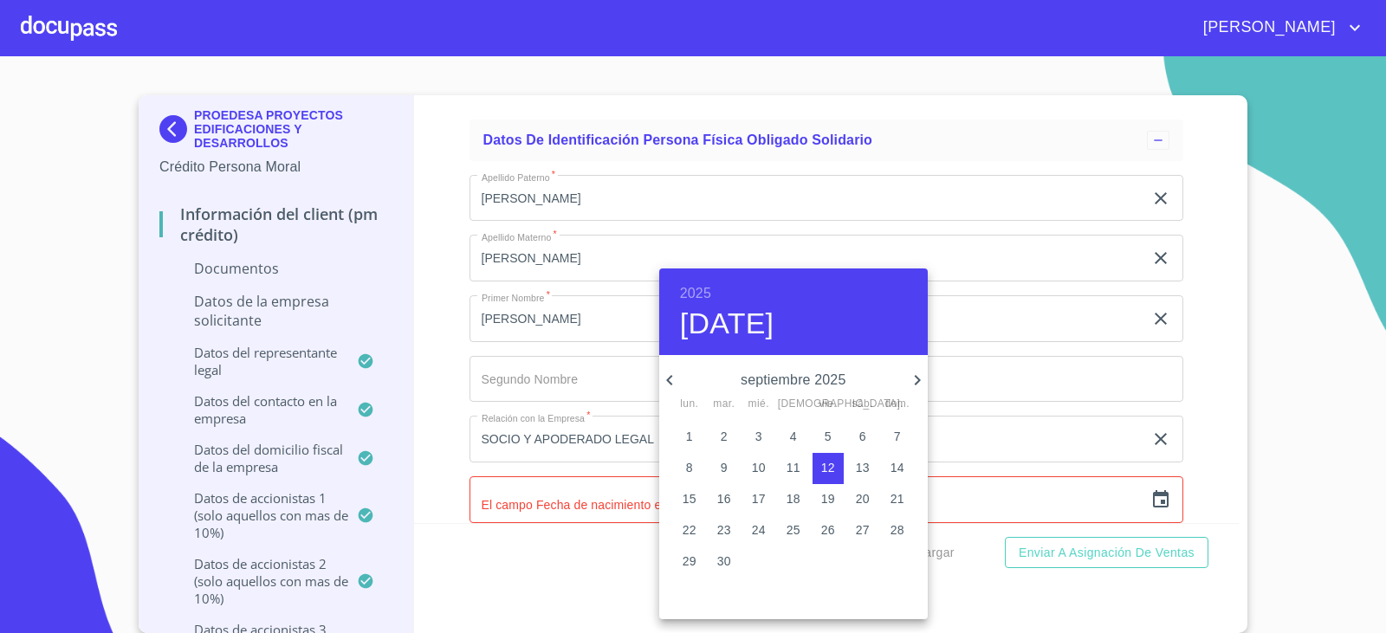
click at [704, 294] on h6 "2025" at bounding box center [695, 293] width 31 height 24
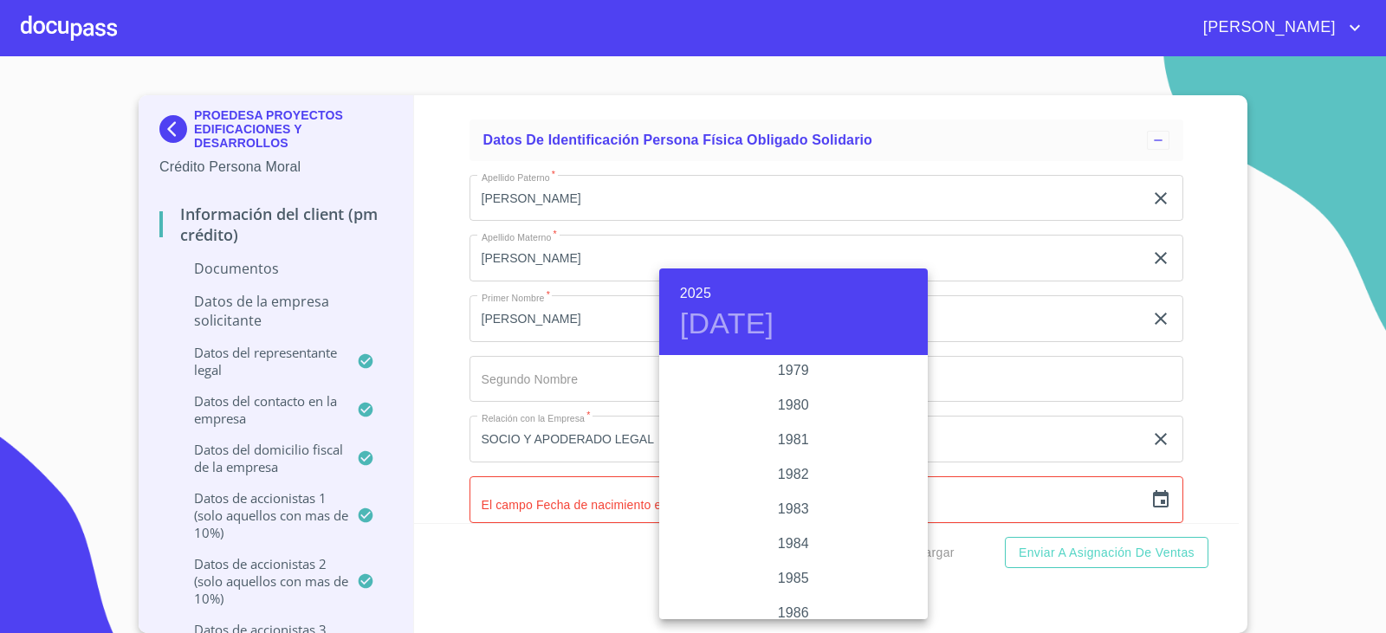
scroll to position [1801, 0]
click at [787, 519] on div "1981" at bounding box center [793, 513] width 268 height 35
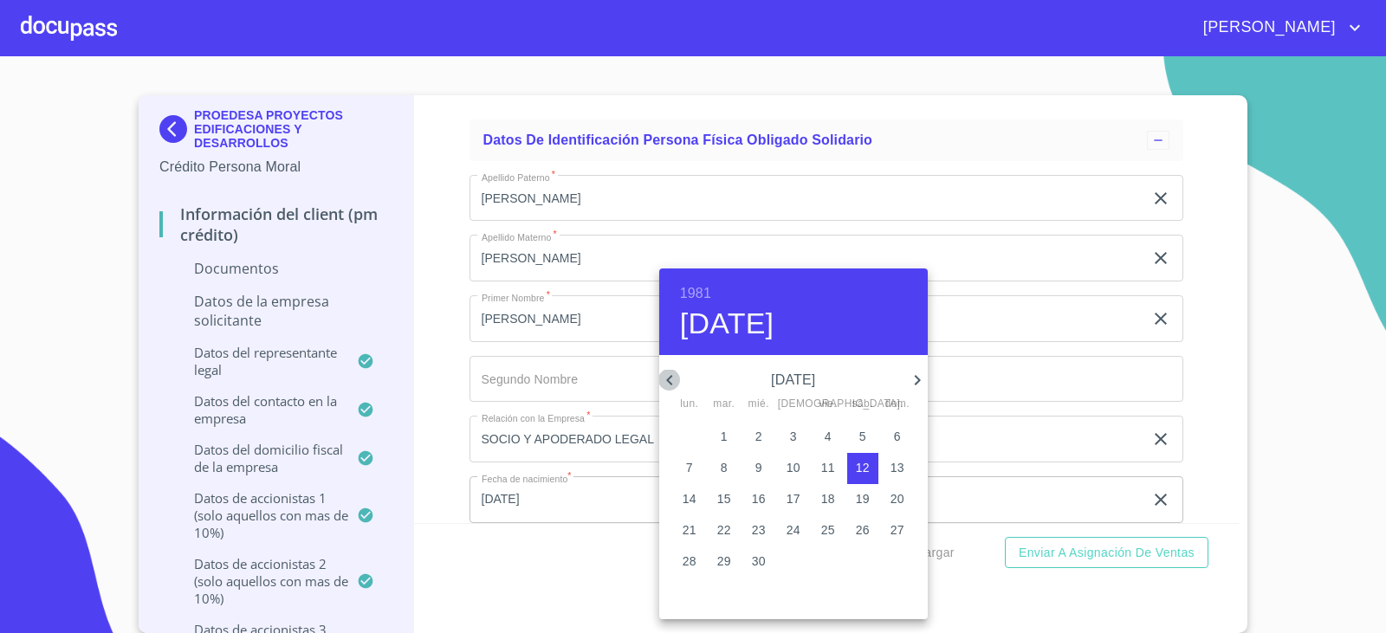
click at [667, 380] on icon "button" at bounding box center [669, 380] width 6 height 10
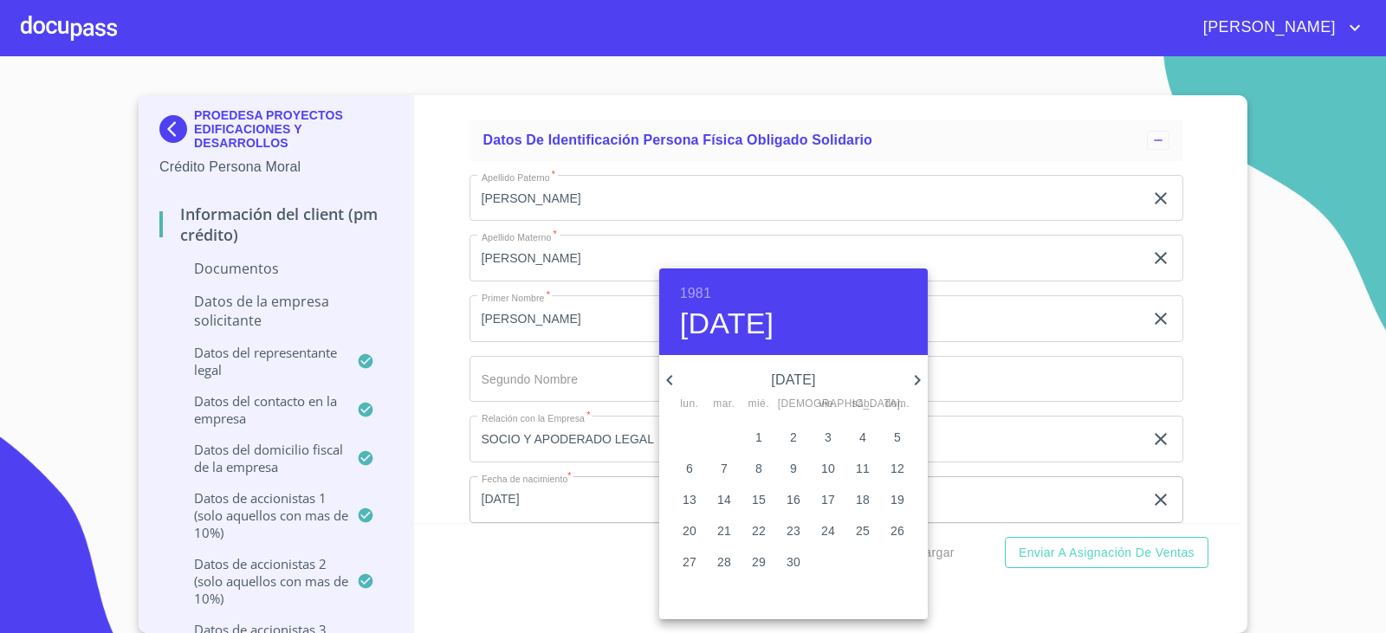
click at [667, 380] on icon "button" at bounding box center [669, 380] width 6 height 10
click at [834, 467] on span "9" at bounding box center [827, 467] width 31 height 17
type input "9 de ene. de 1981"
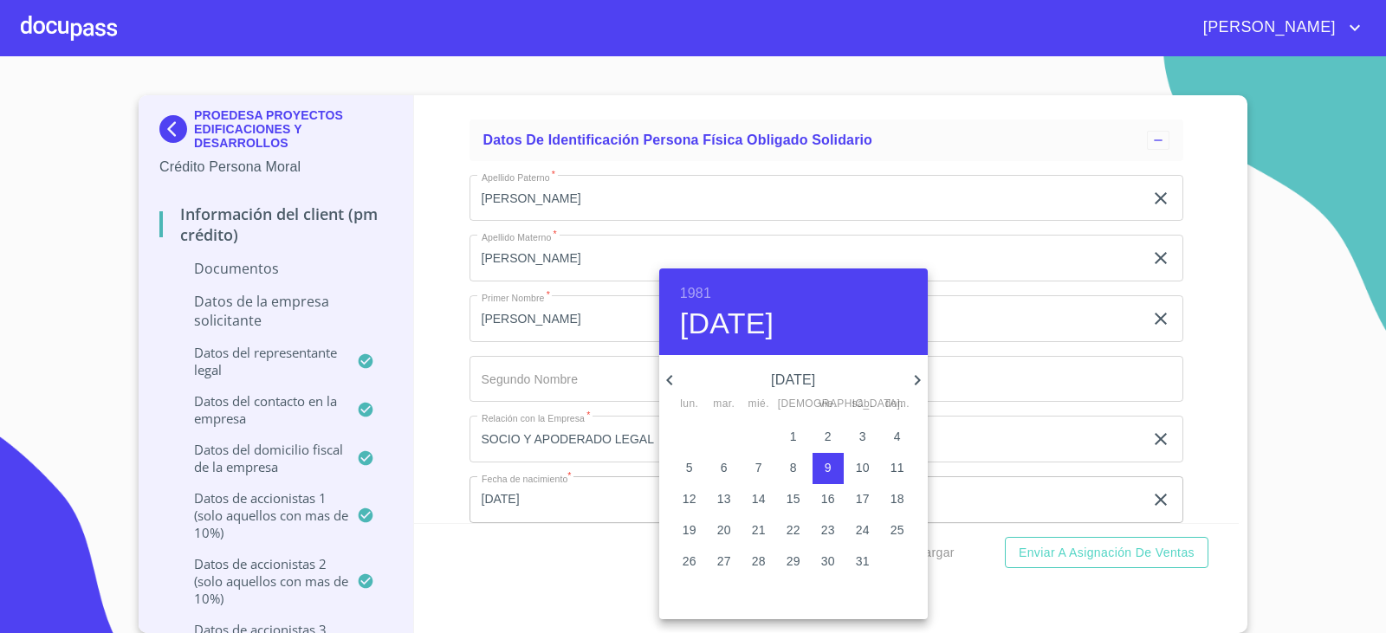
click at [603, 502] on div at bounding box center [693, 316] width 1386 height 633
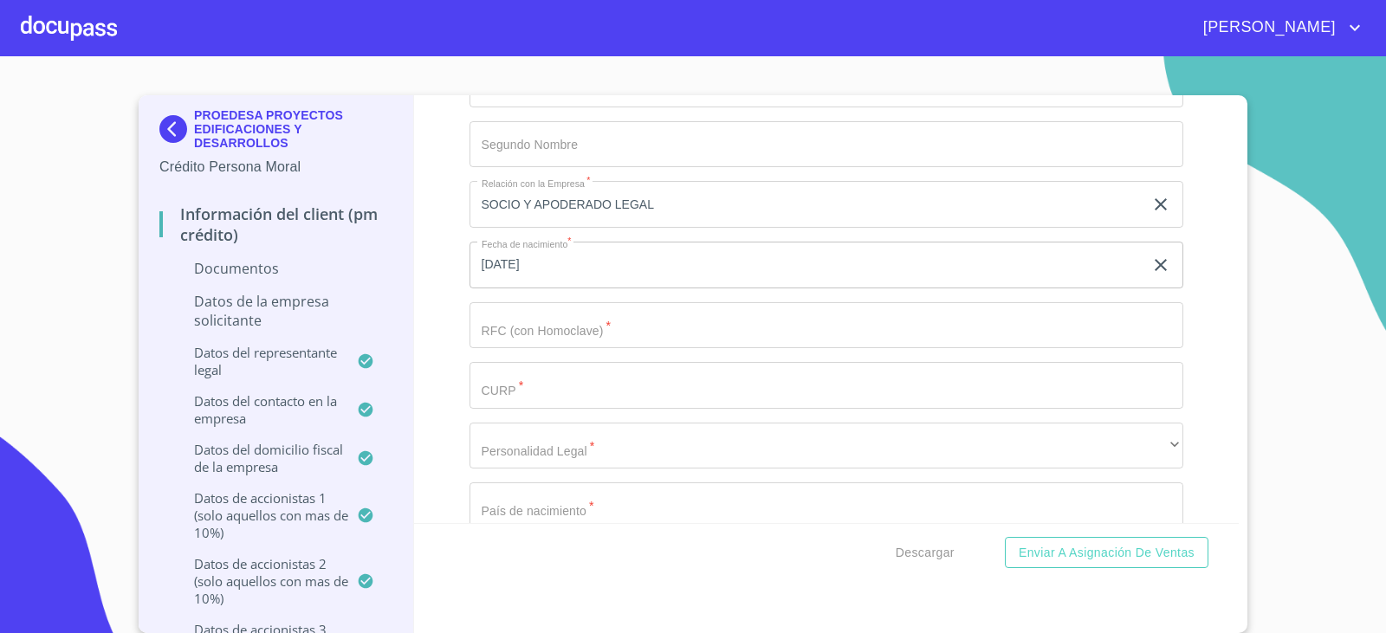
scroll to position [11359, 0]
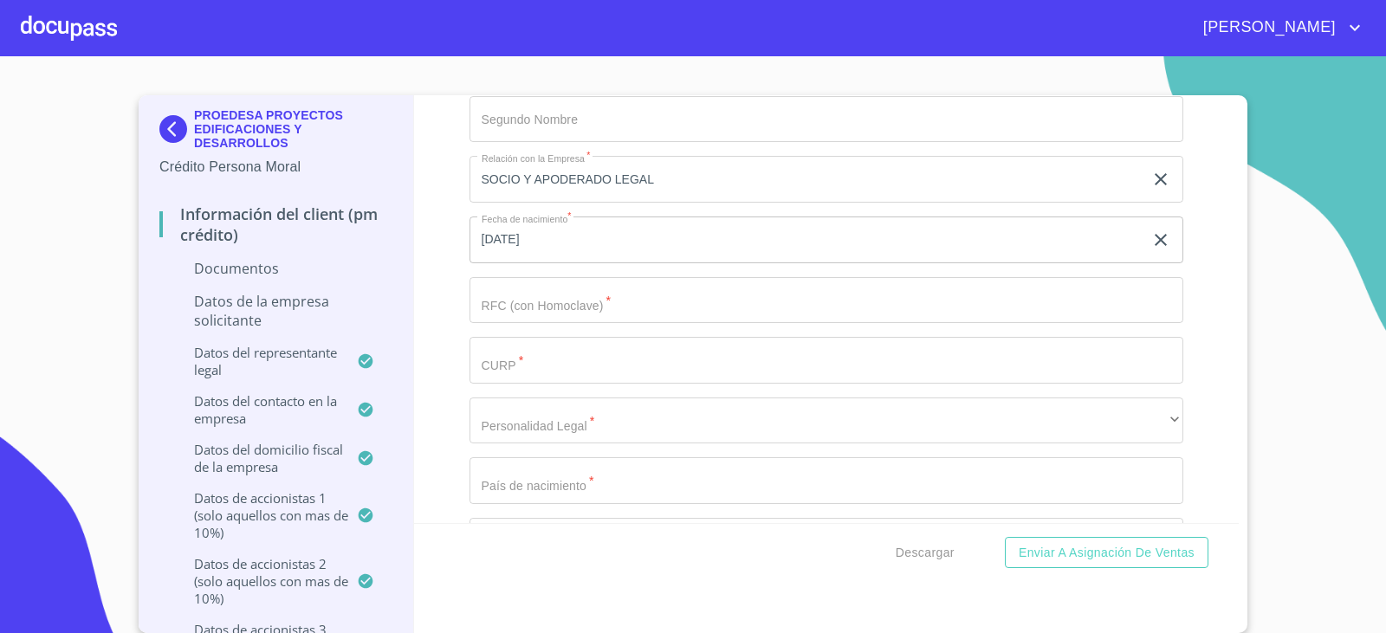
click at [508, 306] on input "Documento de identificación representante legal.   *" at bounding box center [826, 300] width 714 height 47
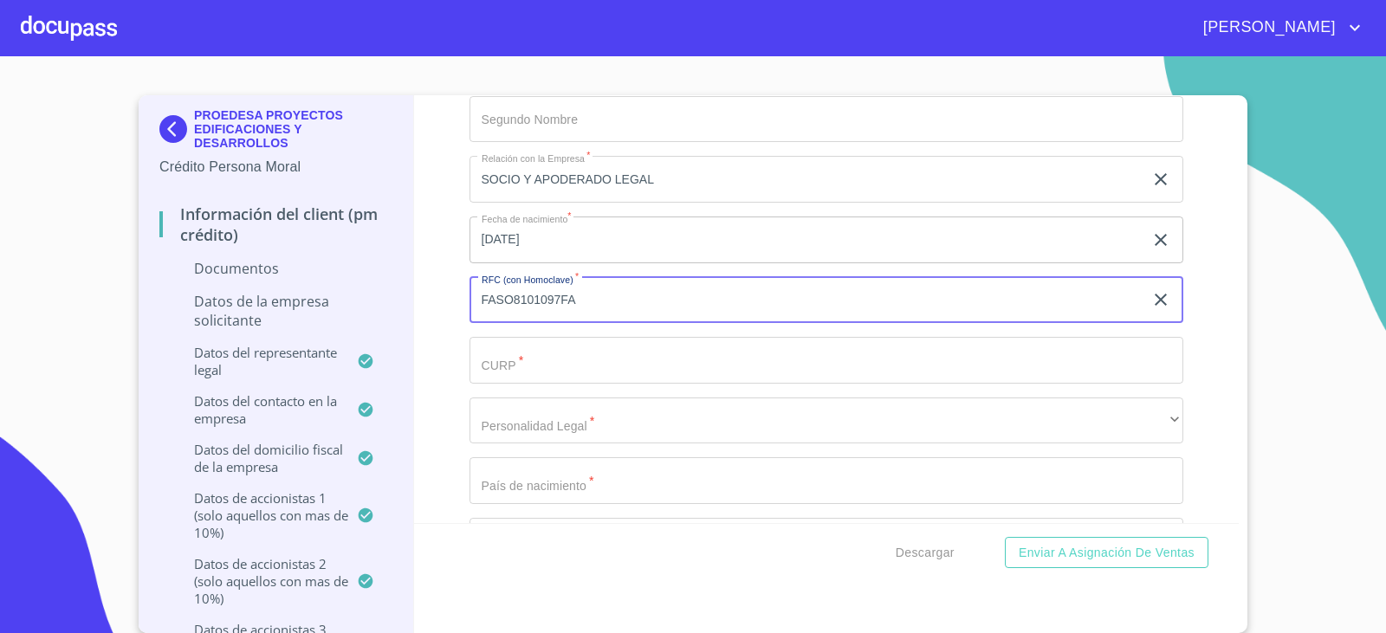
type input "FASO8101097FA"
click at [521, 380] on input "Documento de identificación representante legal.   *" at bounding box center [826, 360] width 714 height 47
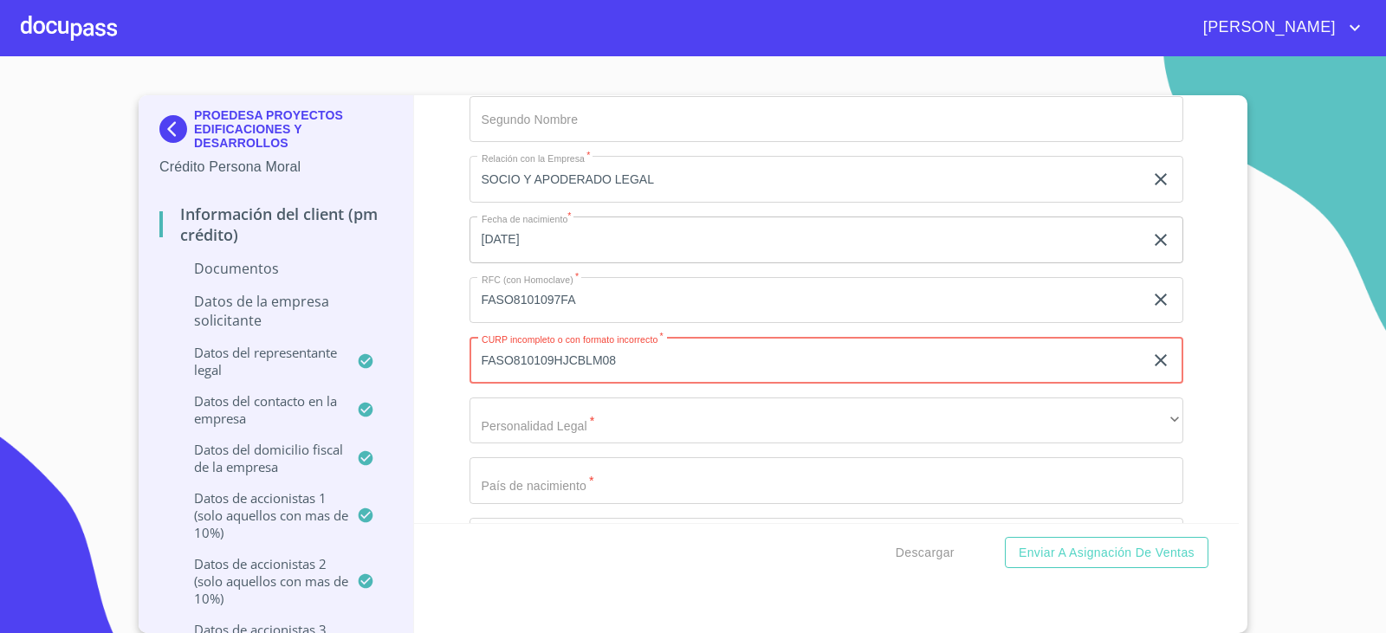
type input "FASO810109HJCBLM08"
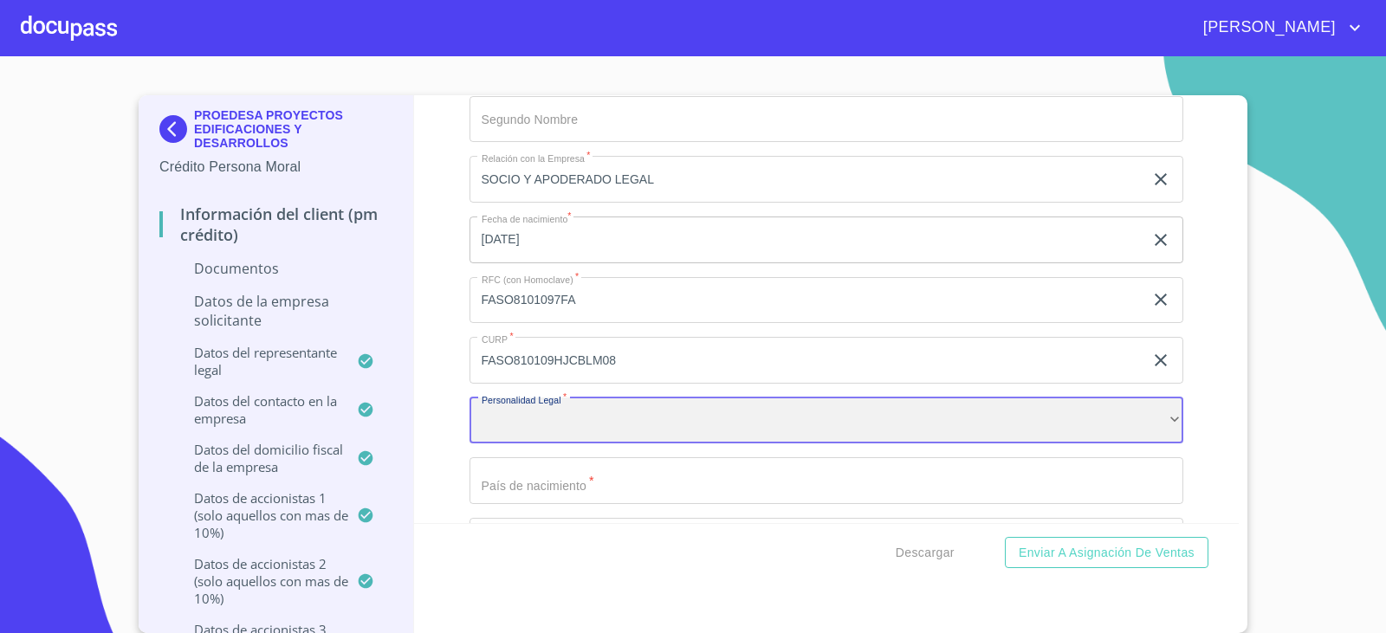
click at [566, 417] on div "​" at bounding box center [826, 420] width 714 height 47
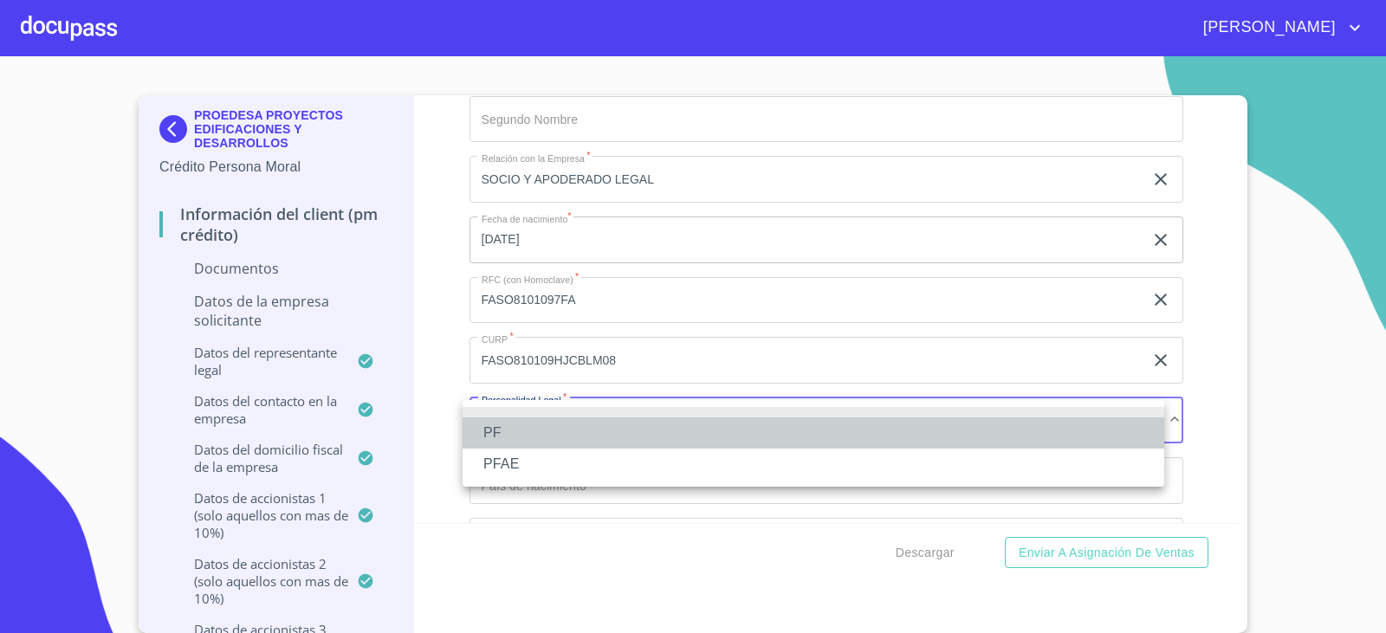
click at [519, 442] on li "PF" at bounding box center [812, 432] width 701 height 31
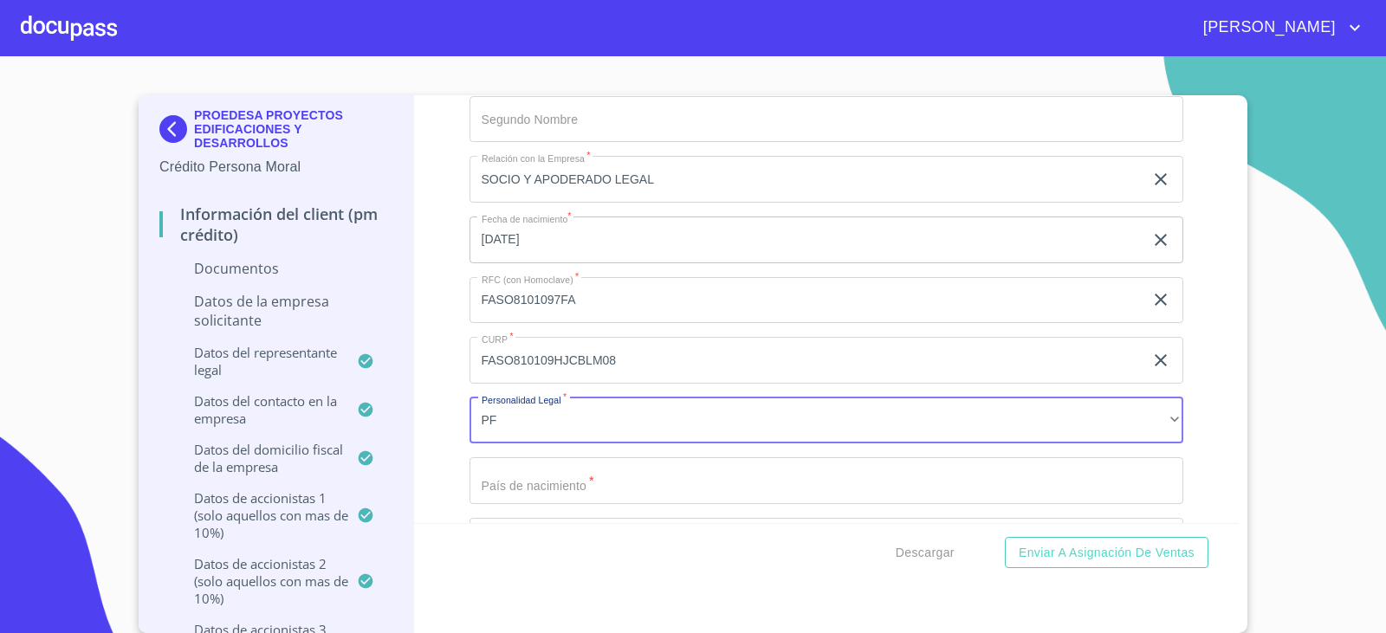
click at [571, 472] on input "Documento de identificación representante legal.   *" at bounding box center [826, 480] width 714 height 47
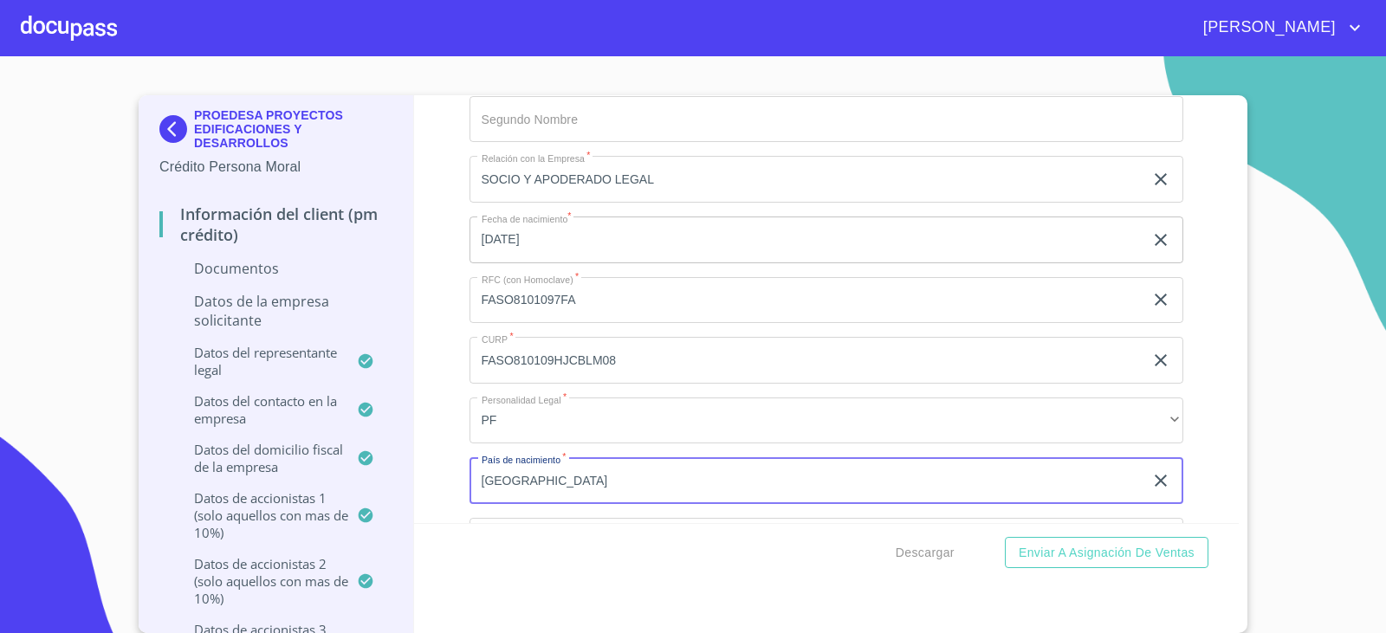
type input "[GEOGRAPHIC_DATA]"
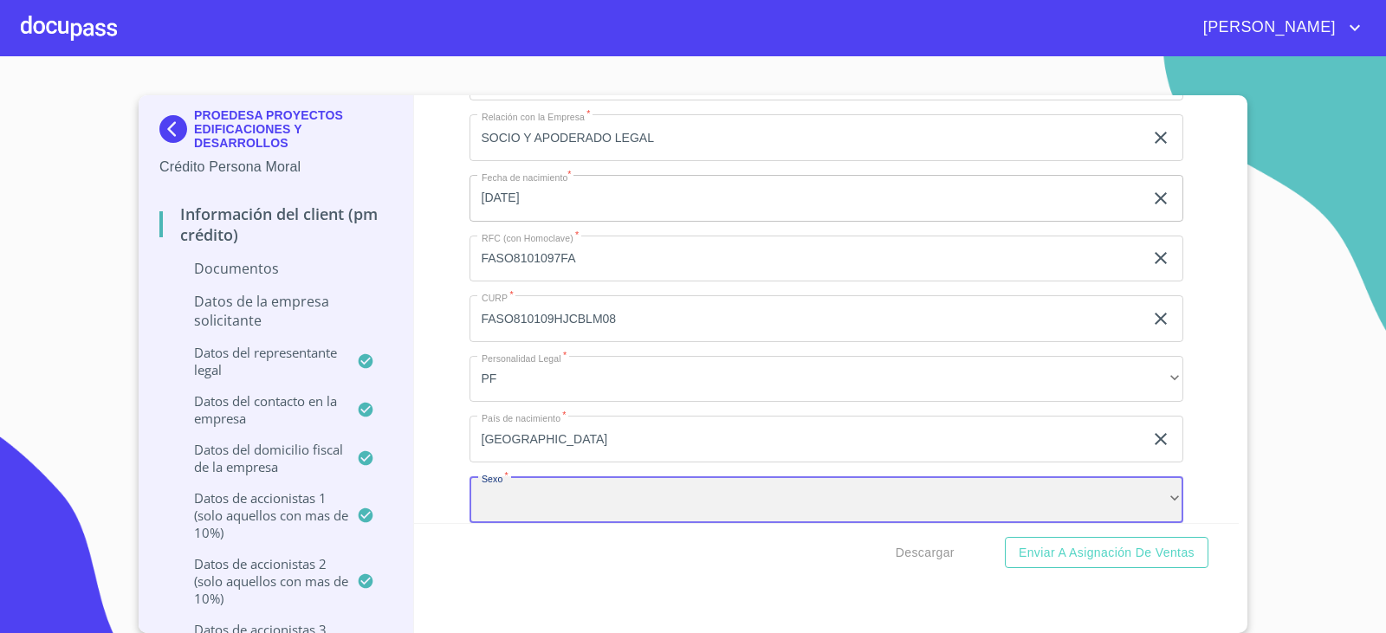
click at [540, 482] on div "​" at bounding box center [826, 499] width 714 height 47
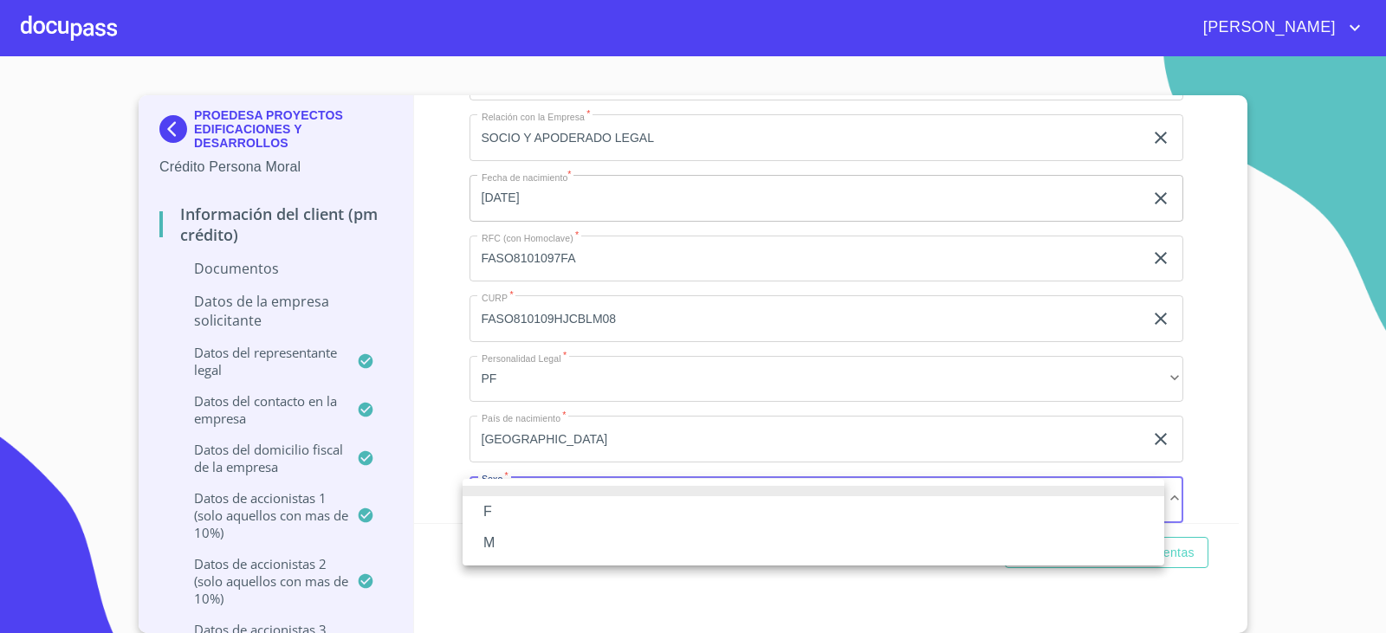
click at [514, 536] on li "M" at bounding box center [812, 542] width 701 height 31
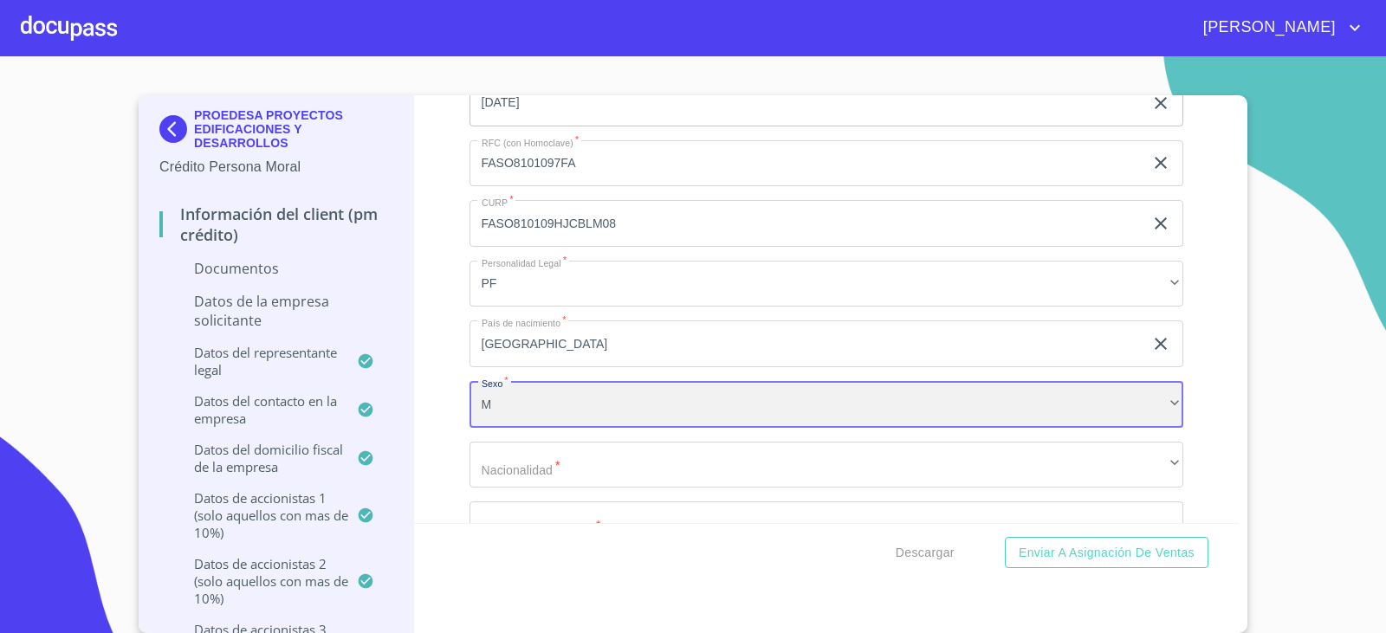
scroll to position [11574, 0]
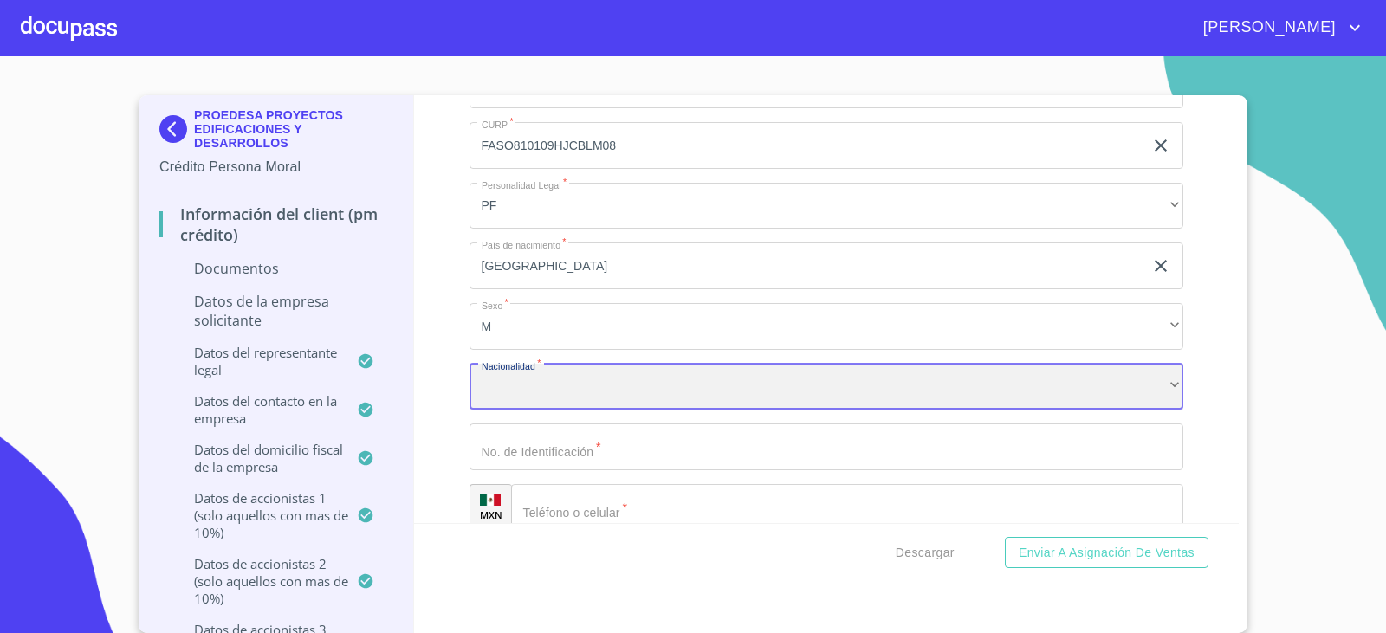
click at [527, 403] on div "​" at bounding box center [826, 387] width 714 height 47
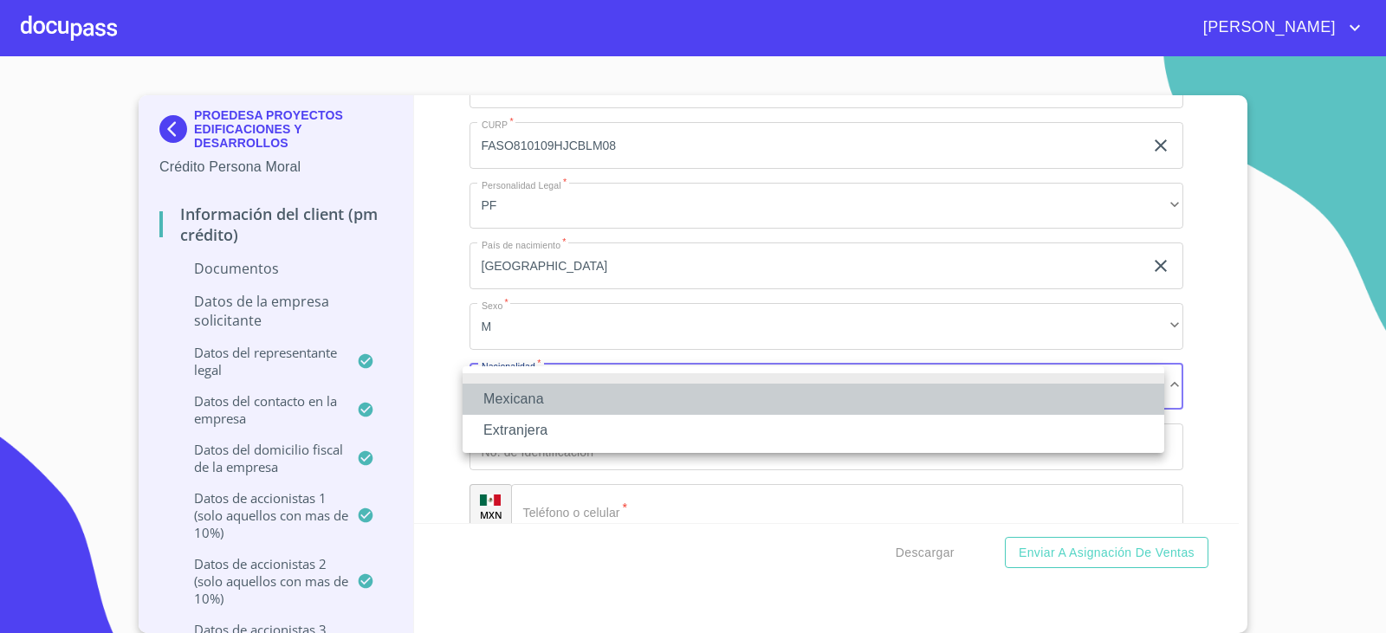
click at [527, 403] on li "Mexicana" at bounding box center [812, 399] width 701 height 31
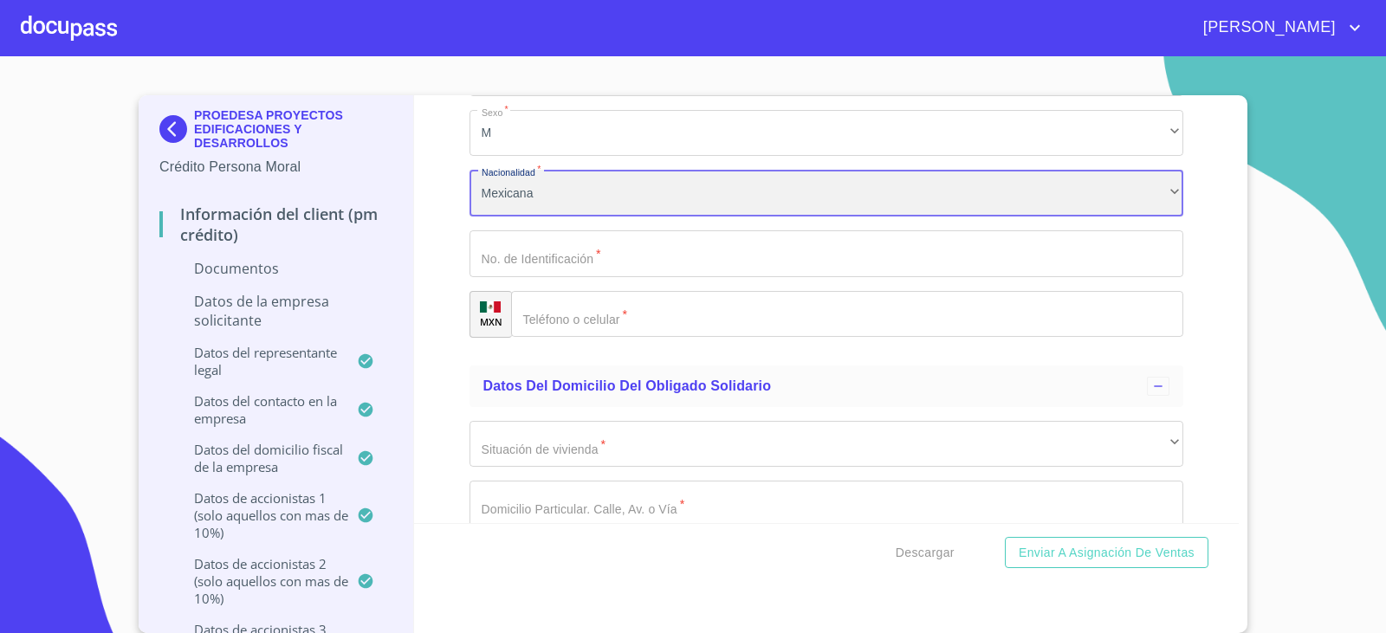
scroll to position [11834, 0]
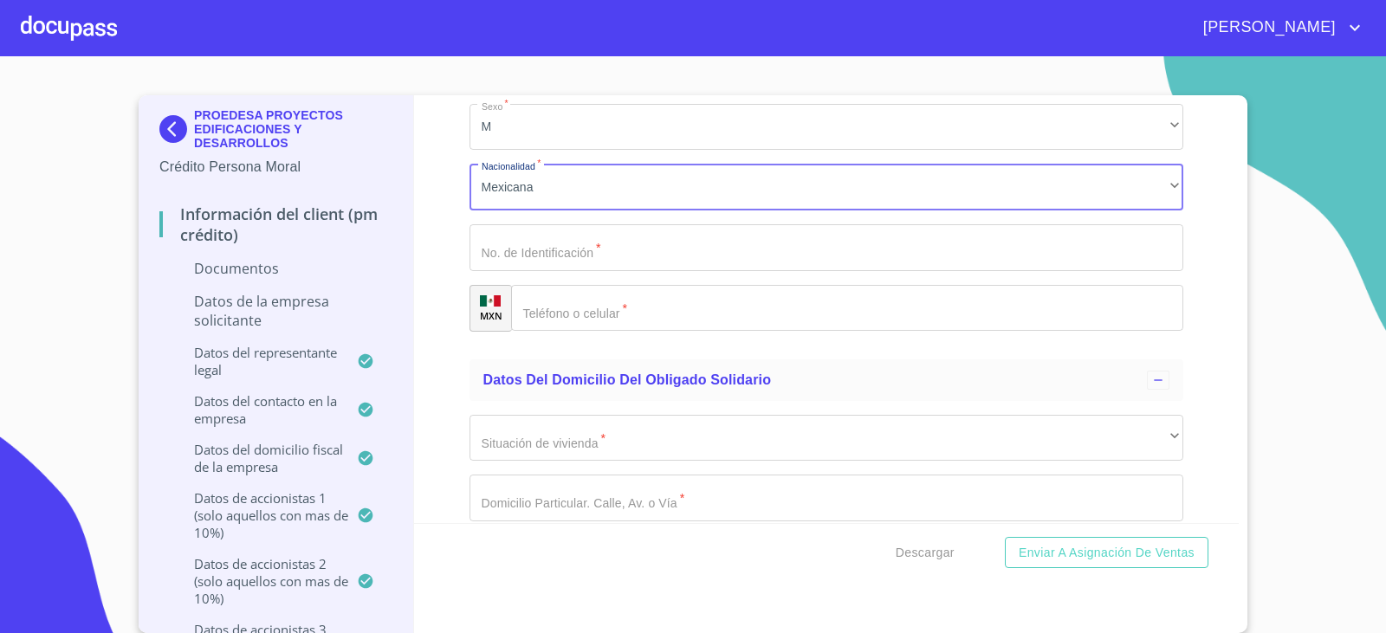
click at [535, 244] on input "Documento de identificación representante legal.   *" at bounding box center [826, 247] width 714 height 47
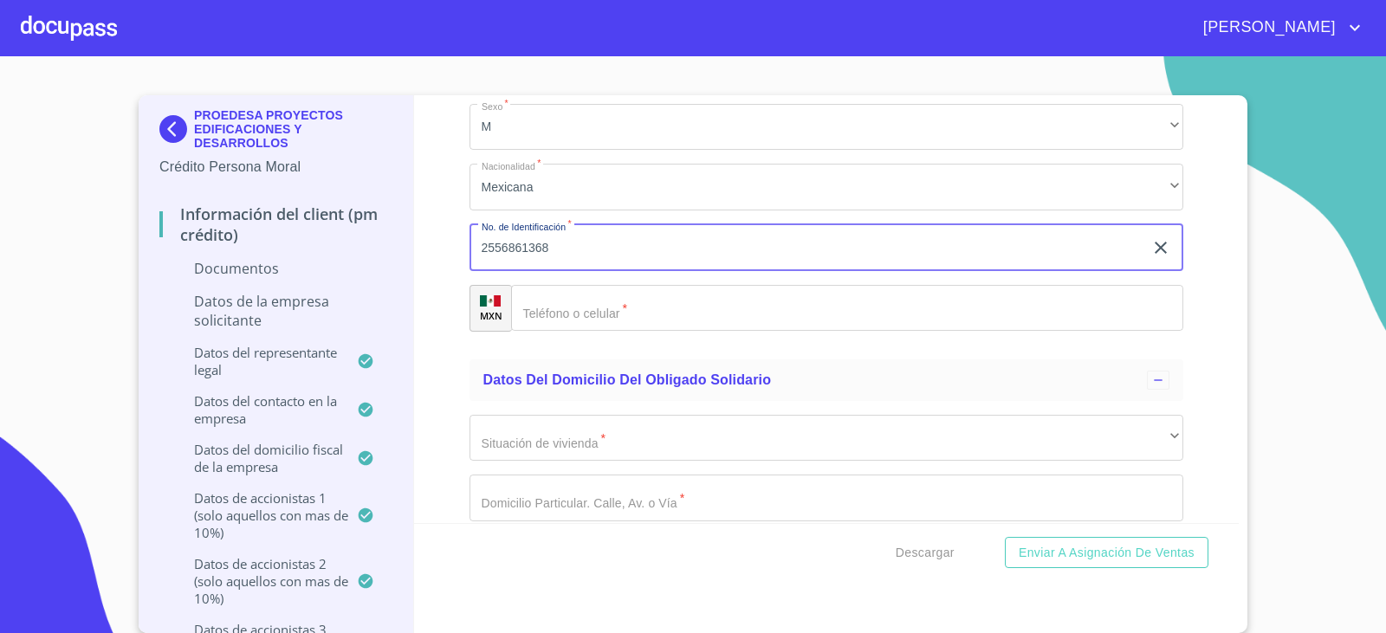
type input "2556861368"
click at [536, 325] on div "​" at bounding box center [847, 308] width 673 height 47
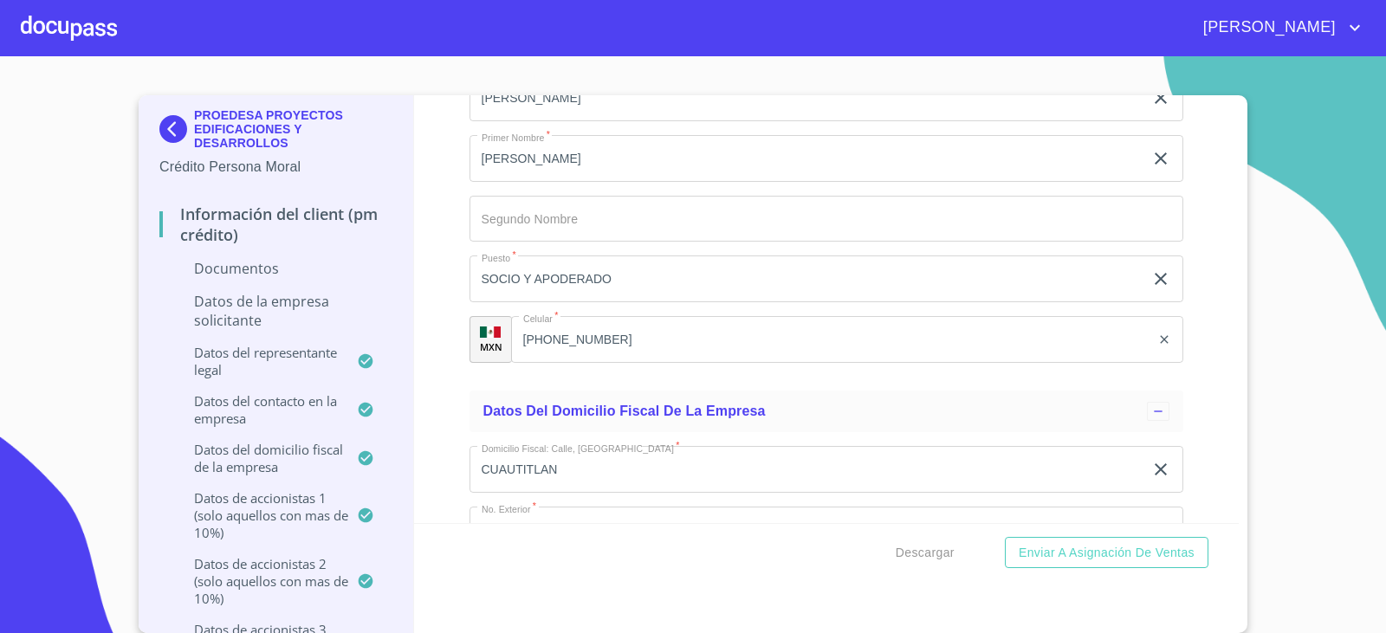
scroll to position [6378, 0]
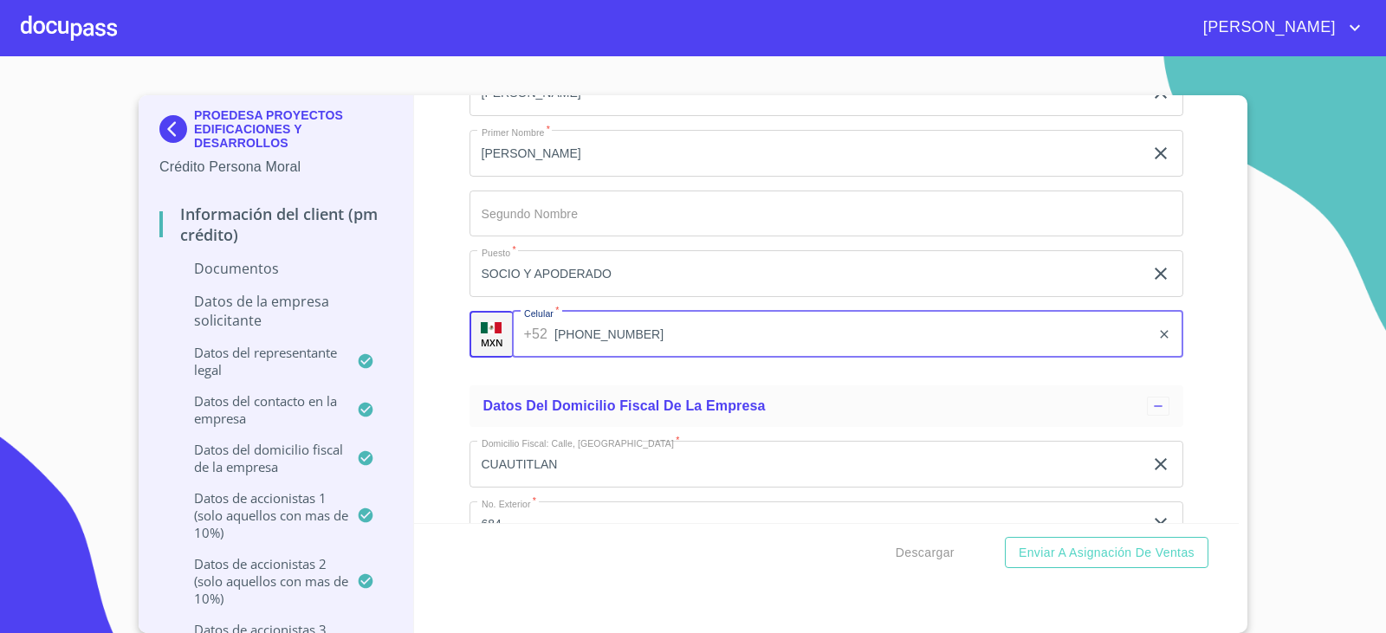
click at [660, 342] on input "[PHONE_NUMBER]" at bounding box center [852, 334] width 596 height 47
drag, startPoint x: 550, startPoint y: 333, endPoint x: 627, endPoint y: 333, distance: 77.1
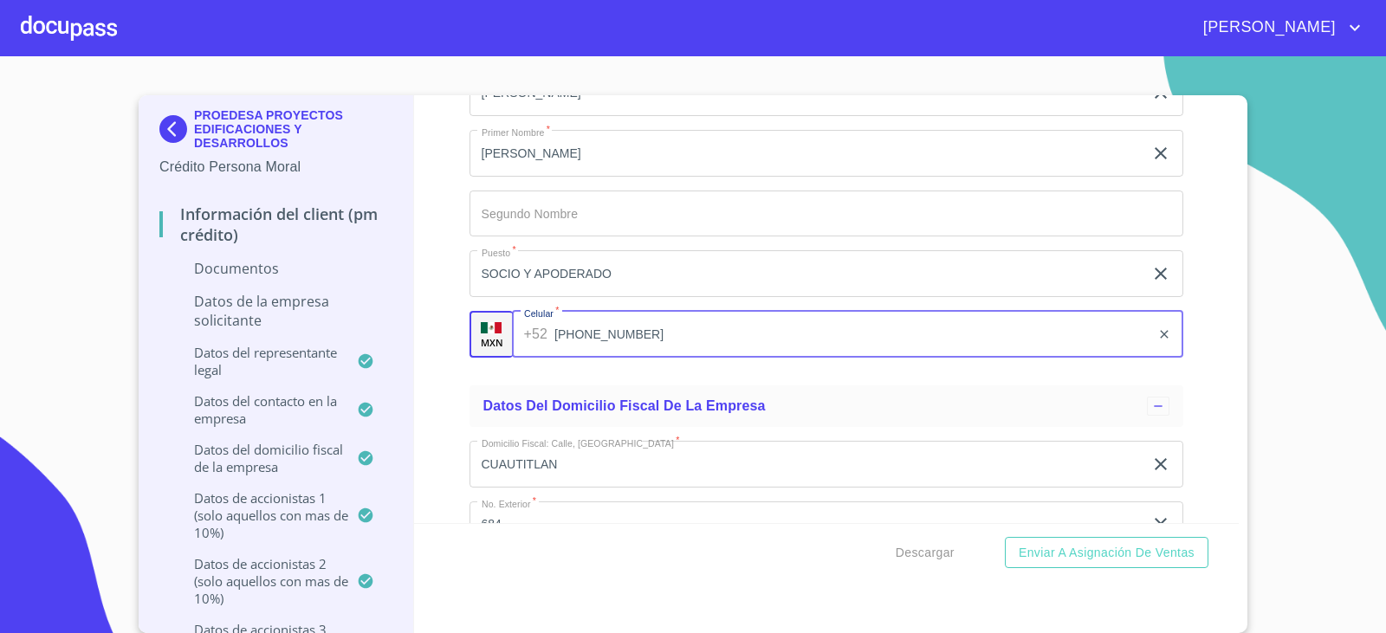
click at [627, 333] on input "[PHONE_NUMBER]" at bounding box center [852, 334] width 596 height 47
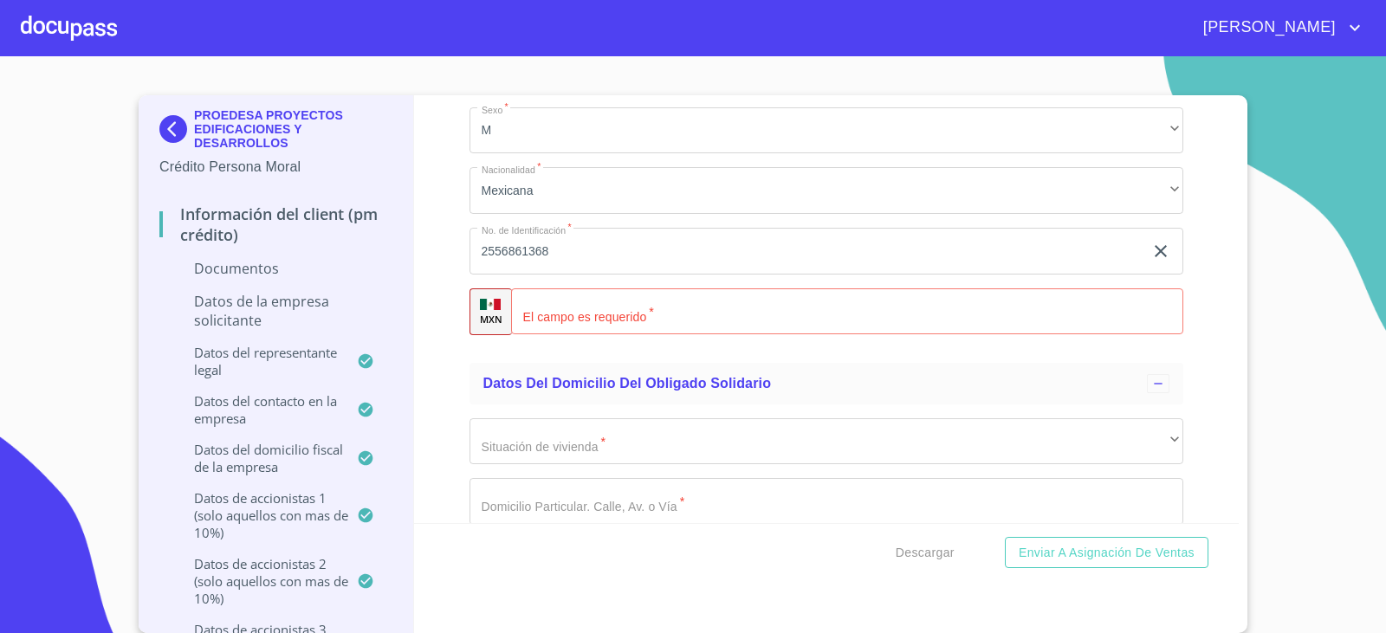
scroll to position [11937, 0]
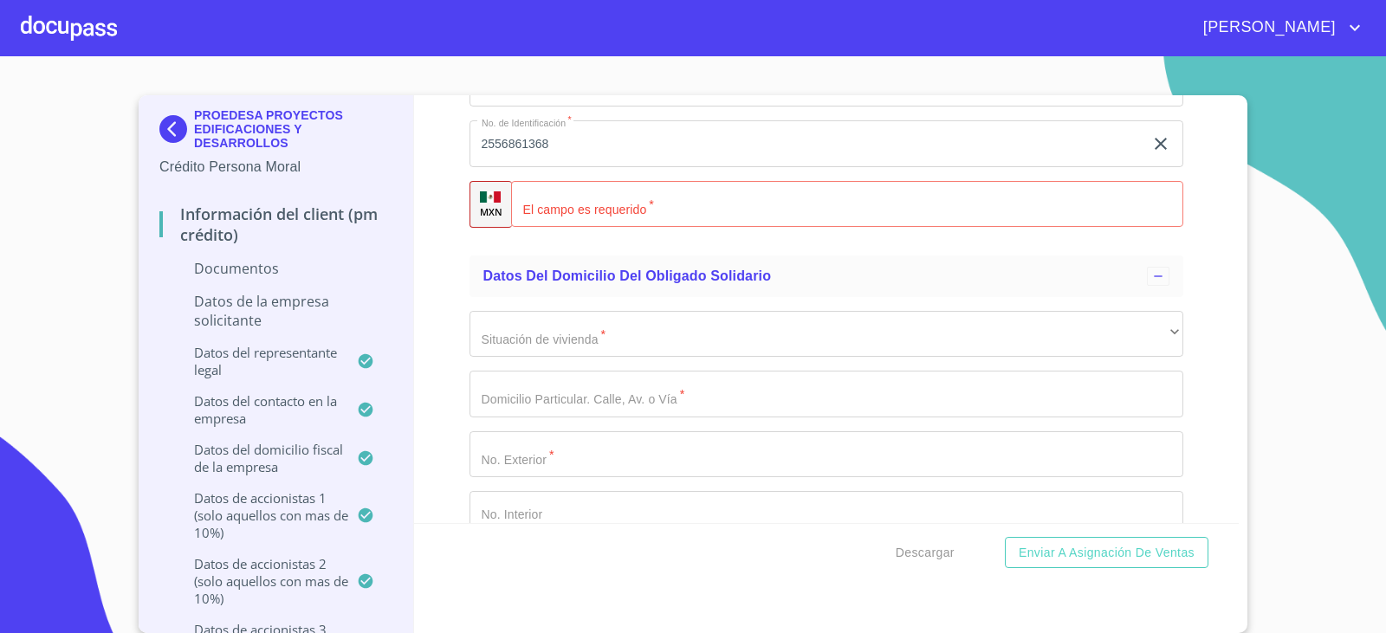
click at [550, 191] on input "Documento de identificación representante legal.   *" at bounding box center [847, 204] width 673 height 47
paste input "[PHONE_NUMBER]"
type input "[PHONE_NUMBER]"
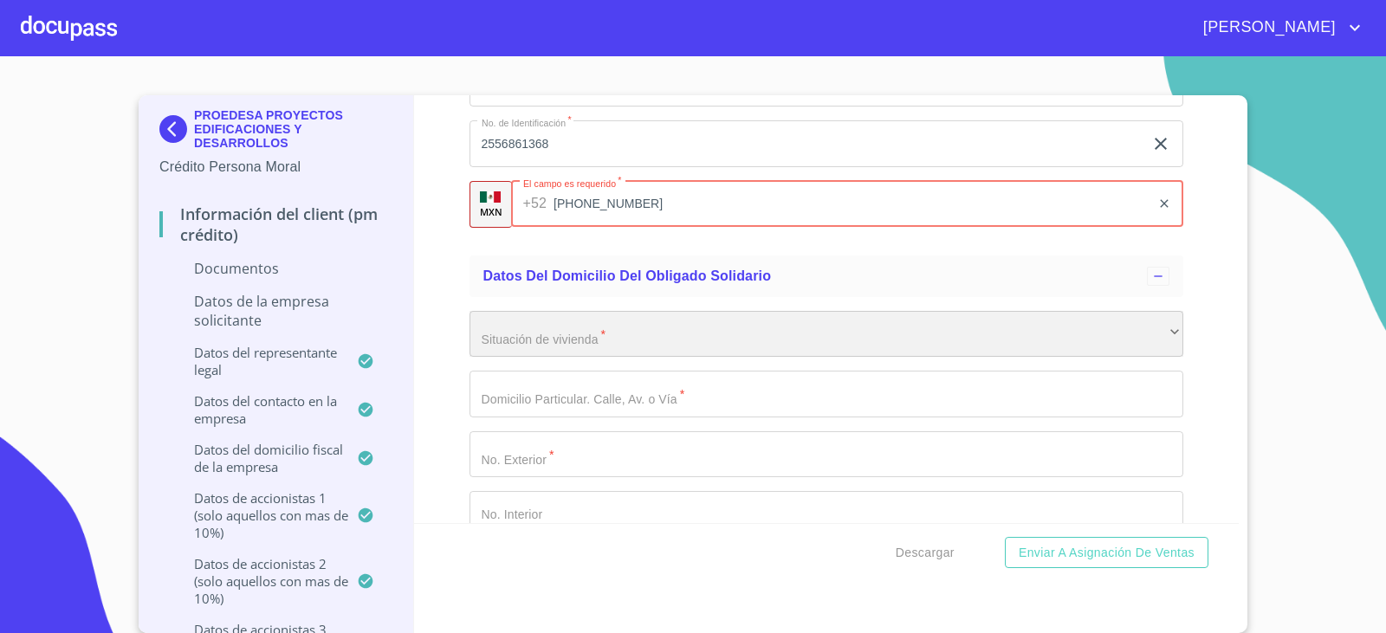
click at [682, 354] on div "​" at bounding box center [826, 334] width 714 height 47
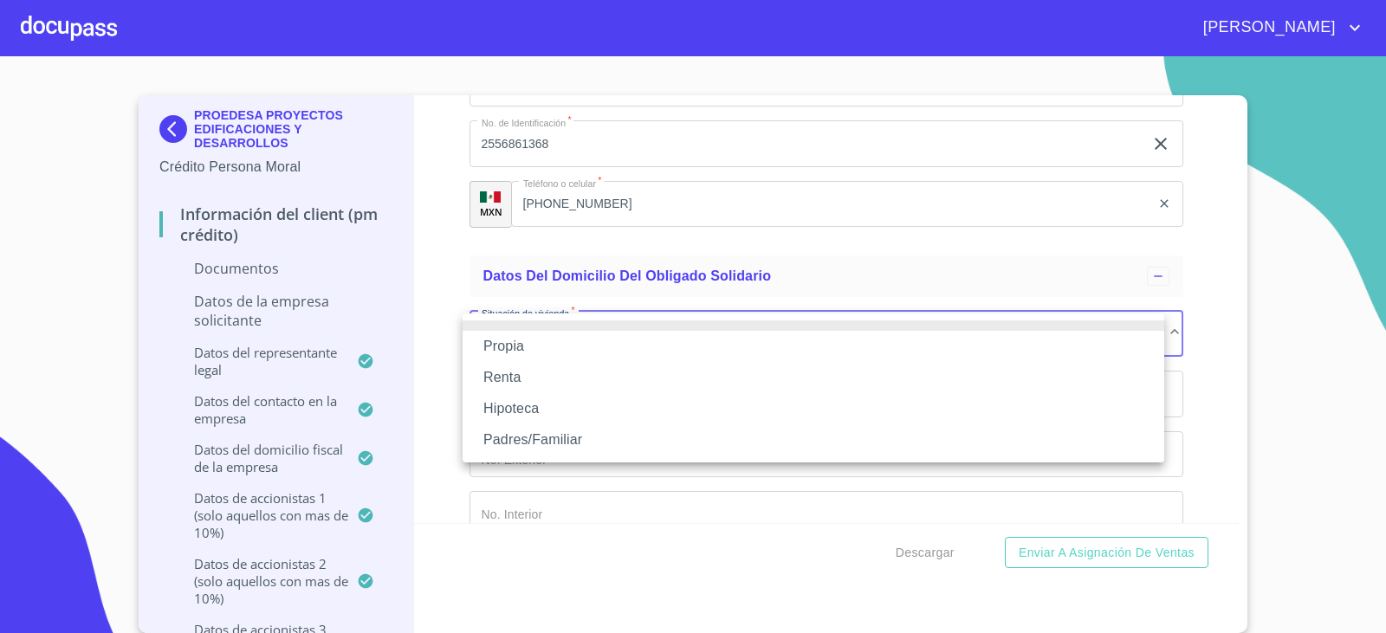
click at [882, 213] on div at bounding box center [693, 316] width 1386 height 633
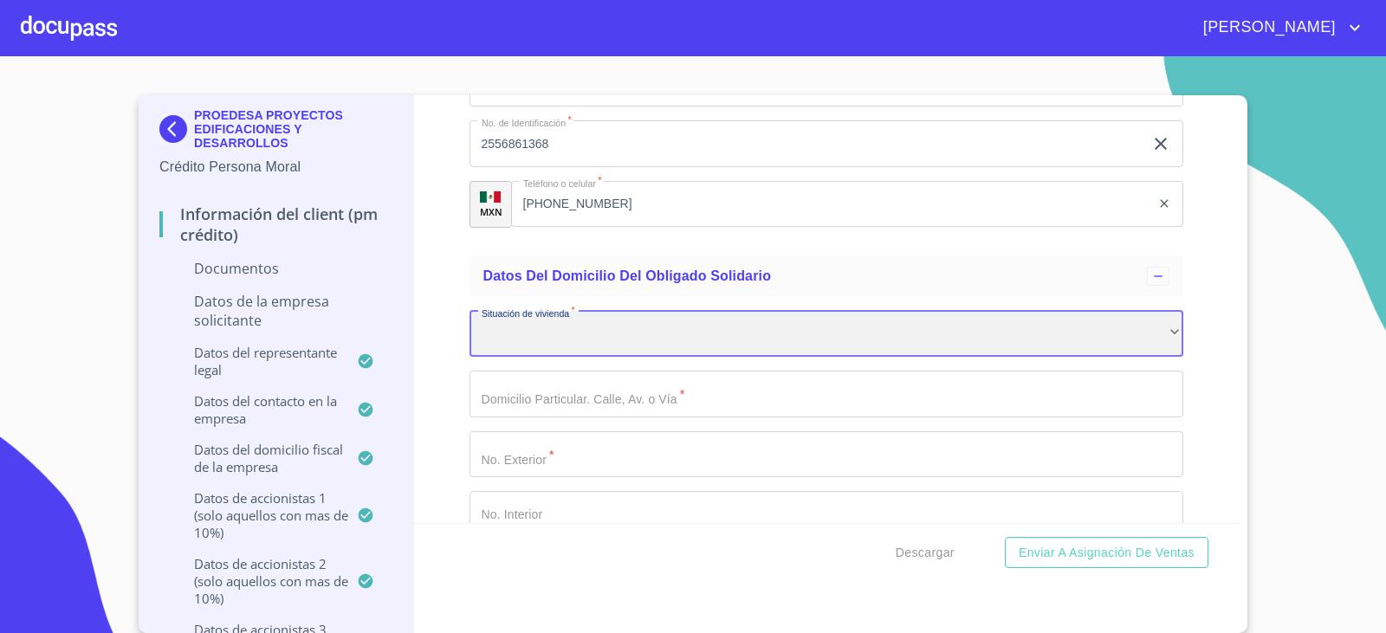
click at [598, 333] on div "​" at bounding box center [826, 334] width 714 height 47
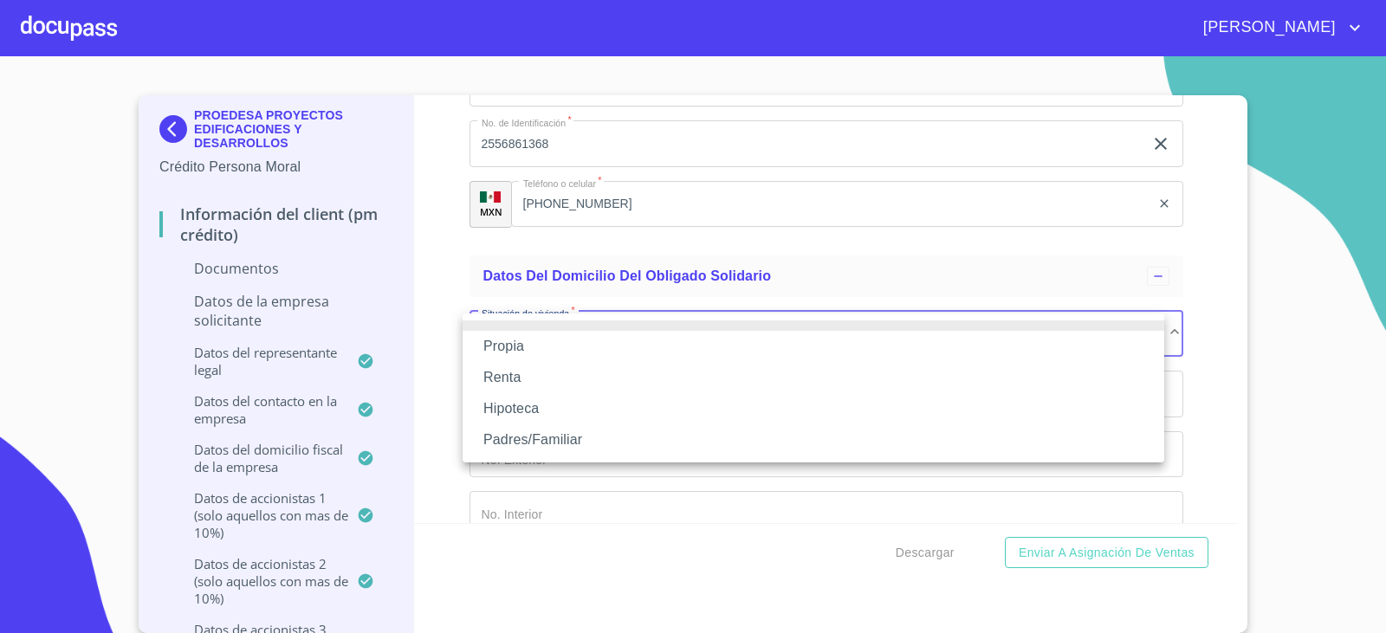
click at [509, 346] on li "Propia" at bounding box center [812, 346] width 701 height 31
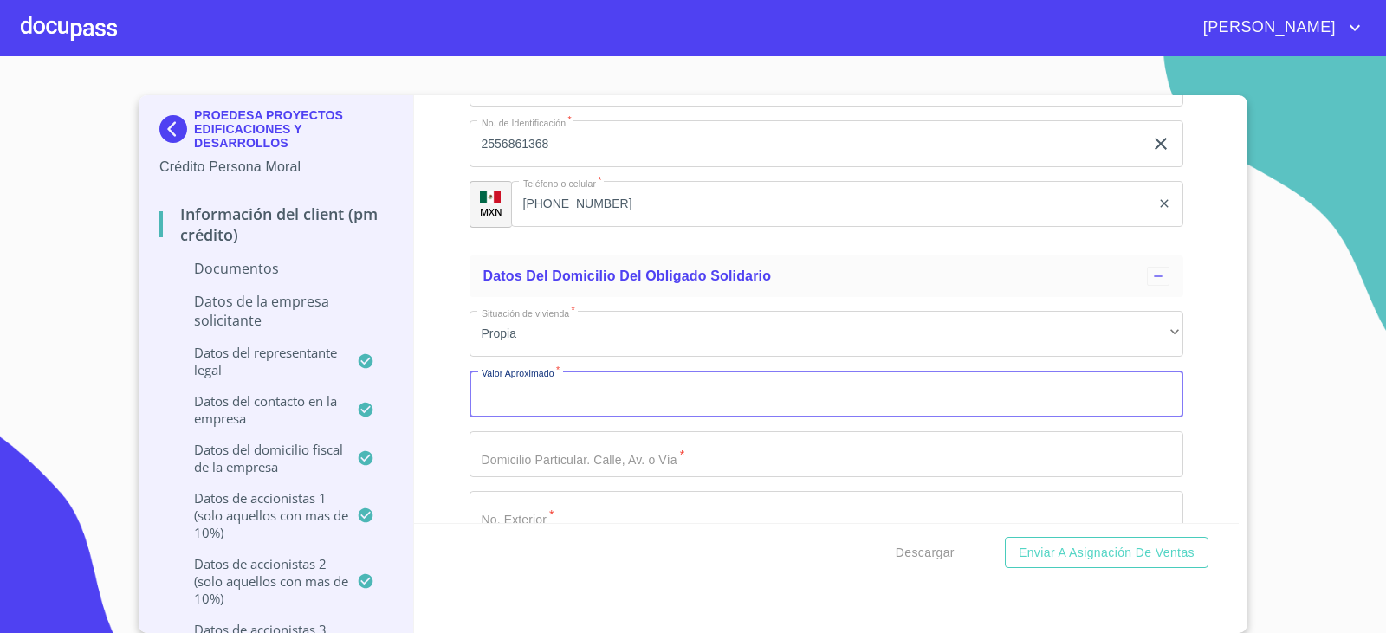
click at [556, 387] on input "Documento de identificación representante legal.   *" at bounding box center [826, 394] width 714 height 47
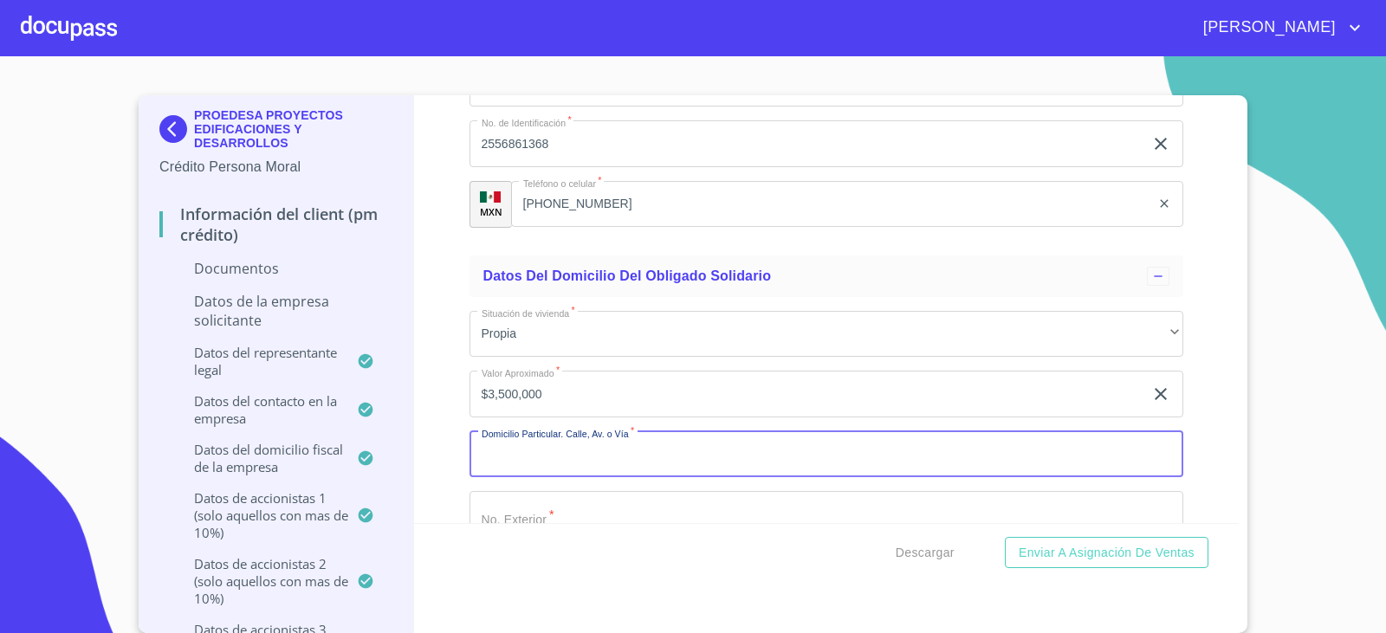
click at [653, 406] on input "$3,500,000" at bounding box center [806, 394] width 675 height 47
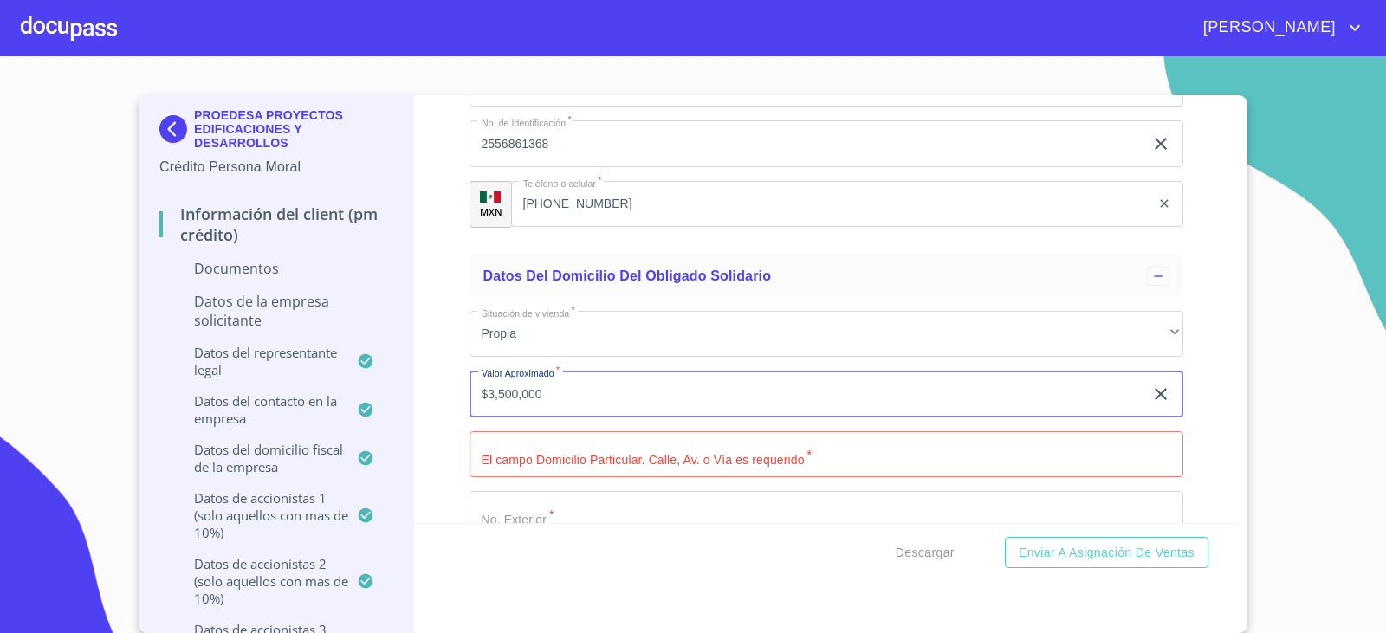
click at [653, 406] on input "$3,500,000" at bounding box center [806, 394] width 675 height 47
type input "$4,000,000"
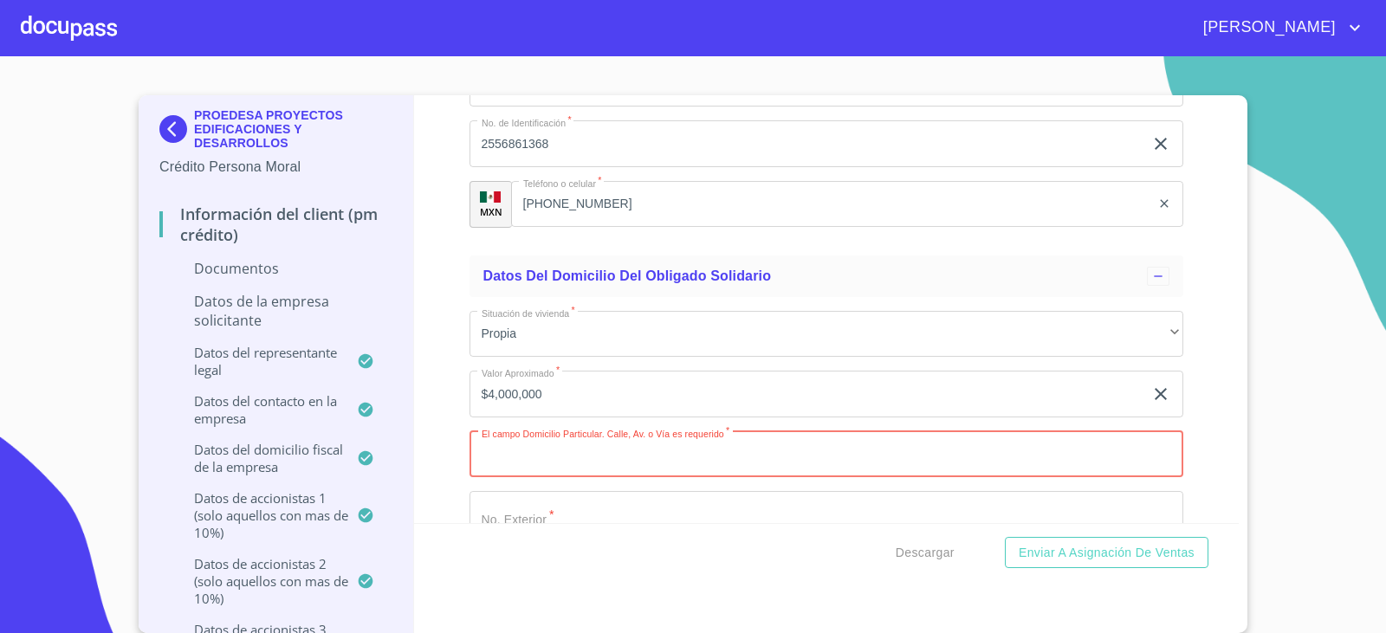
click at [756, 449] on input "Documento de identificación representante legal.   *" at bounding box center [826, 454] width 714 height 47
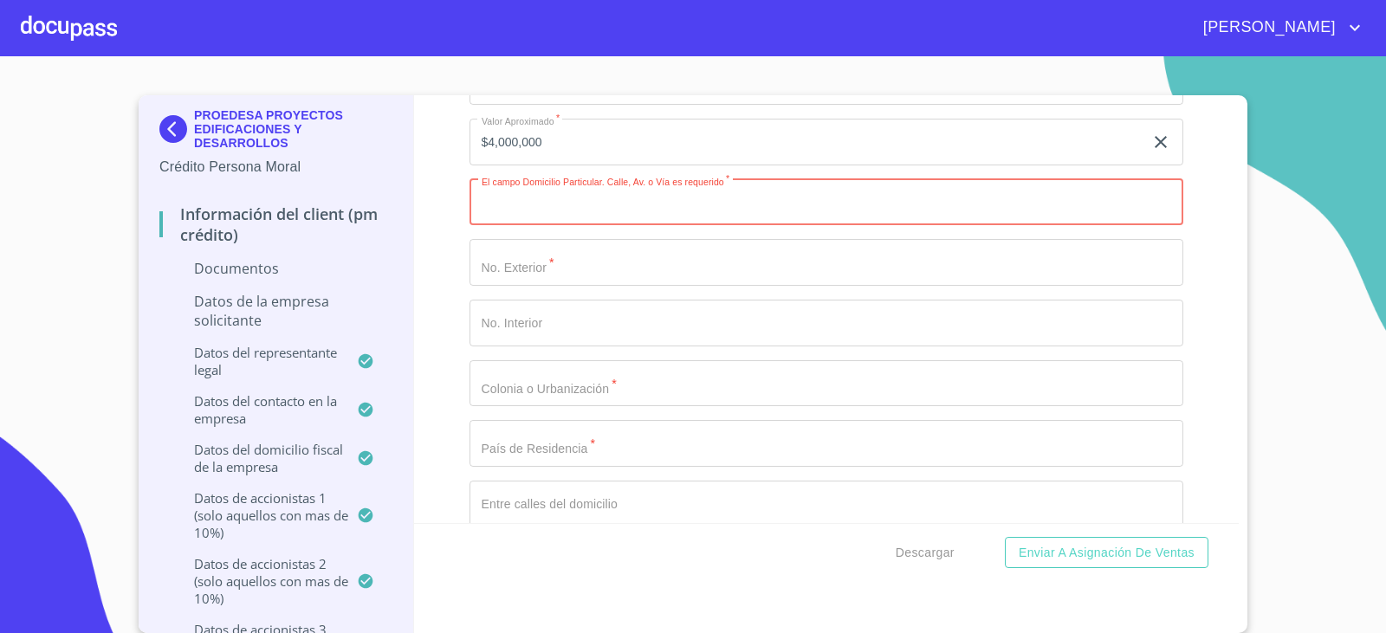
scroll to position [12197, 0]
type input "[PERSON_NAME]"
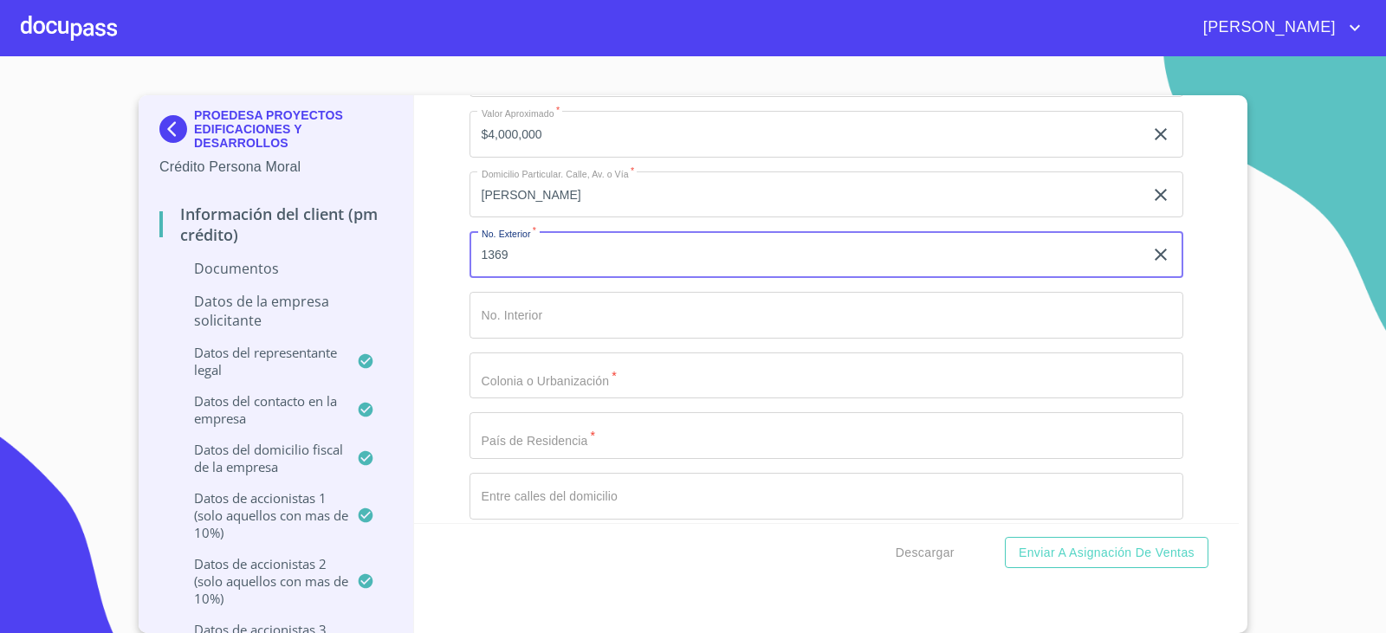
type input "1369"
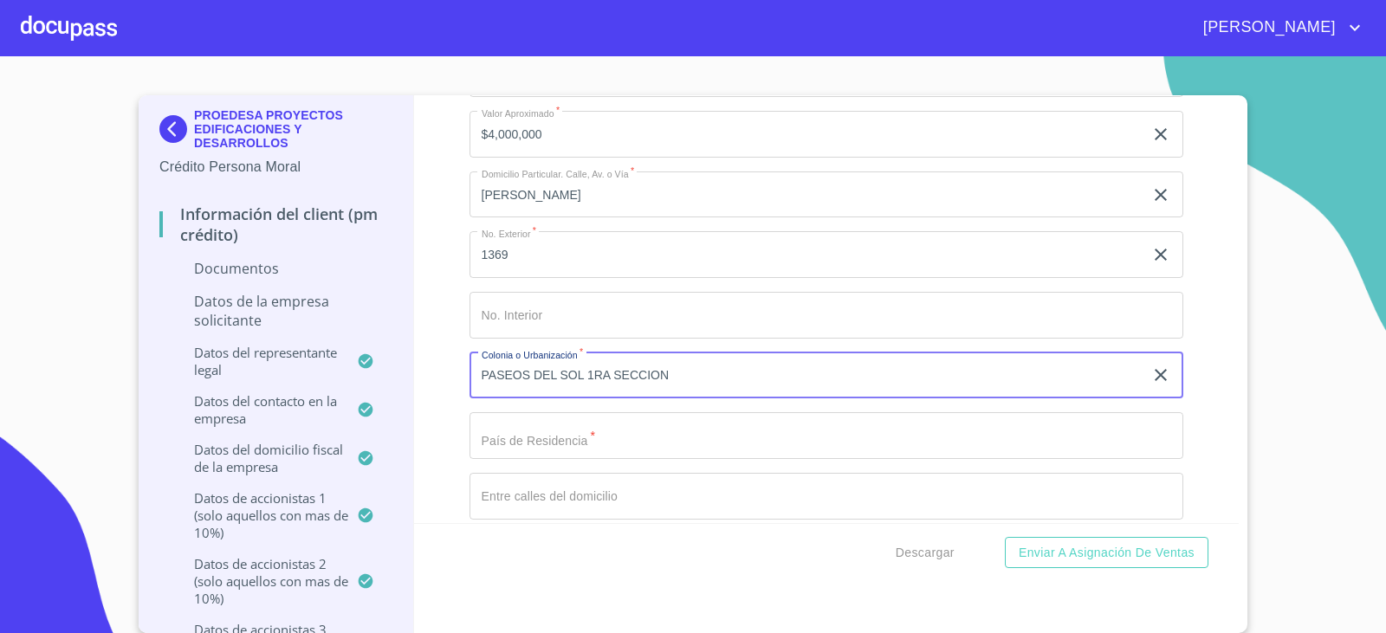
type input "PASEOS DEL SOL 1RA SECCION"
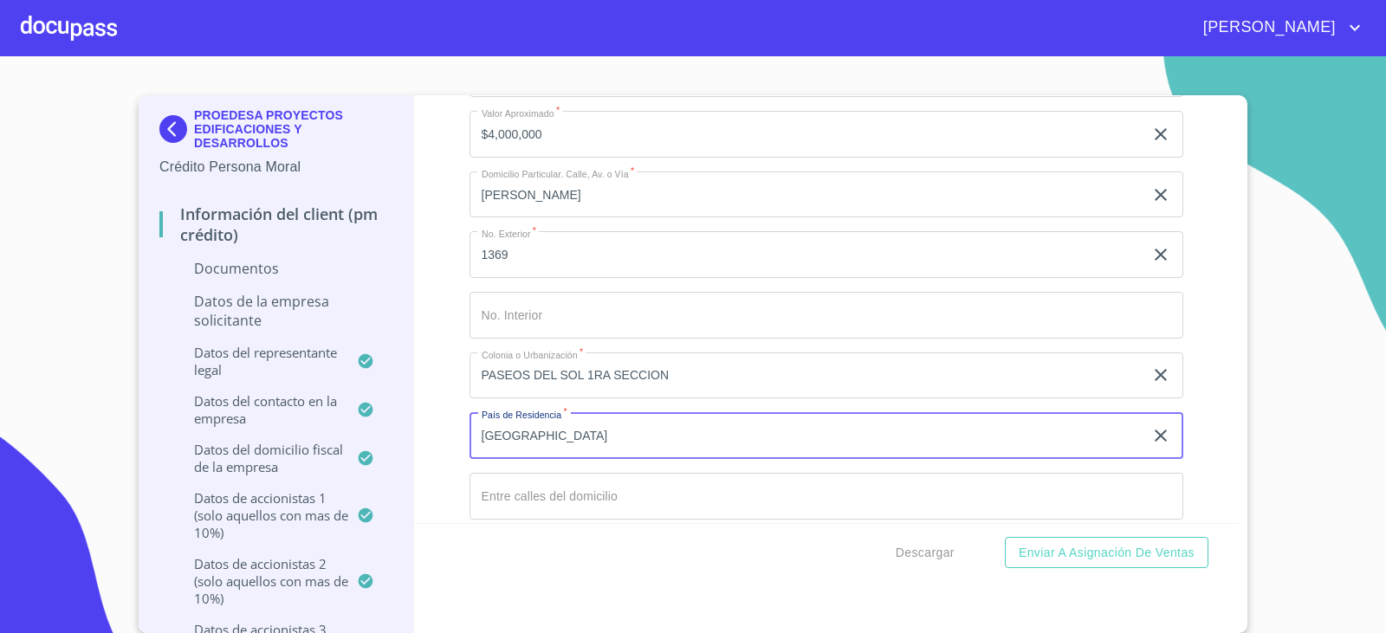
type input "[GEOGRAPHIC_DATA]"
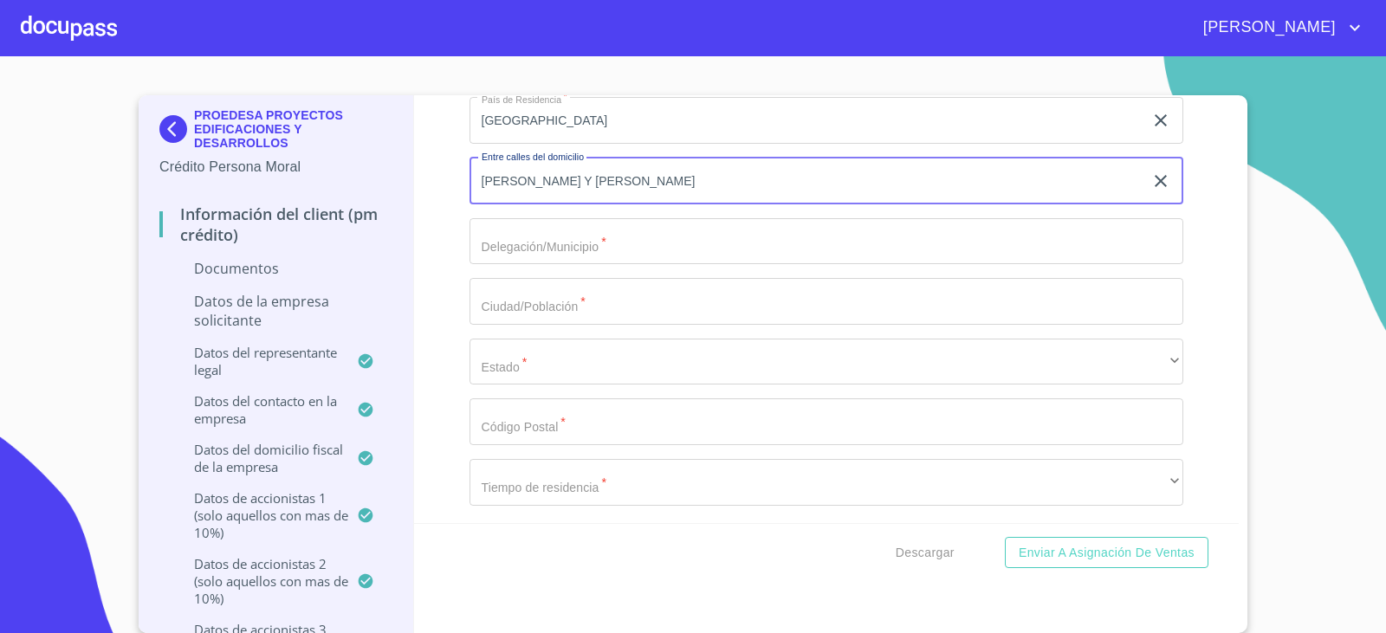
scroll to position [12544, 0]
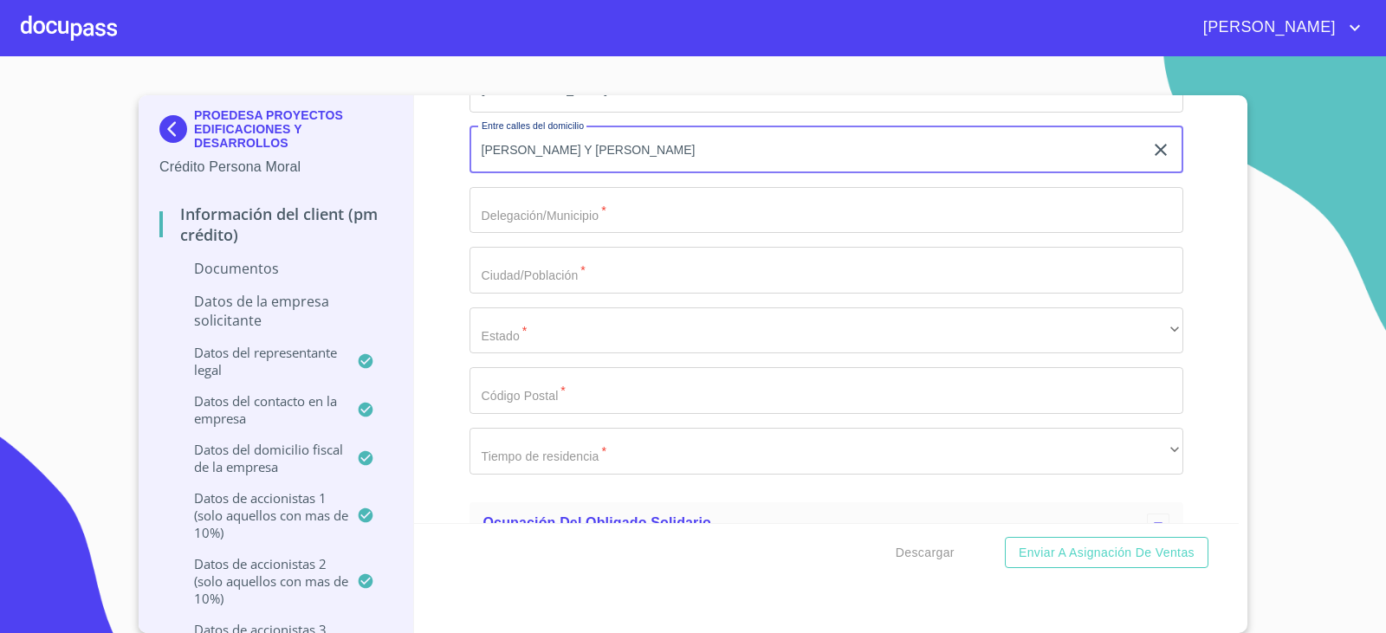
type input "[PERSON_NAME] Y [PERSON_NAME]"
click at [573, 221] on input "Documento de identificación representante legal.   *" at bounding box center [826, 210] width 714 height 47
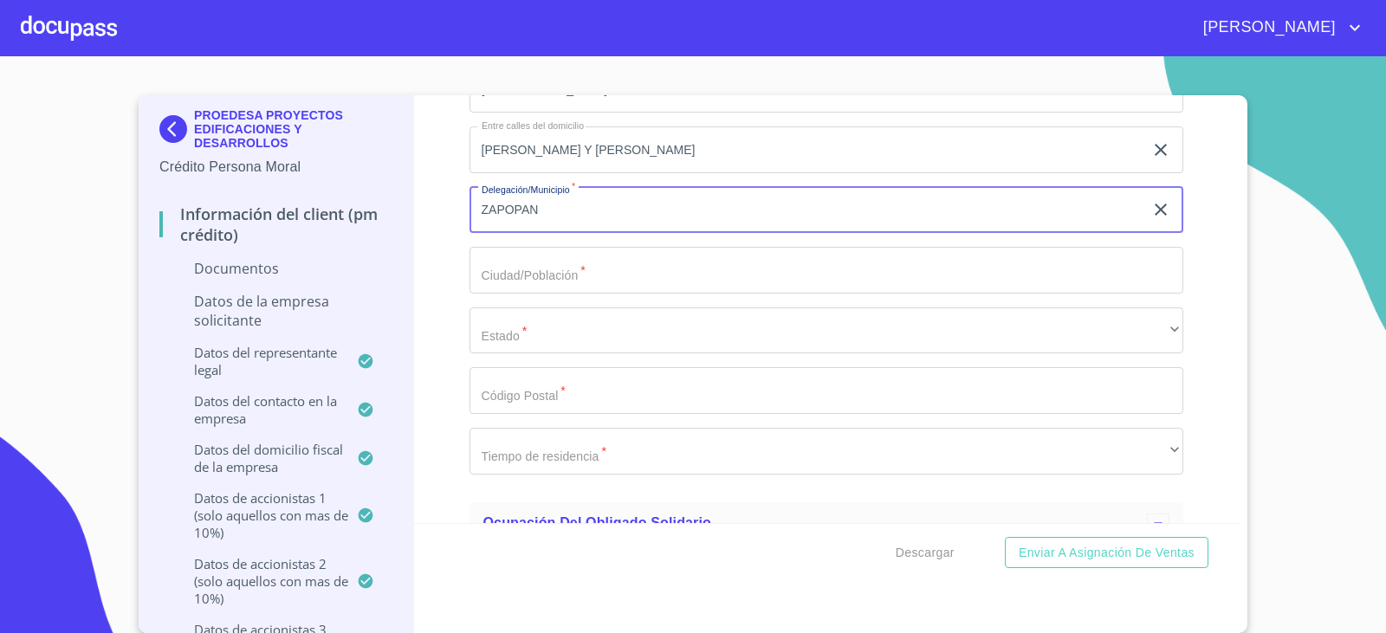
type input "ZAPOPAN"
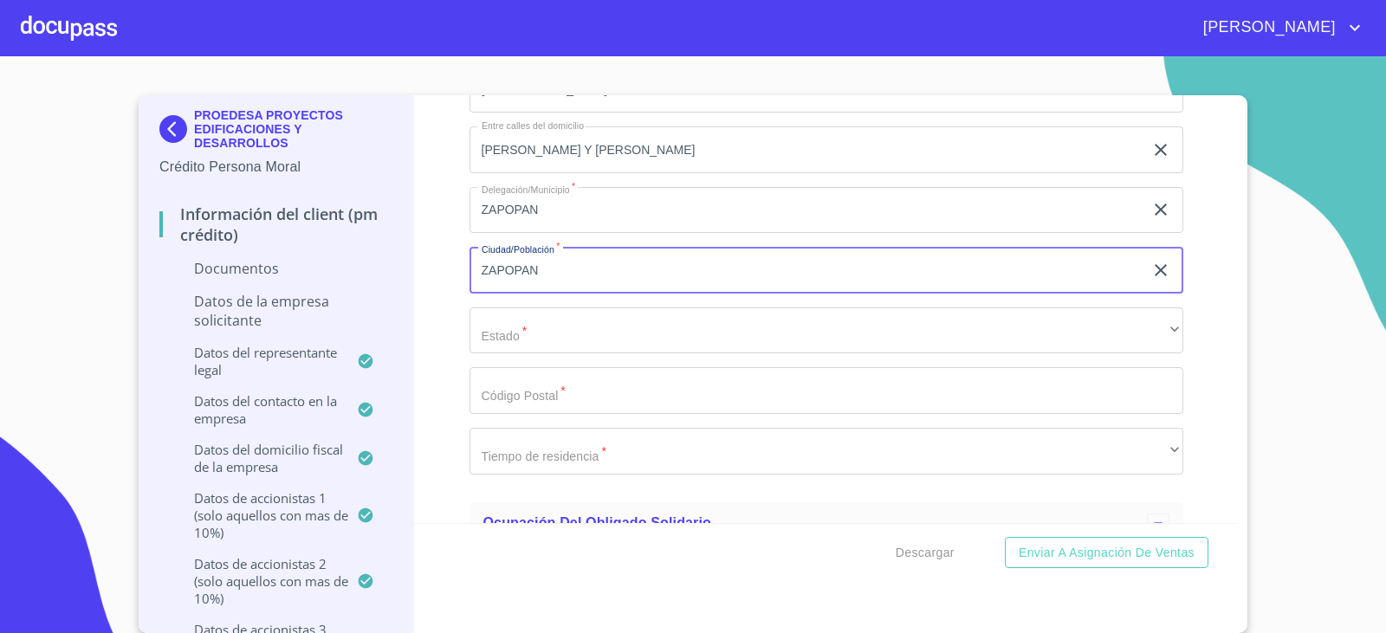
type input "ZAPOPAN"
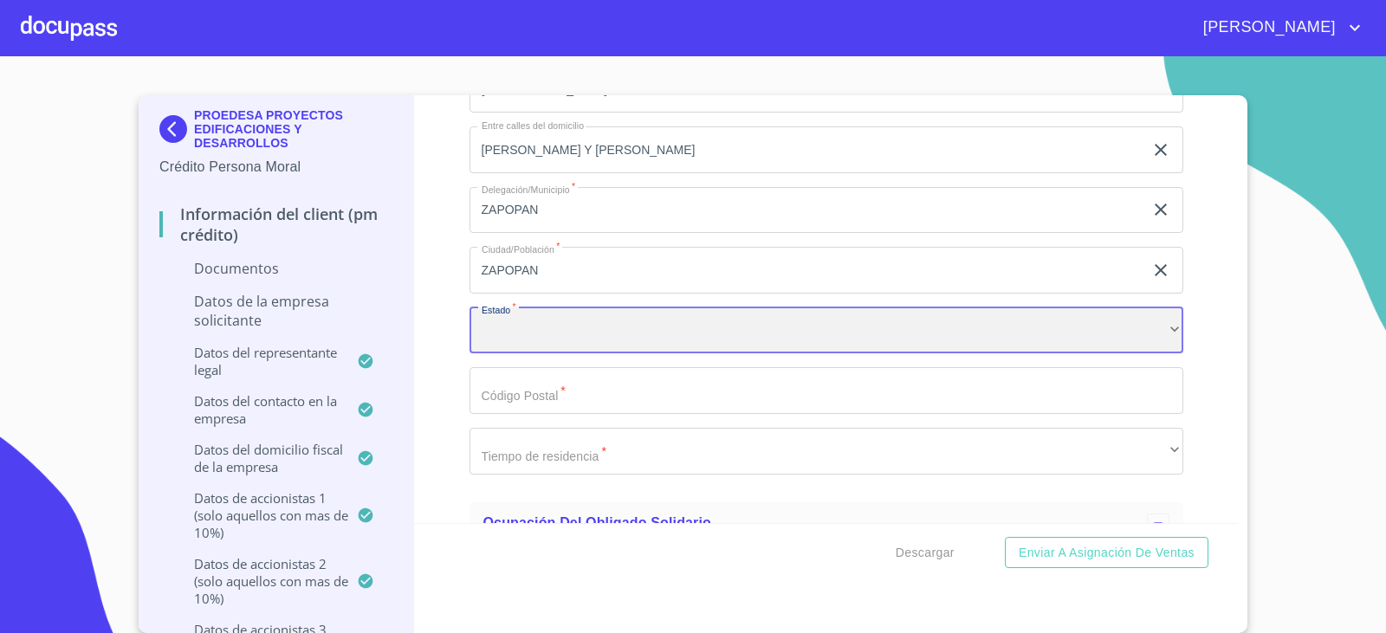
click at [616, 330] on div "​" at bounding box center [826, 330] width 714 height 47
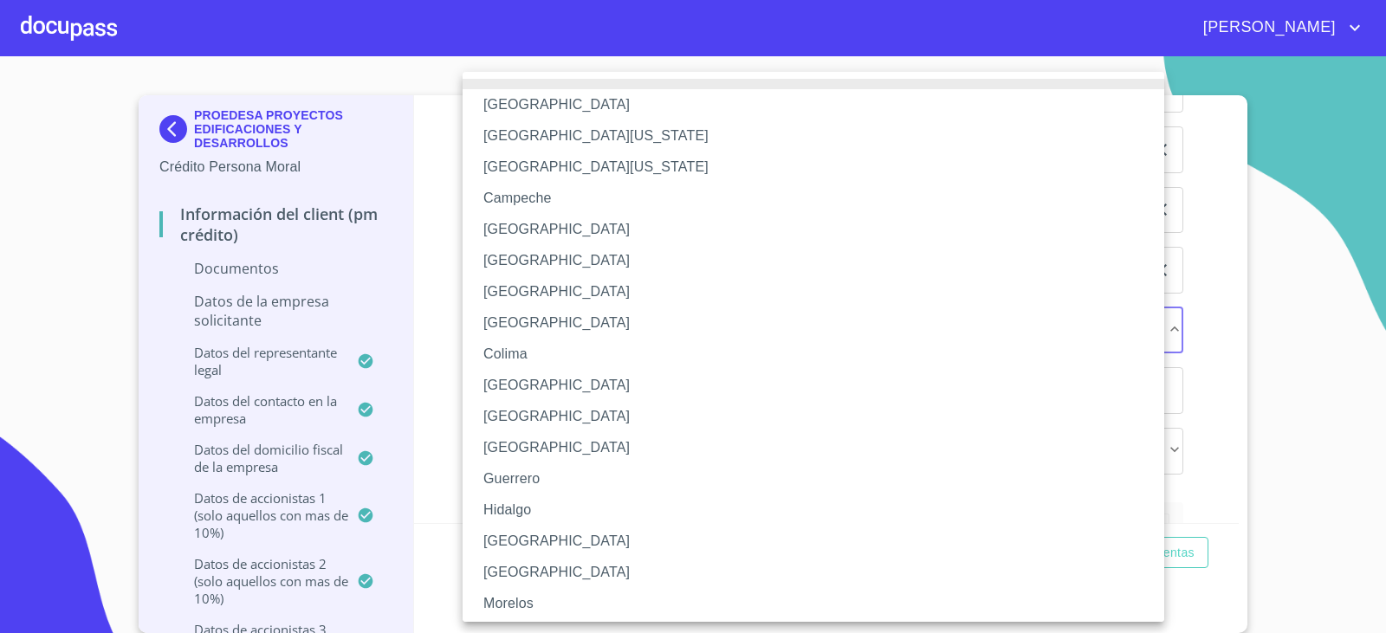
scroll to position [87, 0]
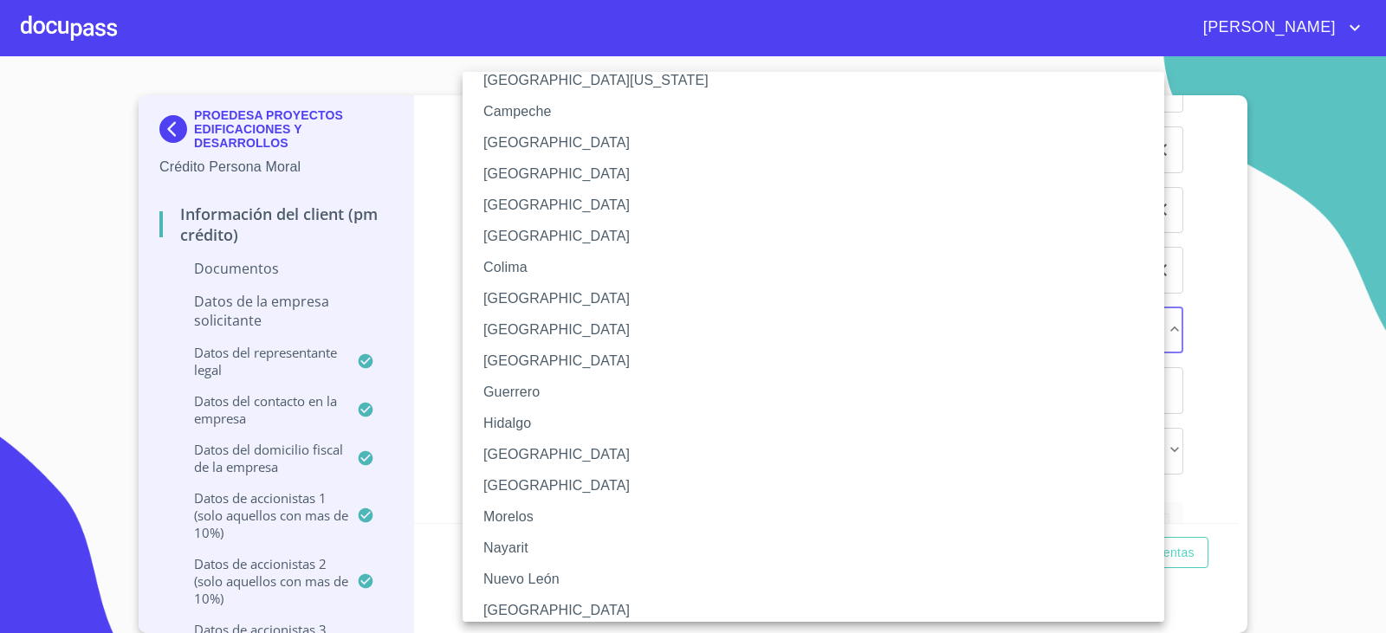
click at [498, 455] on li "[GEOGRAPHIC_DATA]" at bounding box center [819, 454] width 714 height 31
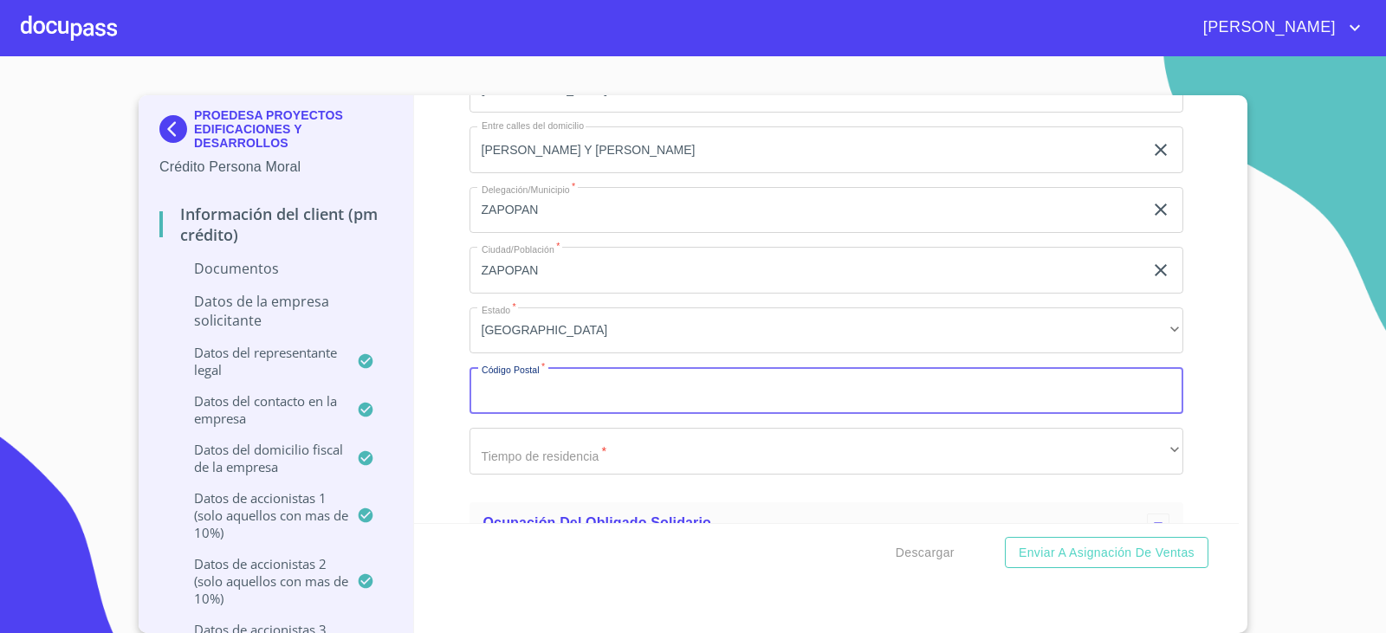
click at [512, 408] on input "Documento de identificación representante legal.   *" at bounding box center [826, 390] width 714 height 47
type input "45079"
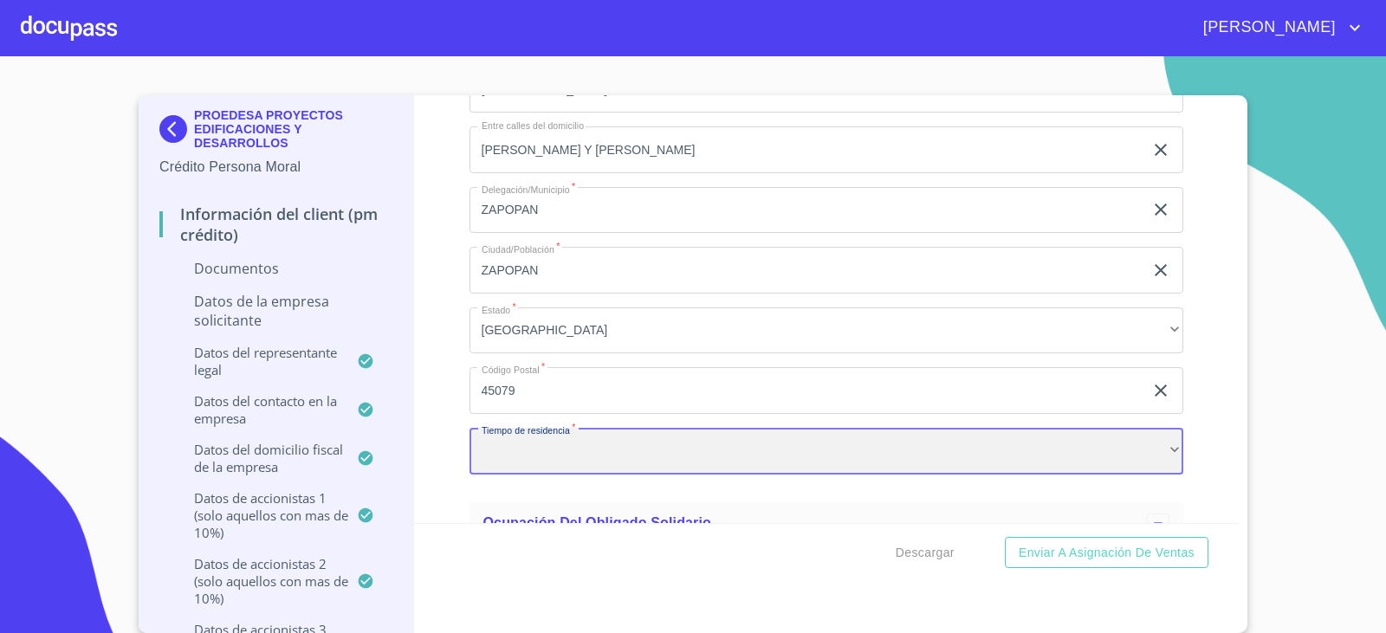
click at [559, 448] on div "​" at bounding box center [826, 451] width 714 height 47
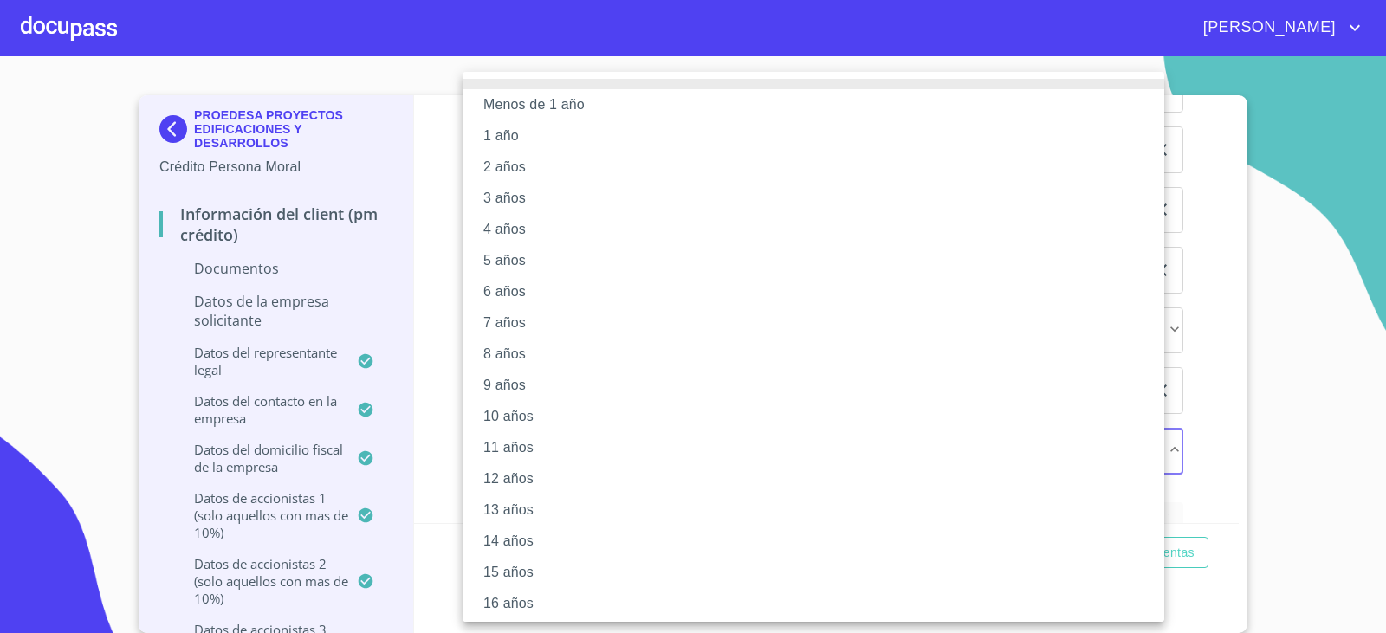
click at [507, 204] on li "3 años" at bounding box center [819, 198] width 714 height 31
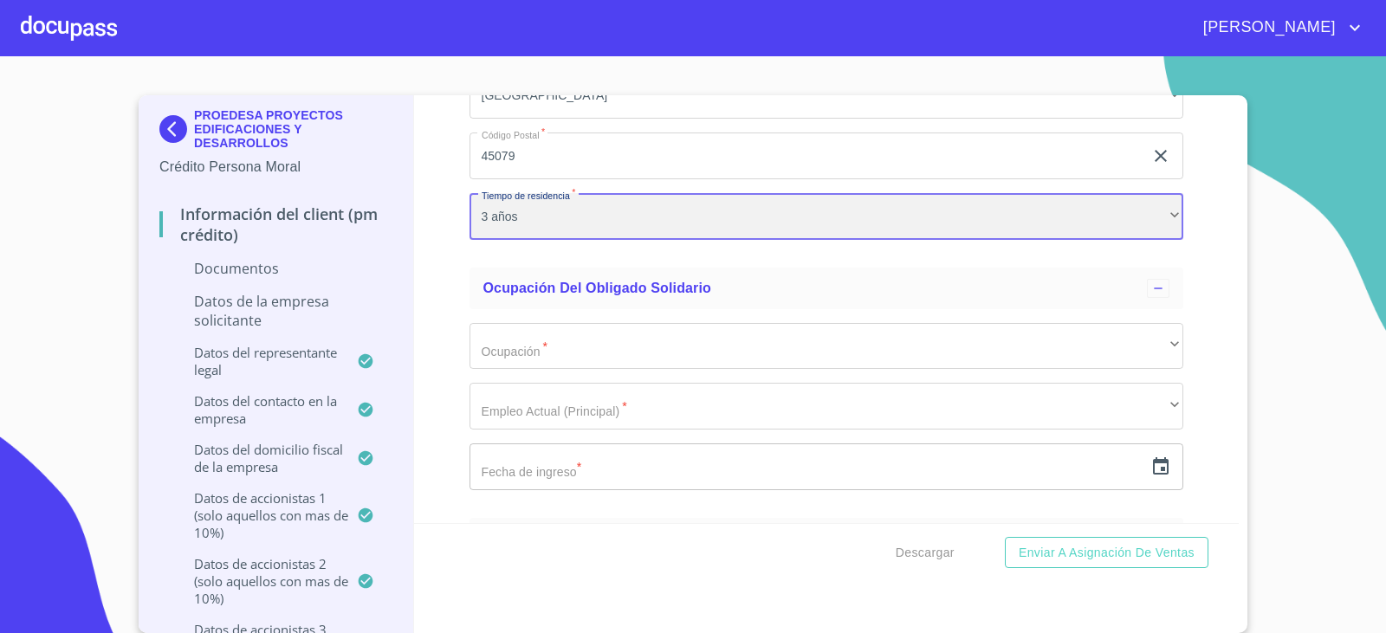
scroll to position [12803, 0]
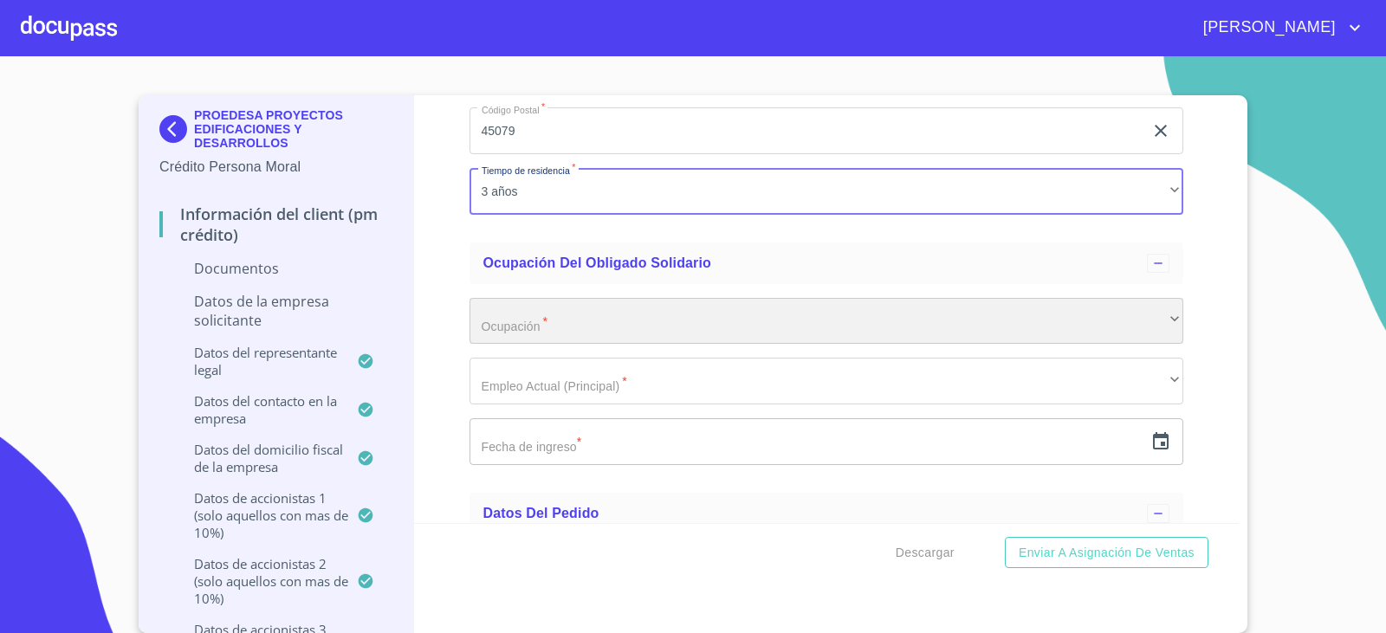
click at [553, 320] on div "​" at bounding box center [826, 321] width 714 height 47
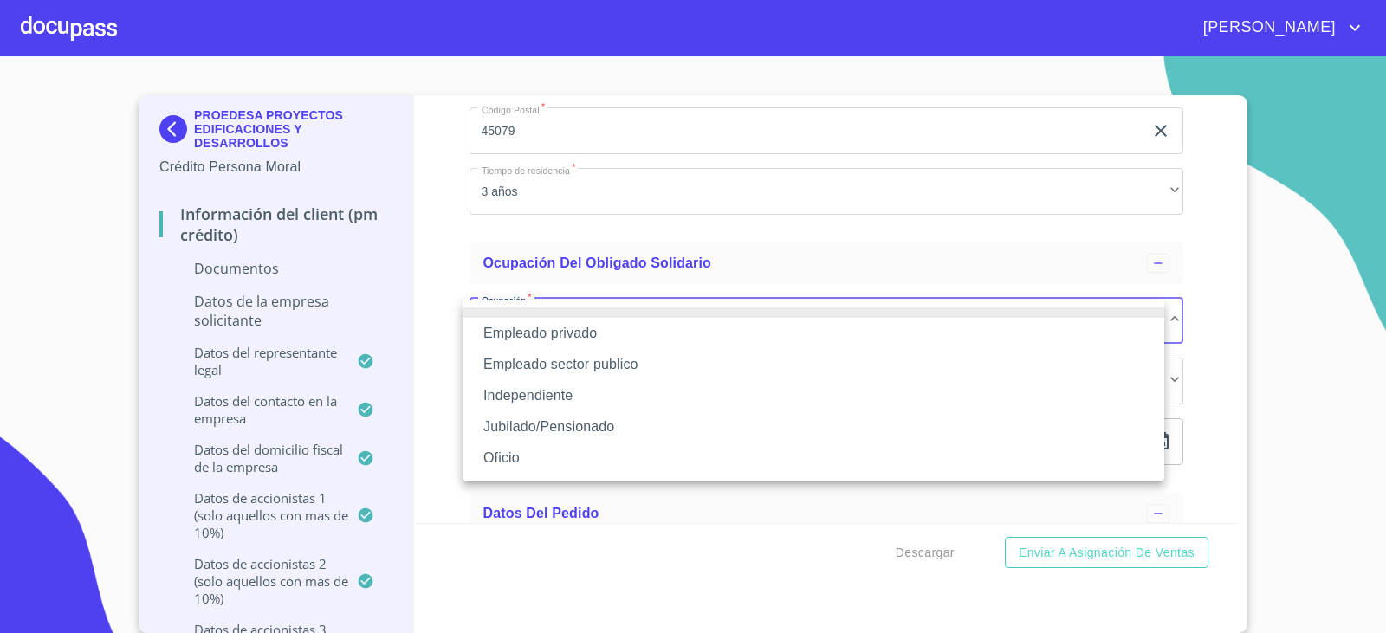
click at [520, 398] on li "Independiente" at bounding box center [812, 395] width 701 height 31
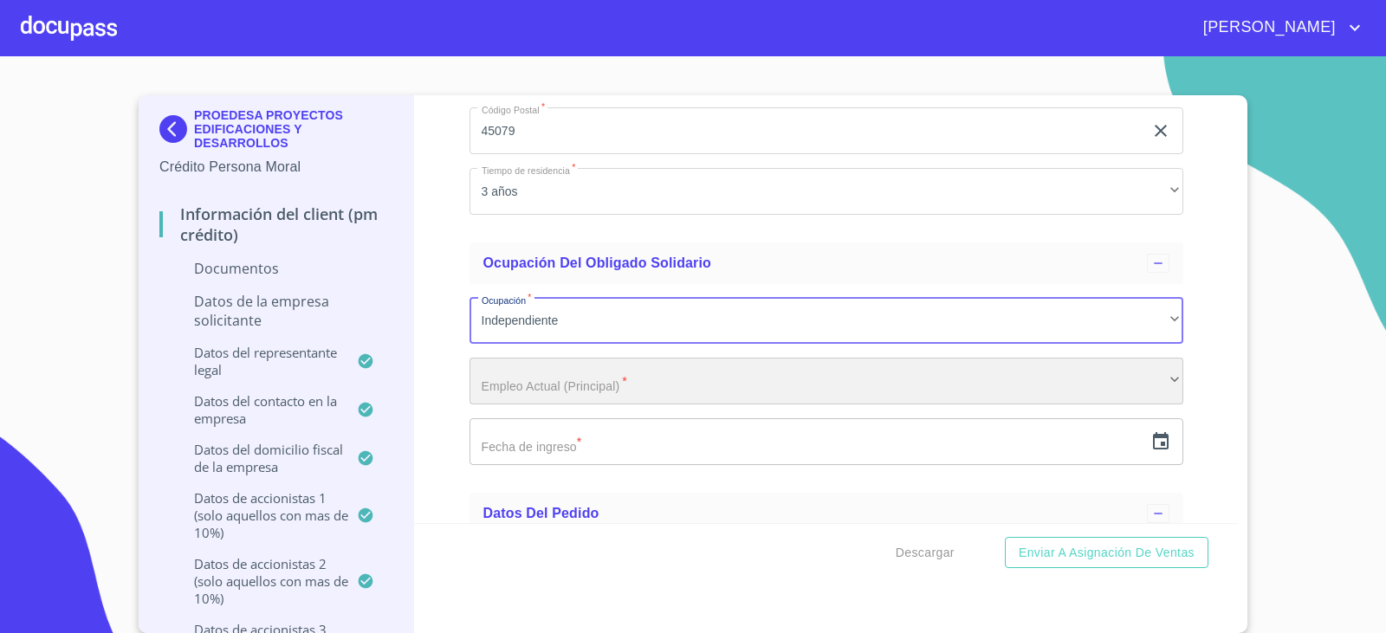
click at [514, 390] on div "​" at bounding box center [826, 381] width 714 height 47
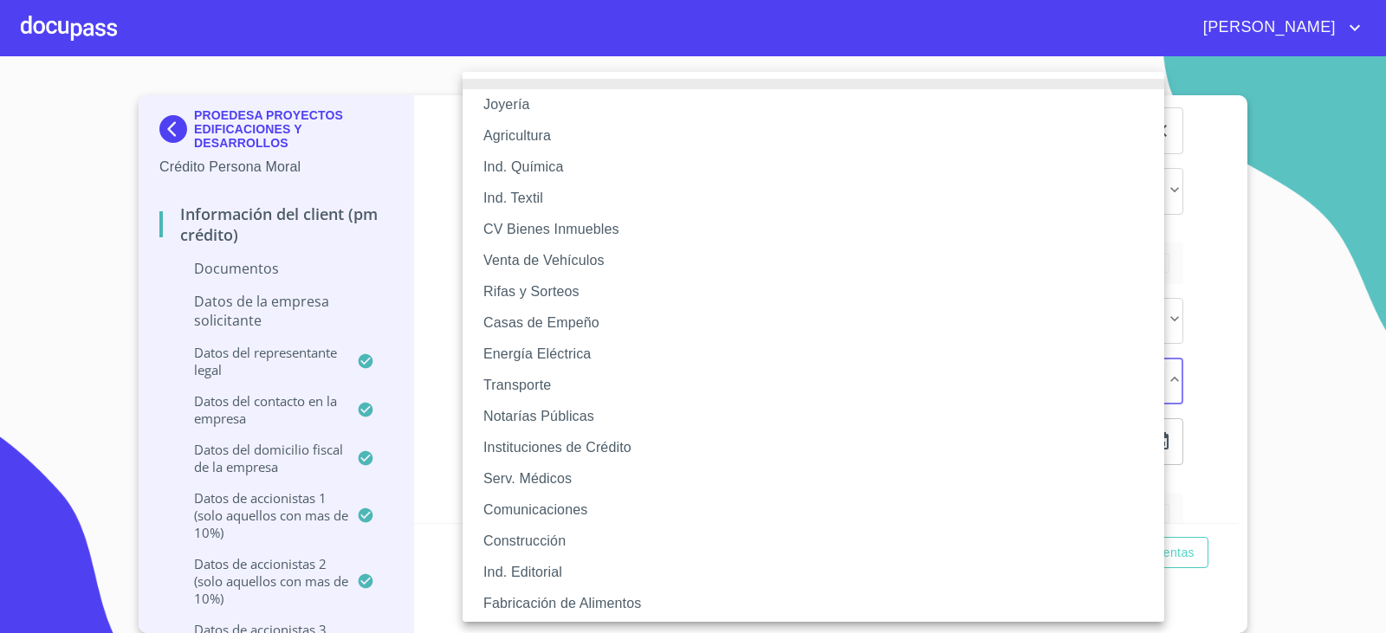
click at [518, 527] on li "Construcción" at bounding box center [819, 541] width 714 height 31
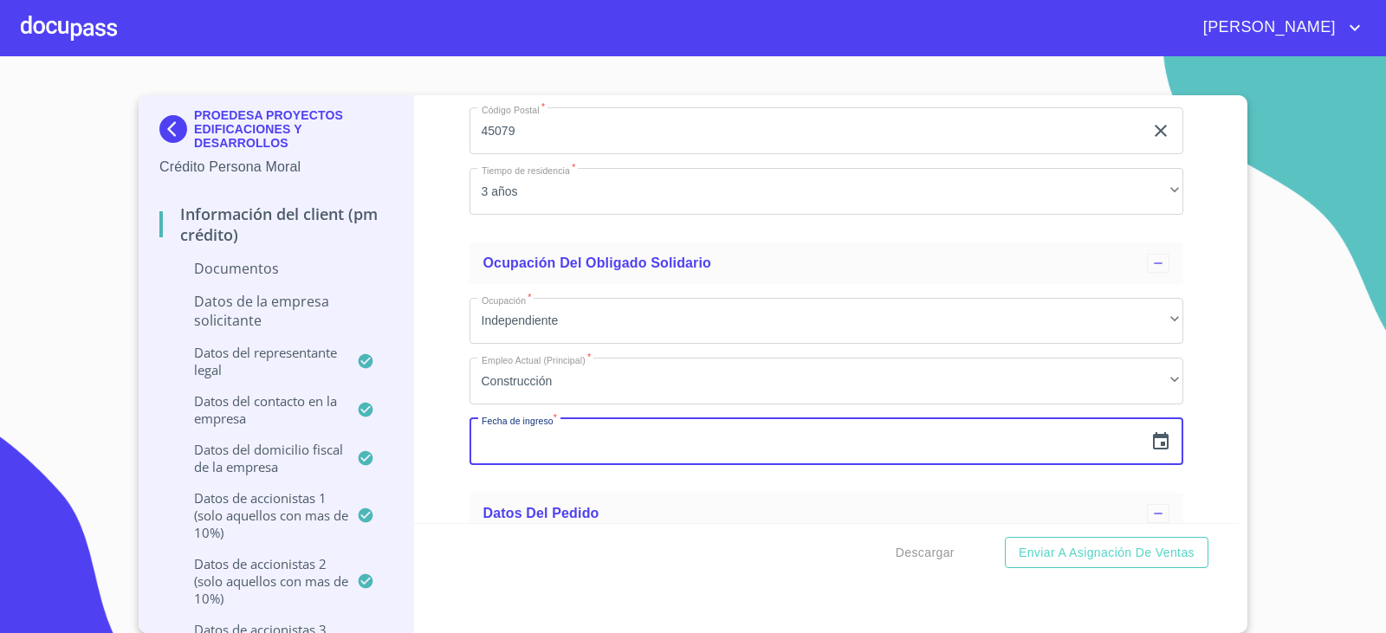
click at [515, 455] on input "text" at bounding box center [806, 441] width 675 height 47
click at [1150, 441] on icon "button" at bounding box center [1160, 441] width 21 height 21
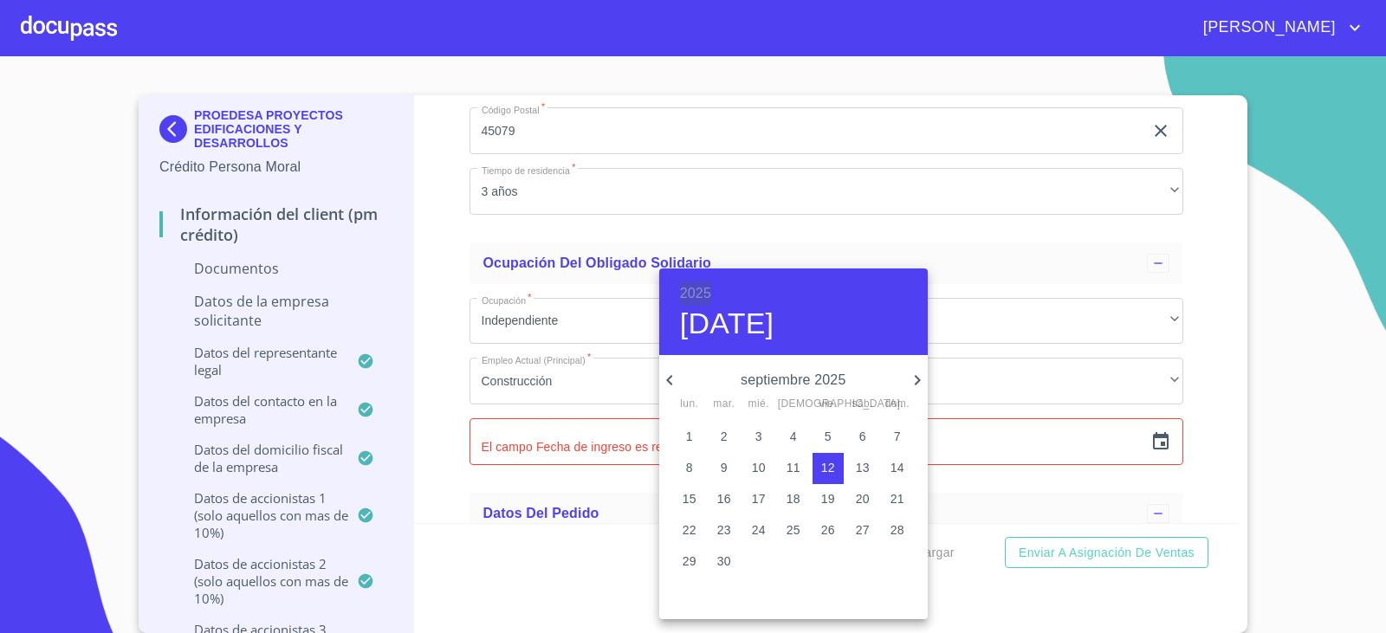
click at [695, 285] on h6 "2025" at bounding box center [695, 293] width 31 height 24
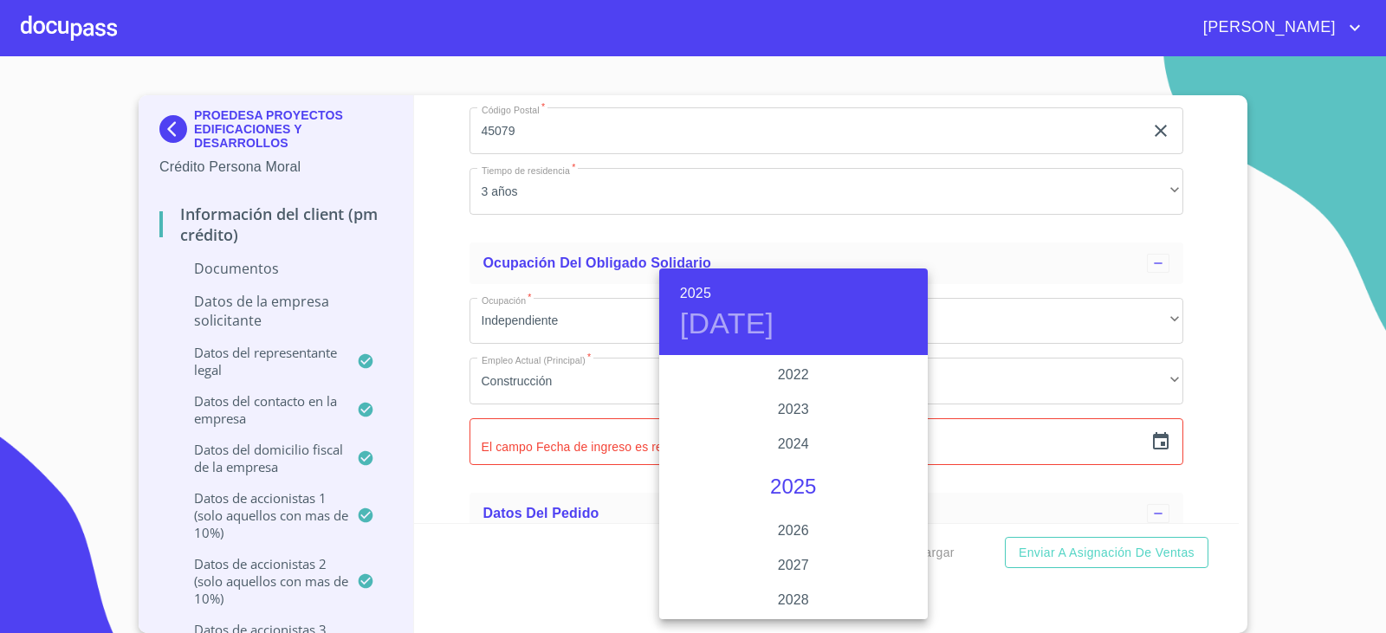
scroll to position [3273, 0]
click at [787, 393] on div "2020" at bounding box center [793, 392] width 268 height 35
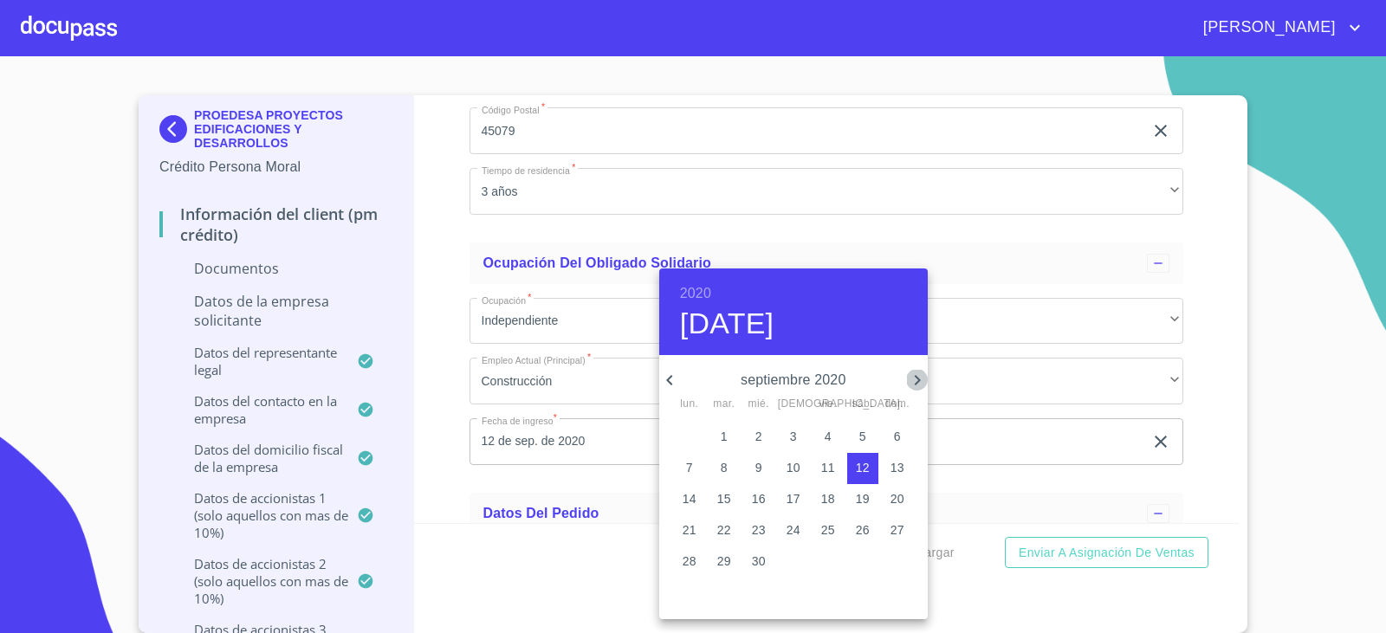
click at [908, 372] on icon "button" at bounding box center [917, 380] width 21 height 21
click at [800, 508] on button "12" at bounding box center [793, 499] width 31 height 31
type input "12 de nov. de 2020"
click at [576, 449] on div at bounding box center [693, 316] width 1386 height 633
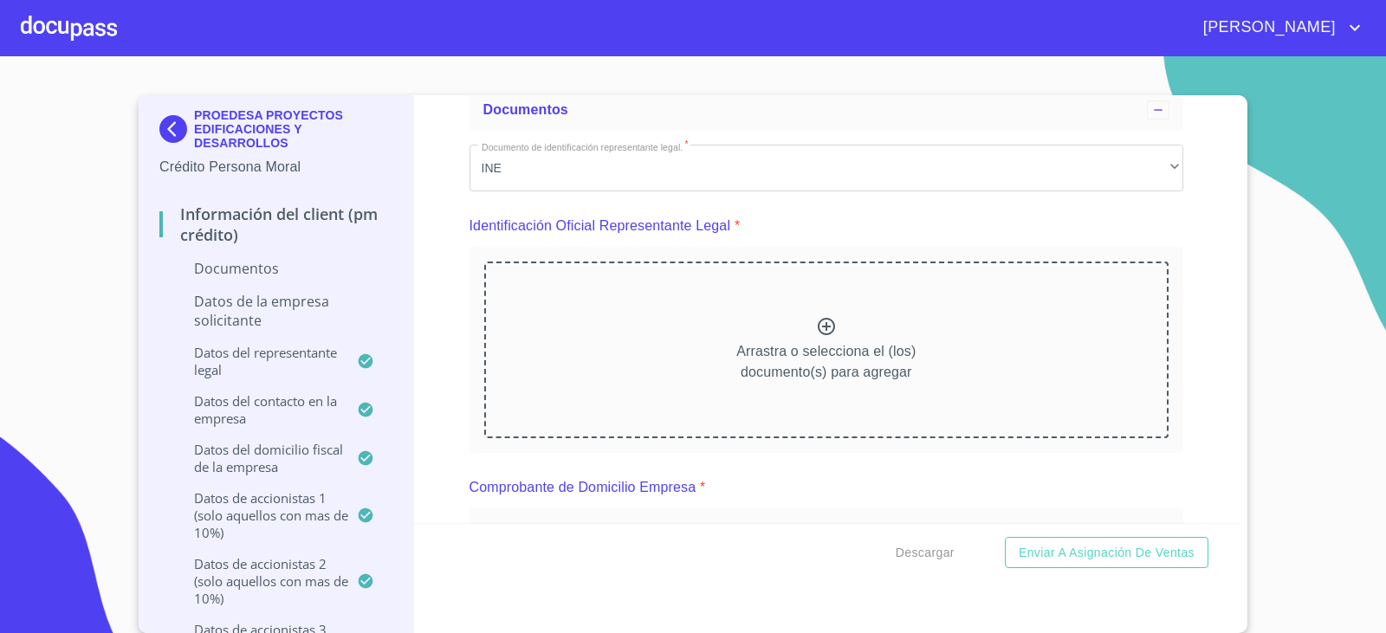
scroll to position [0, 0]
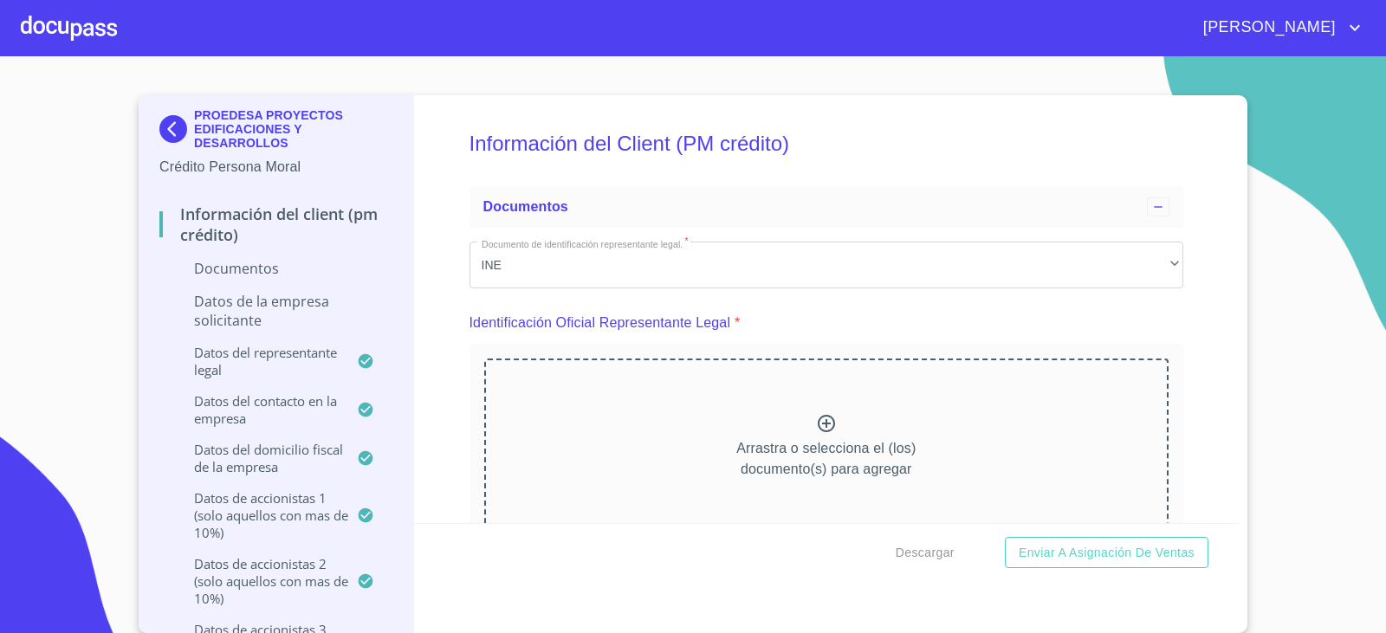
click at [816, 425] on icon at bounding box center [826, 423] width 21 height 21
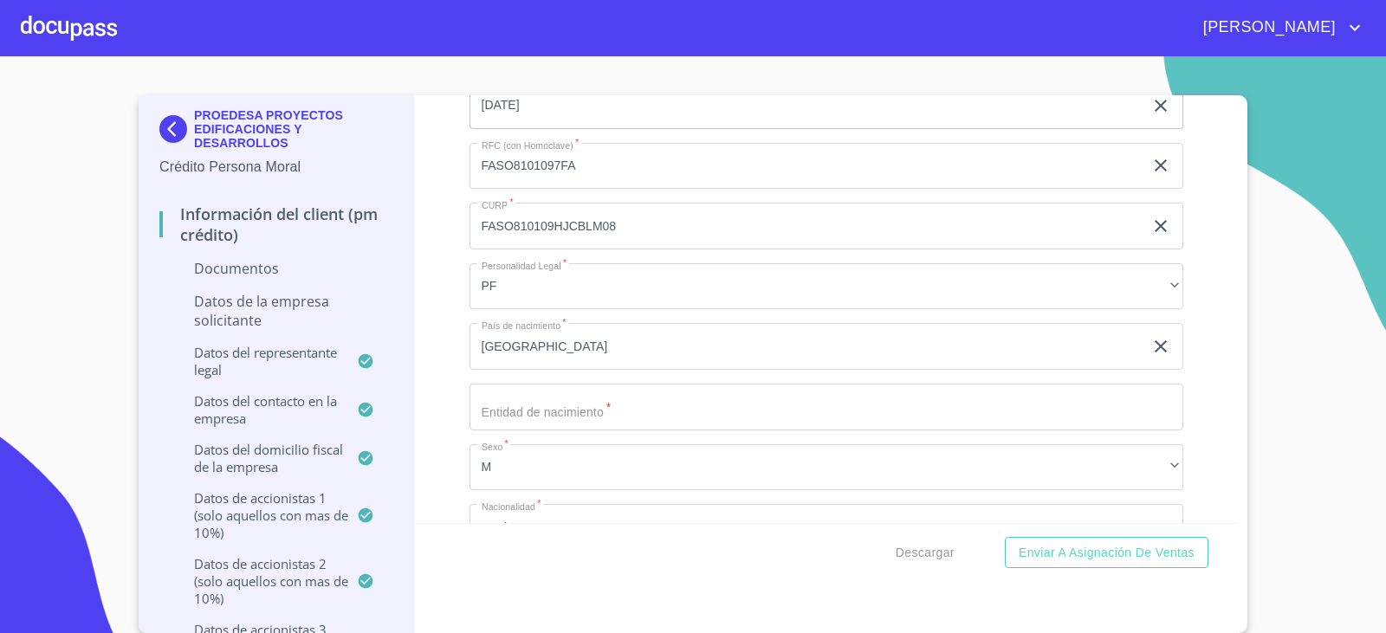
scroll to position [11399, 0]
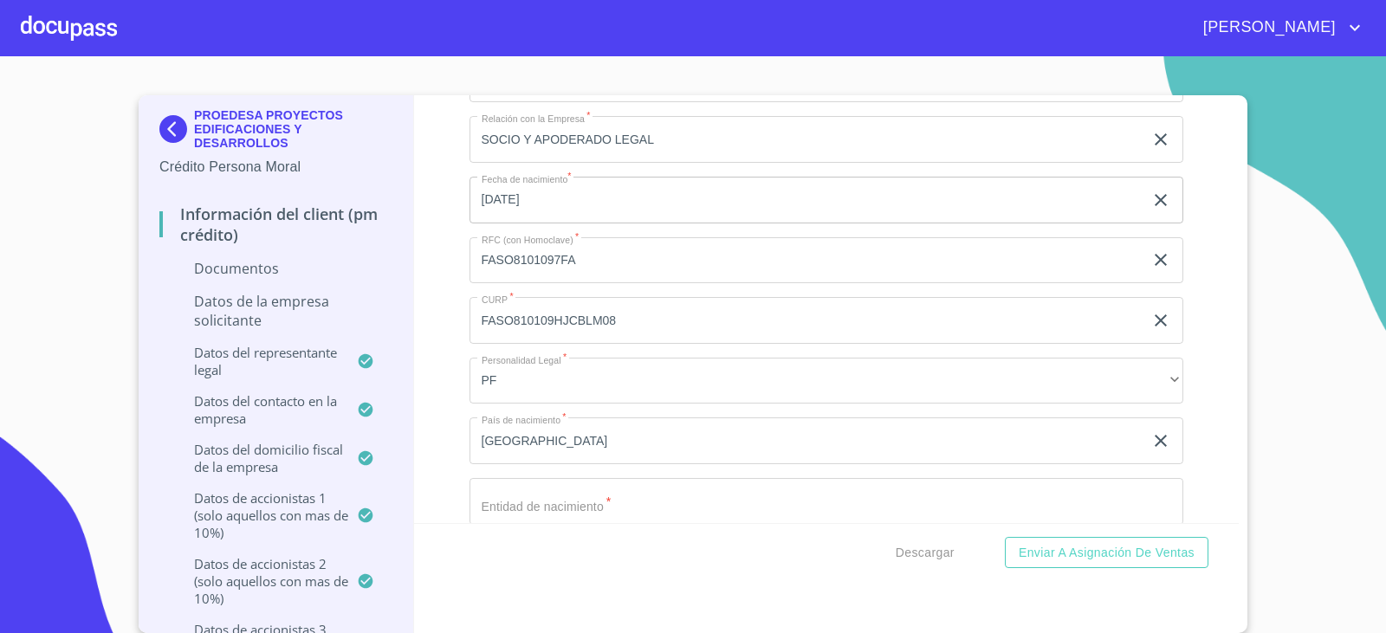
click at [633, 322] on input "FASO810109HJCBLM08" at bounding box center [806, 320] width 675 height 47
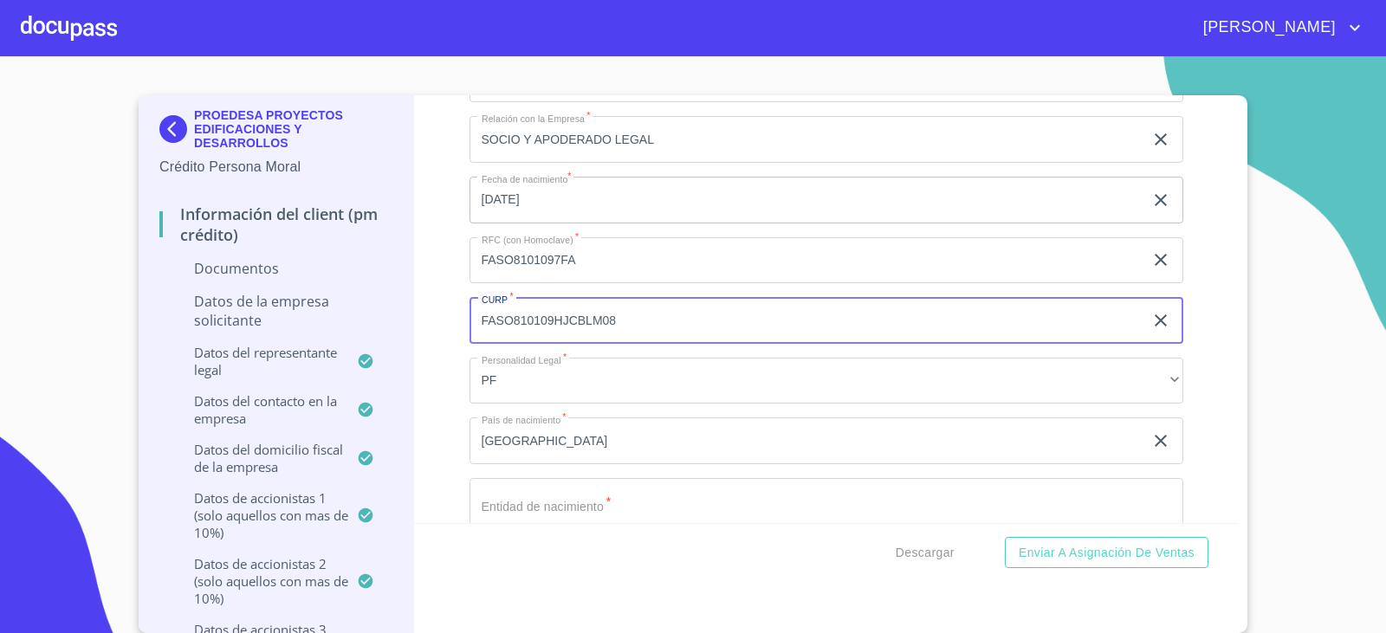
click at [633, 322] on input "FASO810109HJCBLM08" at bounding box center [806, 320] width 675 height 47
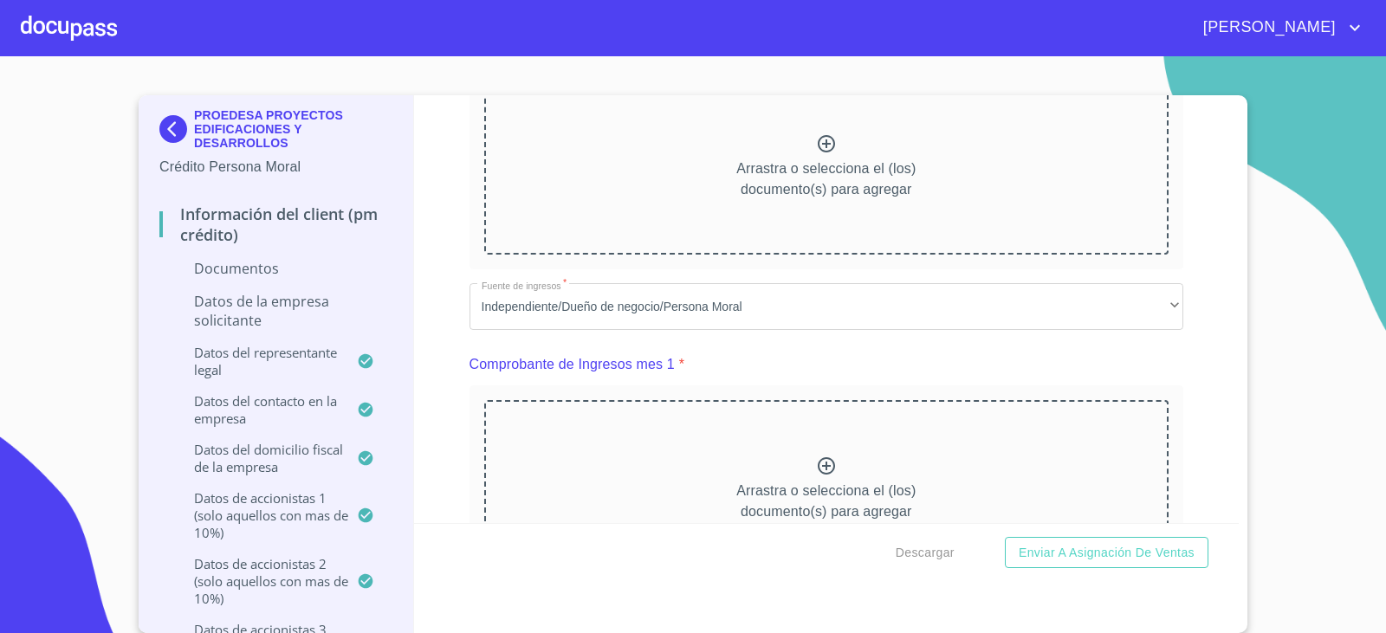
scroll to position [42, 0]
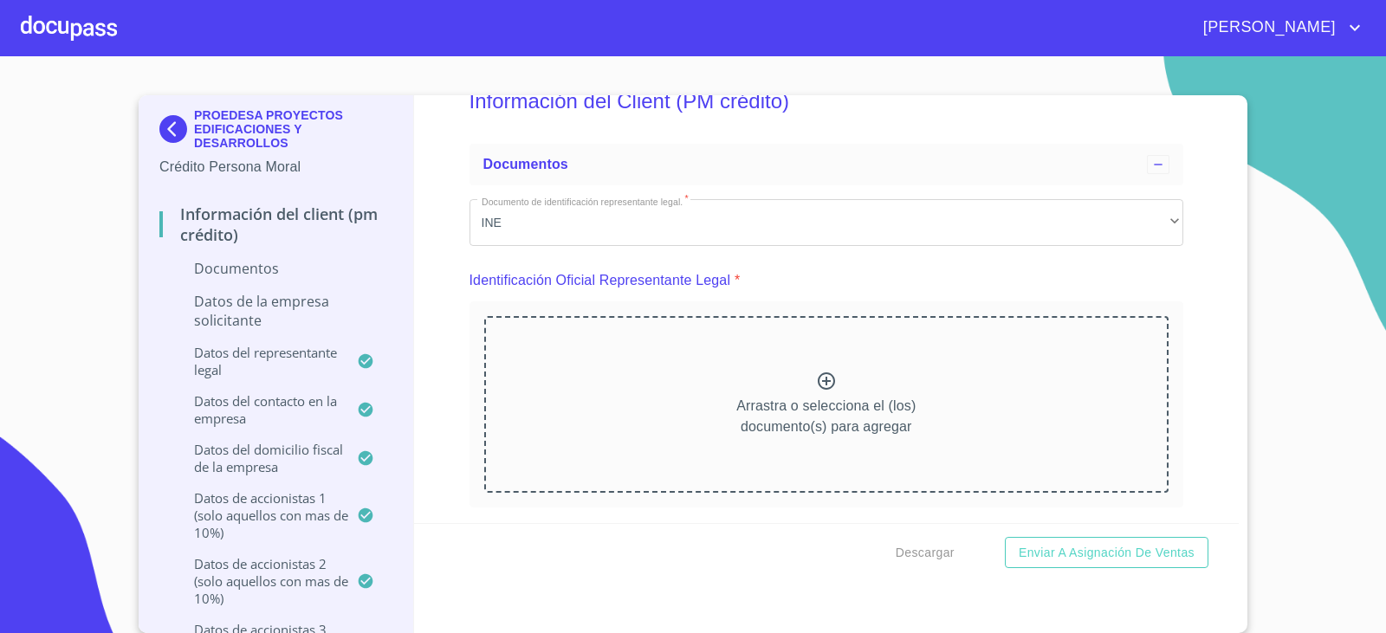
click at [816, 380] on icon at bounding box center [826, 381] width 21 height 21
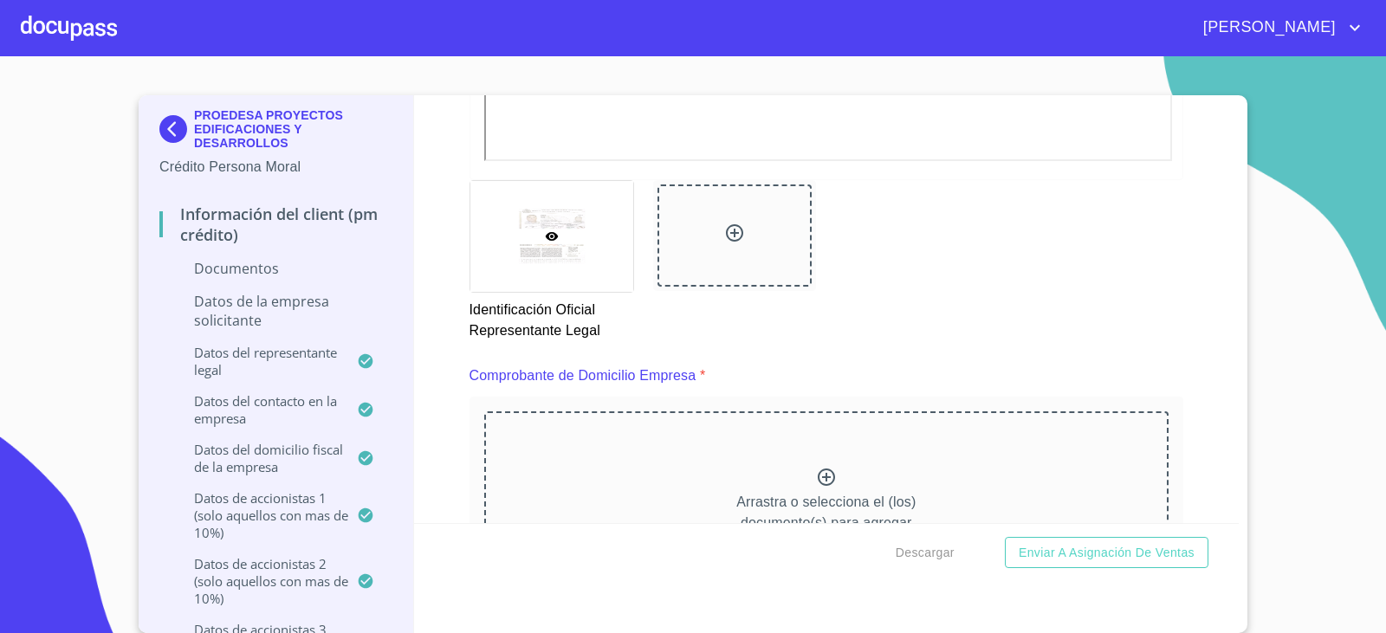
scroll to position [735, 0]
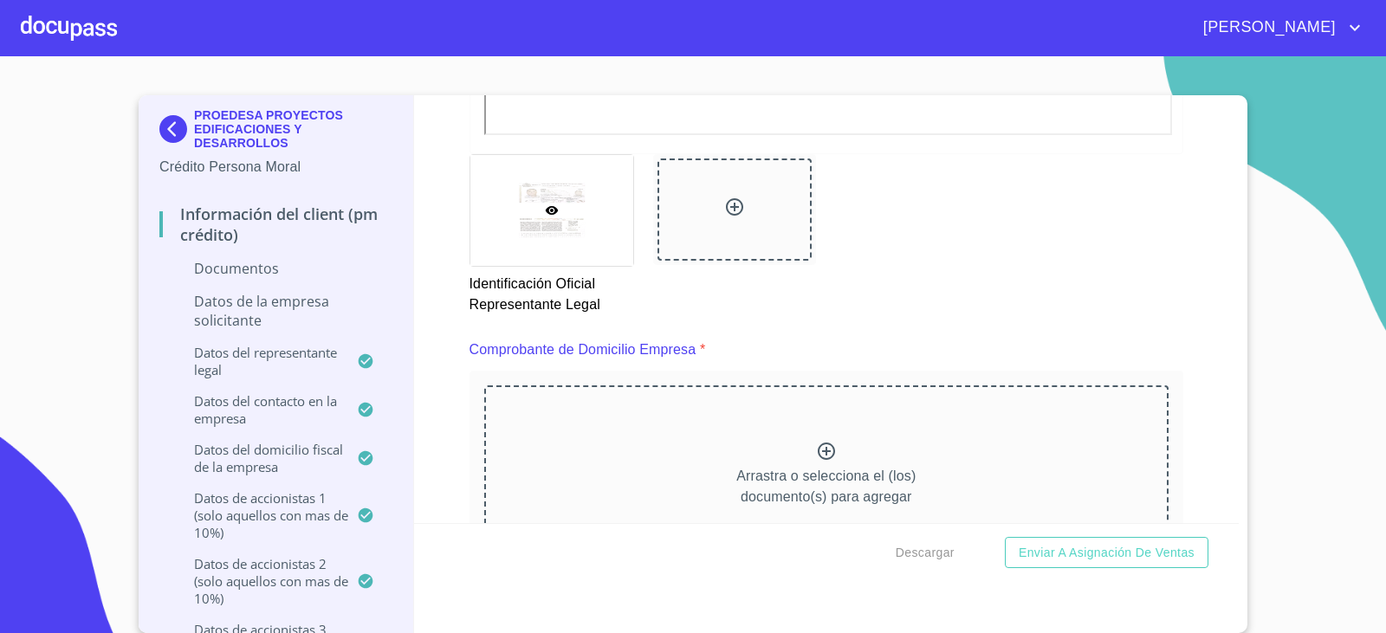
click at [816, 447] on icon at bounding box center [826, 451] width 21 height 21
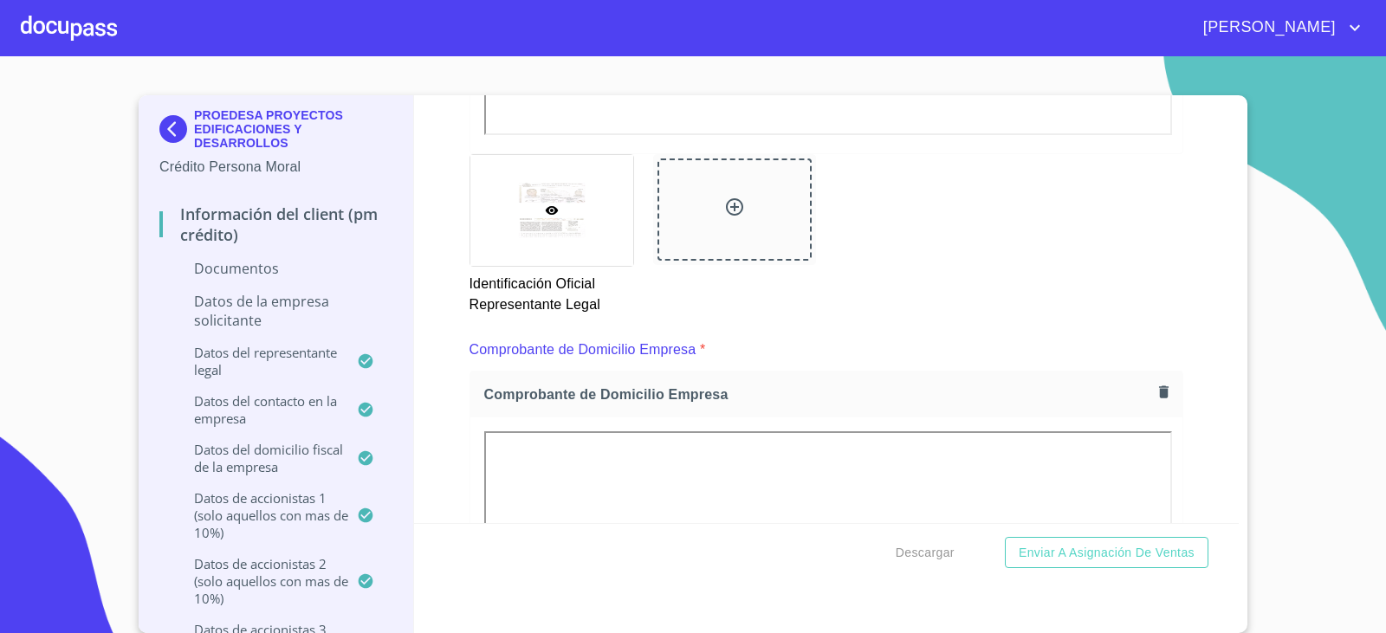
click at [1177, 431] on div "Información del Client (PM crédito) Documentos Documento de identificación repr…" at bounding box center [826, 309] width 825 height 428
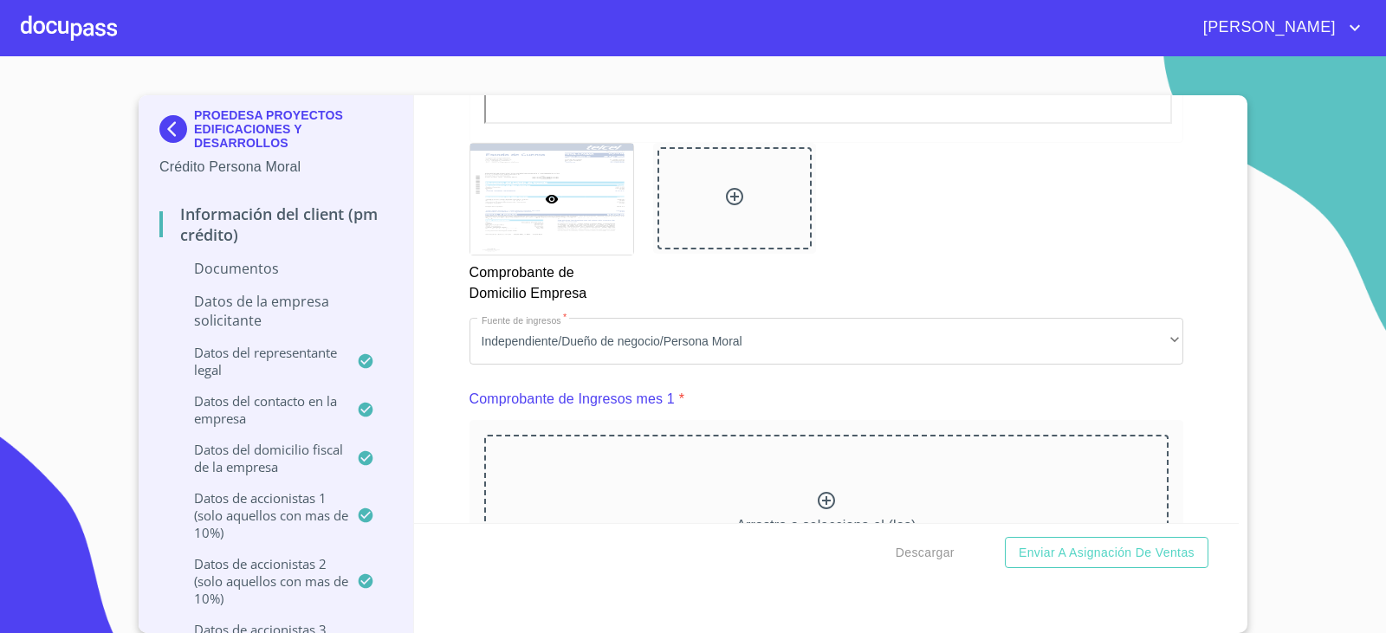
scroll to position [1601, 0]
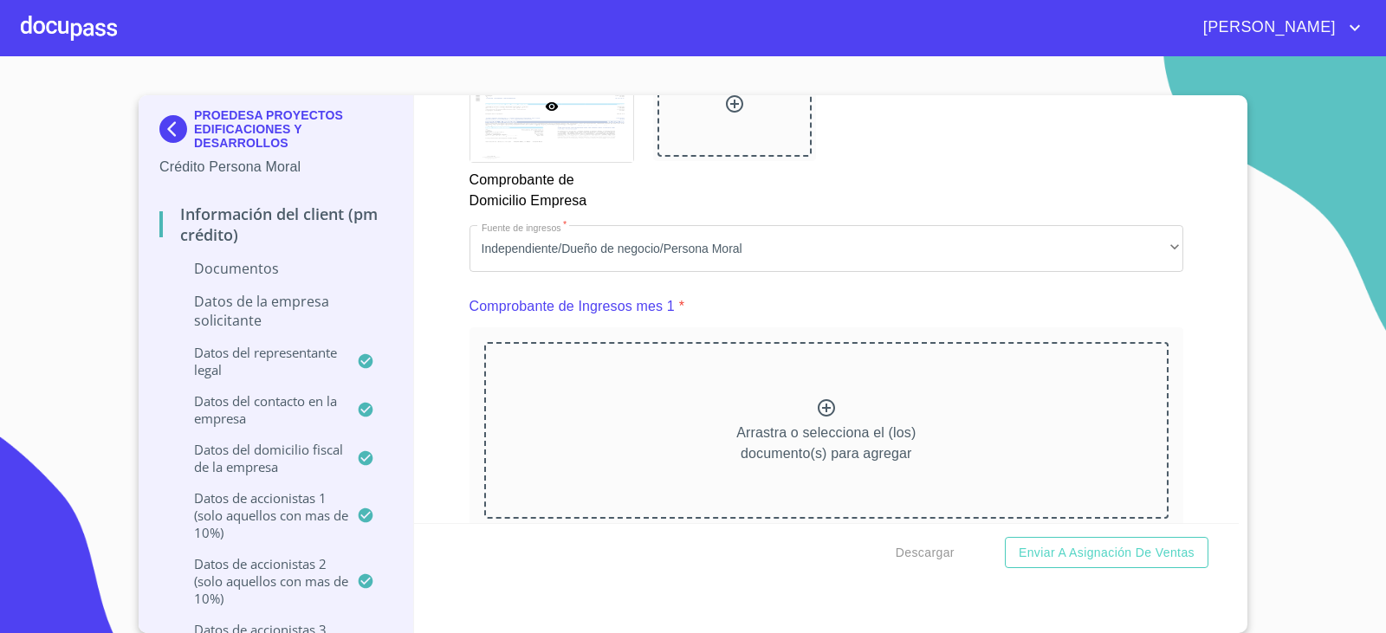
click at [816, 406] on icon at bounding box center [826, 407] width 21 height 21
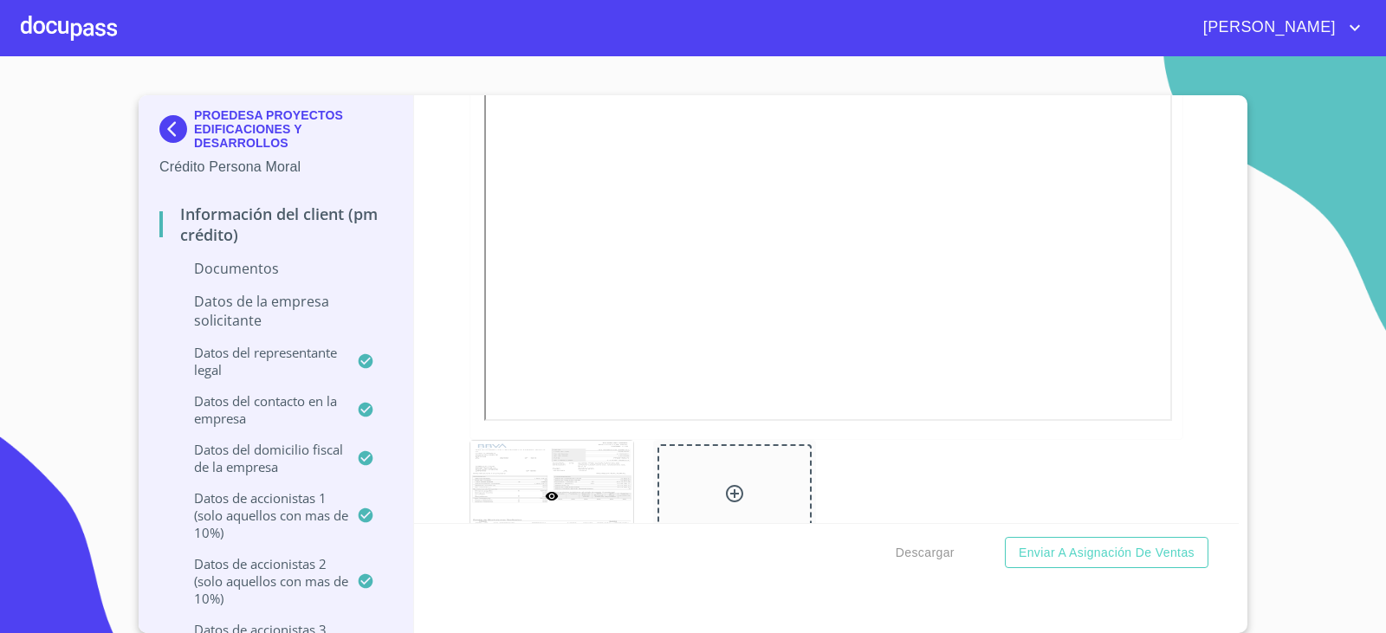
scroll to position [2467, 0]
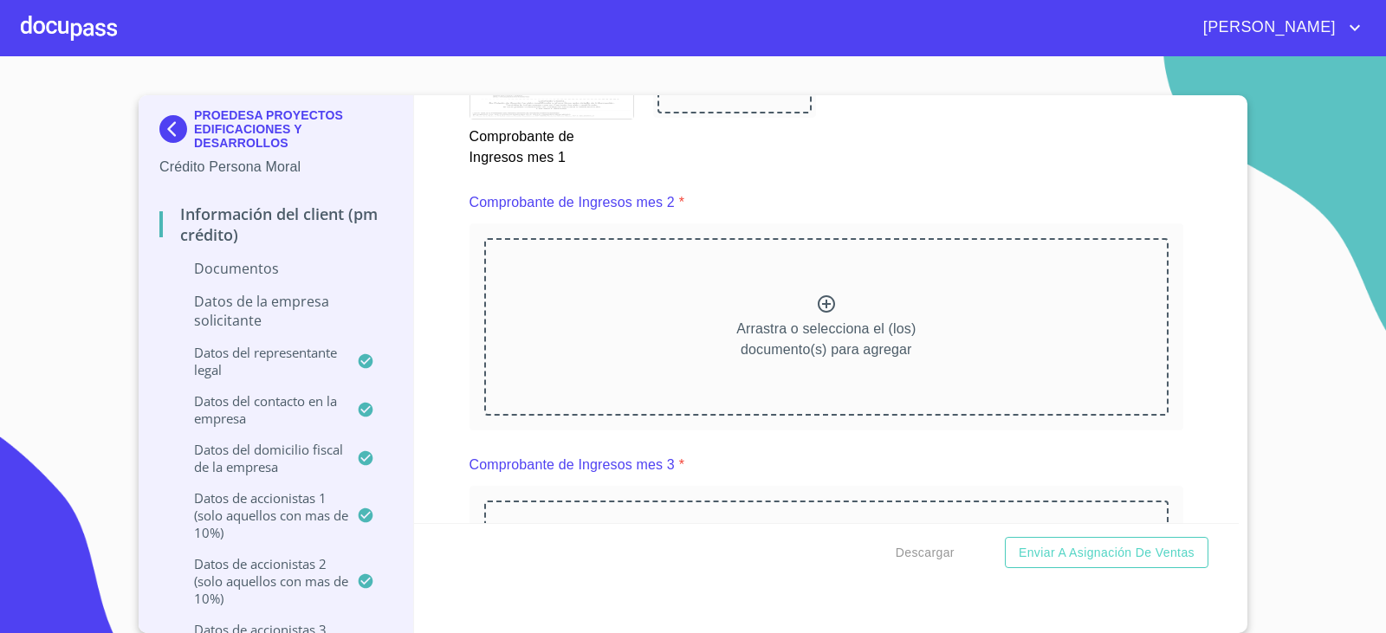
click at [823, 301] on icon at bounding box center [826, 304] width 21 height 21
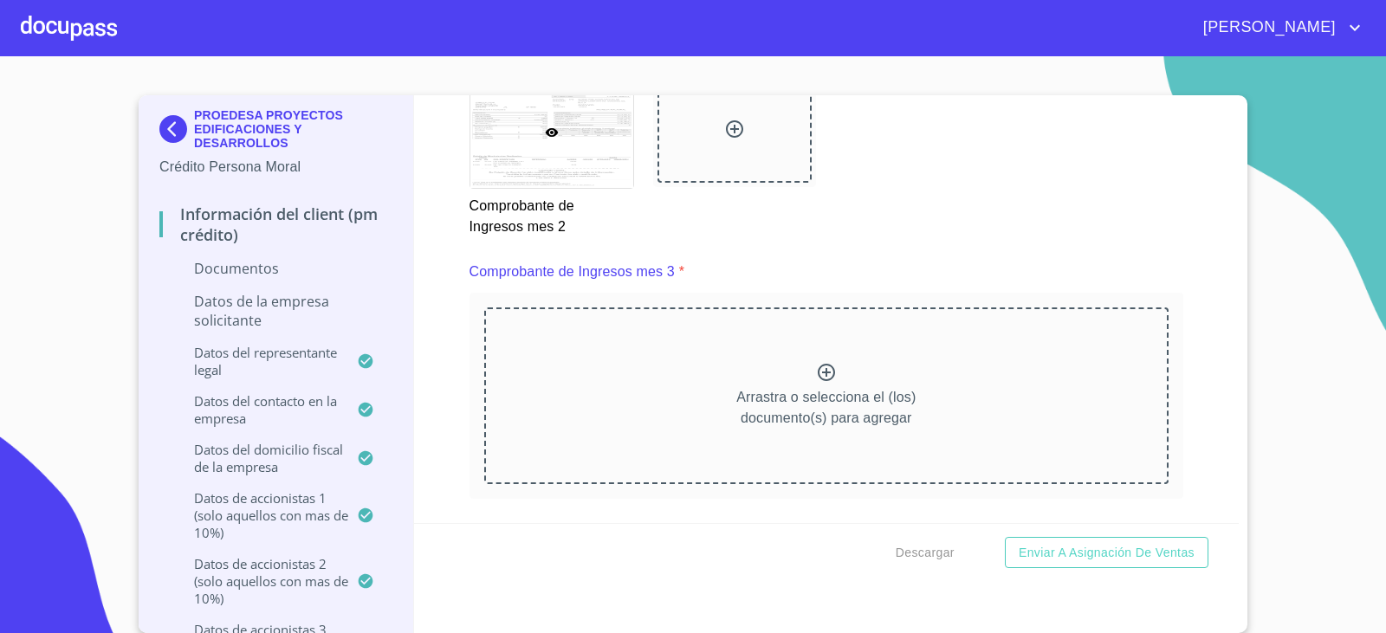
scroll to position [3160, 0]
click at [816, 369] on icon at bounding box center [826, 373] width 21 height 21
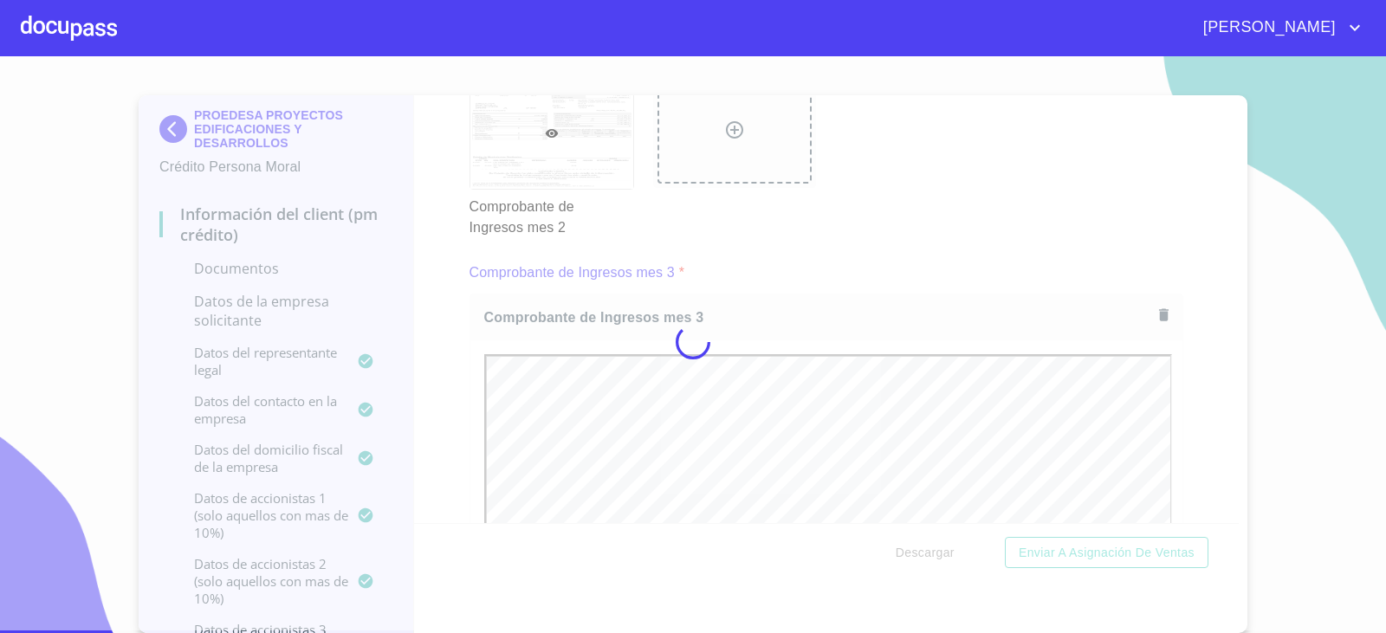
scroll to position [0, 0]
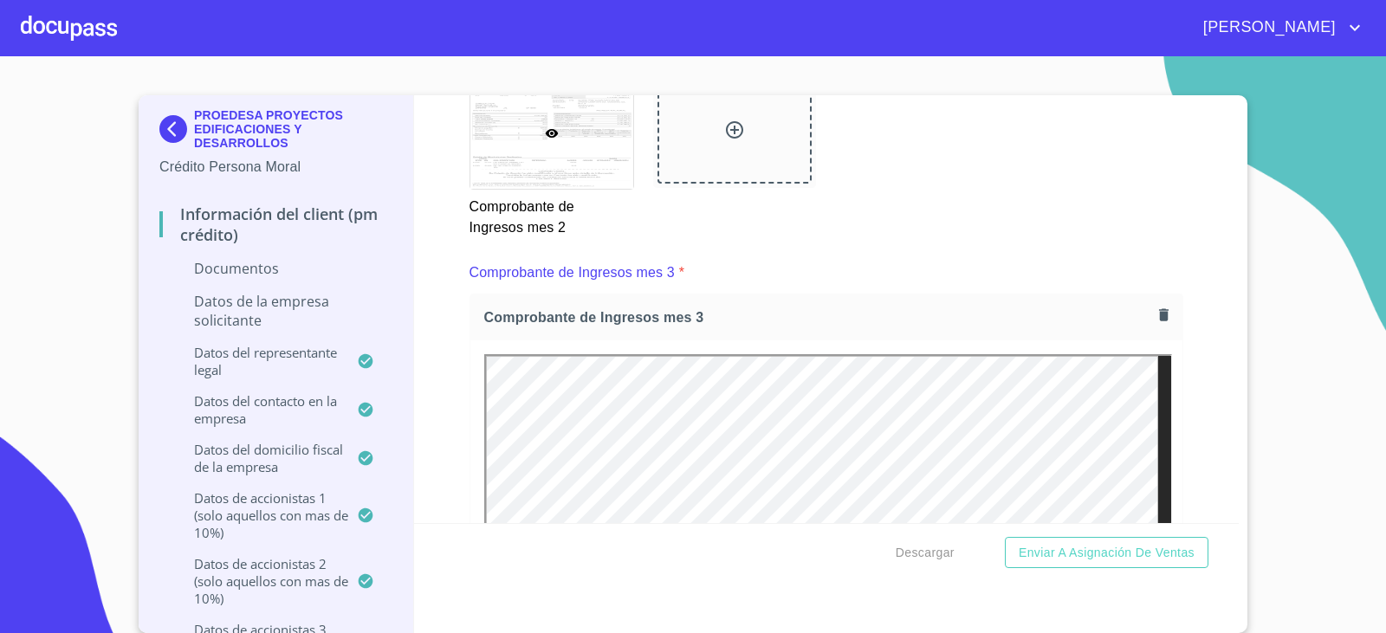
click at [1189, 398] on div "Información del Client (PM crédito) Documentos Documento de identificación repr…" at bounding box center [826, 309] width 825 height 428
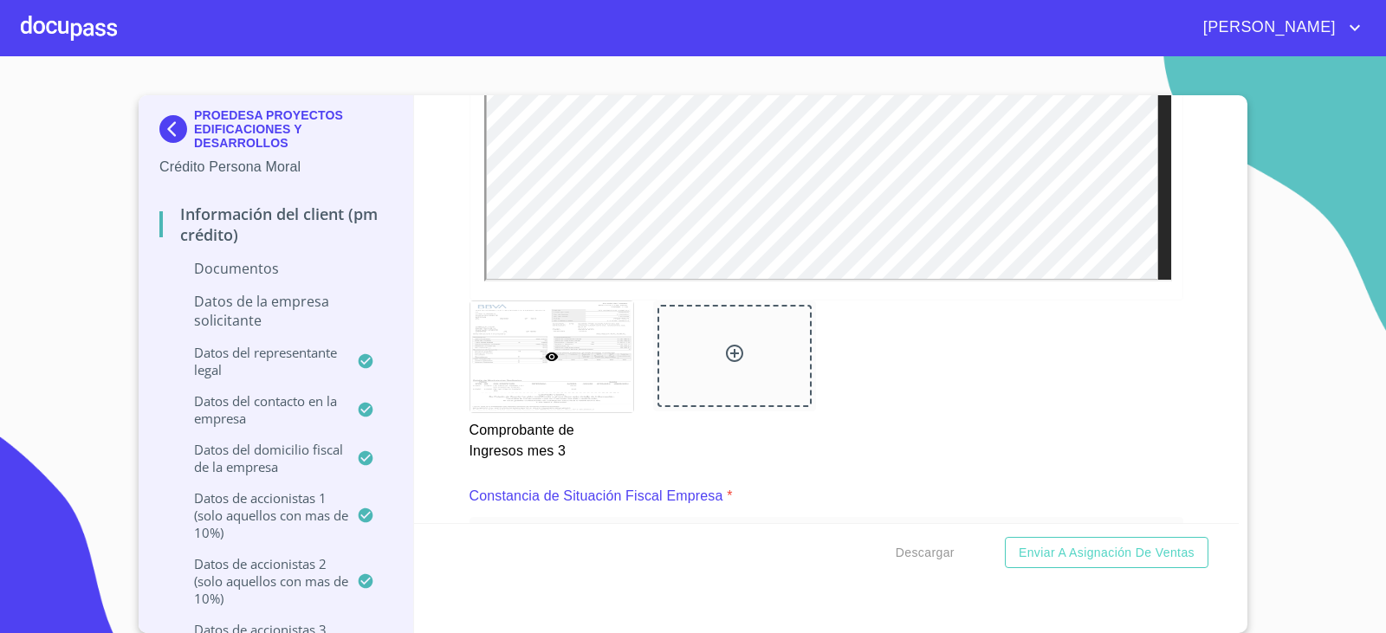
scroll to position [3939, 0]
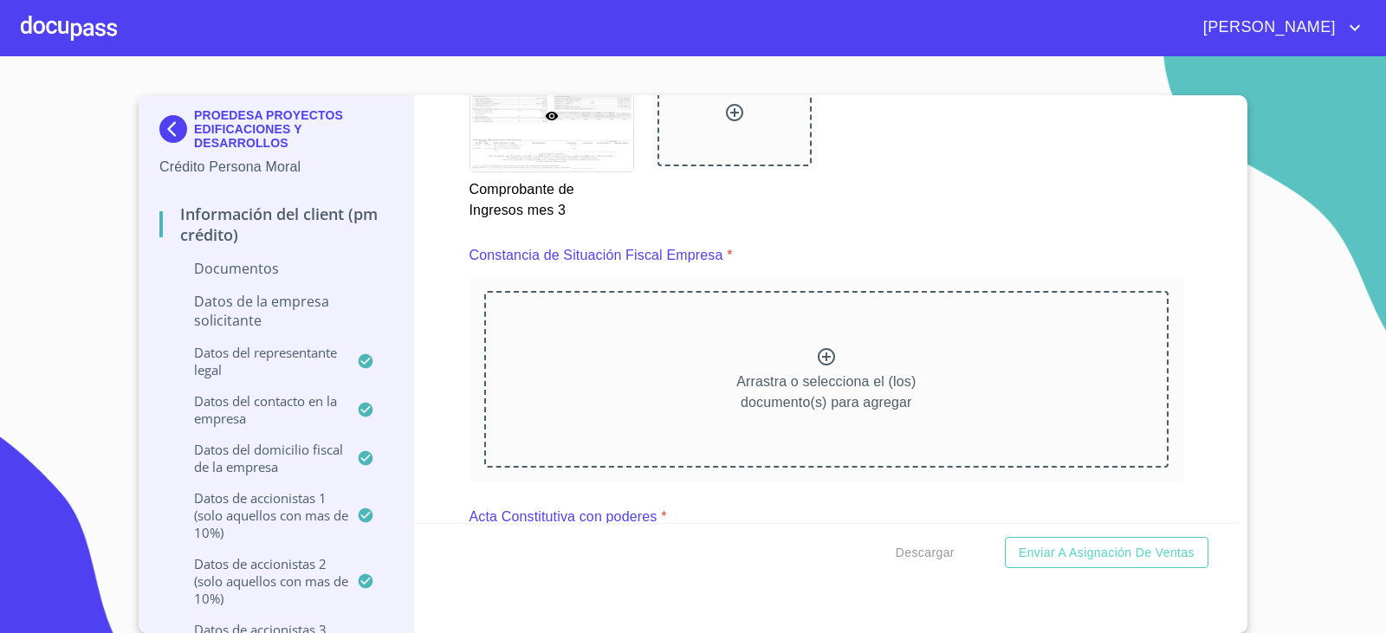
click at [816, 355] on icon at bounding box center [826, 356] width 21 height 21
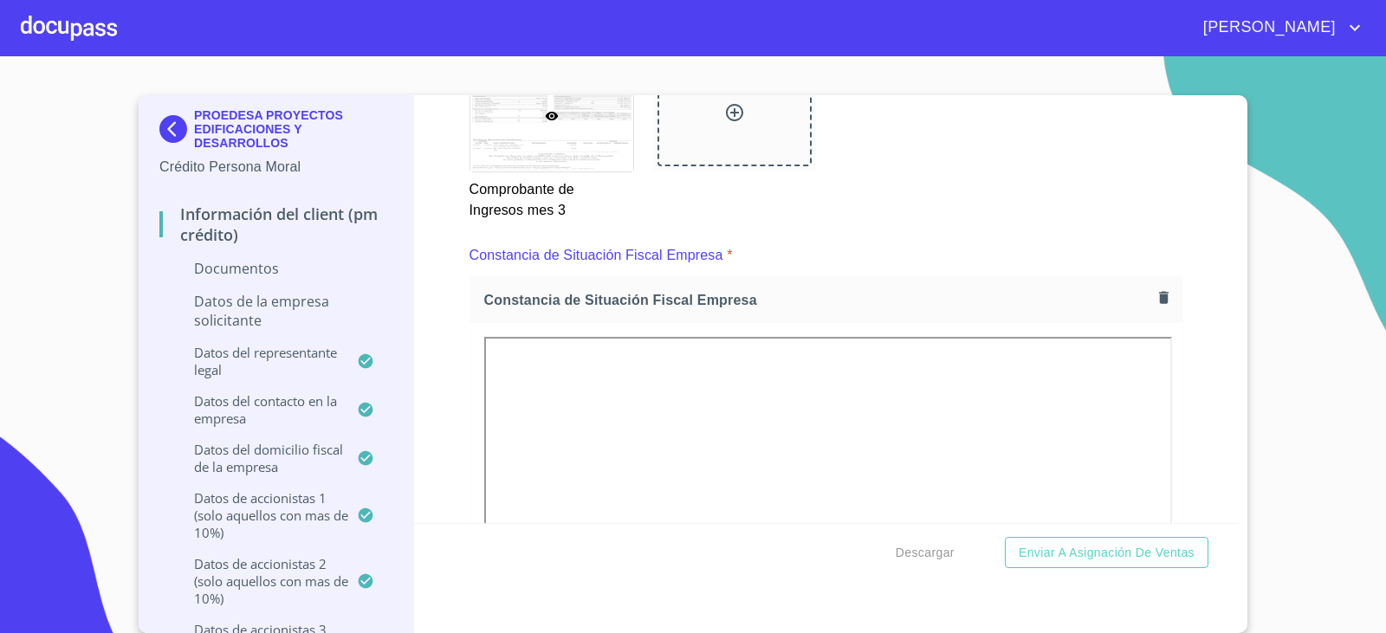
click at [1187, 392] on div "Información del Client (PM crédito) Documentos Documento de identificación repr…" at bounding box center [826, 309] width 825 height 428
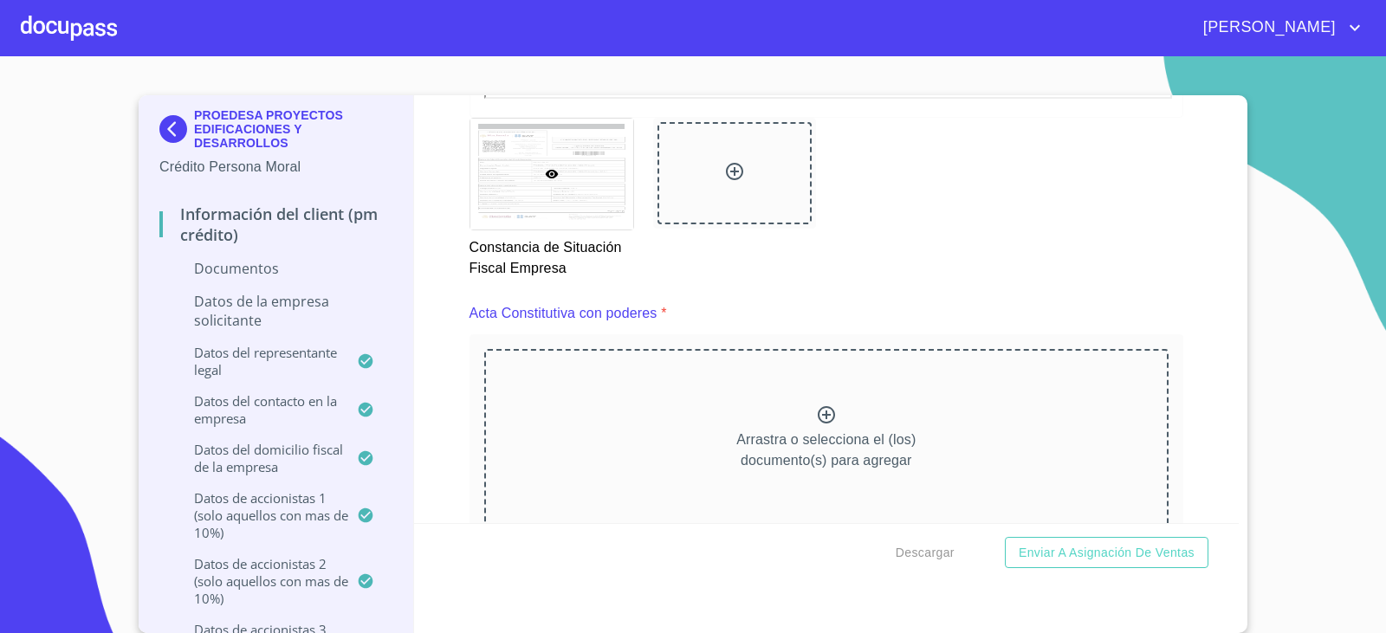
scroll to position [4805, 0]
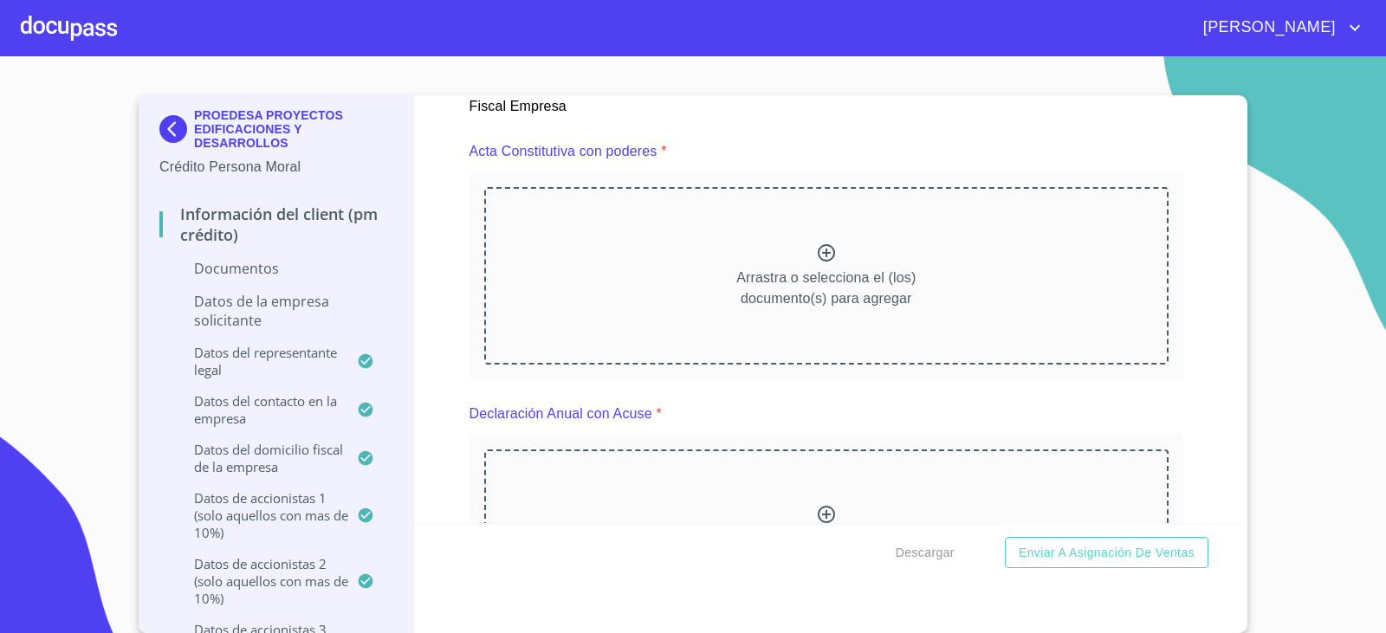
click at [816, 257] on icon at bounding box center [826, 252] width 21 height 21
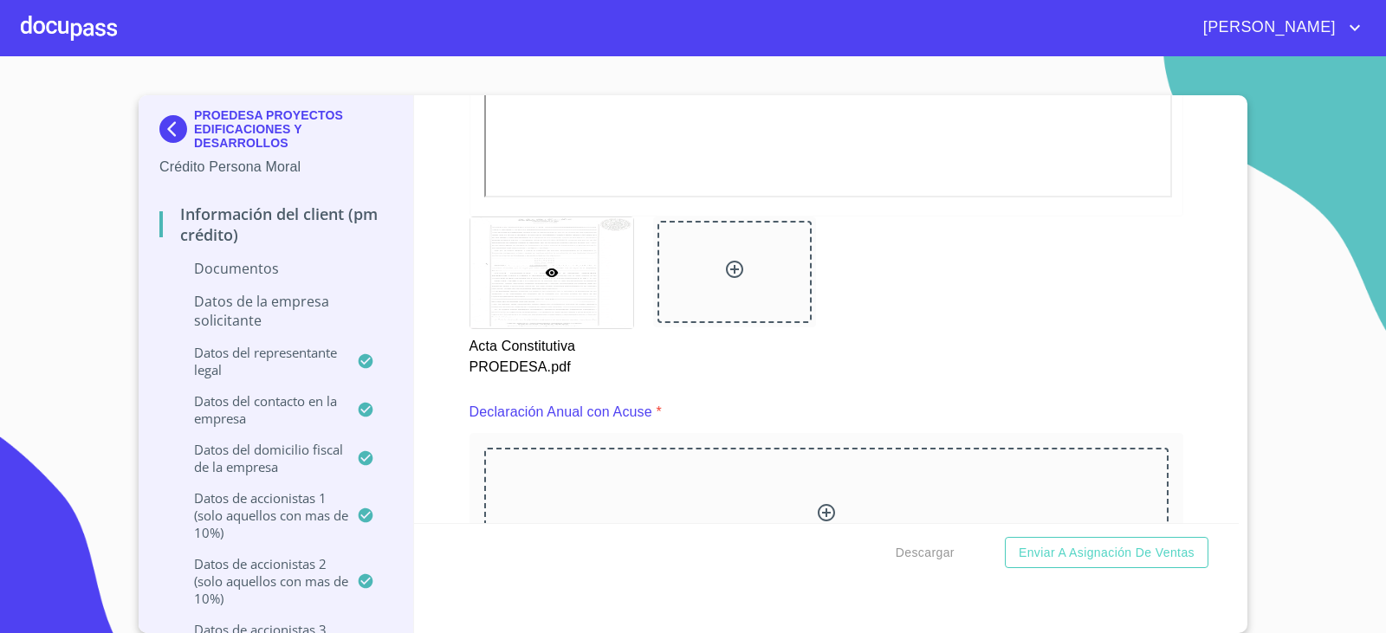
scroll to position [5585, 0]
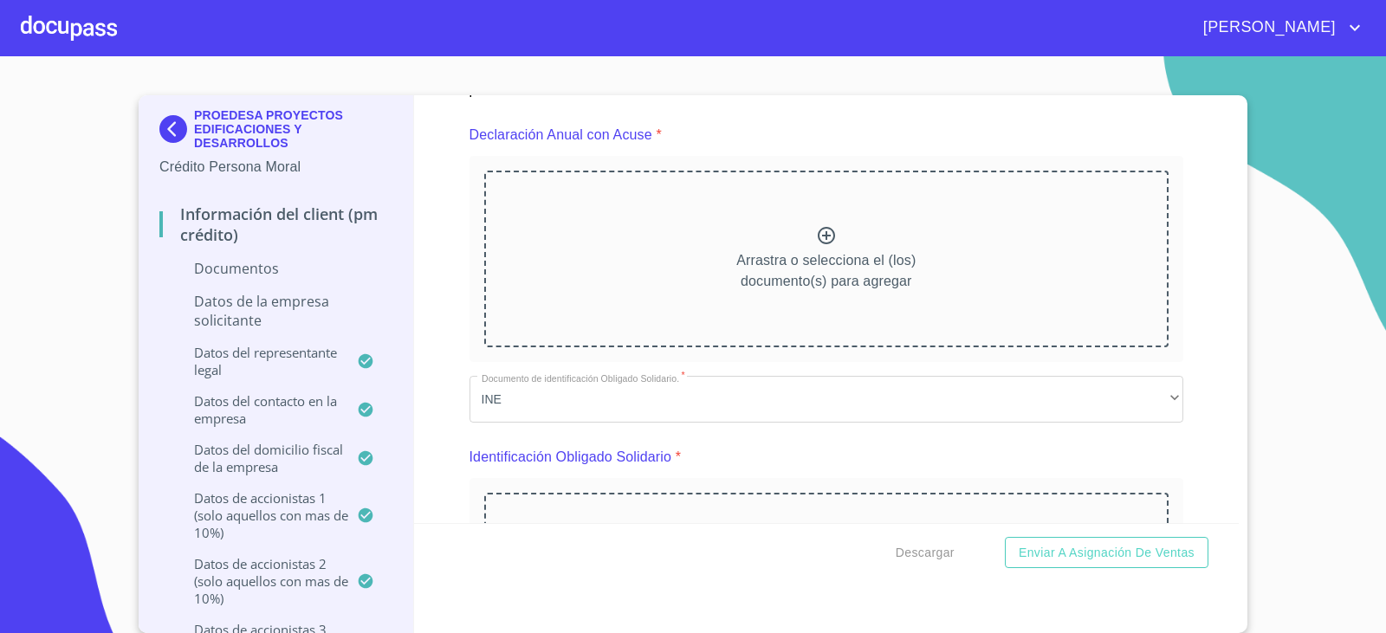
click at [816, 230] on icon at bounding box center [826, 235] width 21 height 21
click at [816, 229] on icon at bounding box center [826, 235] width 21 height 21
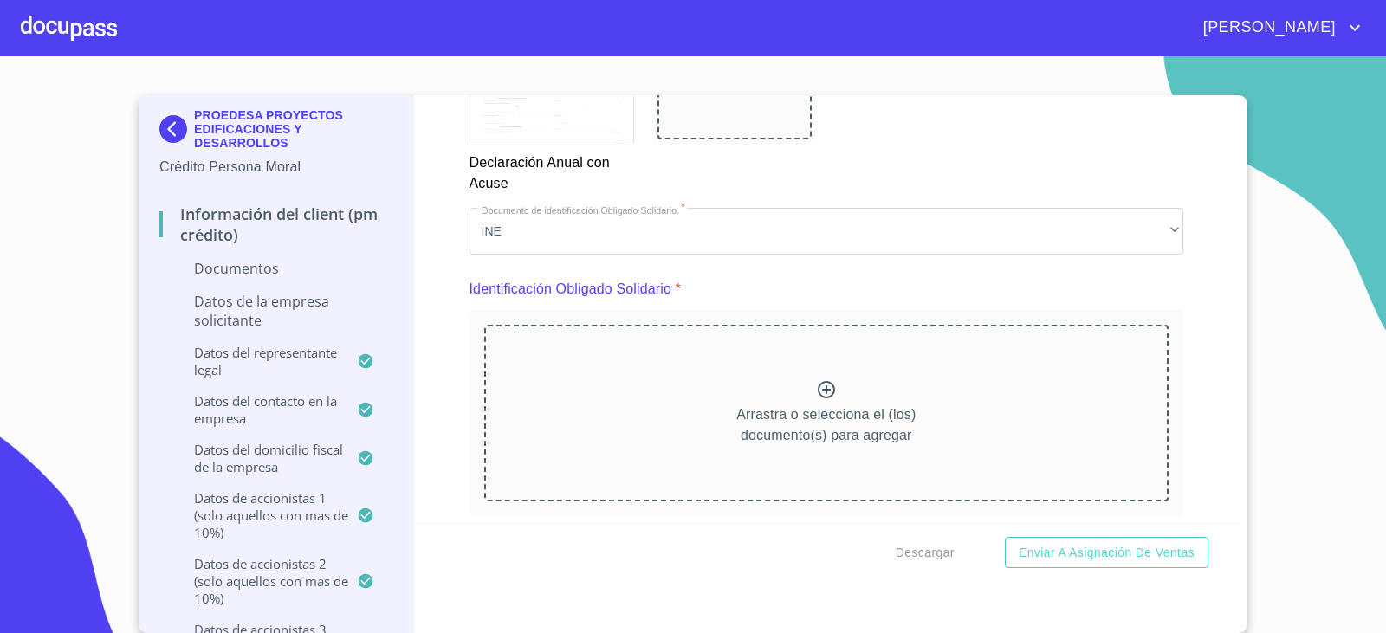
scroll to position [6104, 0]
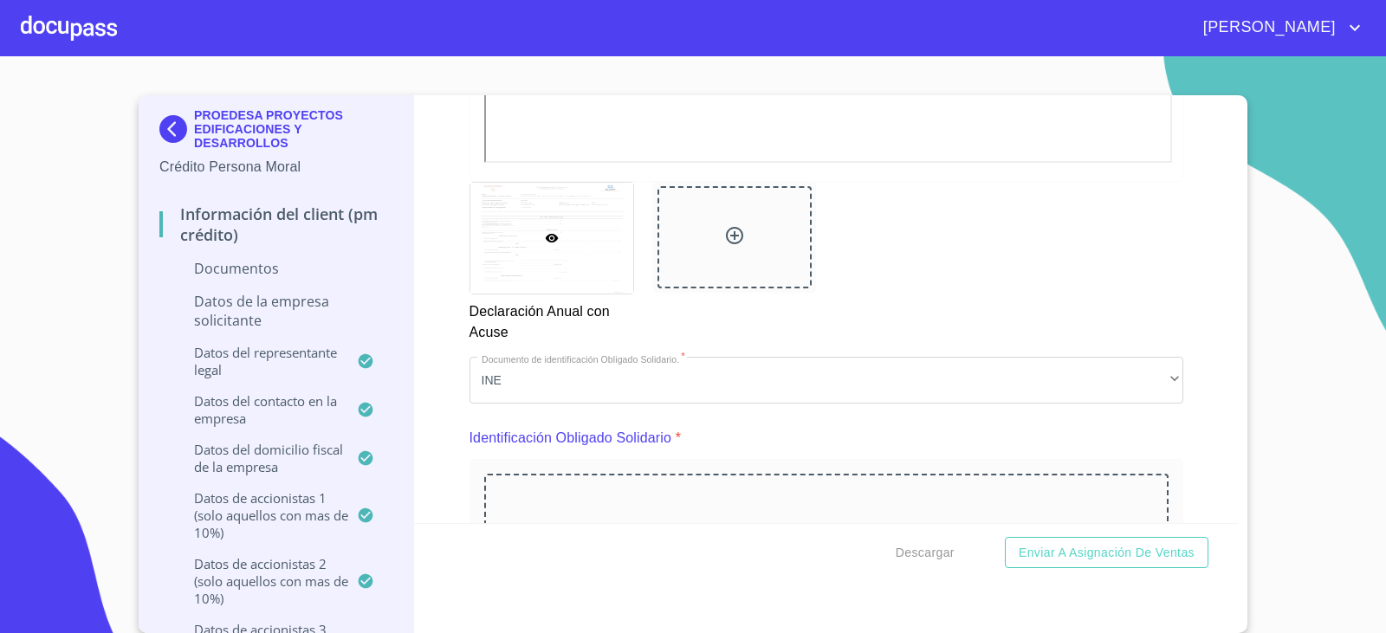
click at [726, 236] on icon at bounding box center [734, 235] width 17 height 17
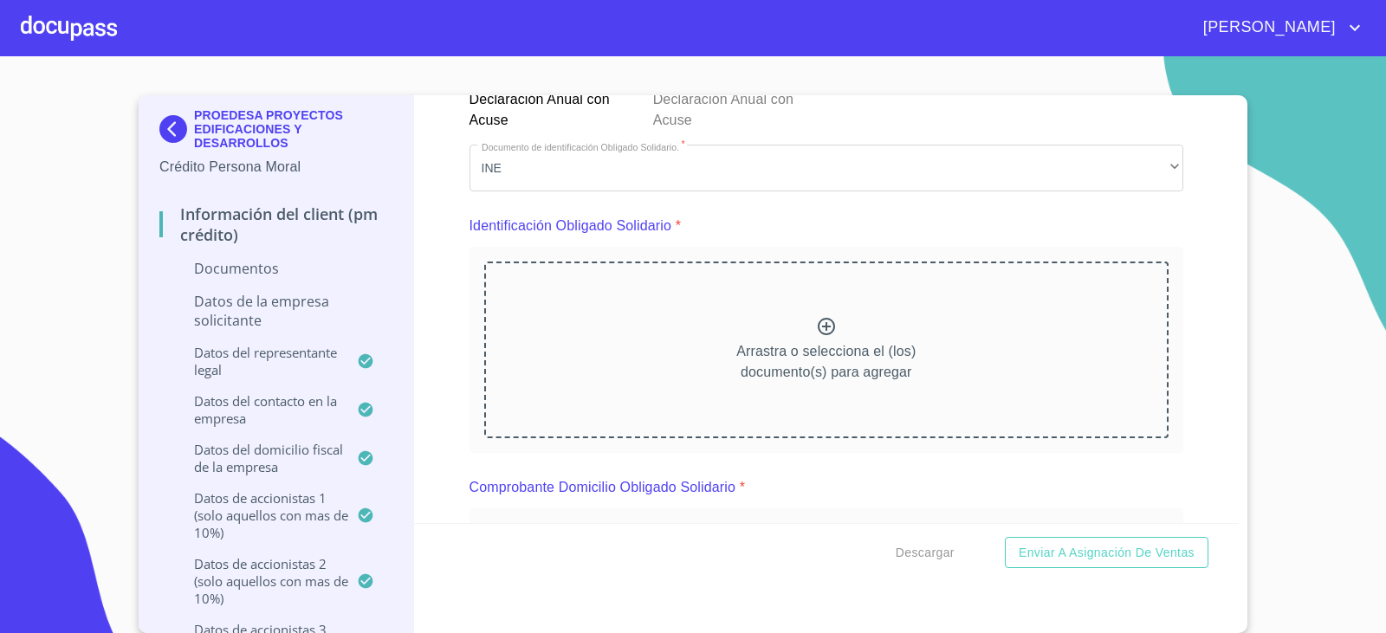
scroll to position [6364, 0]
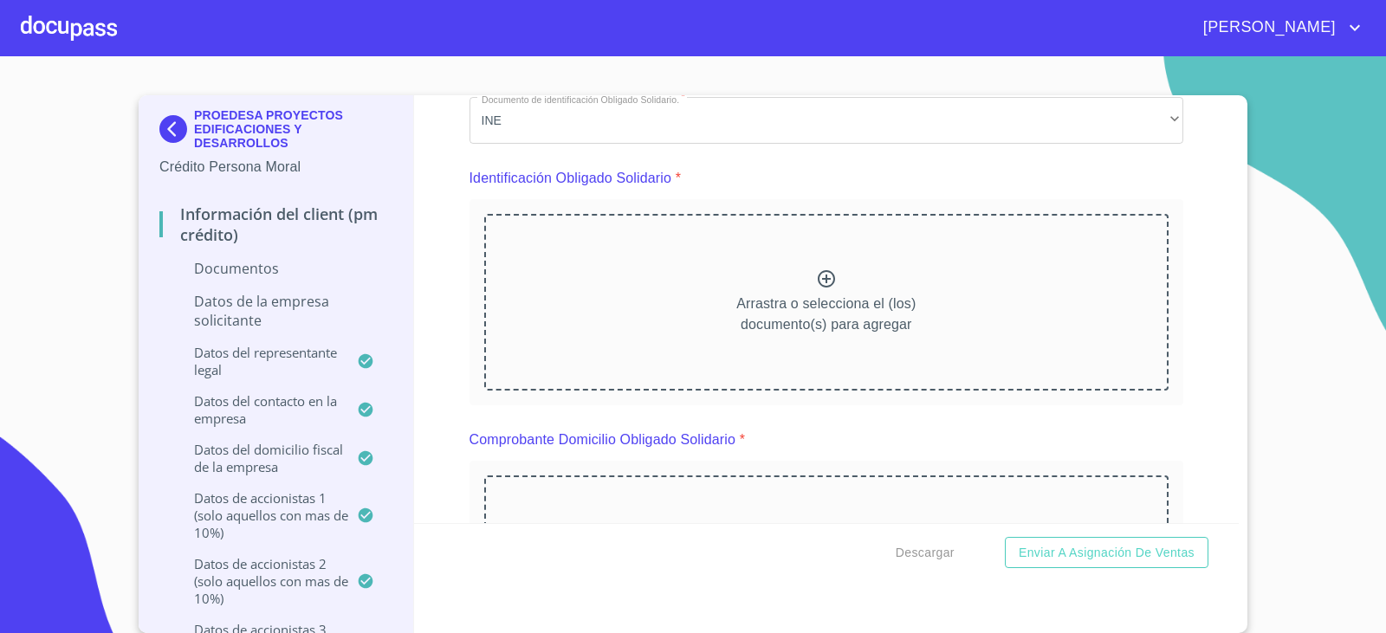
click at [817, 283] on icon at bounding box center [826, 278] width 21 height 21
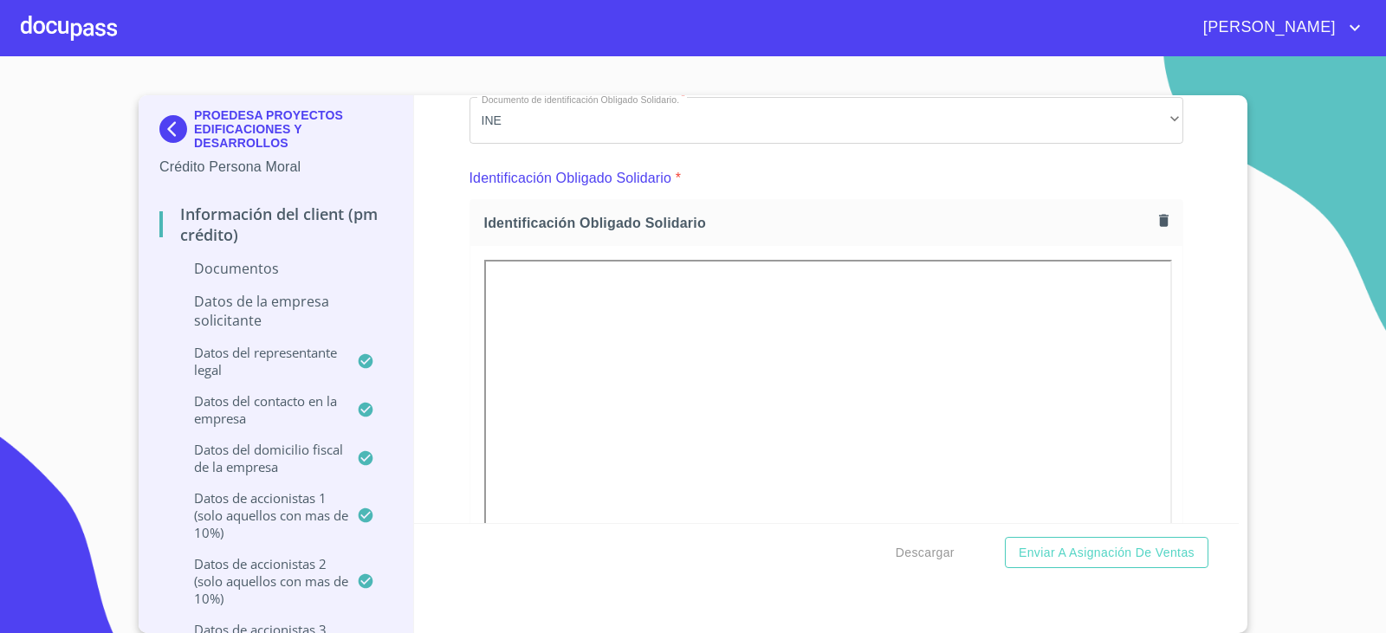
click at [1185, 358] on div "Información del Client (PM crédito) Documentos Documento de identificación repr…" at bounding box center [826, 309] width 825 height 428
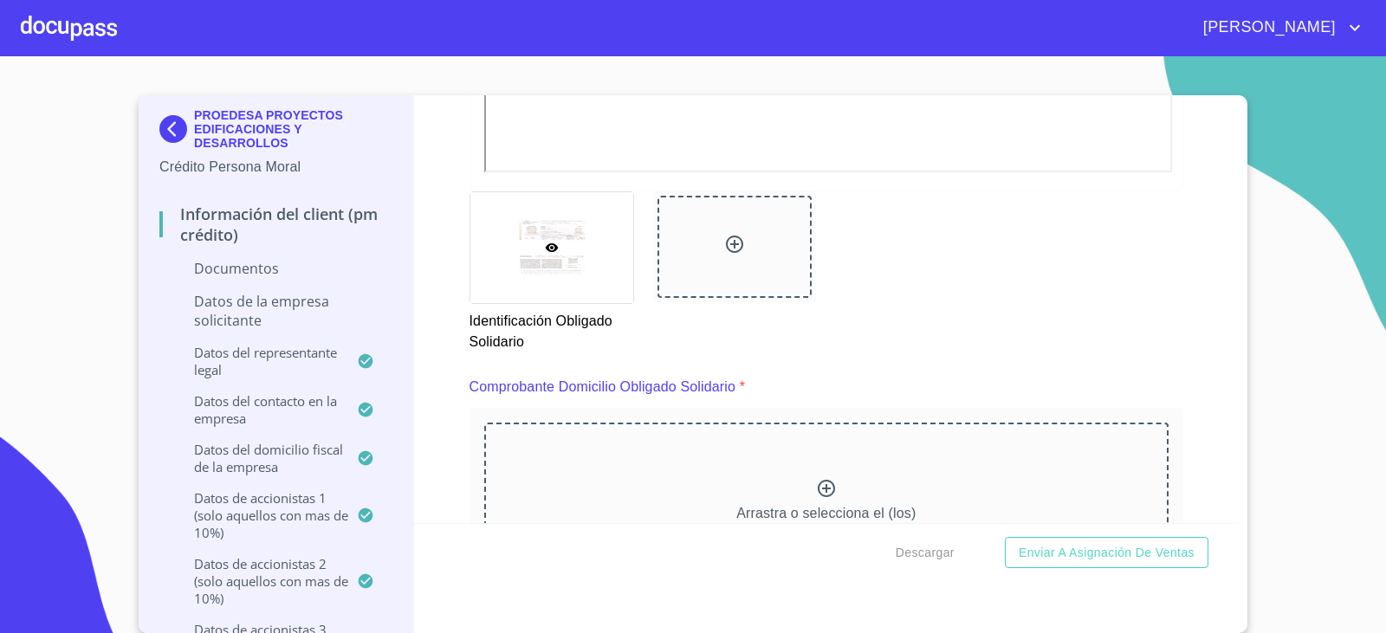
scroll to position [7057, 0]
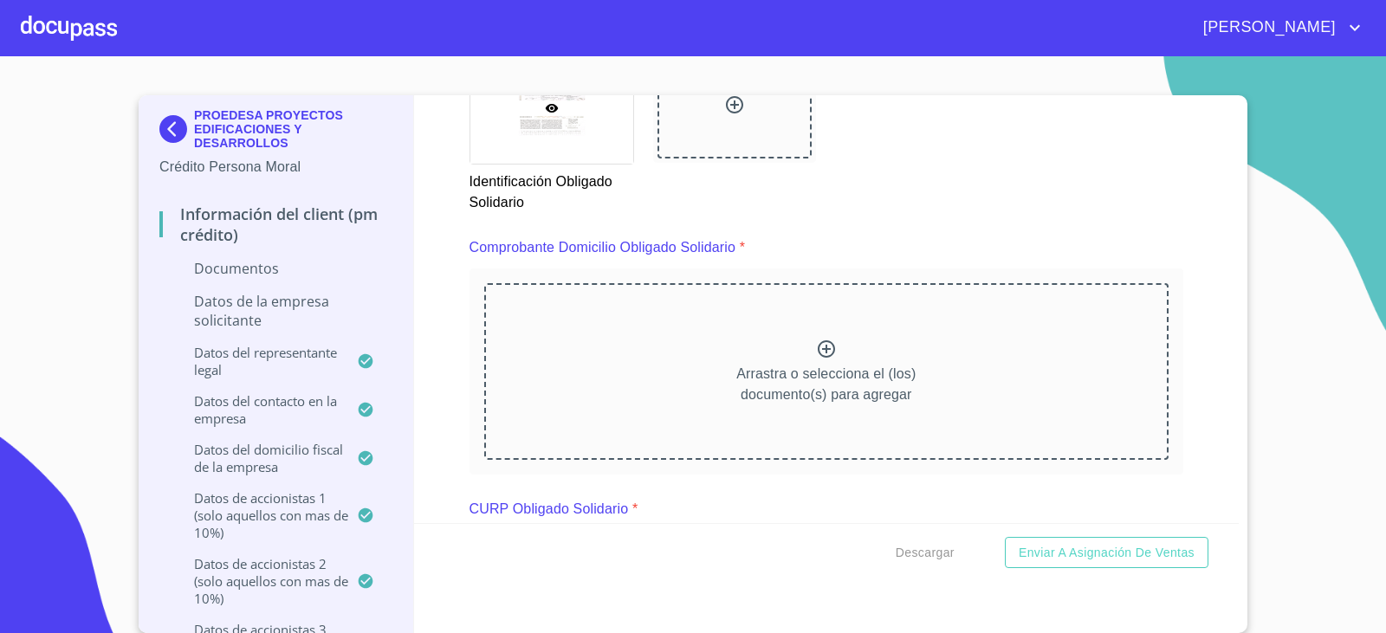
click at [816, 350] on icon at bounding box center [826, 349] width 21 height 21
click at [820, 345] on icon at bounding box center [825, 348] width 17 height 17
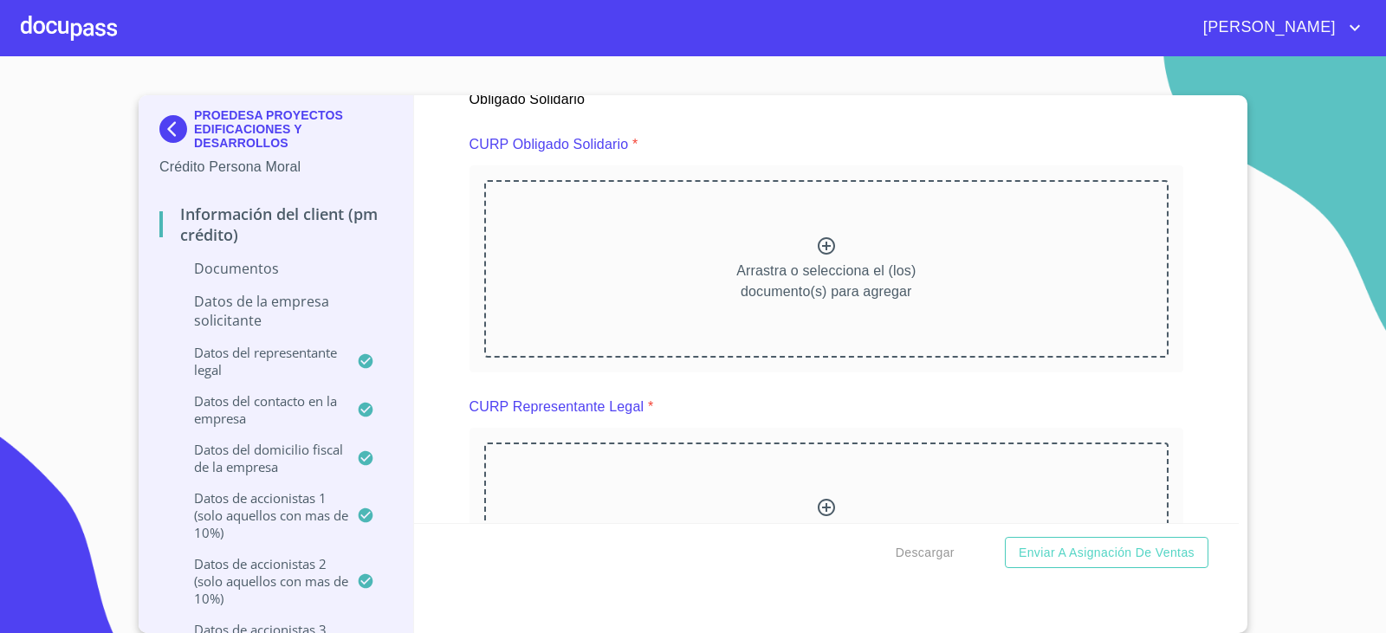
scroll to position [7923, 0]
click at [816, 243] on icon at bounding box center [826, 245] width 21 height 21
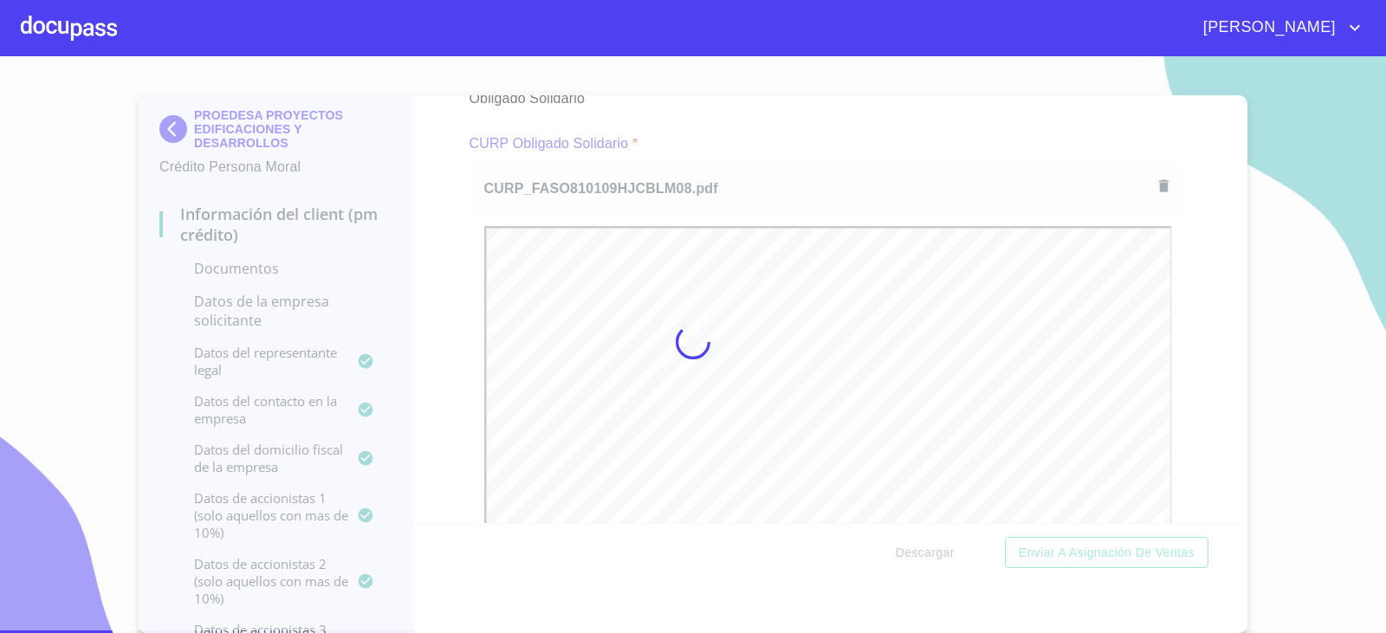
scroll to position [0, 0]
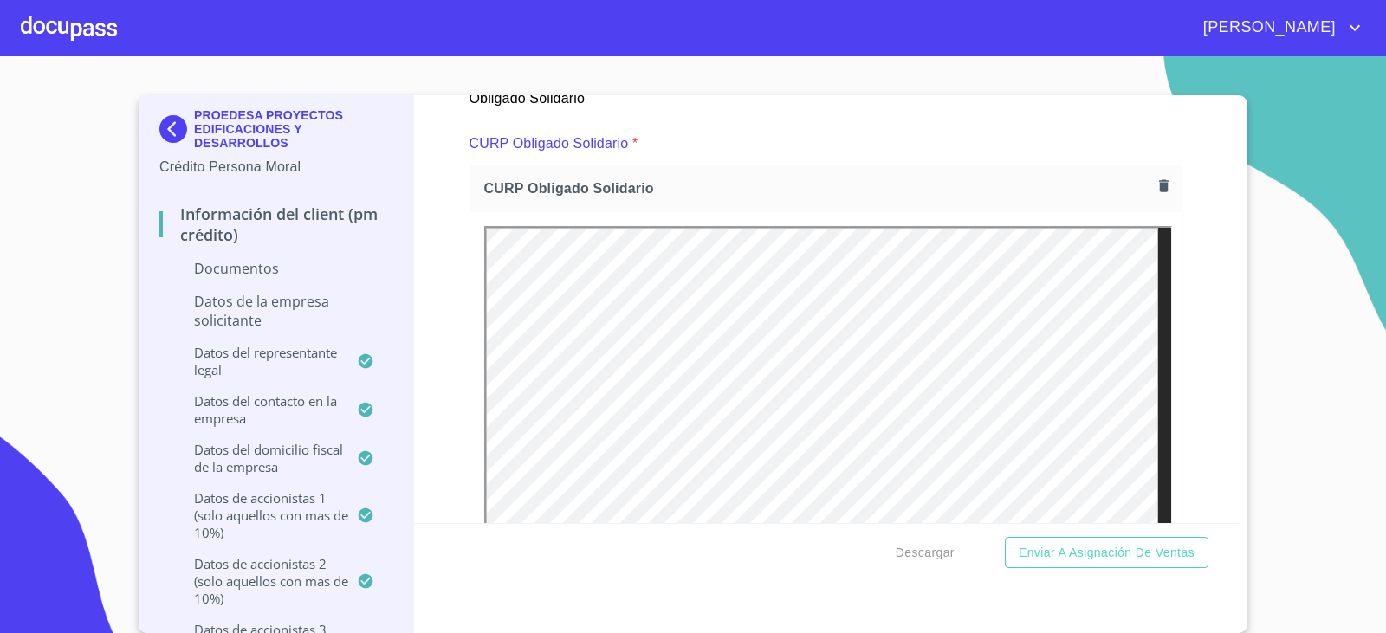
click at [1179, 377] on div "Información del Client (PM crédito) Documentos Documento de identificación repr…" at bounding box center [826, 309] width 825 height 428
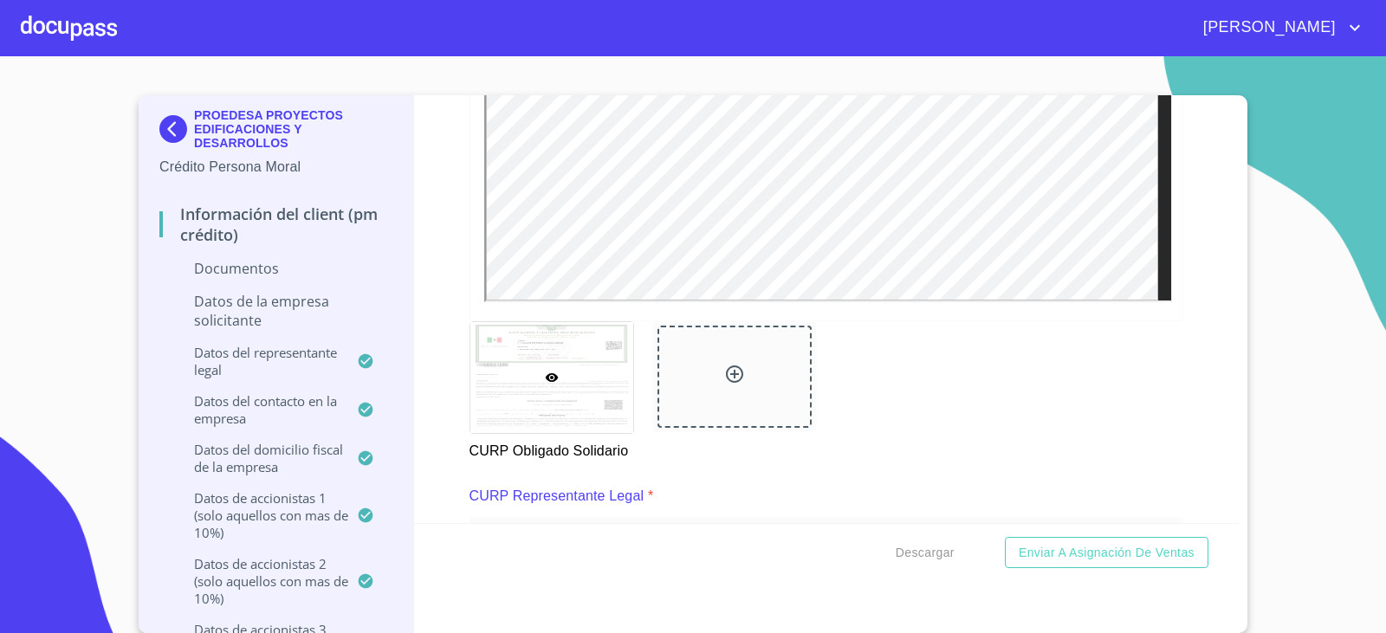
scroll to position [8529, 0]
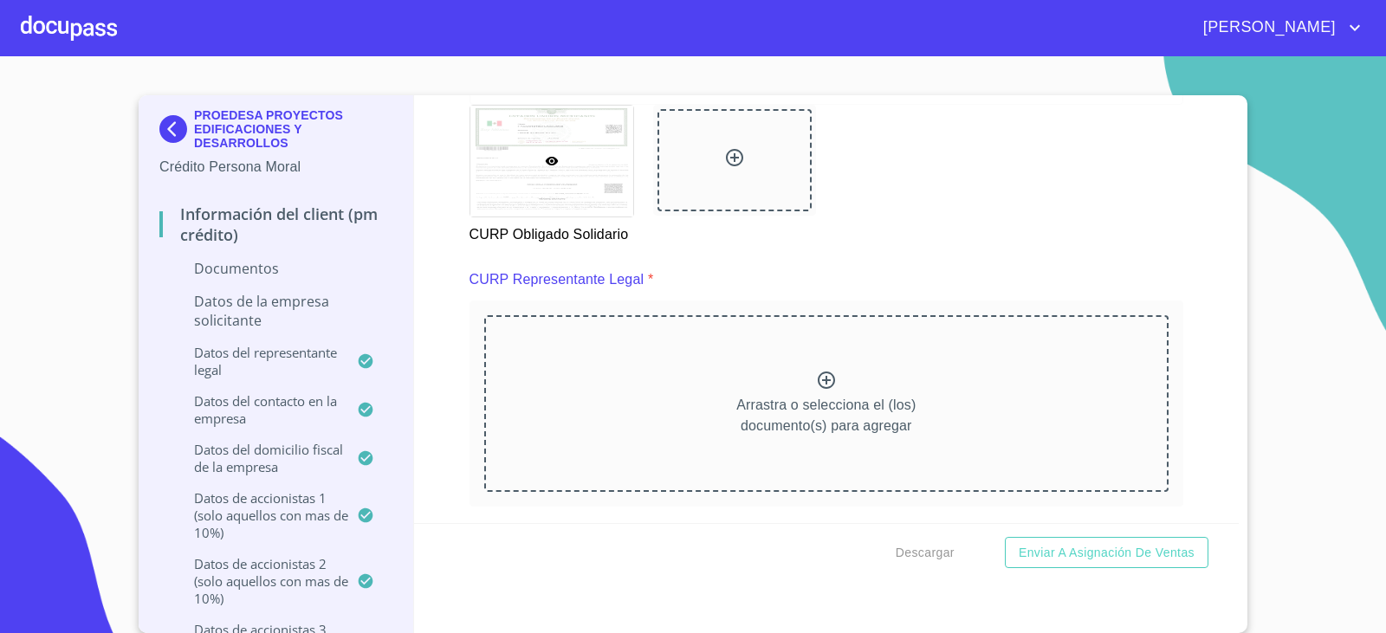
click at [817, 375] on icon at bounding box center [825, 380] width 17 height 17
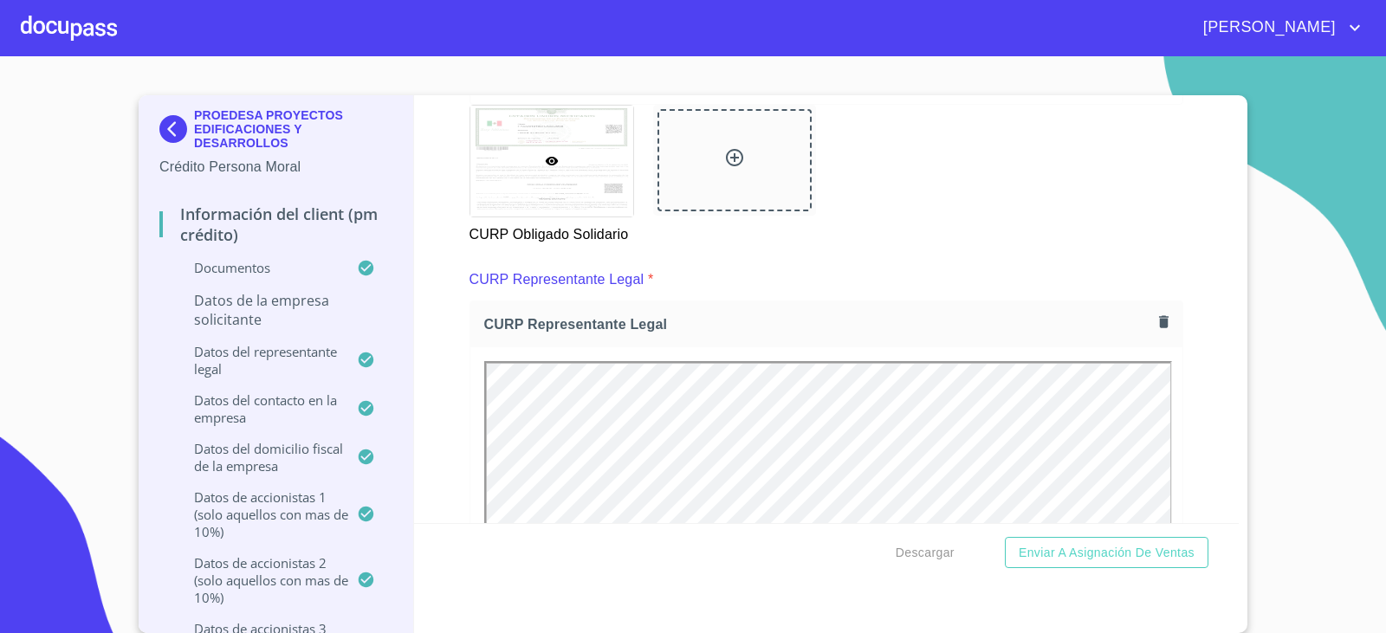
scroll to position [0, 0]
click at [1192, 383] on div "Información del Client (PM crédito) Documentos Documento de identificación repr…" at bounding box center [826, 309] width 825 height 428
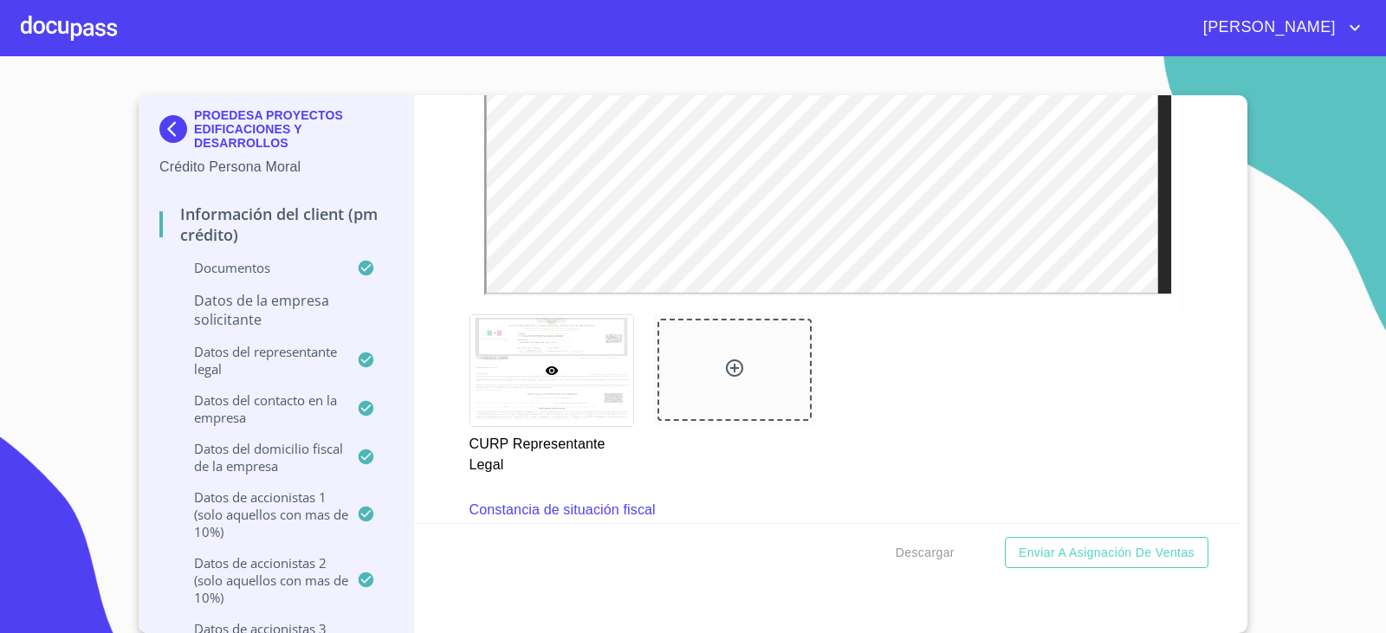
scroll to position [9222, 0]
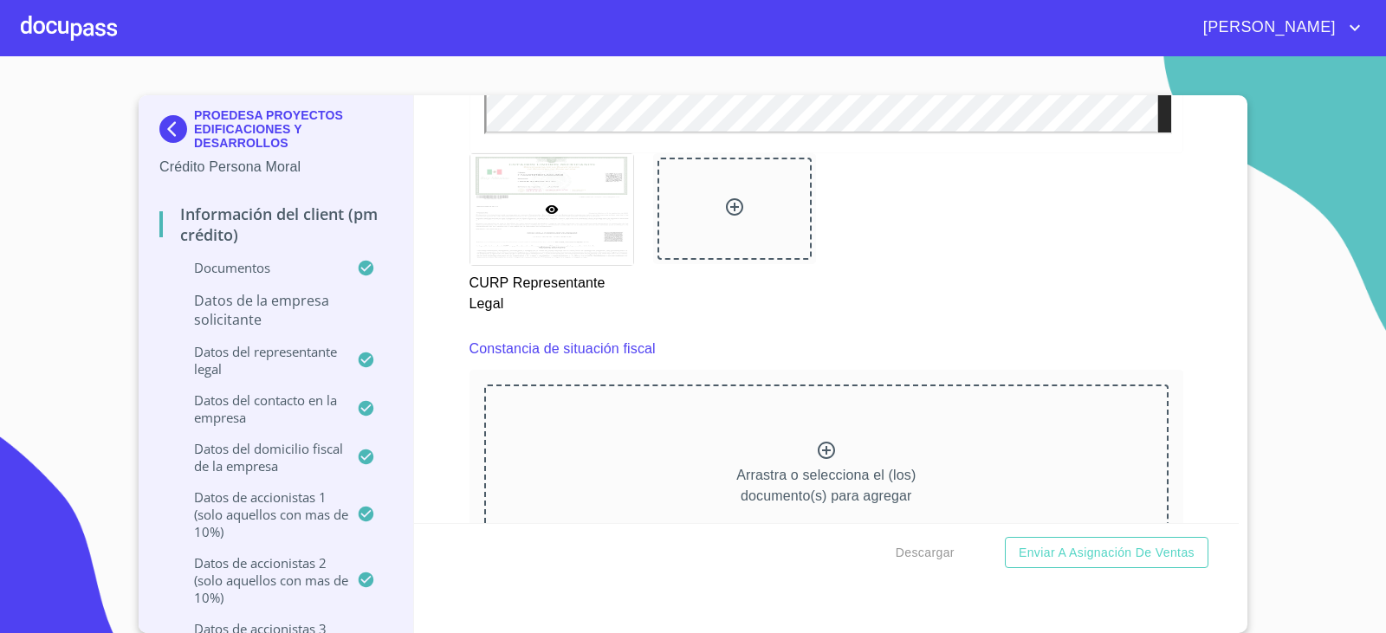
click at [816, 448] on icon at bounding box center [826, 450] width 21 height 21
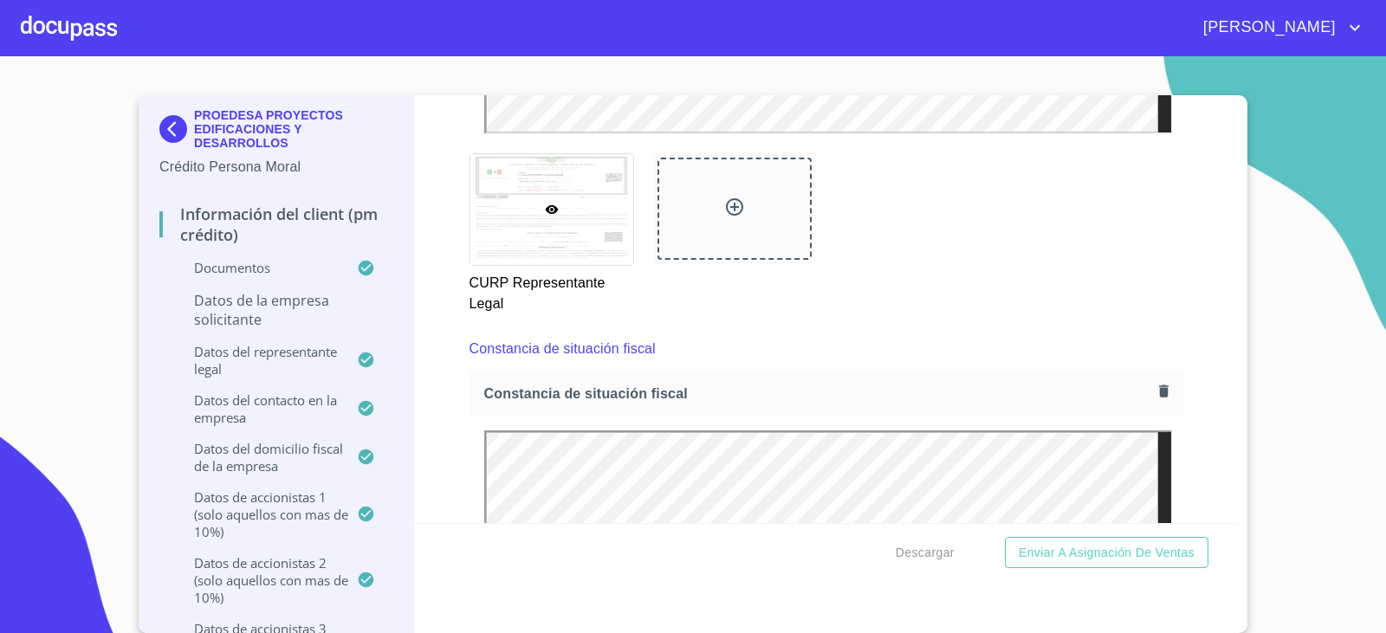
click at [1202, 425] on div "Información del Client (PM crédito) Documentos Documento de identificación repr…" at bounding box center [826, 309] width 825 height 428
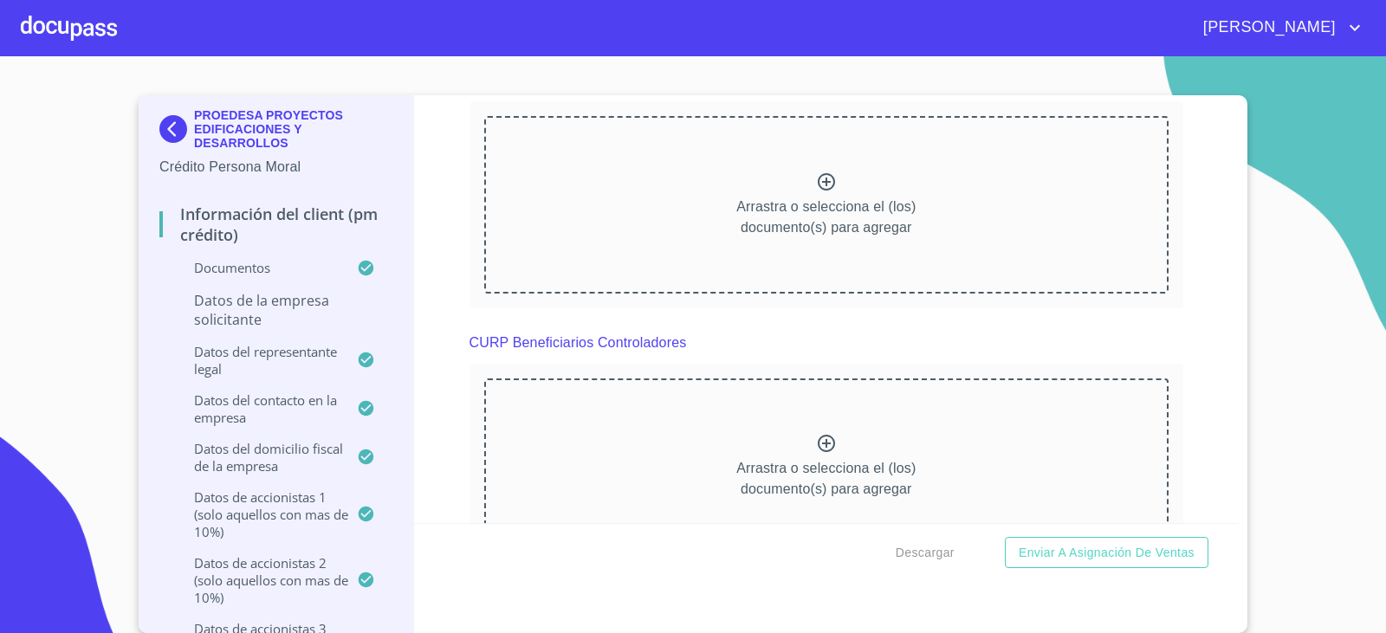
scroll to position [10174, 0]
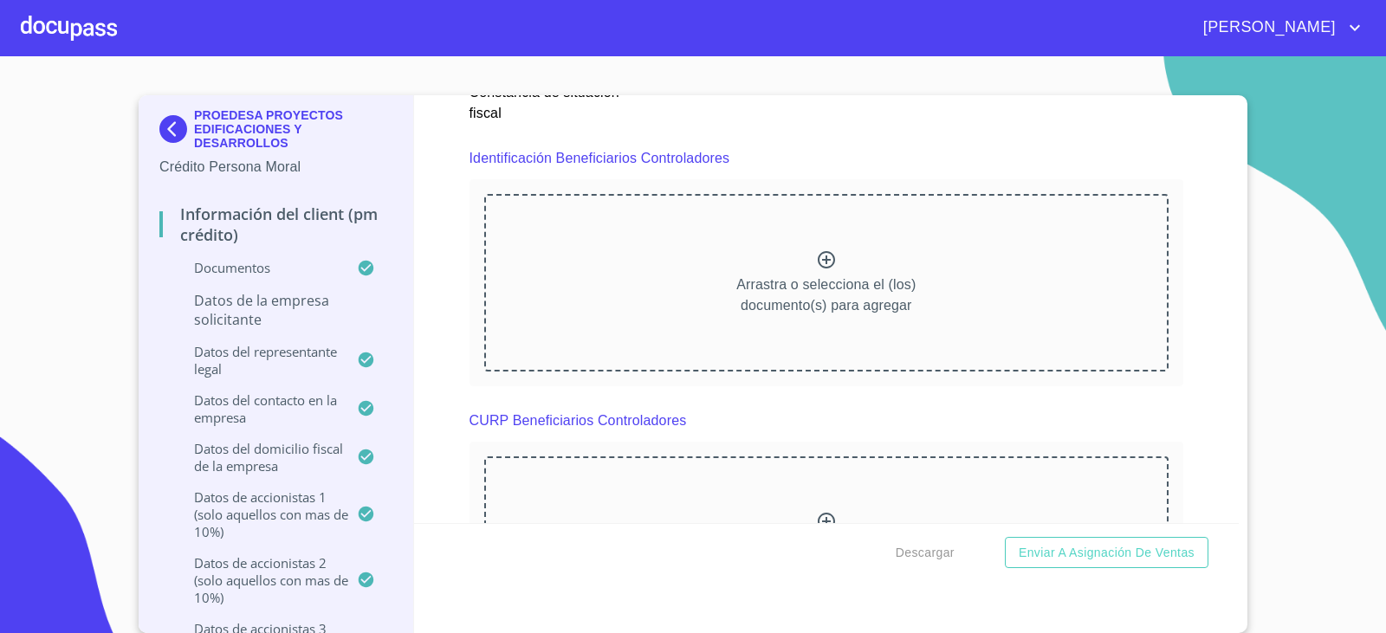
click at [817, 261] on icon at bounding box center [825, 259] width 17 height 17
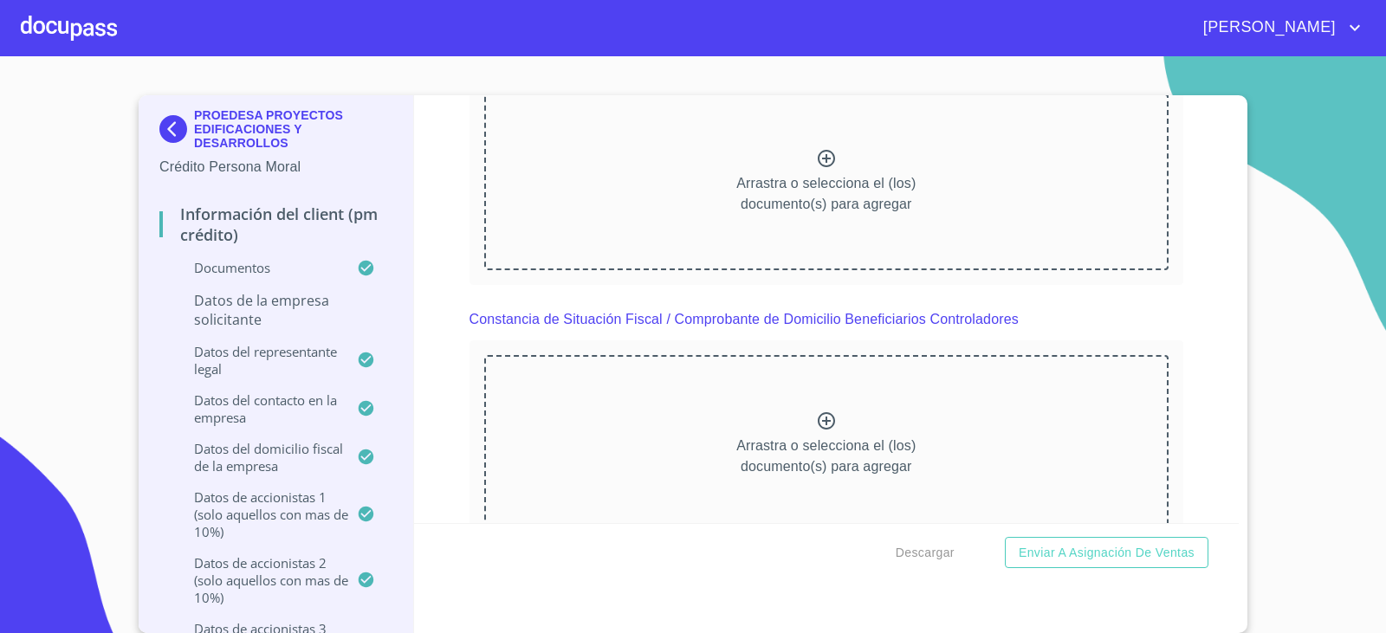
scroll to position [10954, 0]
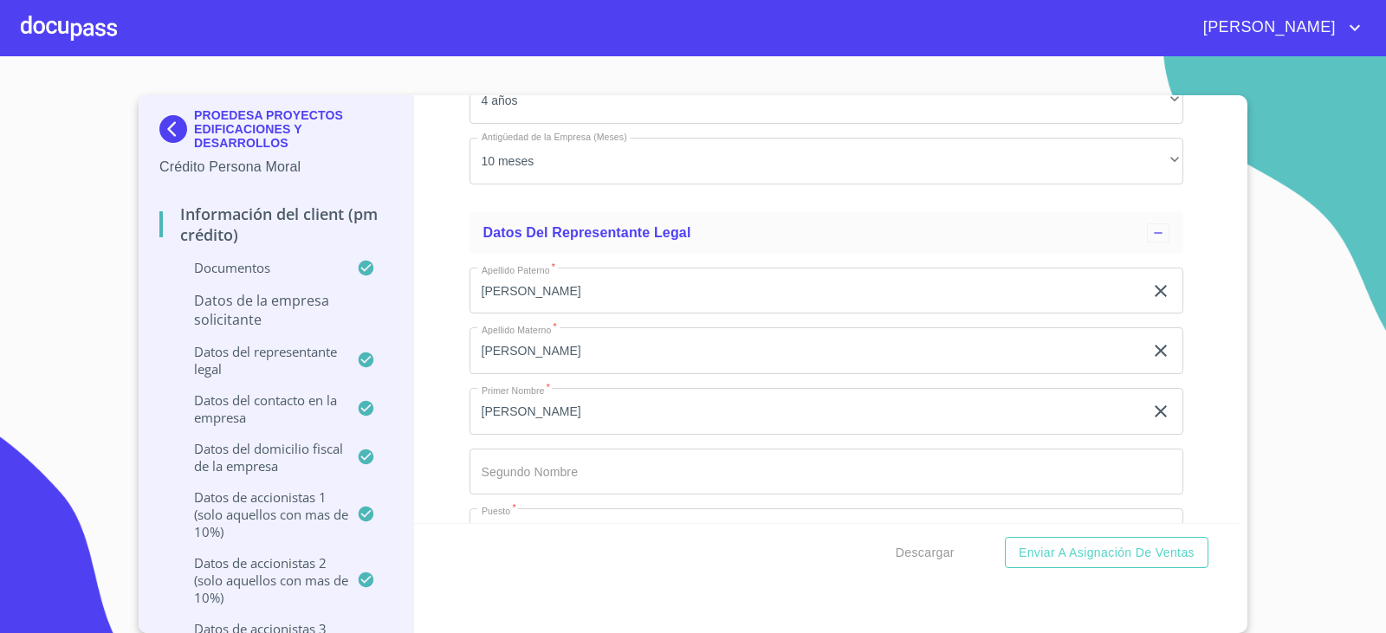
scroll to position [11906, 0]
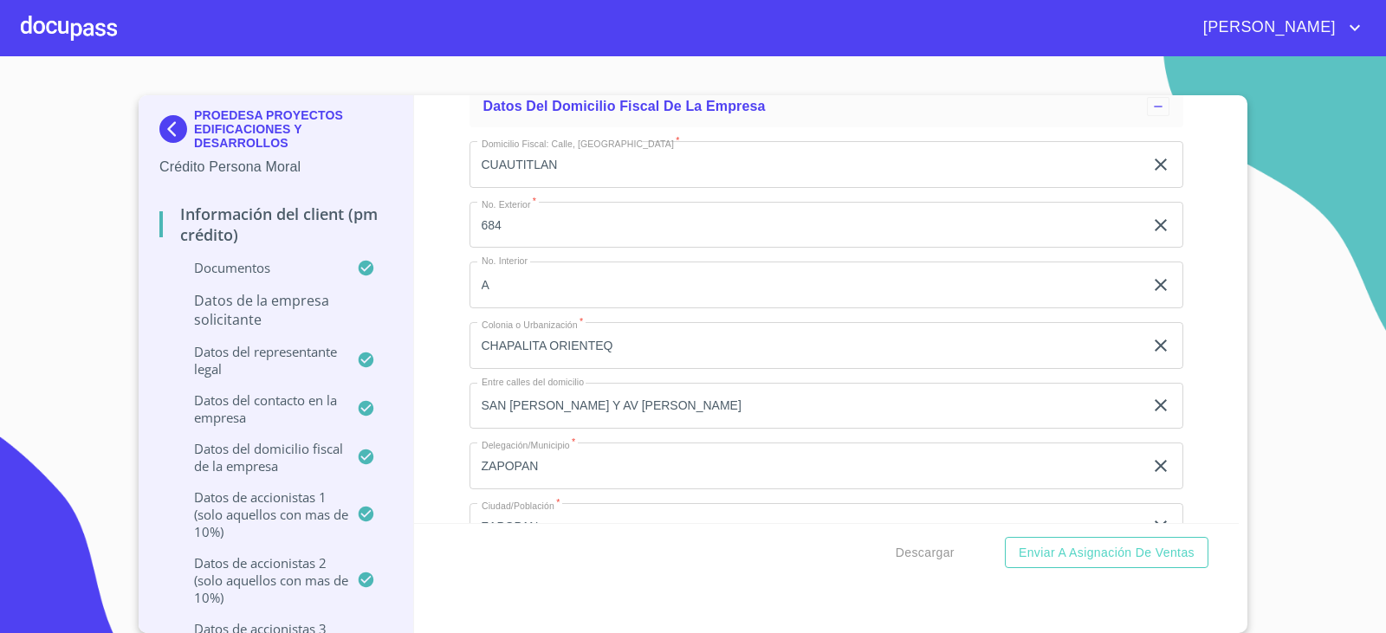
scroll to position [13378, 0]
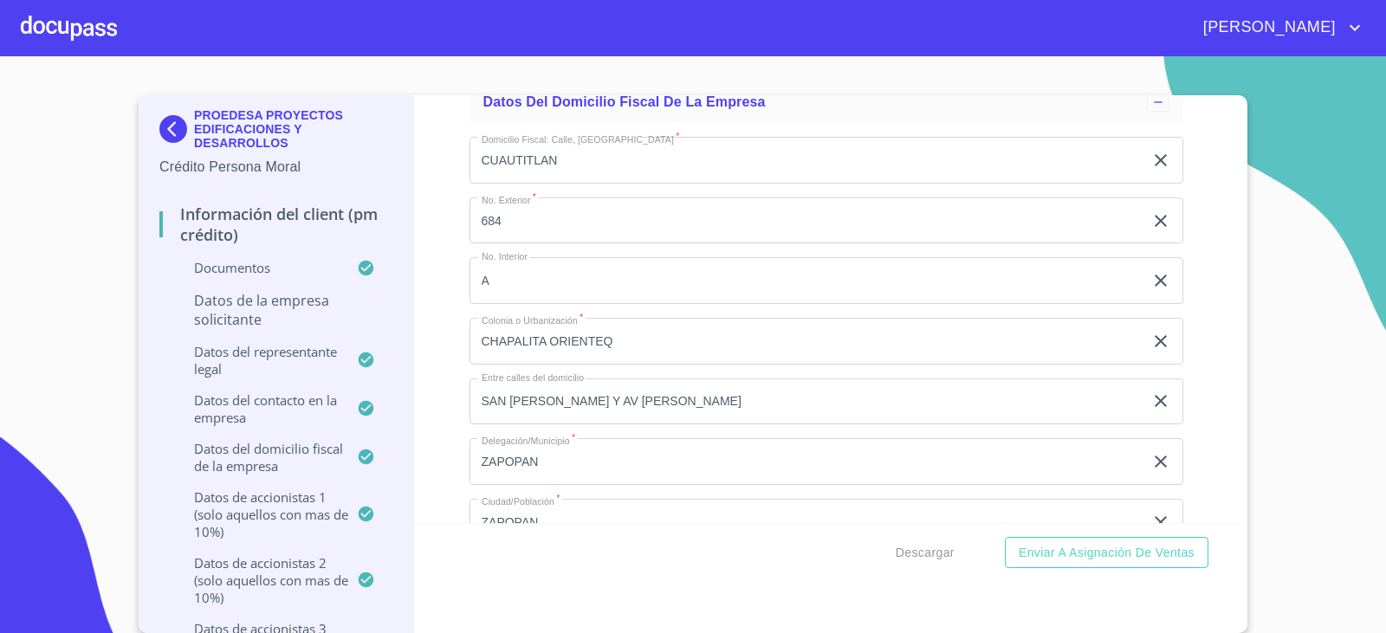
type input "100"
type input "30"
click at [1206, 429] on div "Información del Client (PM crédito) Documentos Documento de identificación repr…" at bounding box center [826, 309] width 825 height 428
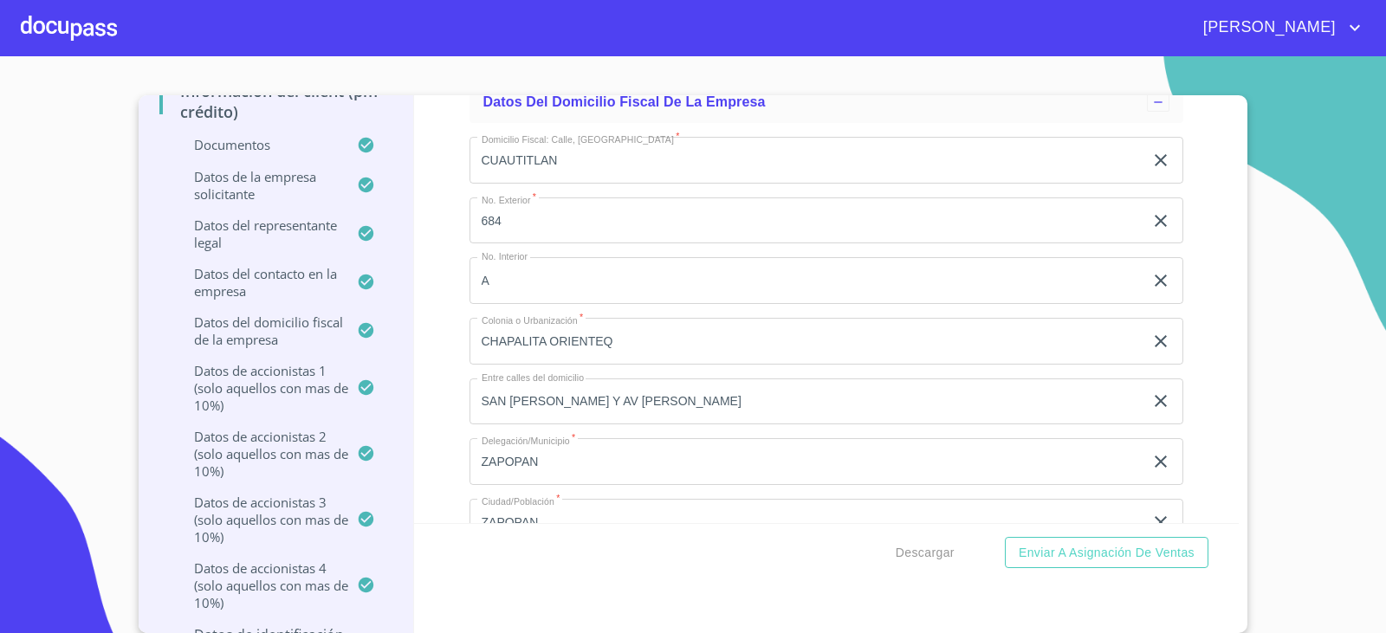
scroll to position [314, 0]
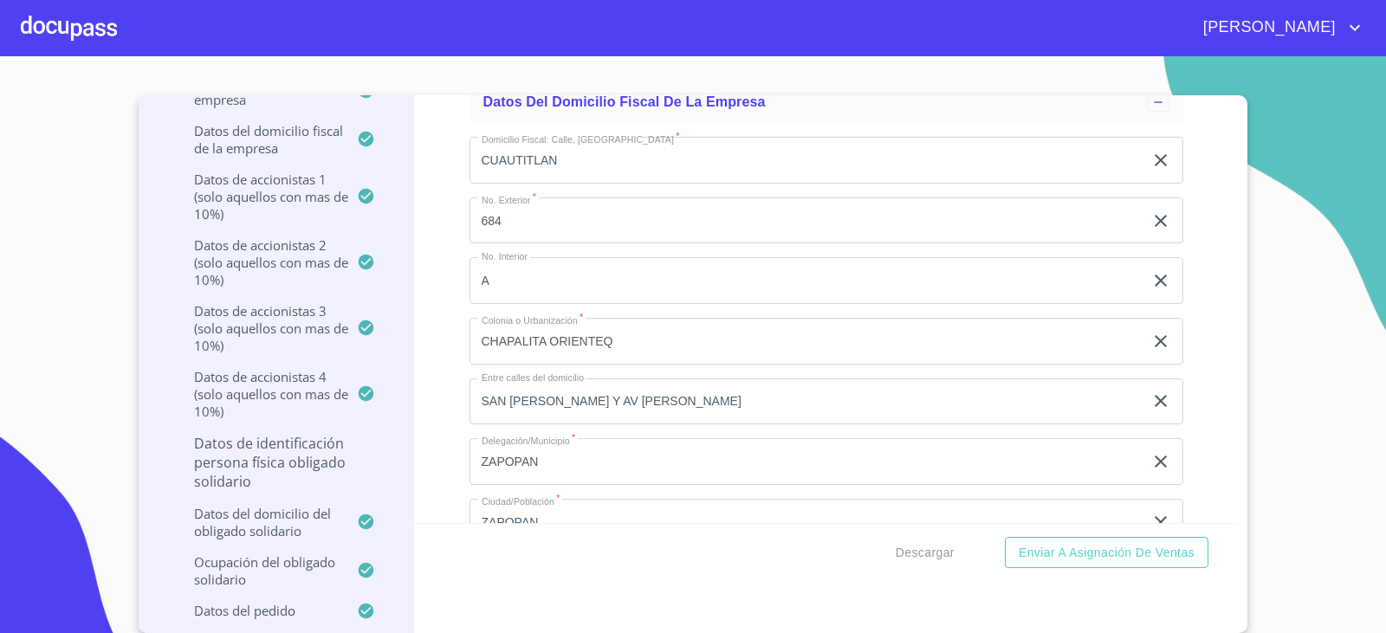
click at [293, 450] on p "Datos de Identificación Persona Física Obligado Solidario" at bounding box center [275, 462] width 233 height 57
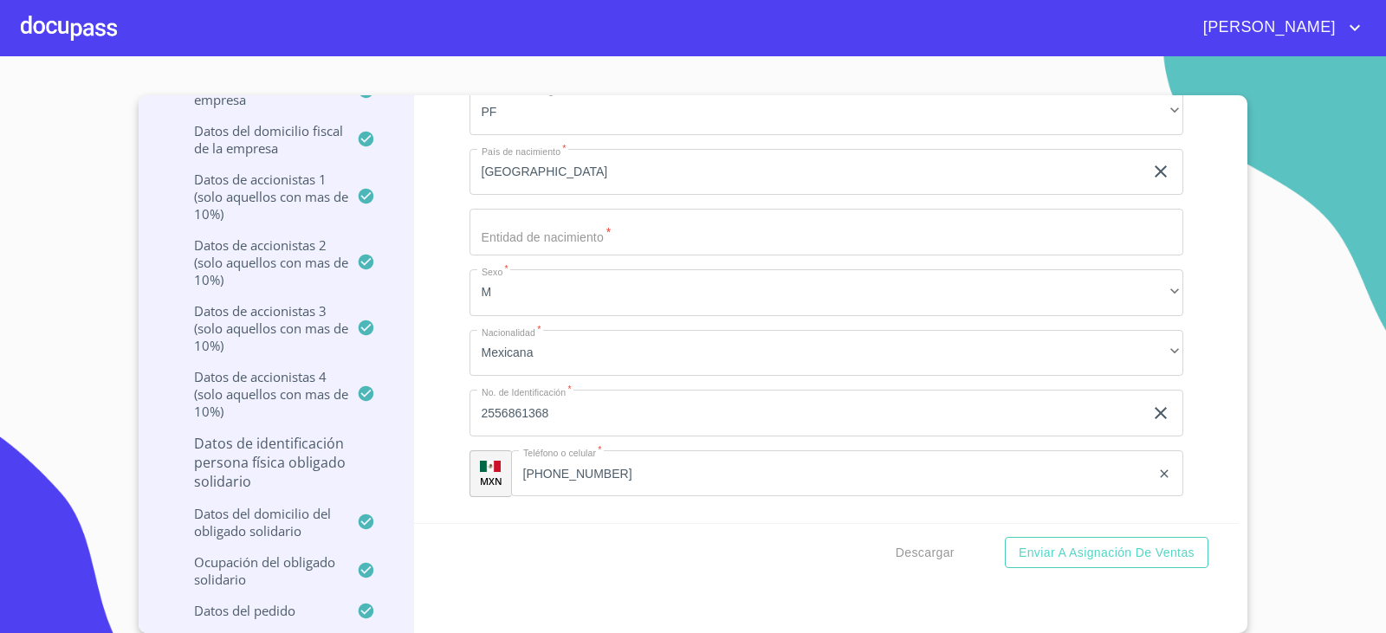
scroll to position [1103, 0]
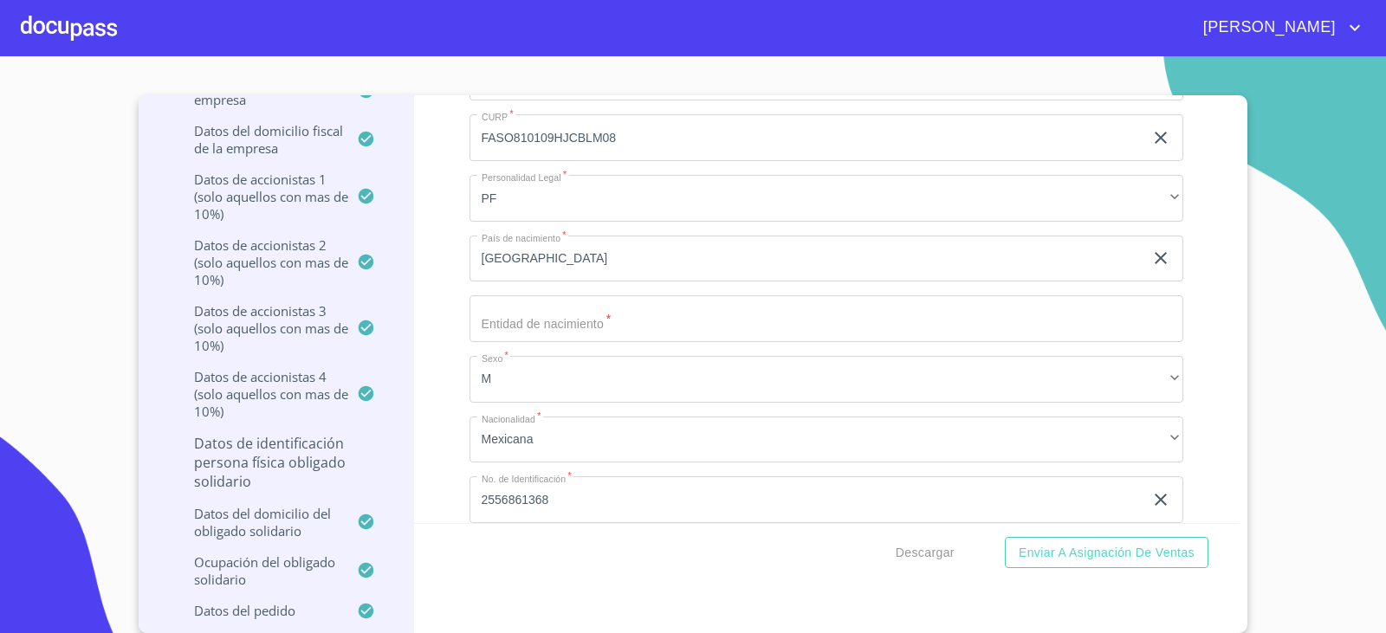
click at [608, 321] on input "Apellido Paterno   *" at bounding box center [826, 318] width 714 height 47
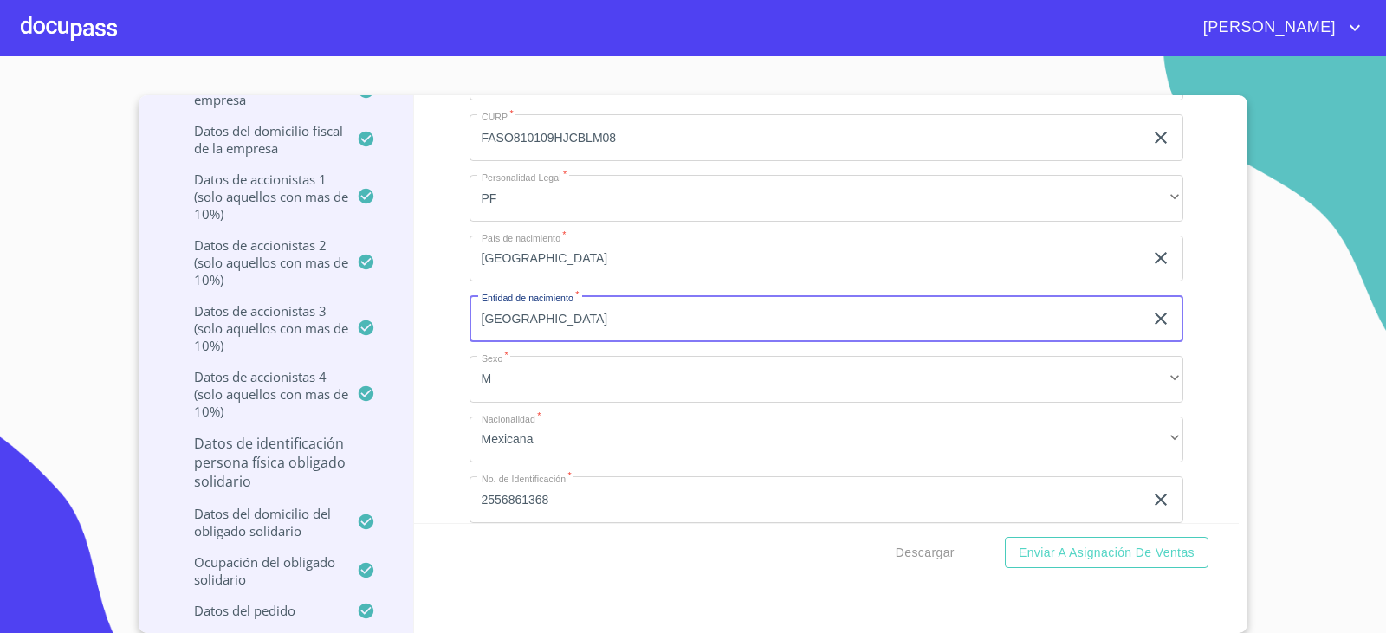
type input "JALISCO"
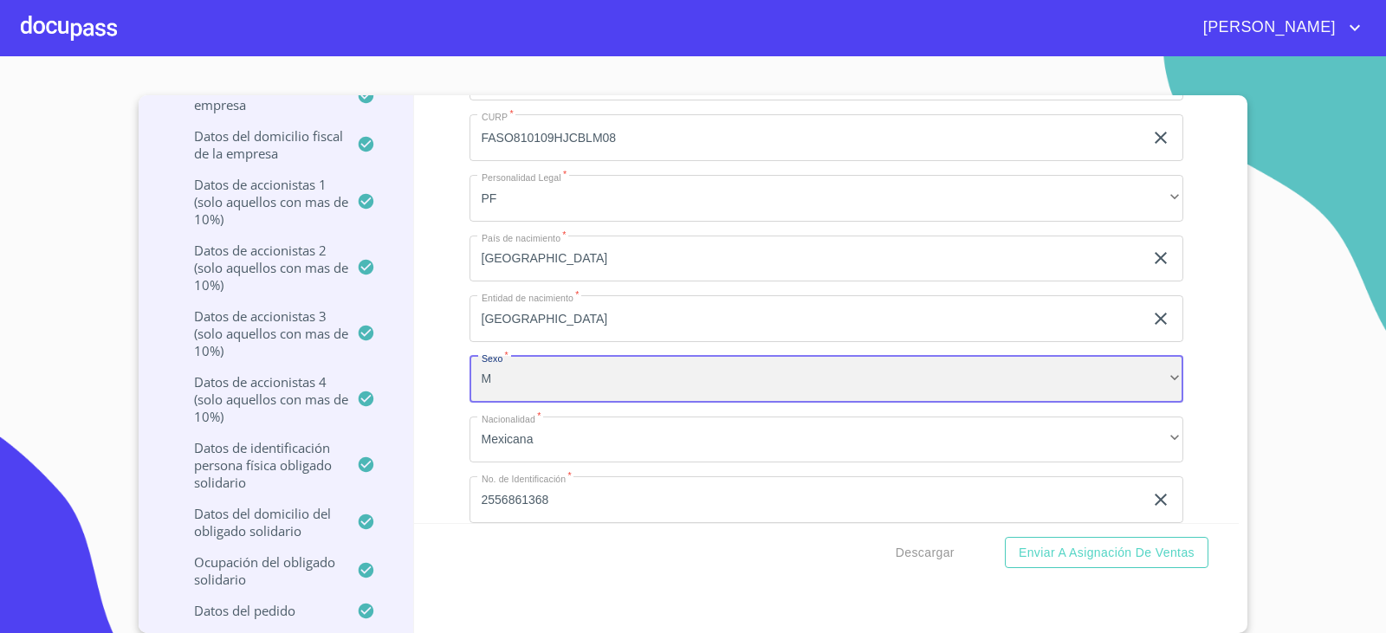
scroll to position [309, 0]
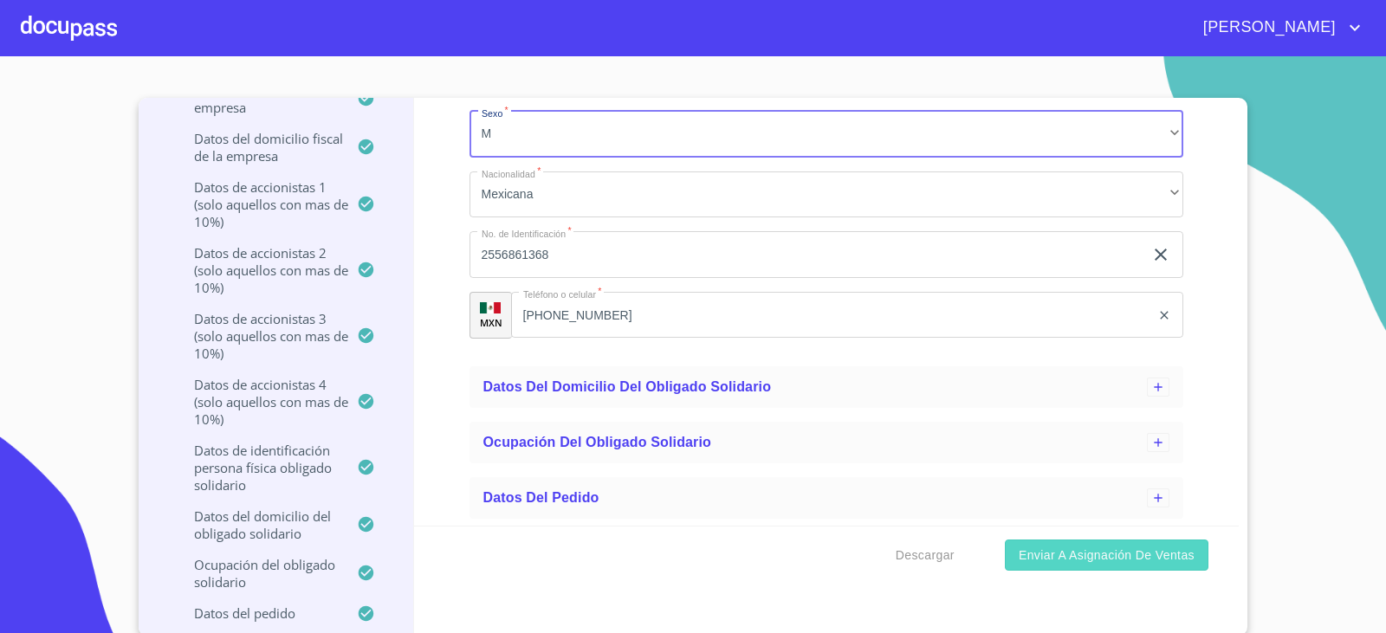
click at [1115, 559] on span "Enviar a Asignación de Ventas" at bounding box center [1106, 556] width 176 height 22
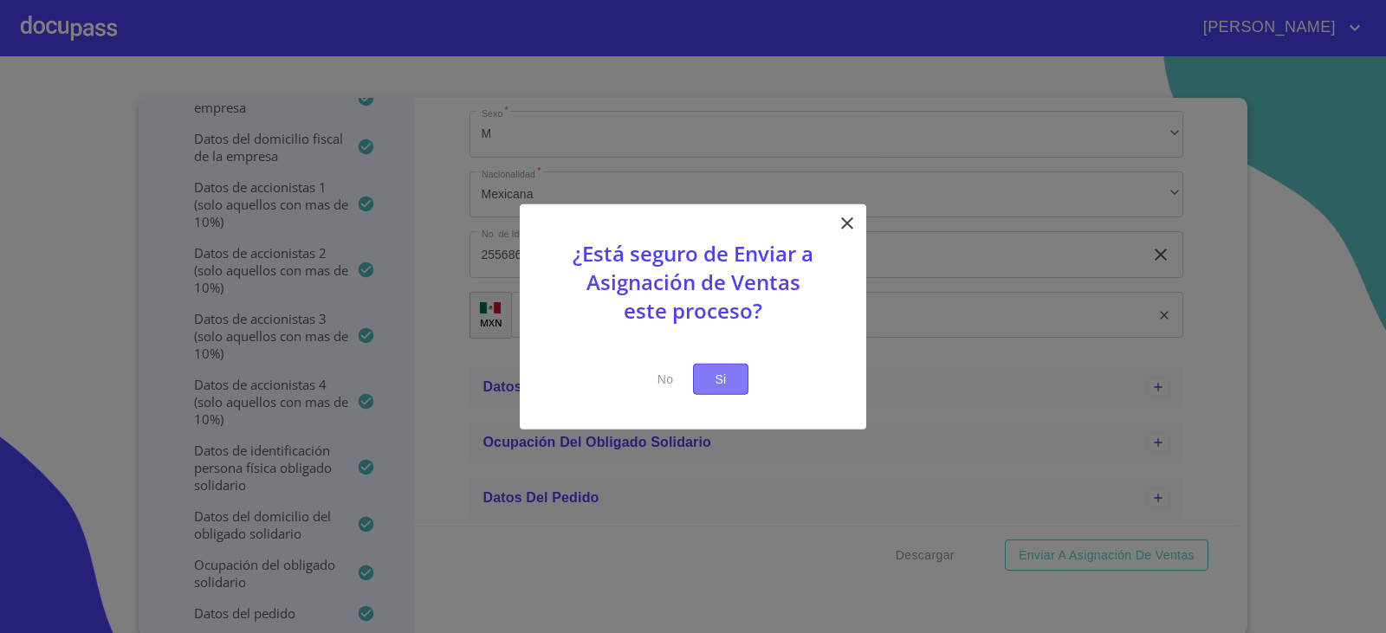
click at [714, 375] on span "Si" at bounding box center [721, 379] width 28 height 22
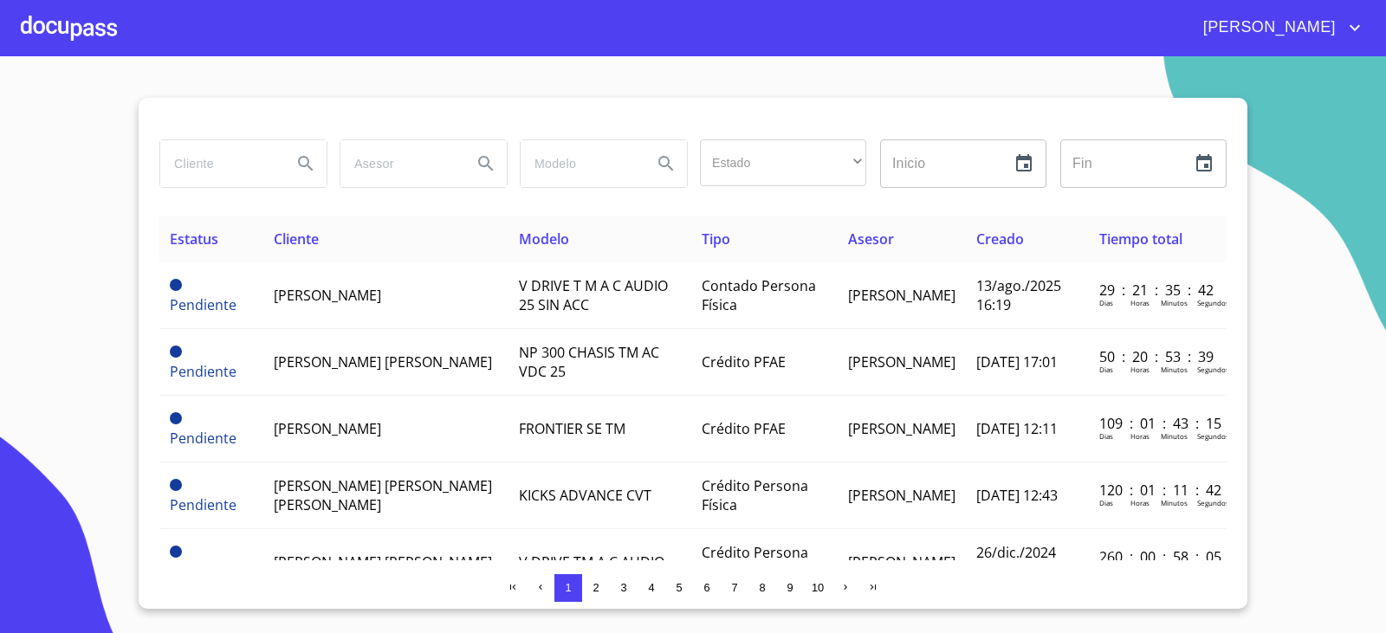
click at [190, 153] on input "search" at bounding box center [219, 163] width 118 height 47
type input "P"
type input "PROEDESA"
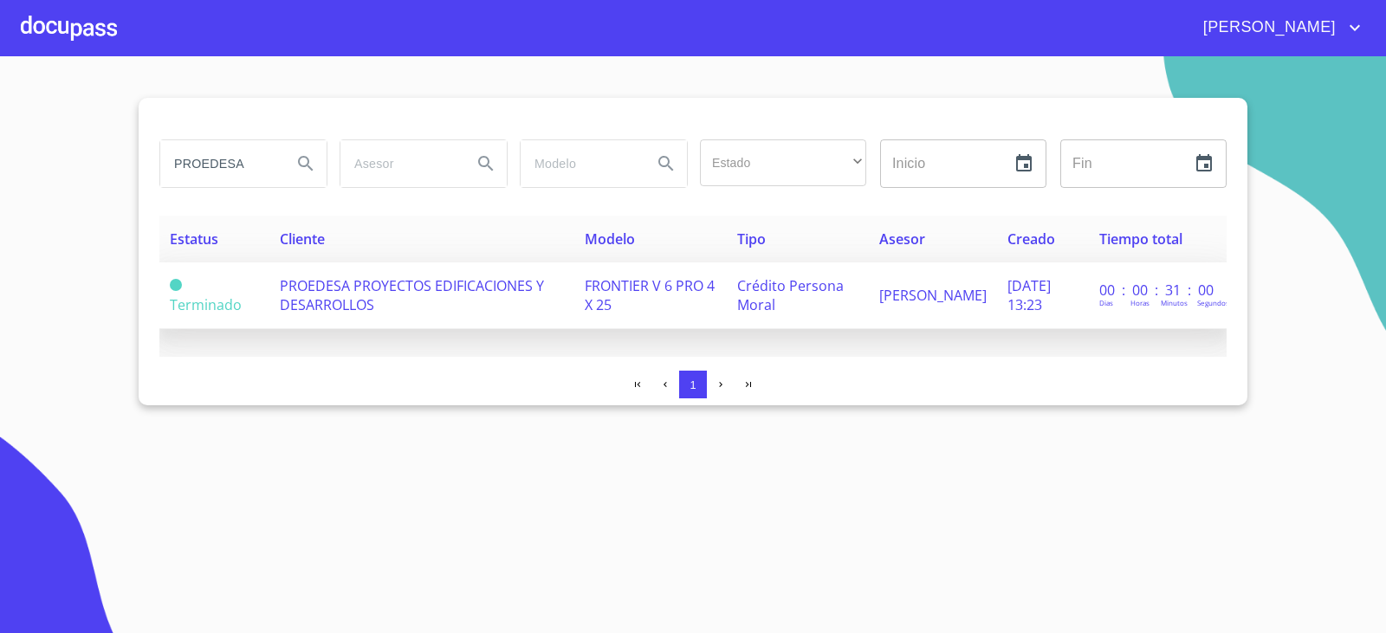
click at [343, 294] on span "PROEDESA PROYECTOS EDIFICACIONES Y DESARROLLOS" at bounding box center [412, 295] width 264 height 38
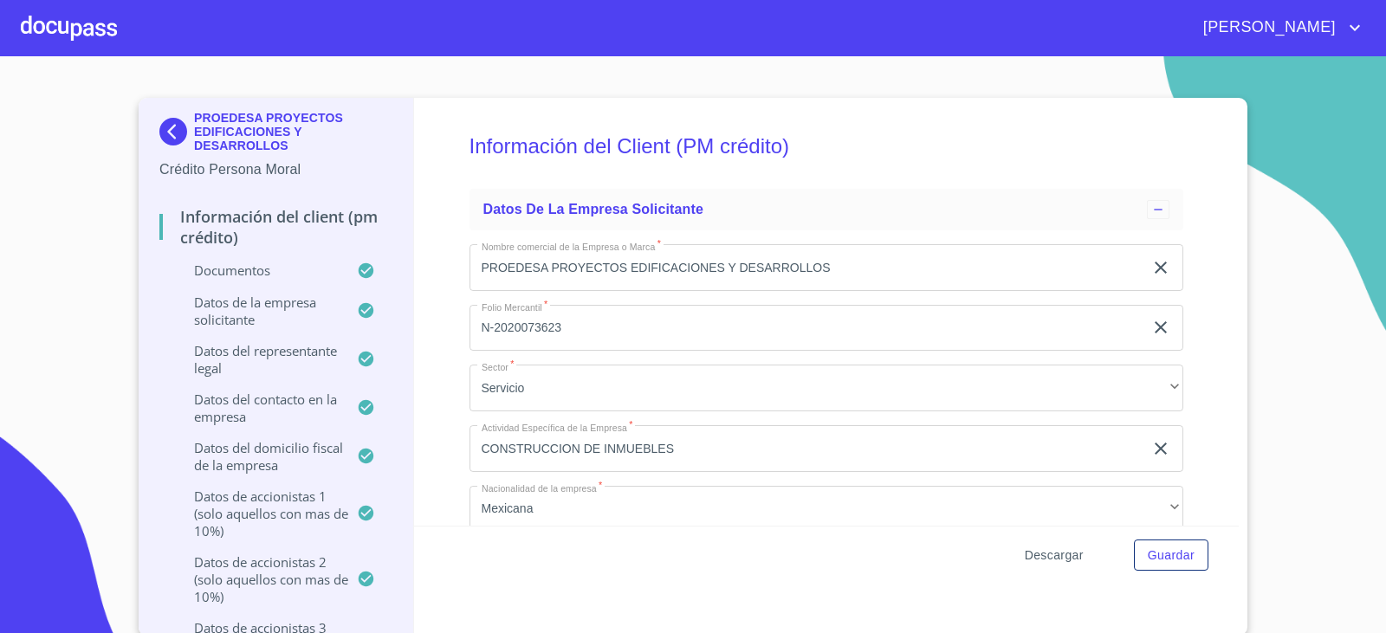
click at [1051, 554] on span "Descargar" at bounding box center [1053, 556] width 59 height 22
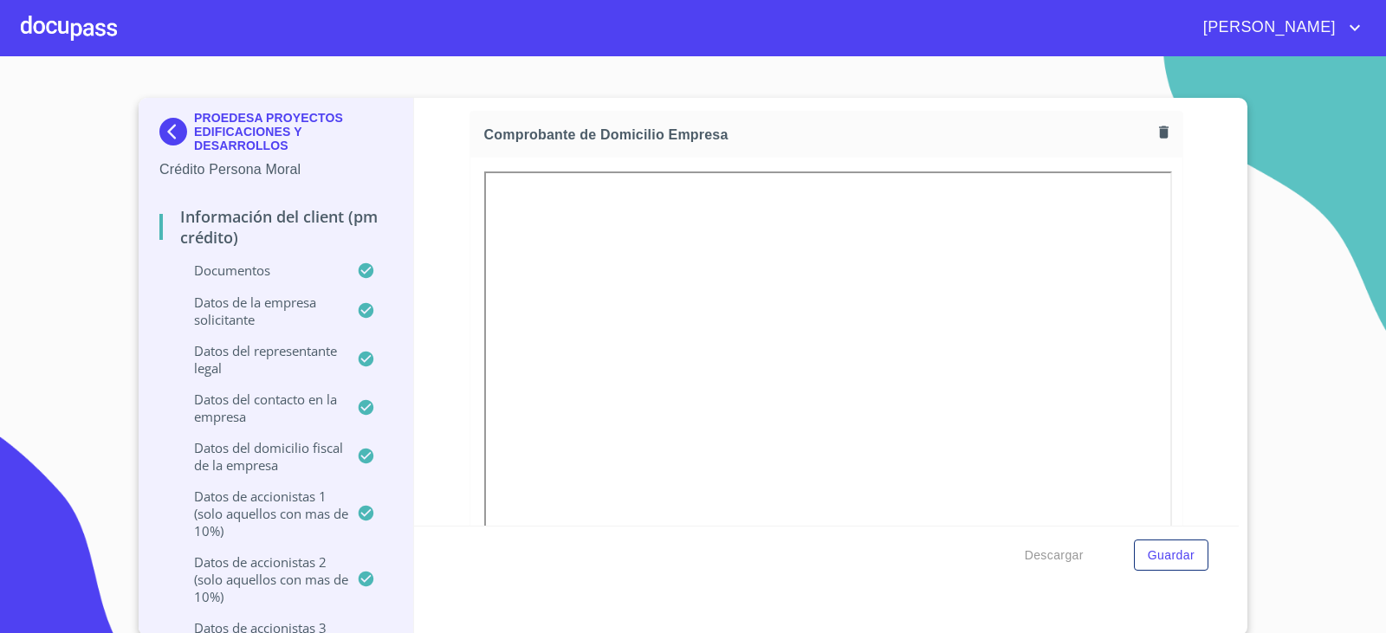
scroll to position [606, 0]
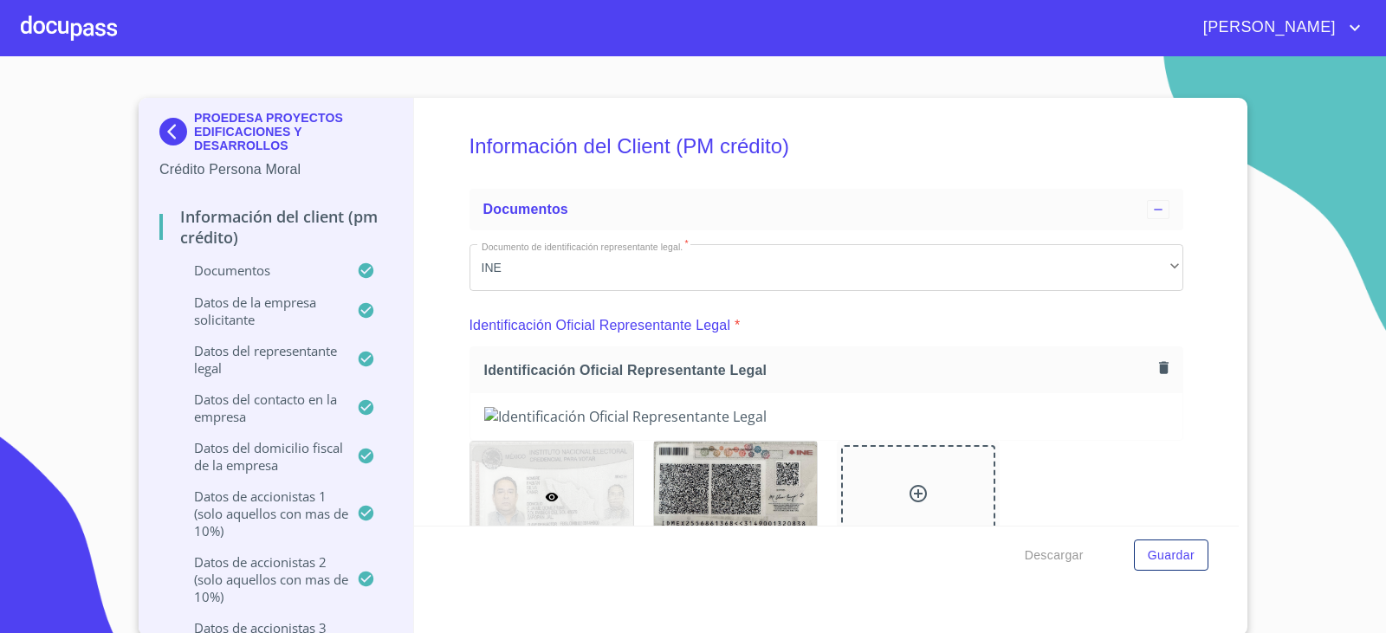
click at [63, 38] on div at bounding box center [69, 27] width 96 height 55
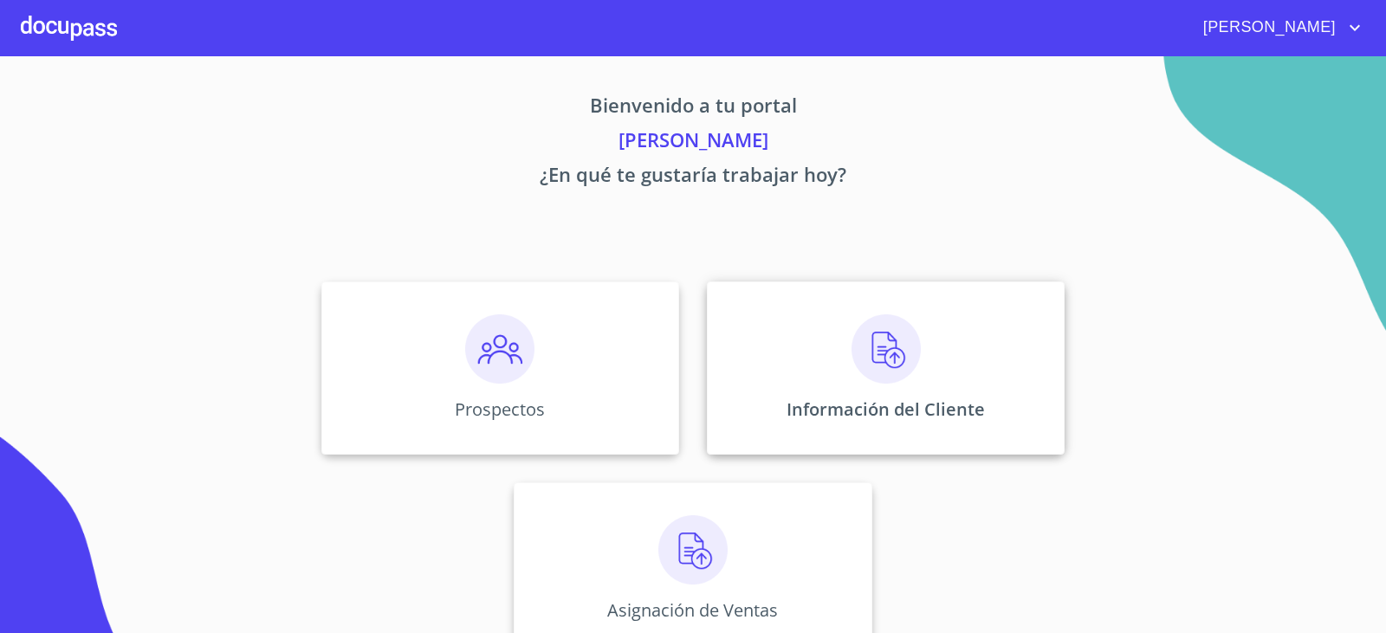
click at [851, 360] on img at bounding box center [885, 348] width 69 height 69
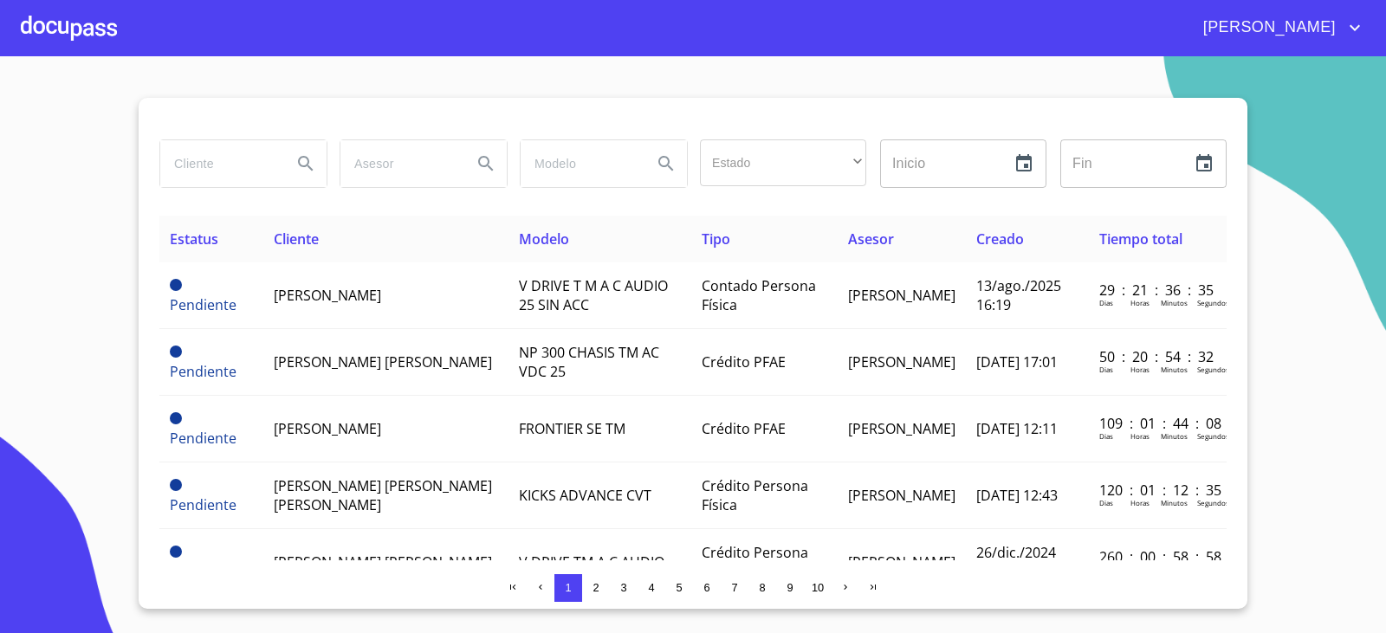
click at [210, 154] on input "search" at bounding box center [219, 163] width 118 height 47
type input "PROEDESA PROYECTOS"
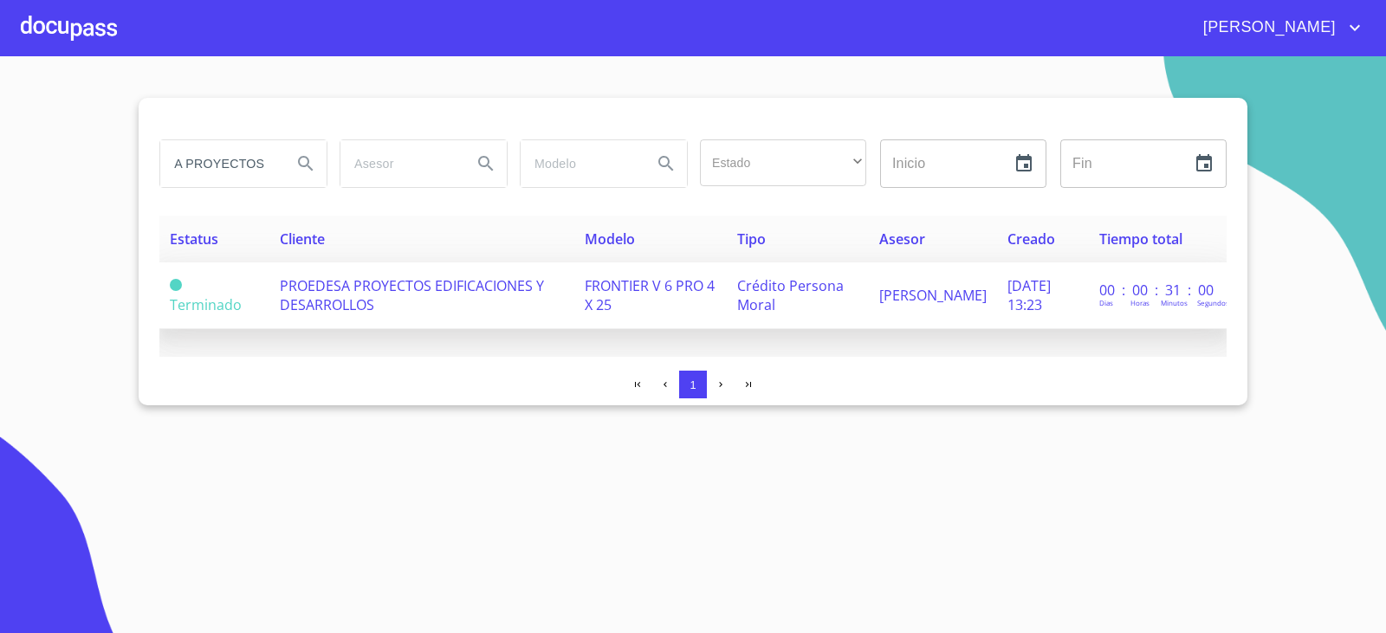
click at [618, 284] on span "FRONTIER V 6 PRO 4 X 25" at bounding box center [650, 295] width 130 height 38
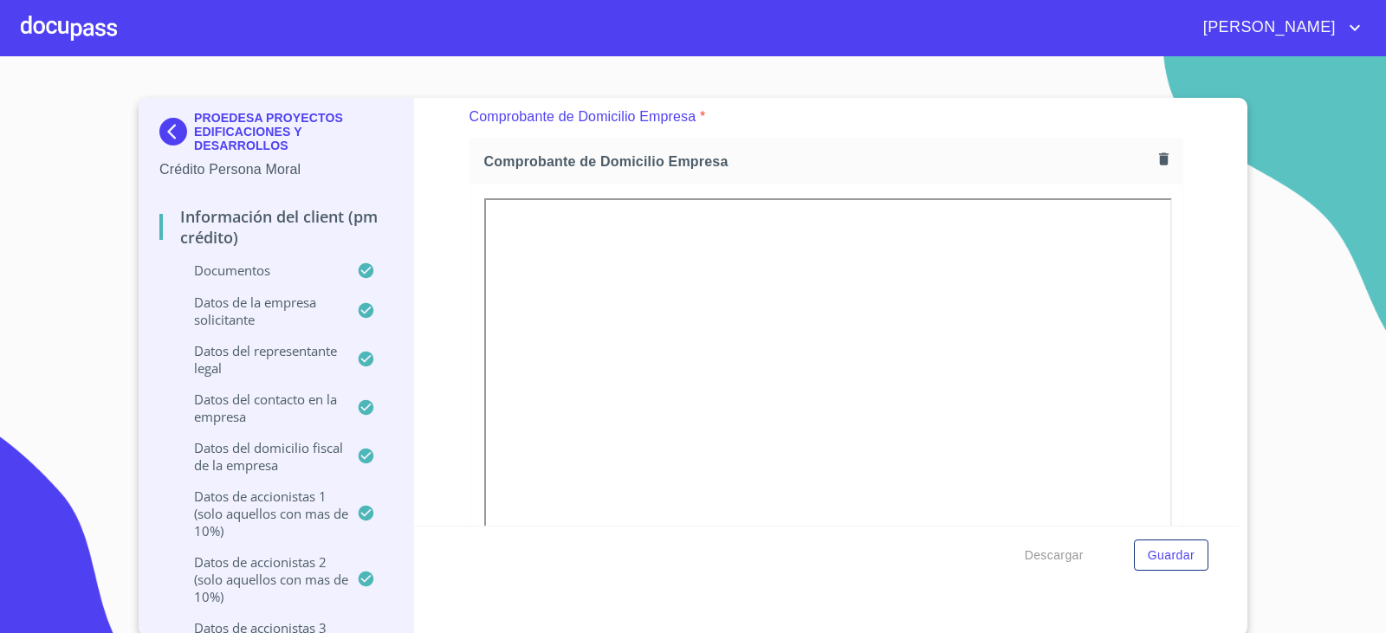
scroll to position [779, 0]
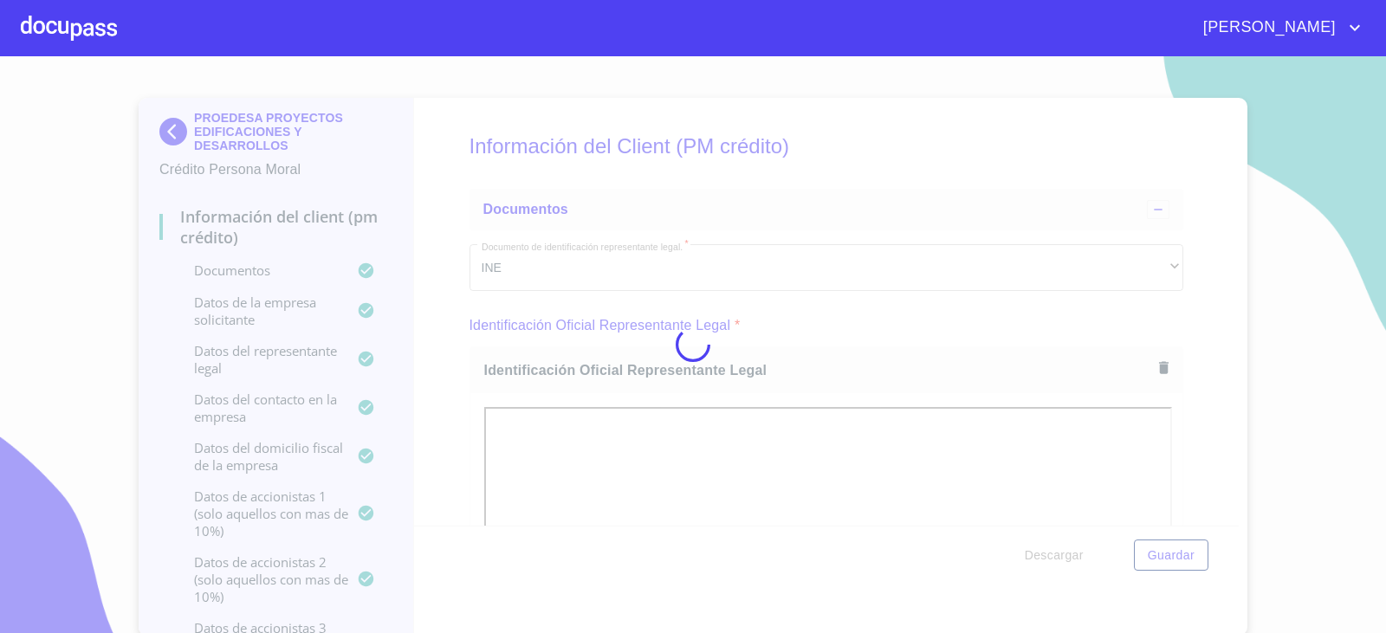
scroll to position [4104, 0]
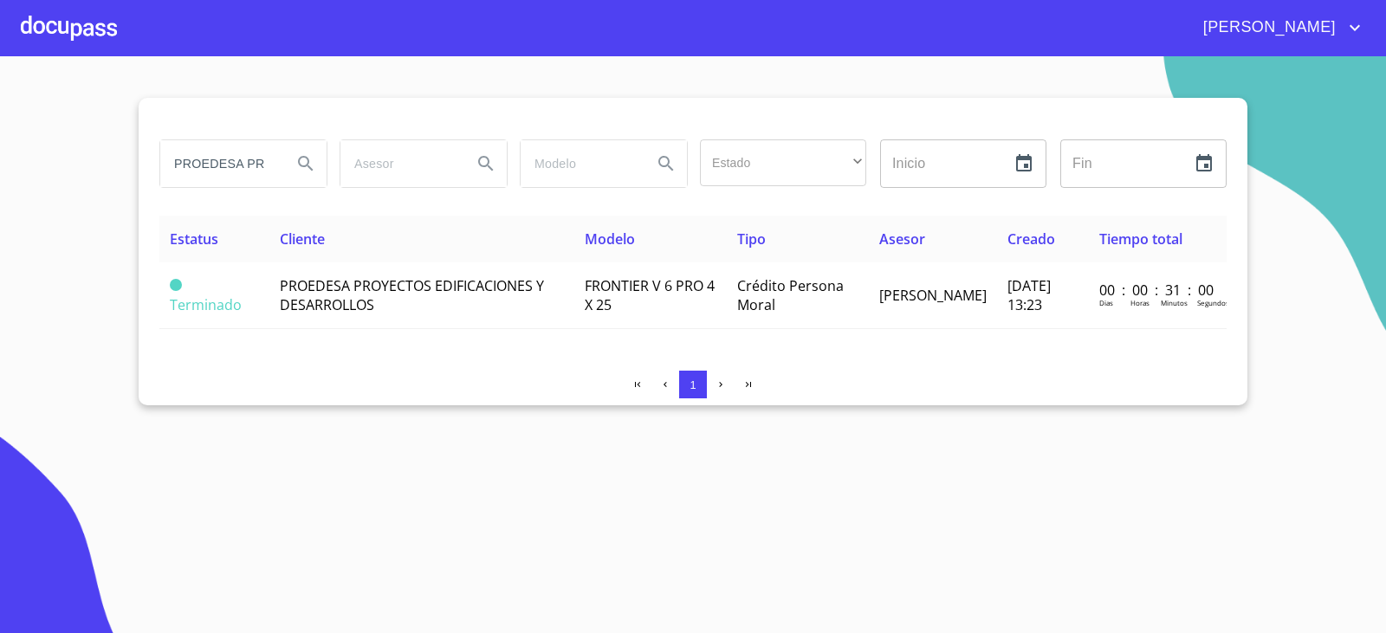
click at [41, 41] on div at bounding box center [69, 27] width 96 height 55
